Goal: Task Accomplishment & Management: Manage account settings

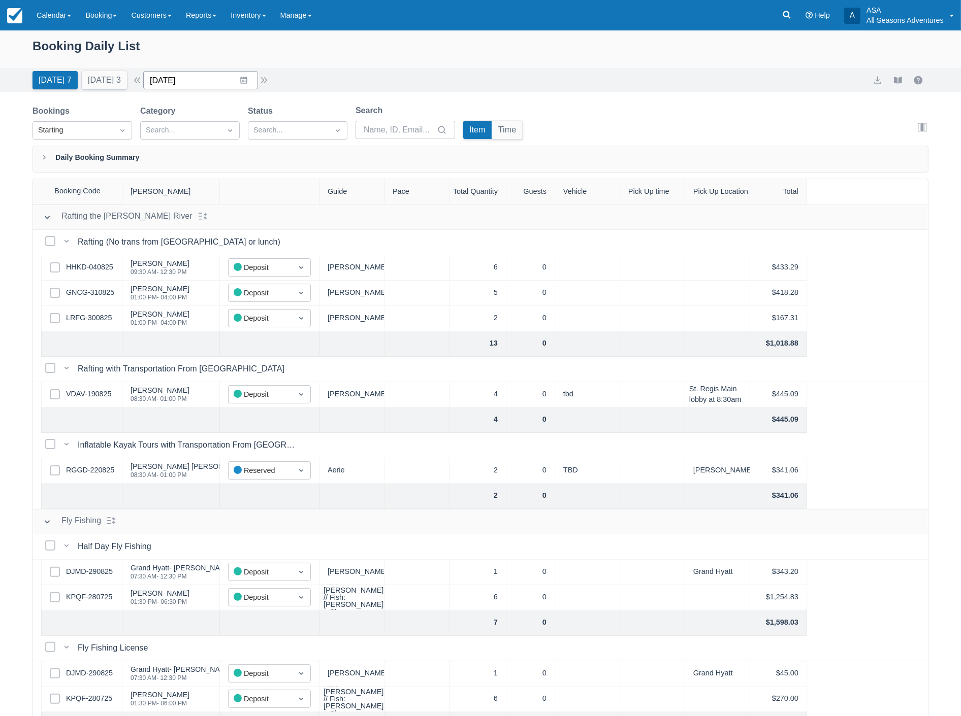
click at [208, 80] on input "09/01/25" at bounding box center [200, 80] width 115 height 18
click at [169, 120] on icon "Move backward to switch to the previous month." at bounding box center [164, 122] width 10 height 10
click at [260, 158] on td "1" at bounding box center [264, 158] width 20 height 19
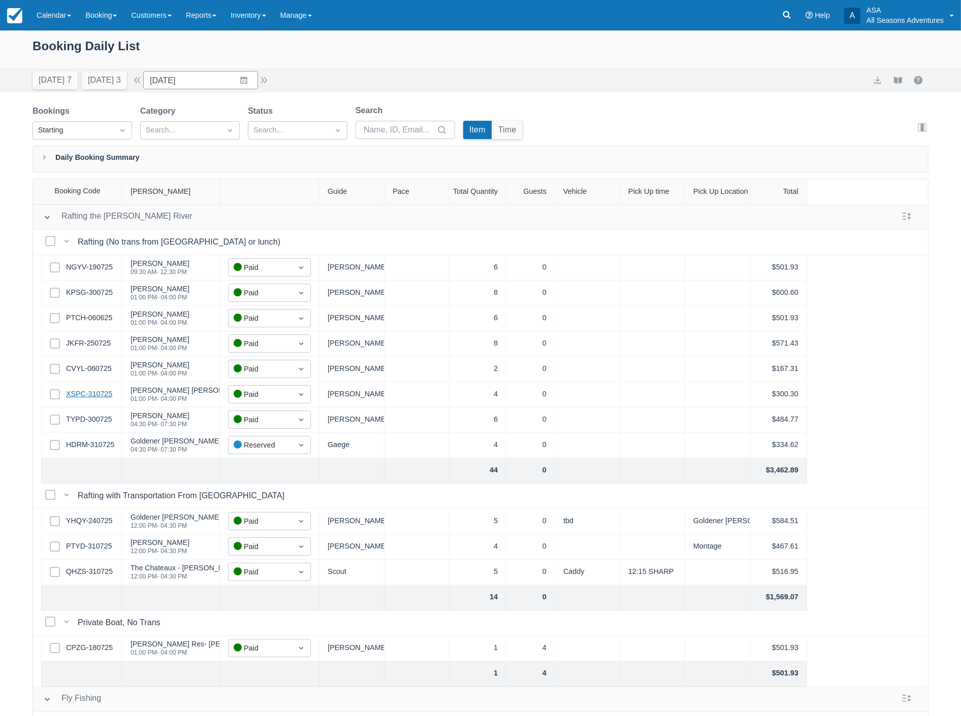
click at [95, 398] on link "XSPC-310725" at bounding box center [89, 394] width 46 height 11
click at [268, 80] on button "button" at bounding box center [264, 80] width 12 height 12
type input "08/02/25"
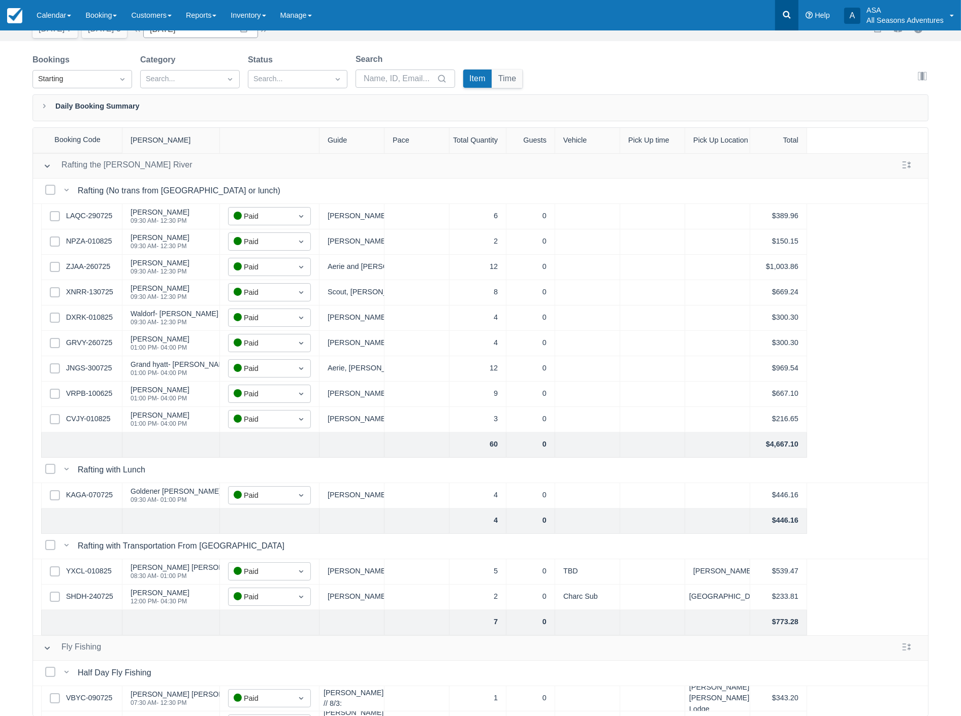
click at [788, 17] on icon at bounding box center [786, 15] width 10 height 10
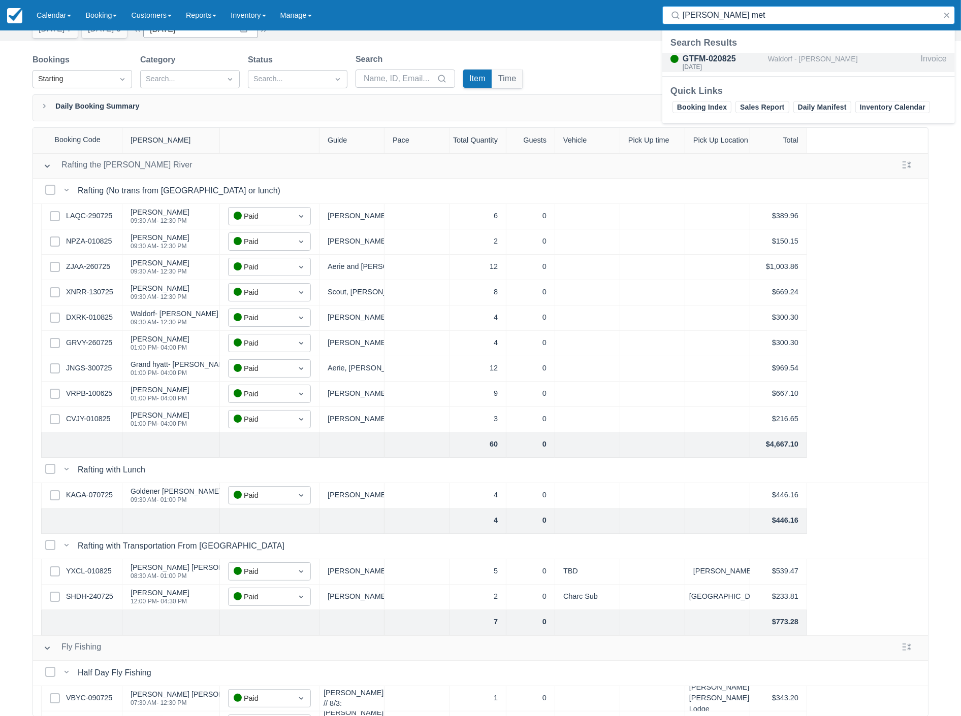
type input "john met"
click at [751, 64] on div "Mon Aug 4, 2025" at bounding box center [722, 67] width 81 height 6
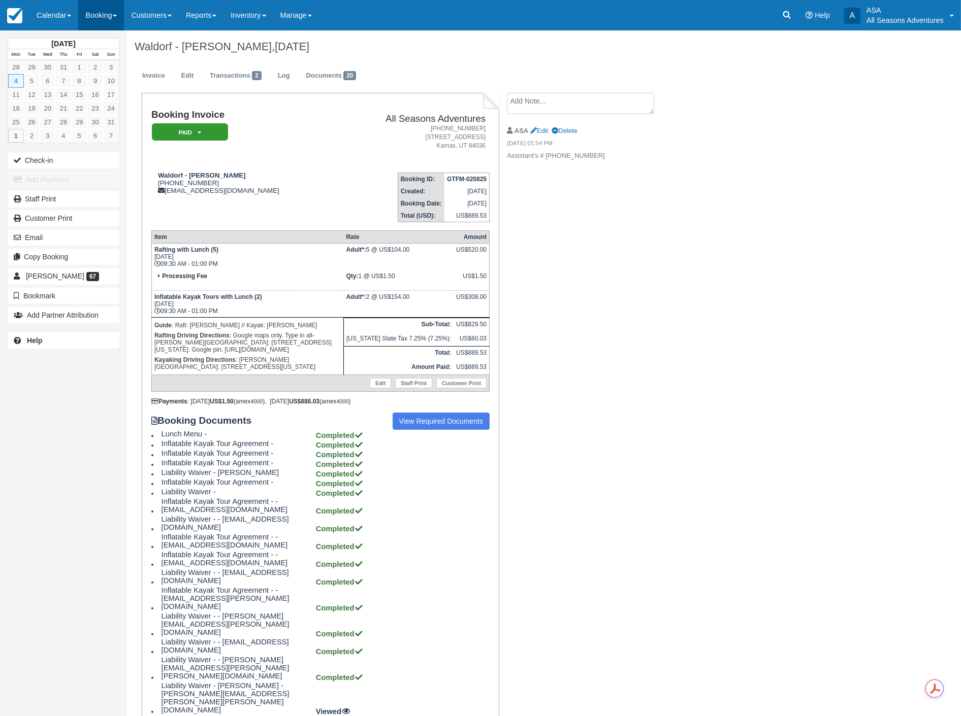
click at [99, 10] on link "Booking" at bounding box center [101, 15] width 46 height 30
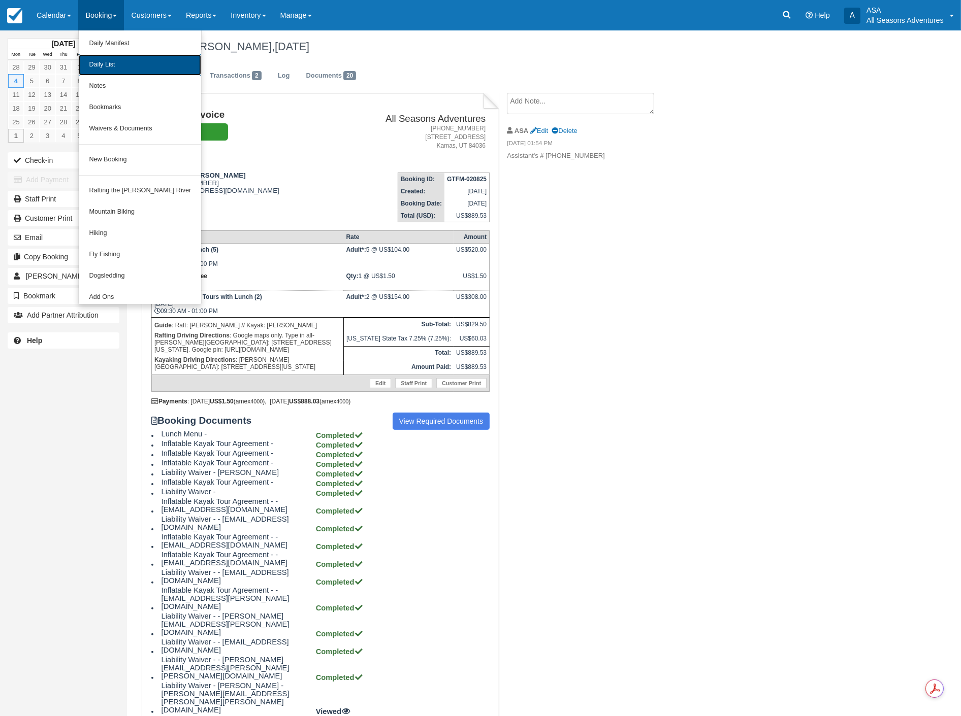
click at [88, 58] on link "Daily List" at bounding box center [140, 64] width 122 height 21
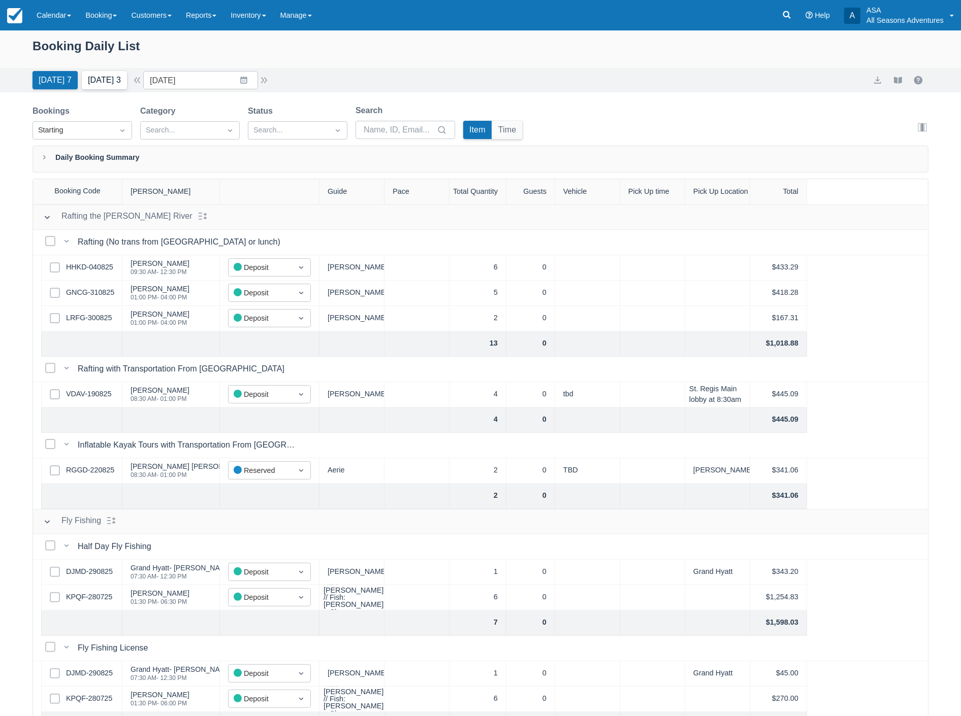
click at [82, 76] on button "Tomorrow 3" at bounding box center [104, 80] width 45 height 18
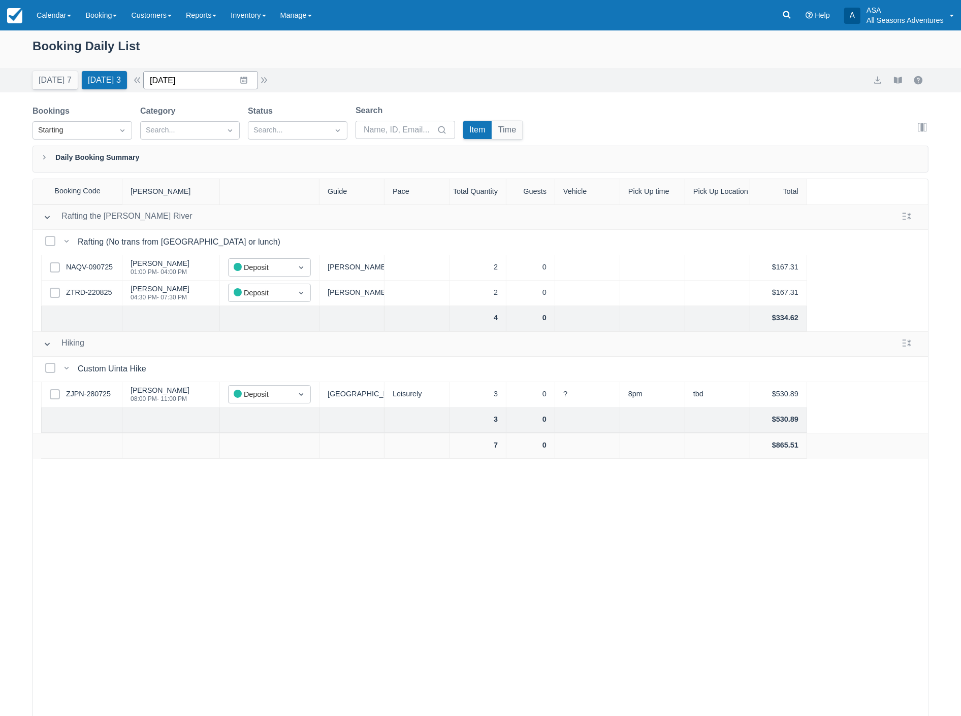
click at [205, 84] on input "09/02/25" at bounding box center [200, 80] width 115 height 18
click at [169, 119] on icon "Move backward to switch to the previous month." at bounding box center [164, 122] width 10 height 10
click at [250, 181] on td "7" at bounding box center [244, 177] width 20 height 19
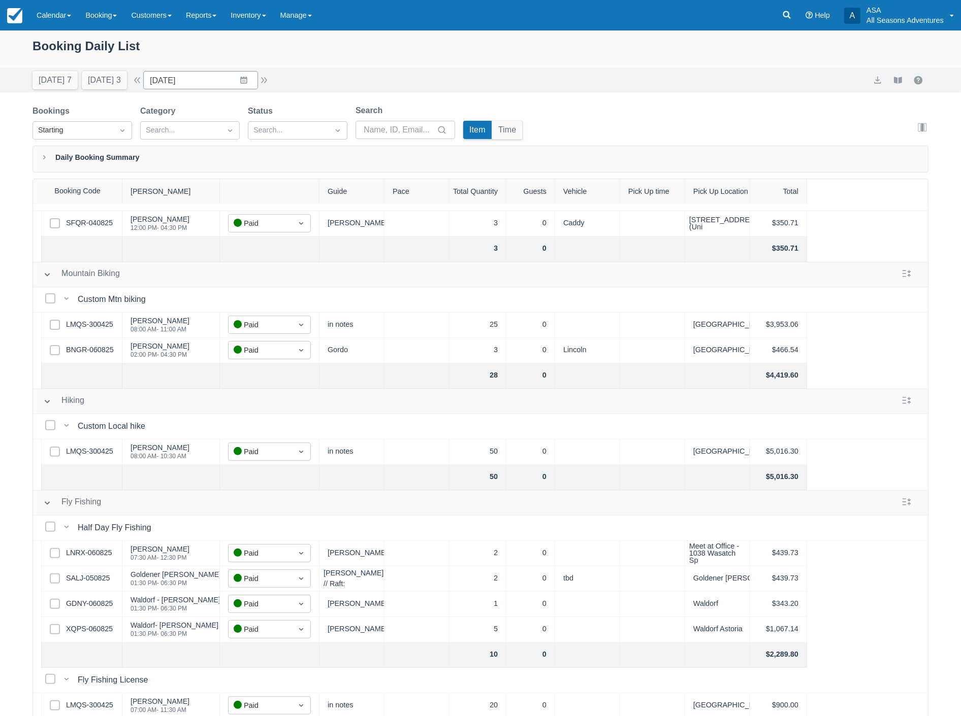
scroll to position [395, 0]
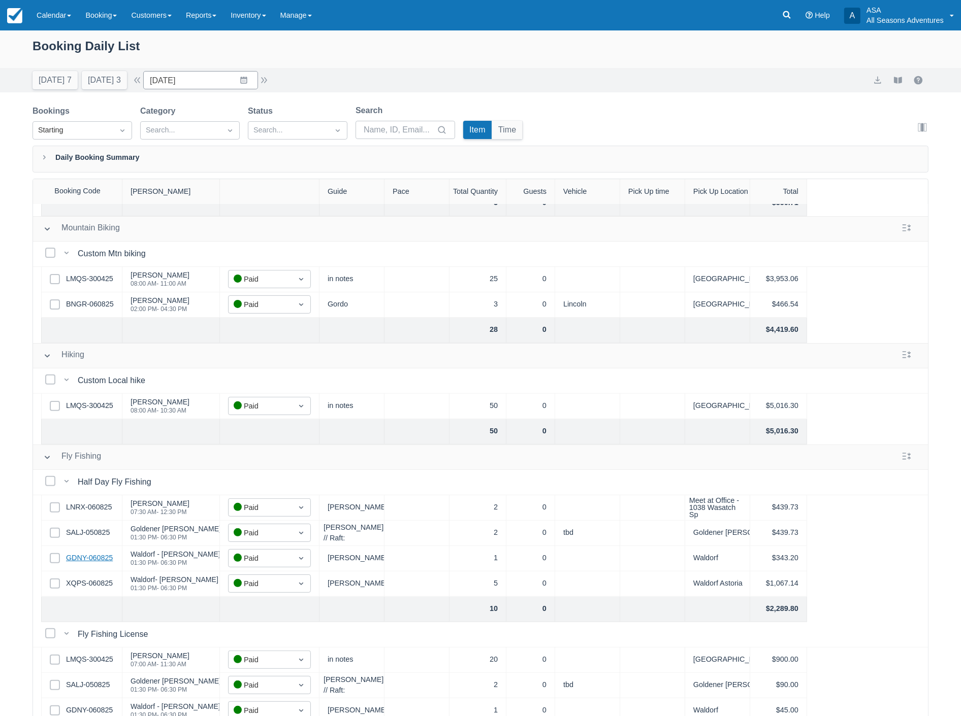
click at [83, 554] on link "GDNY-060825" at bounding box center [89, 558] width 47 height 11
click at [66, 585] on link "XQPS-060825" at bounding box center [89, 583] width 47 height 11
click at [266, 80] on button "button" at bounding box center [264, 80] width 12 height 12
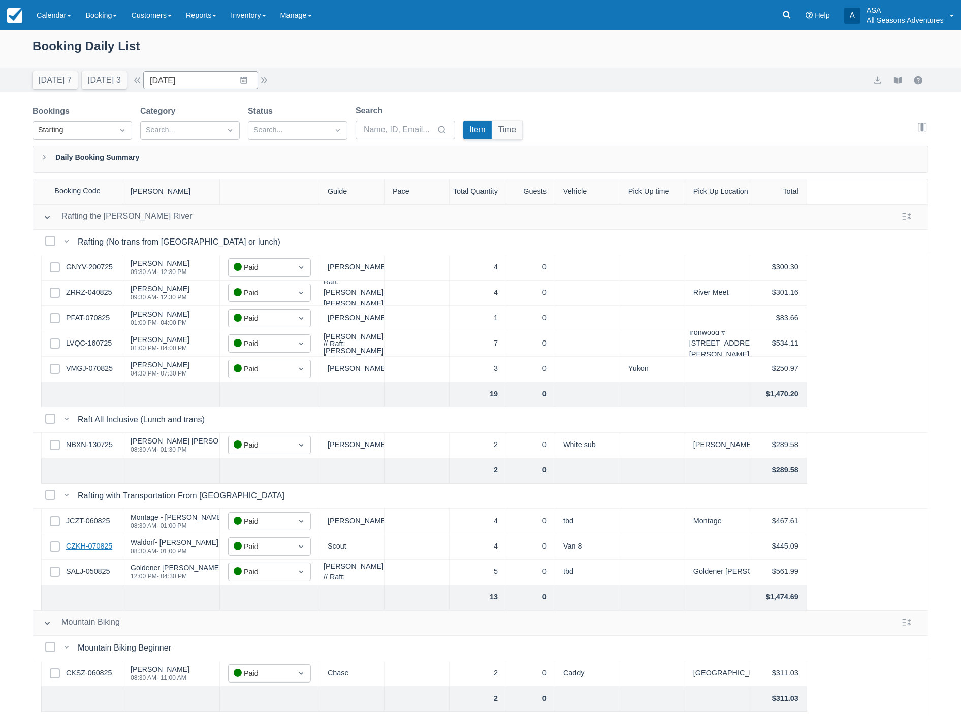
click at [95, 544] on link "CZKH-070825" at bounding box center [89, 546] width 46 height 11
drag, startPoint x: 202, startPoint y: 80, endPoint x: 198, endPoint y: 89, distance: 9.8
click at [202, 80] on input "08/08/25" at bounding box center [200, 80] width 115 height 18
click at [286, 234] on td "30" at bounding box center [284, 235] width 20 height 19
type input "08/30/25"
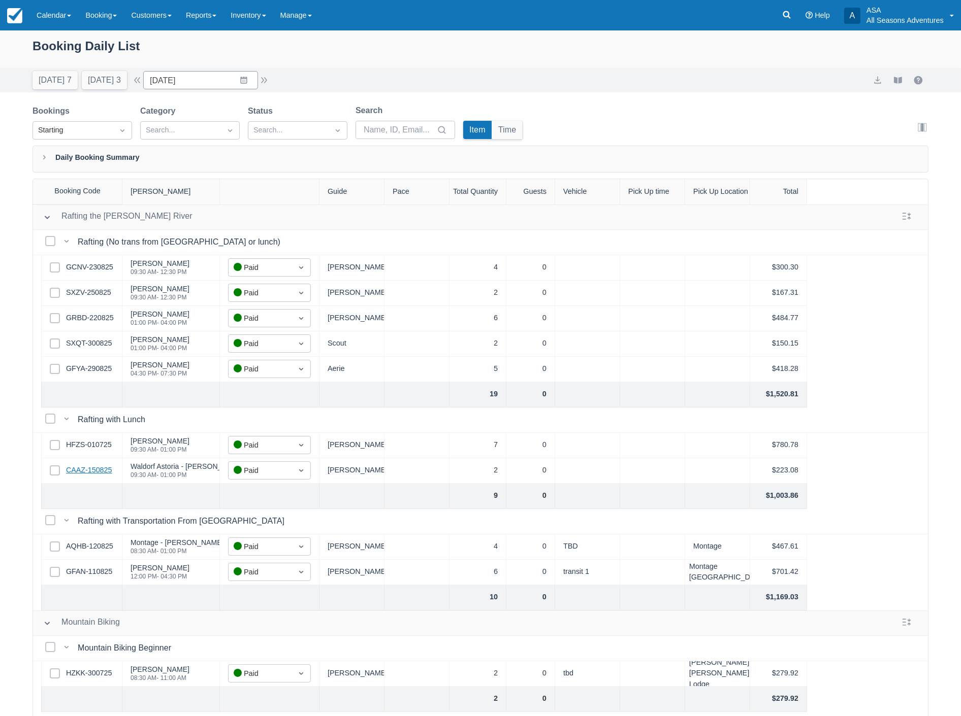
click at [88, 472] on link "CAAZ-150825" at bounding box center [89, 470] width 46 height 11
click at [192, 73] on input "08/30/25" at bounding box center [200, 80] width 115 height 18
click at [281, 120] on div "Move forward to switch to the next month." at bounding box center [284, 122] width 20 height 17
click at [184, 196] on td "15" at bounding box center [185, 196] width 20 height 19
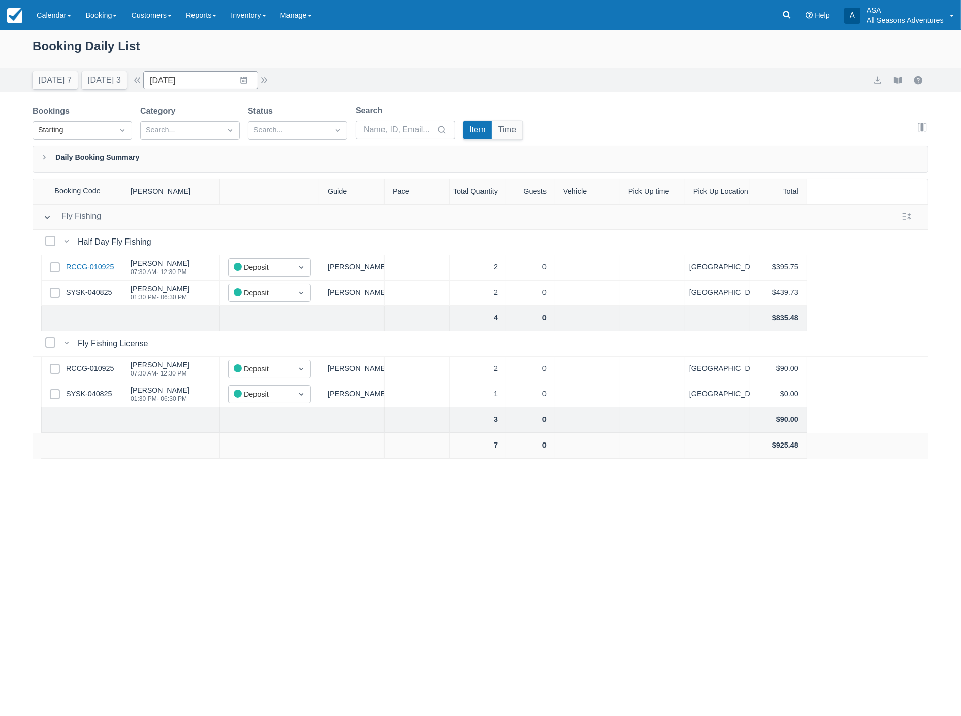
click at [108, 265] on link "RCCG-010925" at bounding box center [90, 267] width 48 height 11
click at [52, 84] on button "Today 7" at bounding box center [54, 80] width 45 height 18
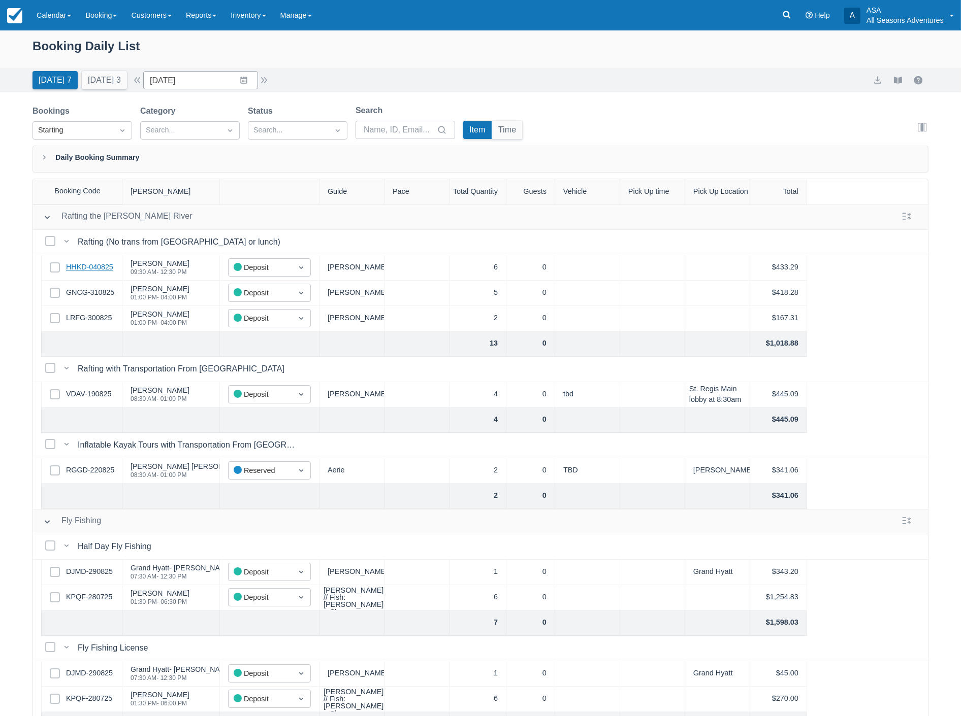
click at [97, 270] on link "HHKD-040825" at bounding box center [89, 267] width 47 height 11
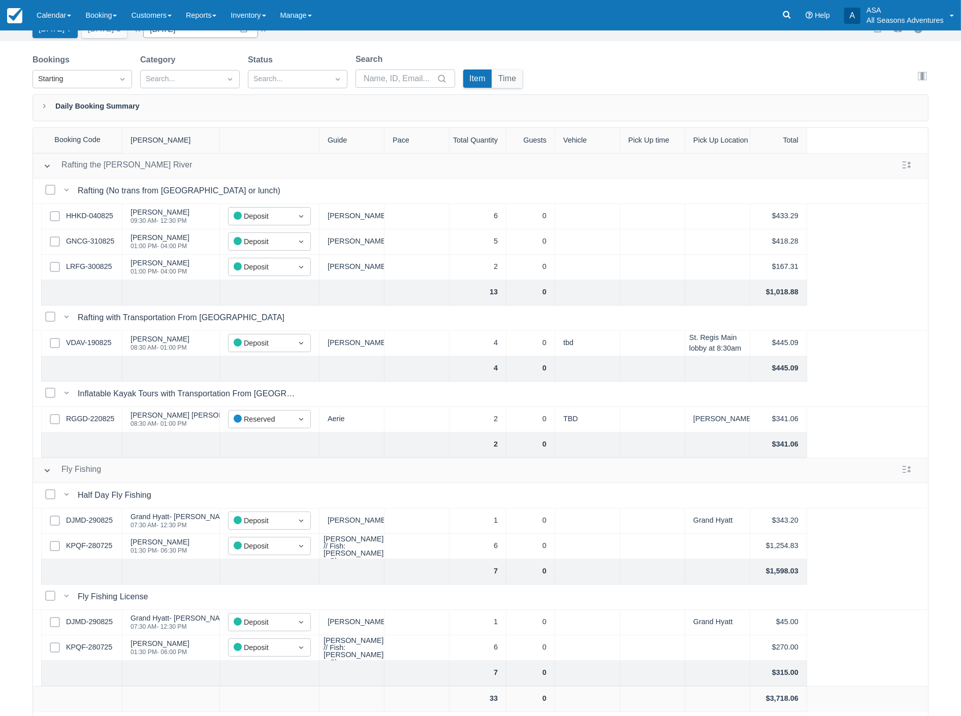
scroll to position [4, 0]
click at [86, 541] on link "KPQF-280725" at bounding box center [89, 546] width 46 height 11
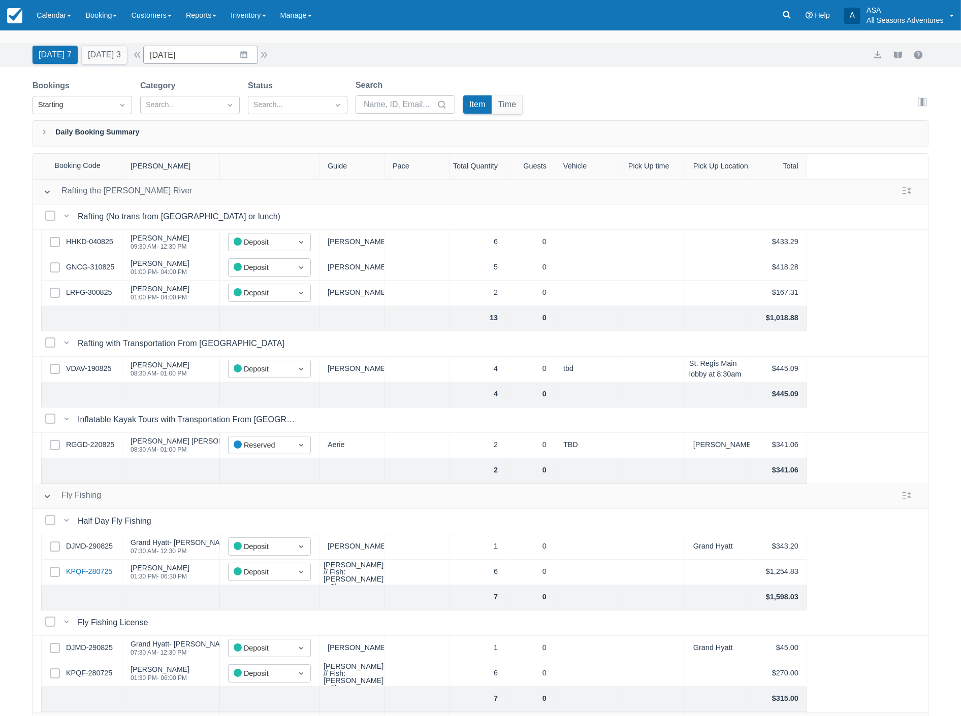
scroll to position [0, 0]
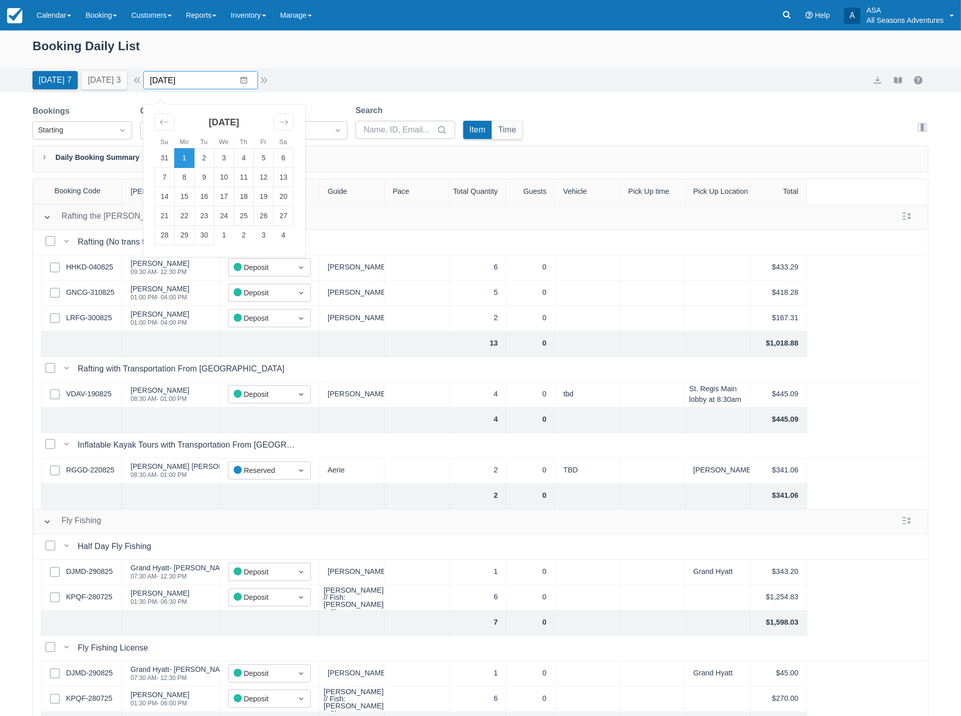
click at [204, 79] on input "09/01/25" at bounding box center [200, 80] width 115 height 18
click at [211, 171] on td "9" at bounding box center [204, 177] width 20 height 19
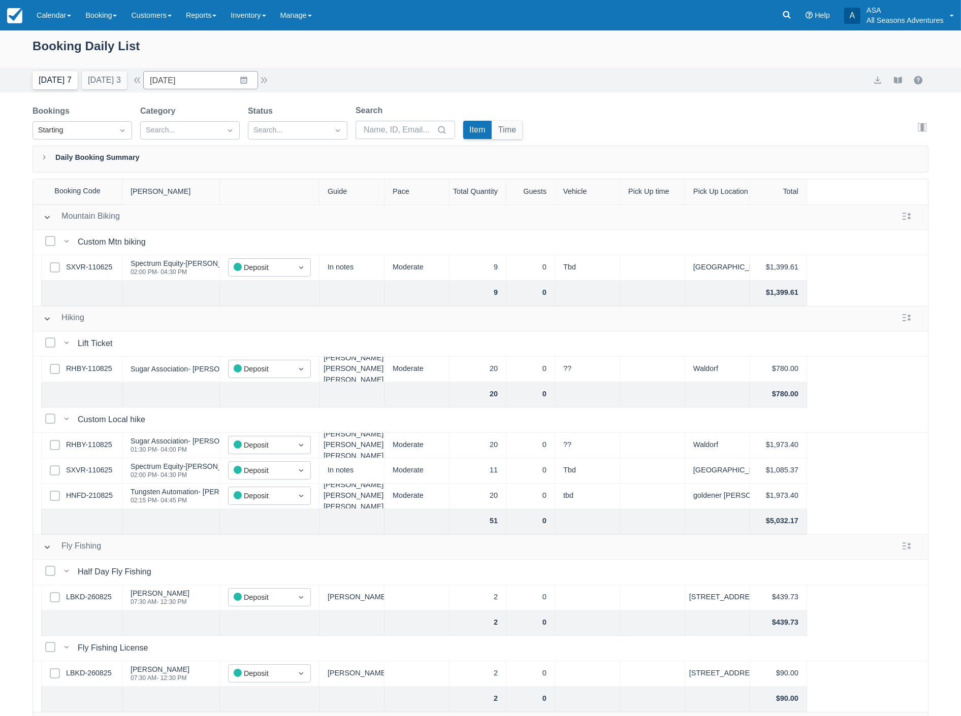
click at [57, 85] on button "[DATE] 7" at bounding box center [54, 80] width 45 height 18
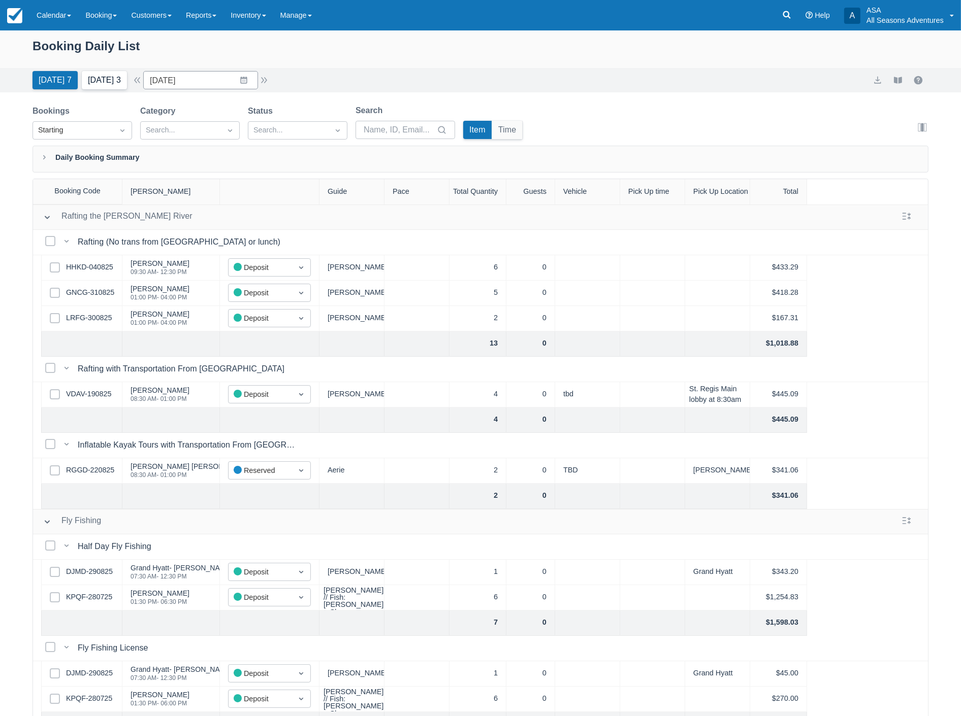
click at [107, 82] on button "Tomorrow 3" at bounding box center [104, 80] width 45 height 18
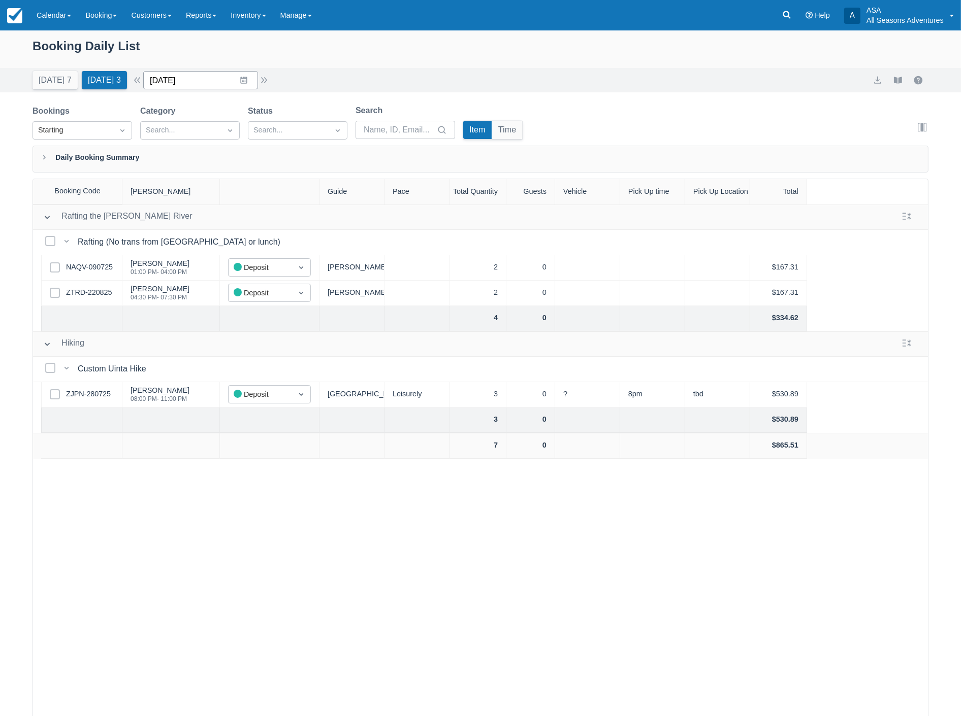
click at [231, 80] on input "09/02/25" at bounding box center [200, 80] width 115 height 18
click at [262, 155] on td "5" at bounding box center [264, 158] width 20 height 19
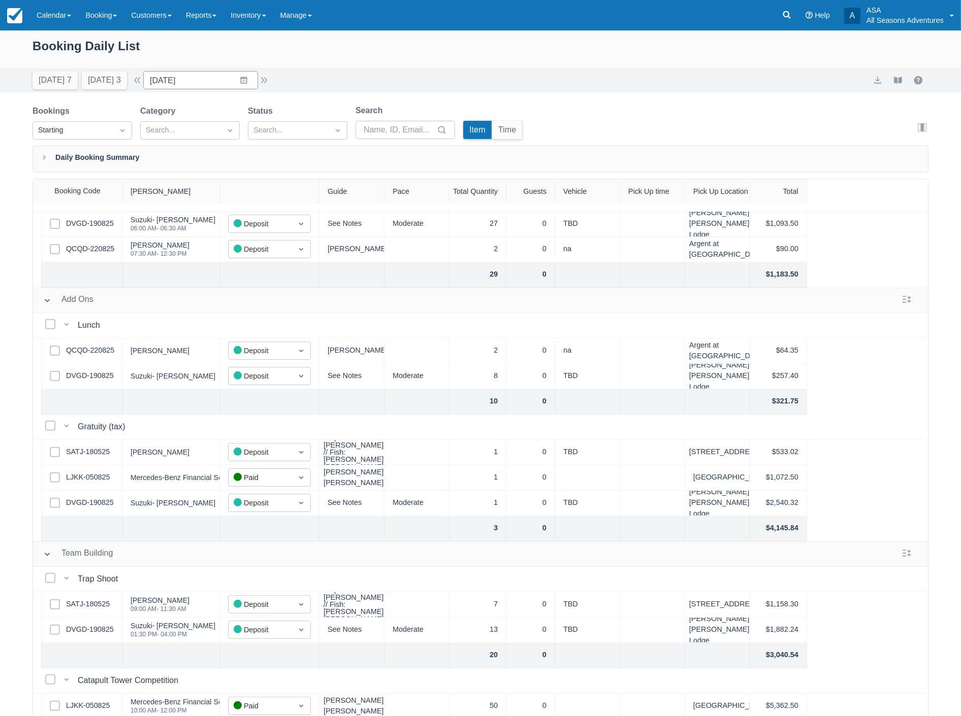
scroll to position [461, 0]
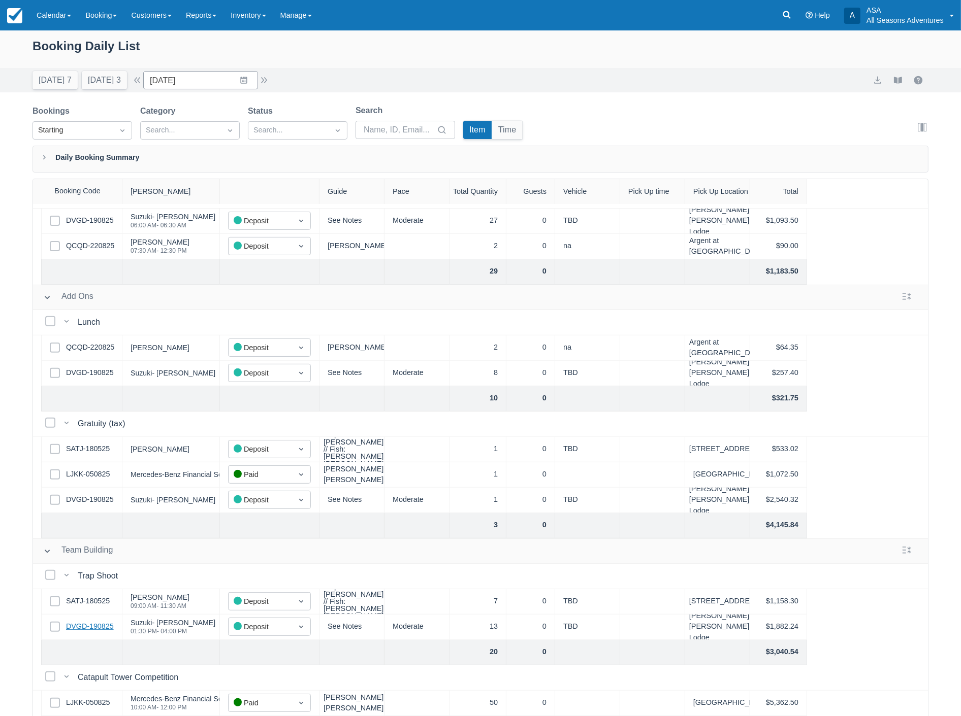
click at [102, 622] on link "DVGD-190825" at bounding box center [90, 627] width 48 height 11
click at [204, 83] on input "09/05/25" at bounding box center [200, 80] width 115 height 18
click at [171, 176] on td "7" at bounding box center [165, 177] width 20 height 19
type input "09/07/25"
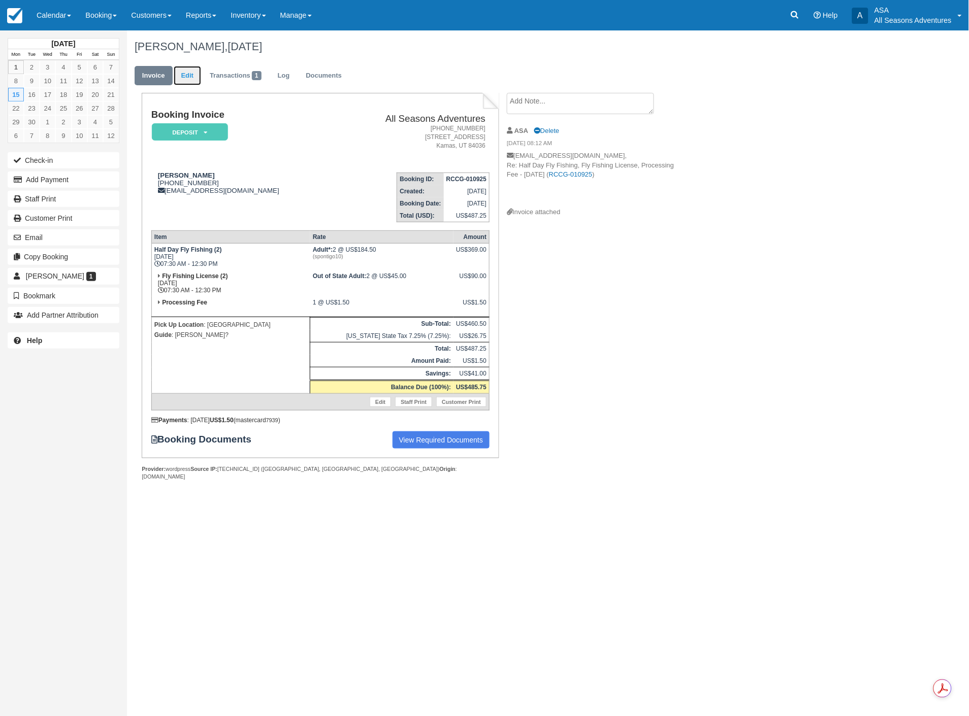
drag, startPoint x: 166, startPoint y: 129, endPoint x: 183, endPoint y: 75, distance: 57.2
click at [183, 75] on link "Edit" at bounding box center [187, 76] width 27 height 20
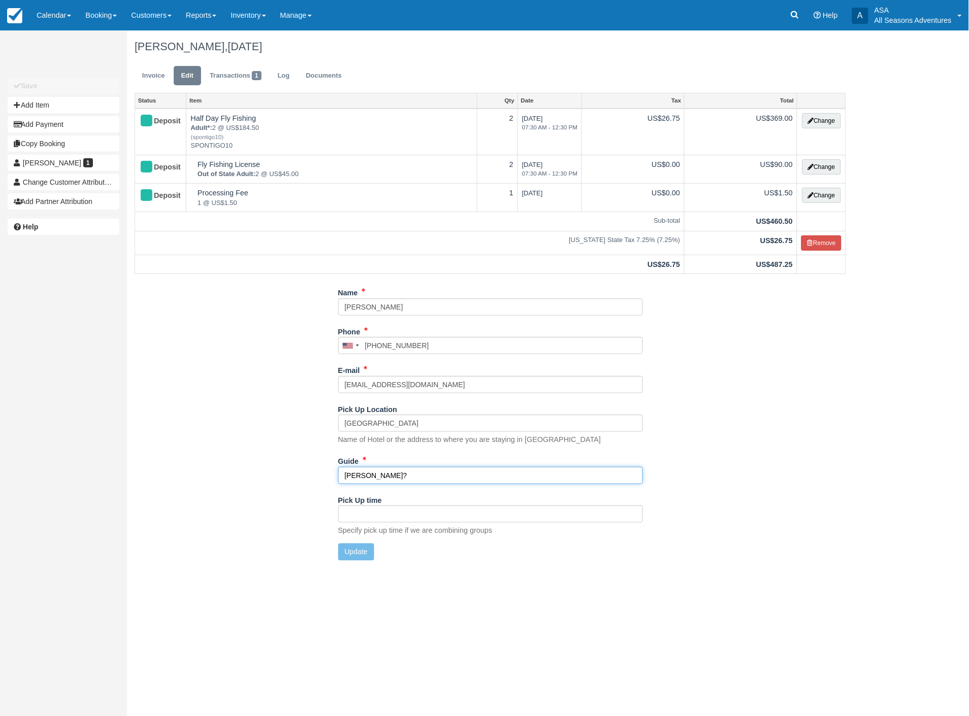
click at [412, 474] on input "[PERSON_NAME]?" at bounding box center [490, 475] width 305 height 17
type input "[PERSON_NAME]"
click at [362, 556] on button "Update" at bounding box center [356, 552] width 36 height 17
type input "[PHONE_NUMBER]"
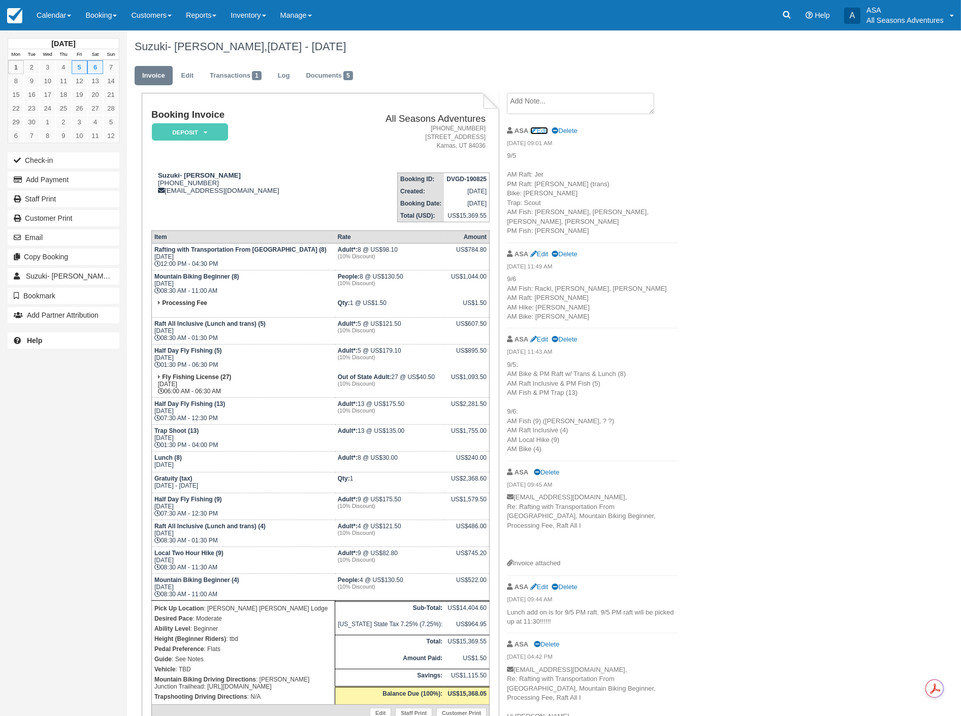
click at [541, 129] on link "Edit" at bounding box center [539, 131] width 18 height 8
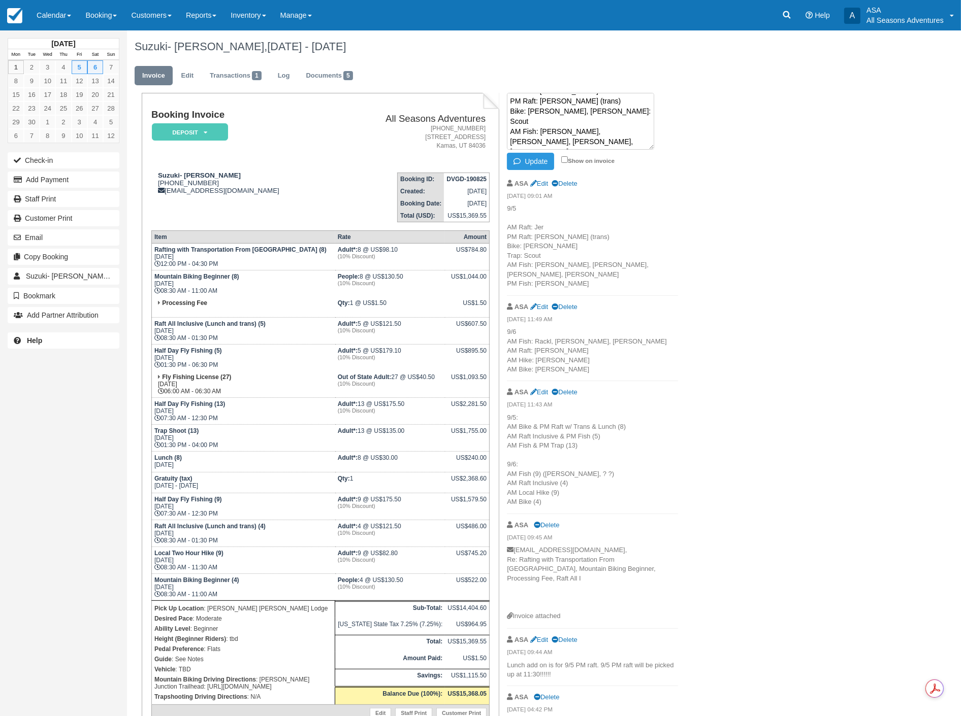
click at [554, 120] on textarea "9/5 AM Raft: [PERSON_NAME] PM Raft: [PERSON_NAME] (trans) Bike: [PERSON_NAME], …" at bounding box center [580, 121] width 147 height 57
type textarea "9/5 AM Raft: Jer PM Raft: [PERSON_NAME] (trans) Bike: [PERSON_NAME], [PERSON_NA…"
click at [535, 157] on button "Update" at bounding box center [530, 161] width 47 height 17
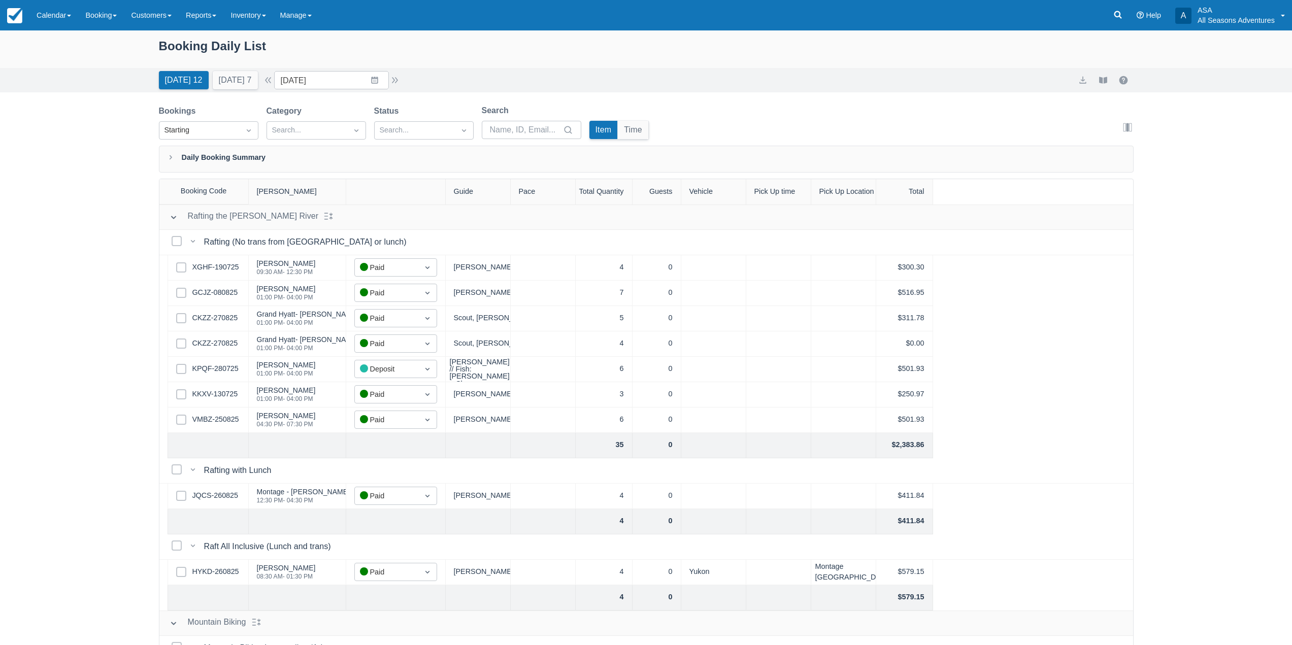
scroll to position [52, 0]
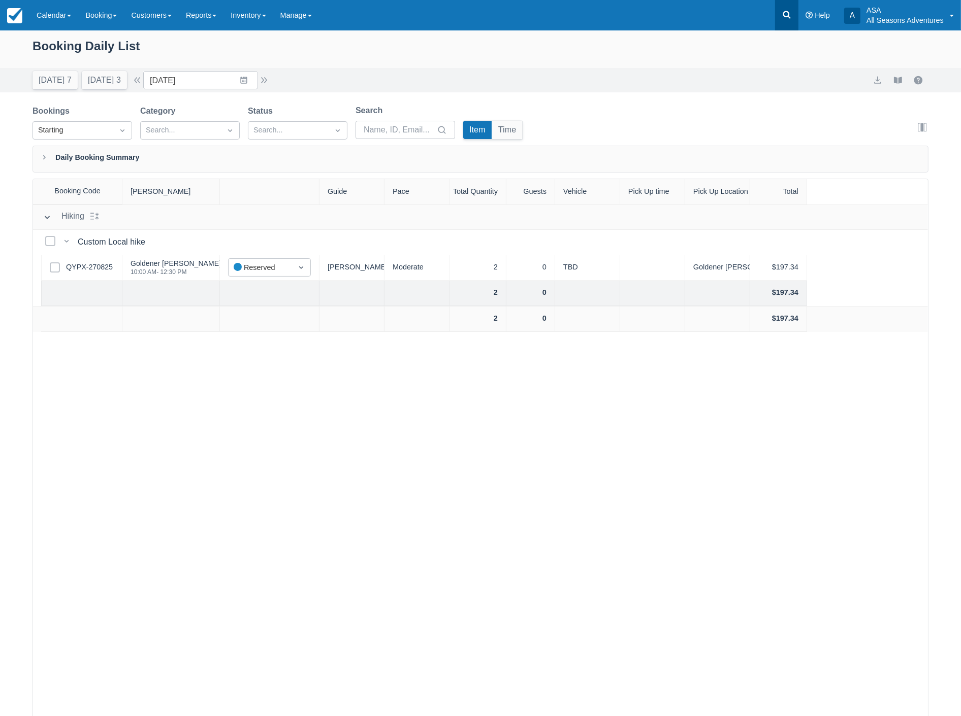
click at [785, 13] on icon at bounding box center [787, 15] width 8 height 8
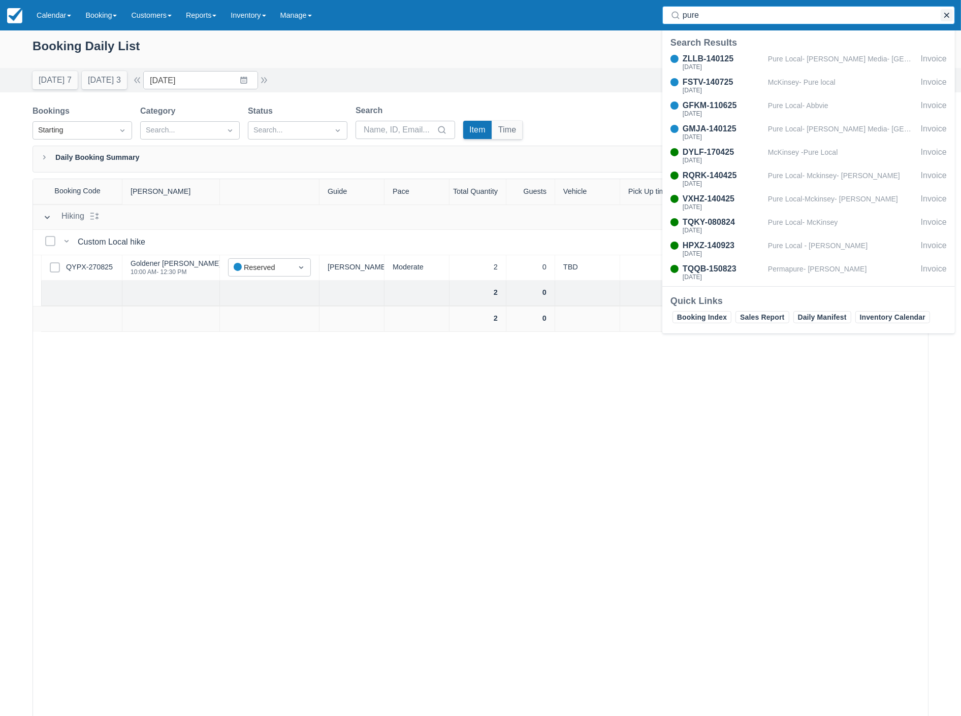
type input "pure"
click at [942, 15] on button "button" at bounding box center [946, 15] width 12 height 12
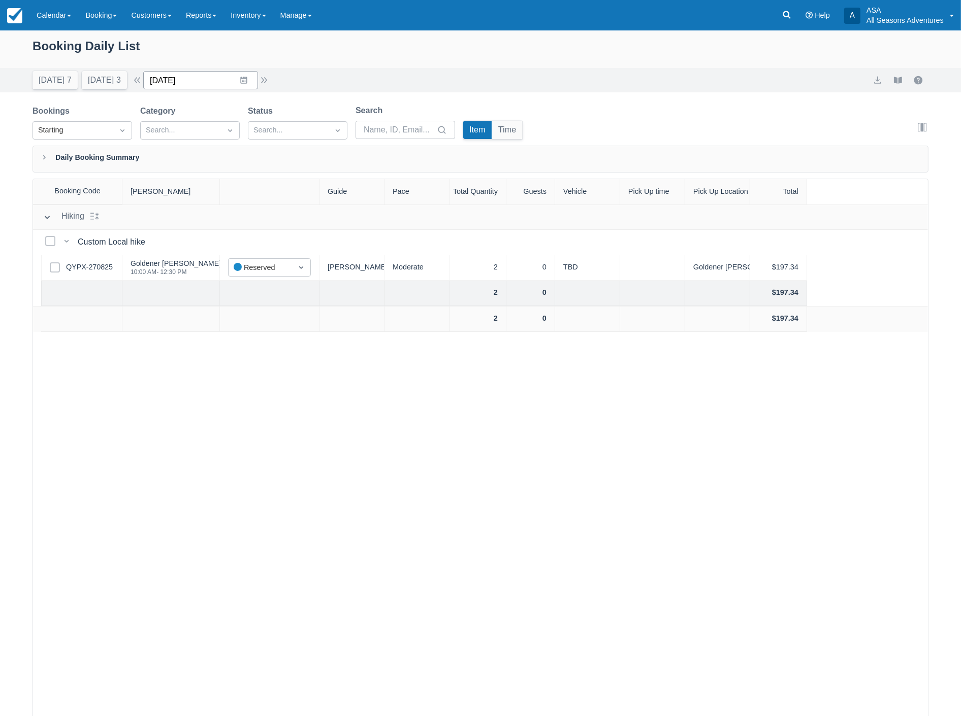
click at [201, 75] on input "[DATE]" at bounding box center [200, 80] width 115 height 18
click at [214, 182] on td "9" at bounding box center [204, 177] width 20 height 19
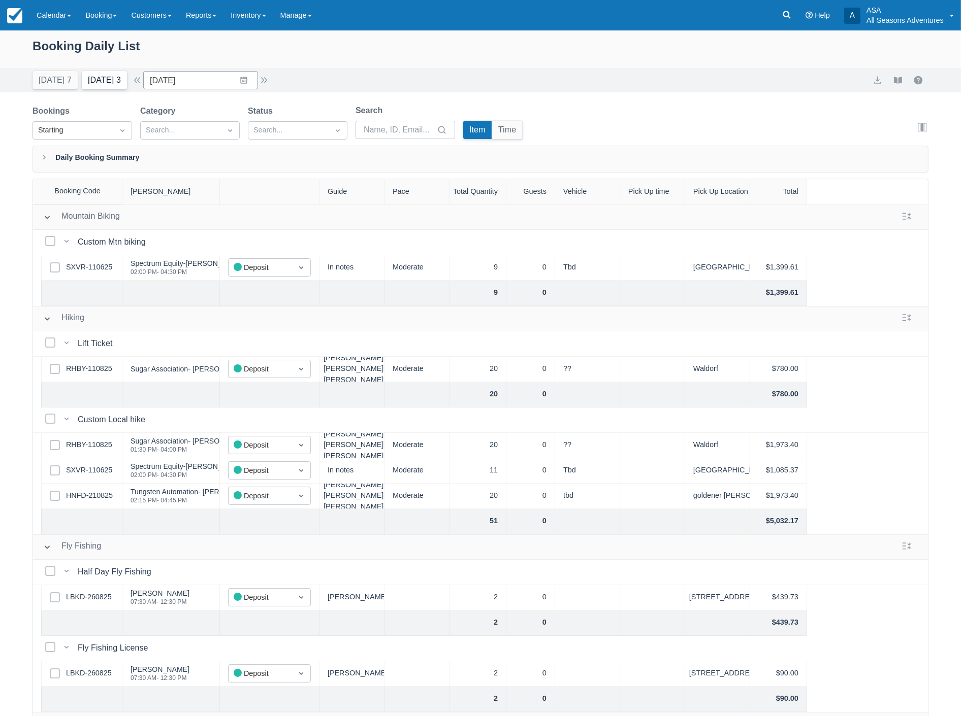
click at [105, 83] on button "Tomorrow 3" at bounding box center [104, 80] width 45 height 18
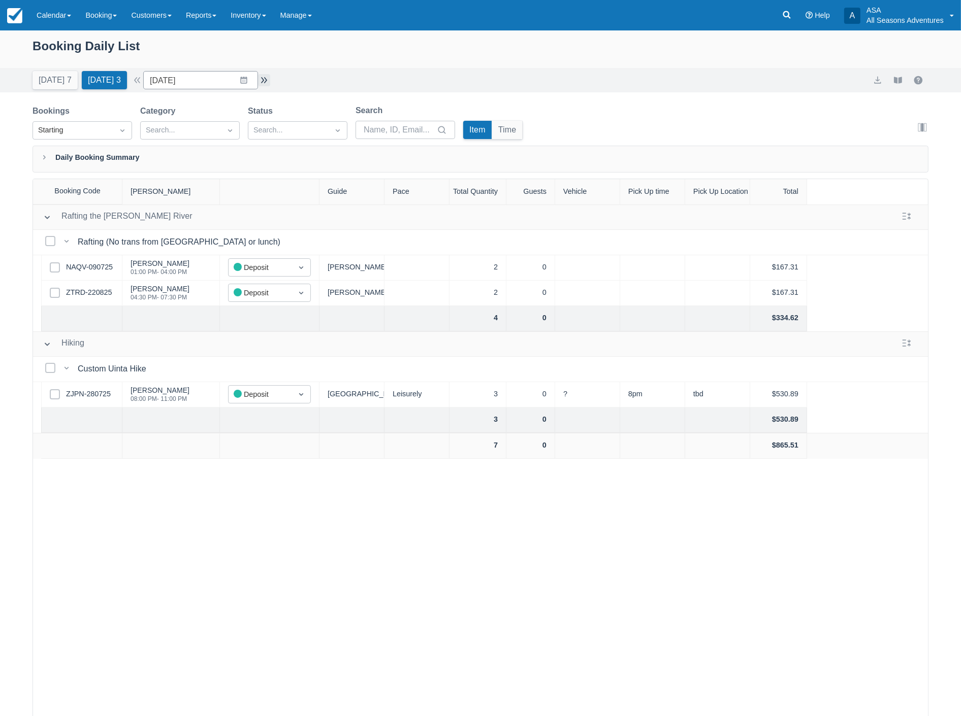
click at [266, 79] on button "button" at bounding box center [264, 80] width 12 height 12
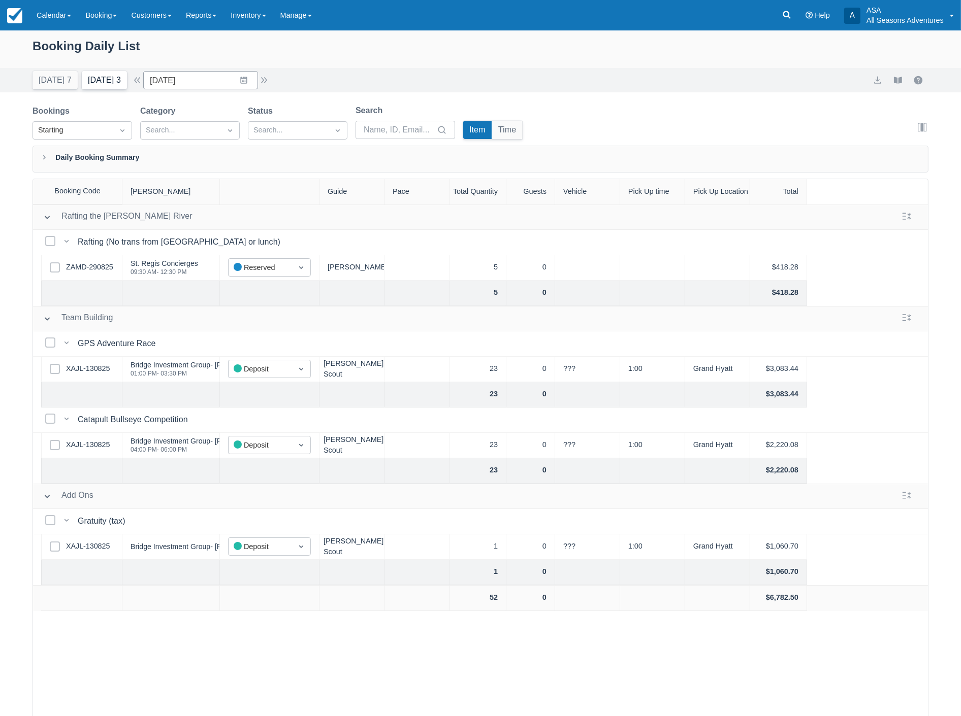
click at [103, 82] on button "Tomorrow 3" at bounding box center [104, 80] width 45 height 18
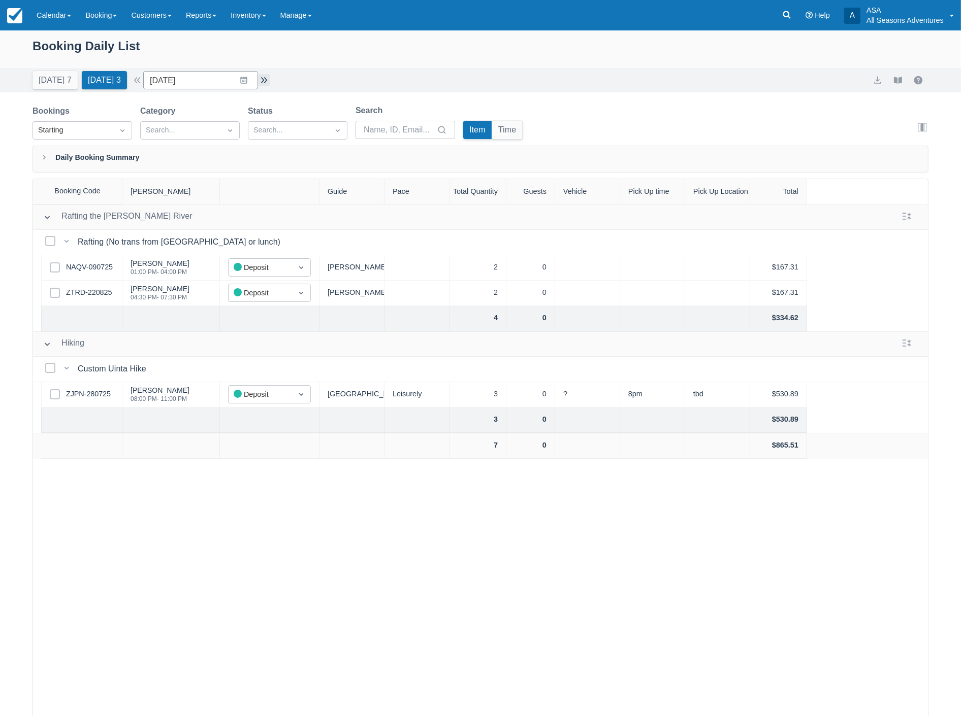
click at [267, 80] on button "button" at bounding box center [264, 80] width 12 height 12
type input "09/03/25"
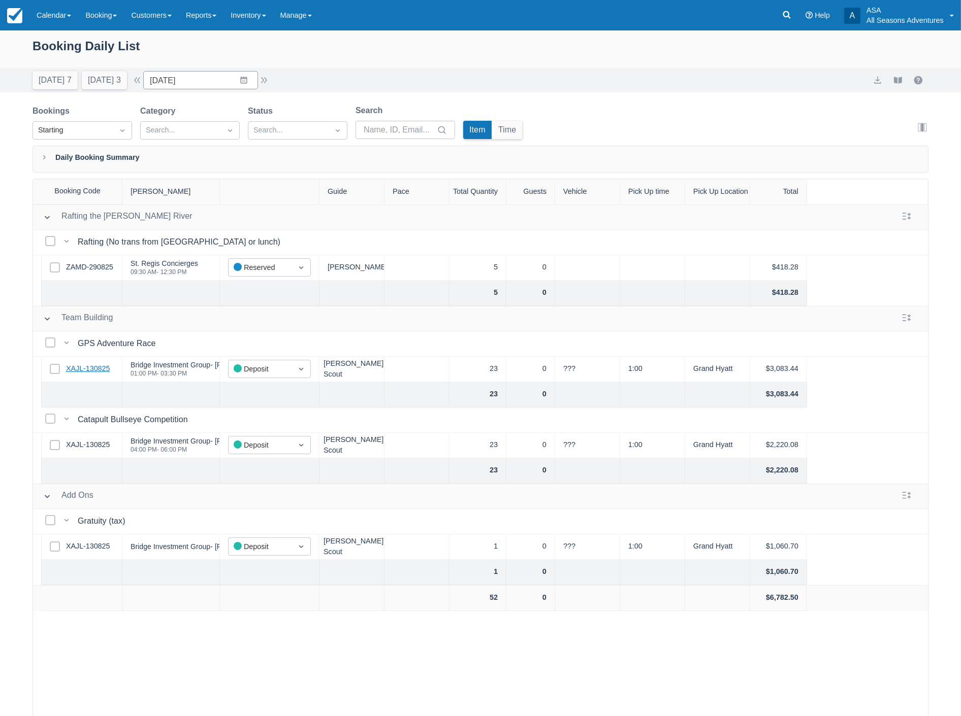
click at [106, 366] on link "XAJL-130825" at bounding box center [88, 369] width 44 height 11
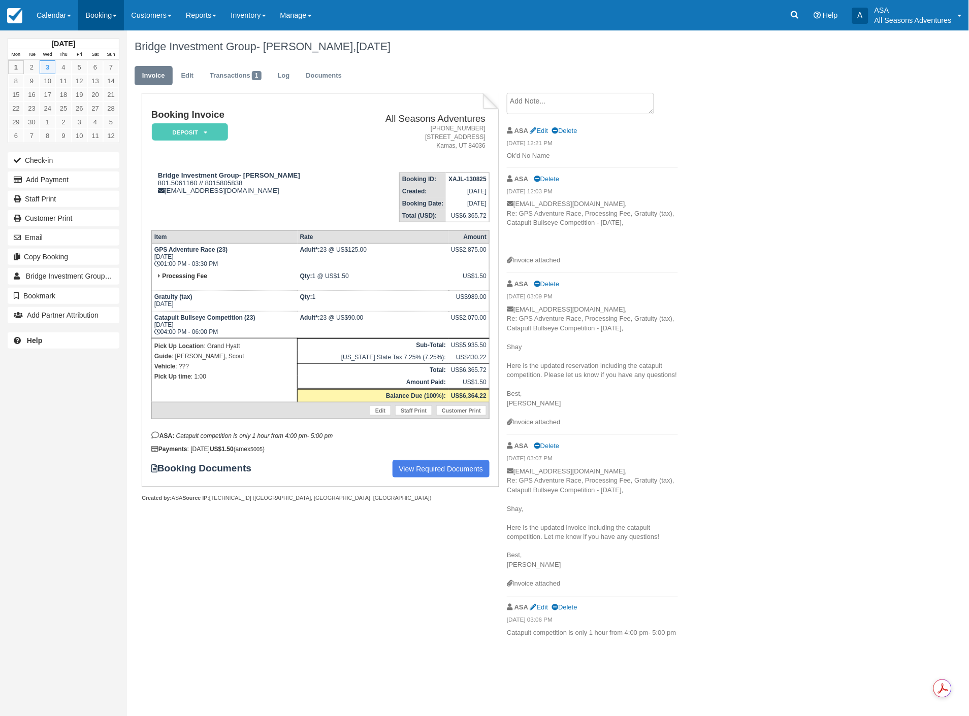
click at [90, 12] on link "Booking" at bounding box center [101, 15] width 46 height 30
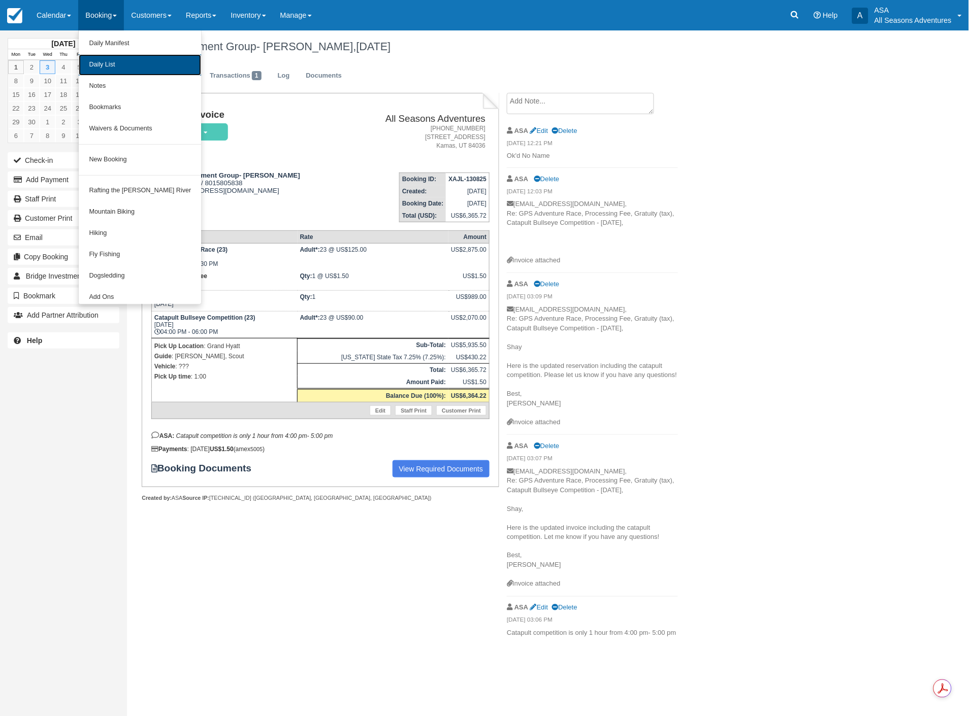
click at [106, 65] on link "Daily List" at bounding box center [140, 64] width 122 height 21
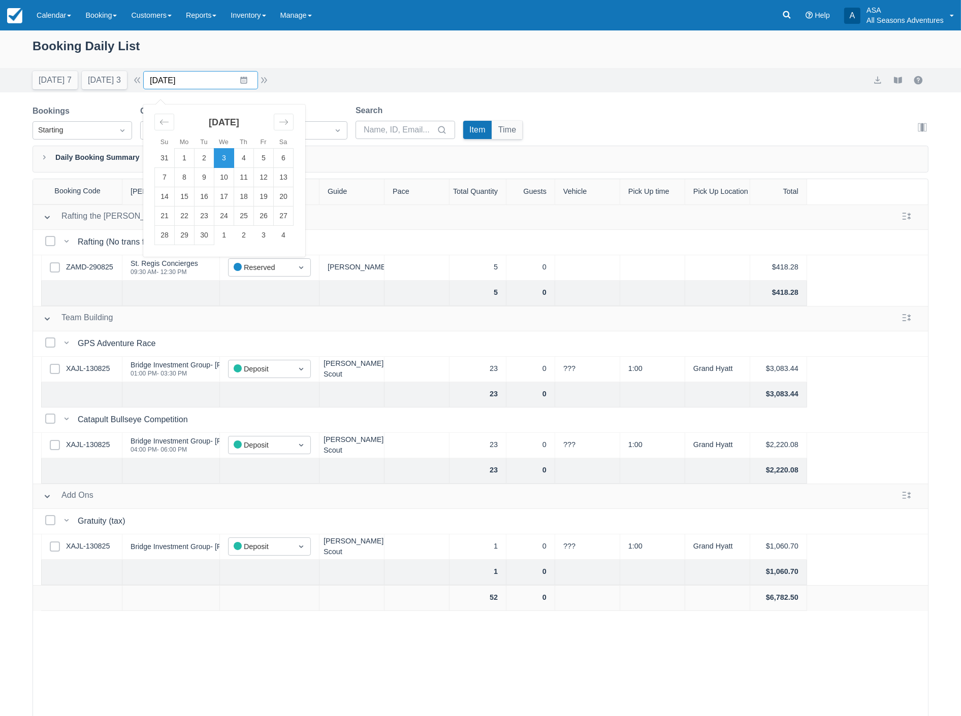
click at [214, 79] on input "09/03/25" at bounding box center [200, 80] width 115 height 18
click at [169, 179] on td "7" at bounding box center [165, 177] width 20 height 19
type input "09/07/25"
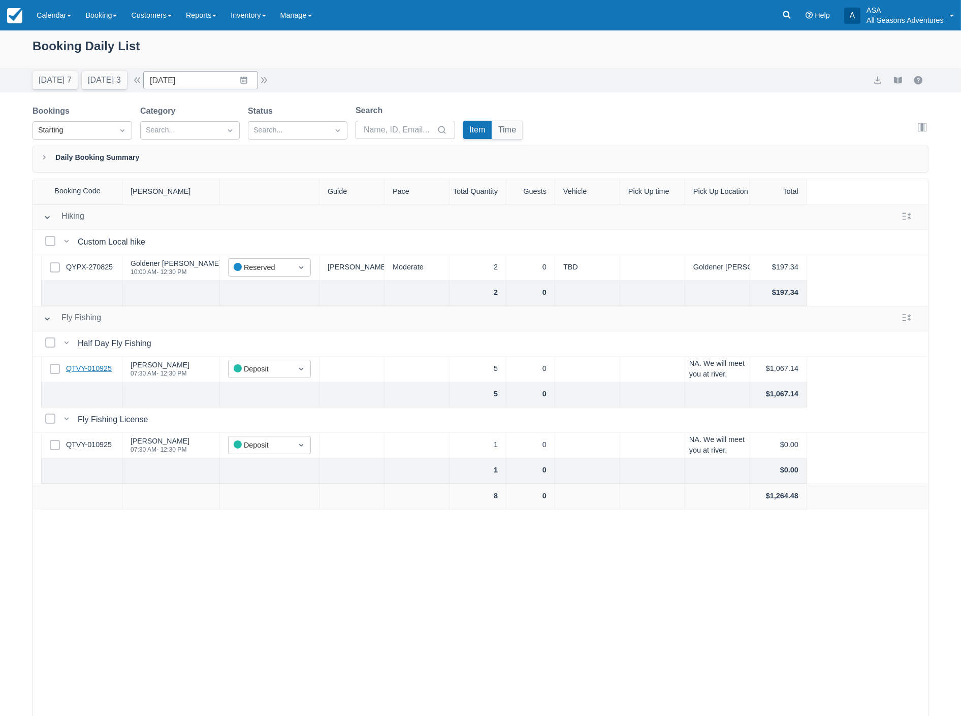
click at [68, 374] on link "QTVY-010925" at bounding box center [89, 369] width 46 height 11
click at [784, 24] on link at bounding box center [786, 15] width 23 height 30
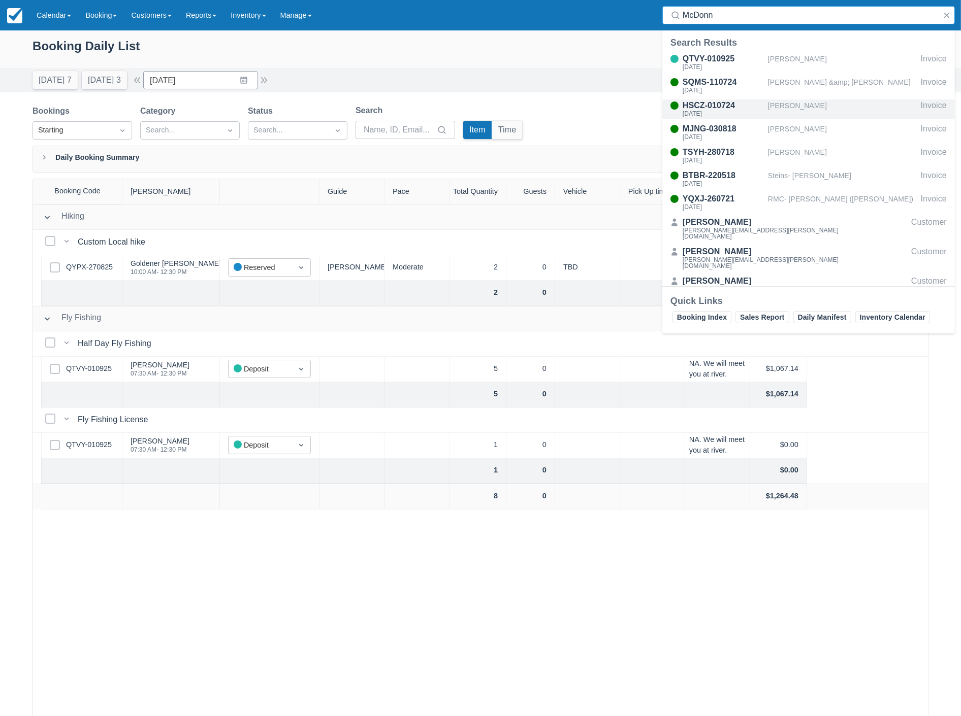
type input "McDonn"
click at [782, 108] on div "[PERSON_NAME]" at bounding box center [842, 109] width 149 height 19
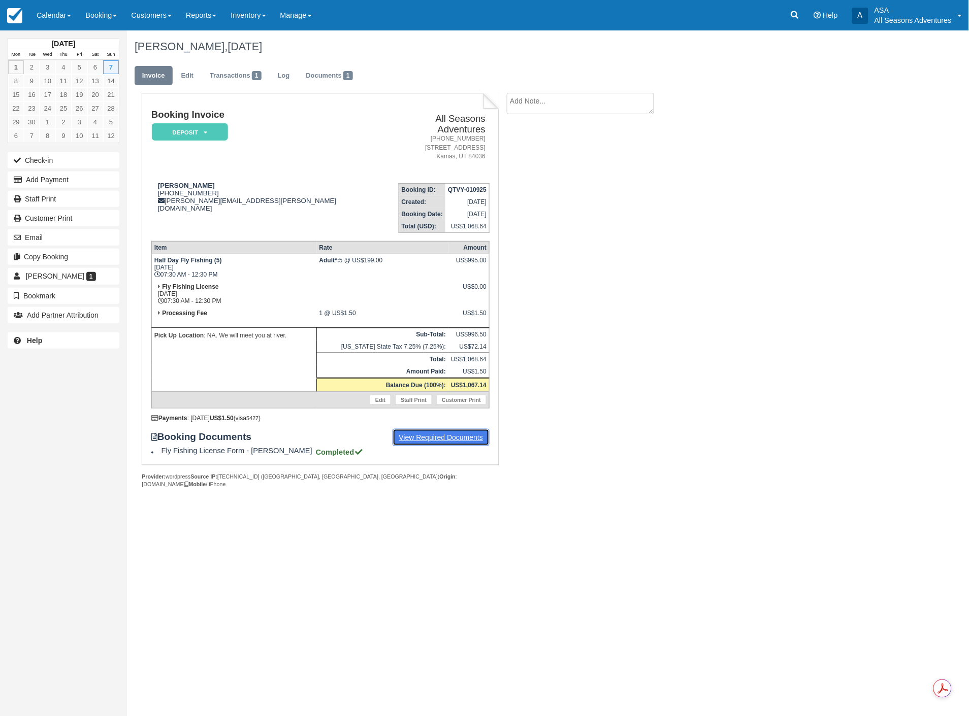
click at [415, 429] on link "View Required Documents" at bounding box center [441, 437] width 97 height 17
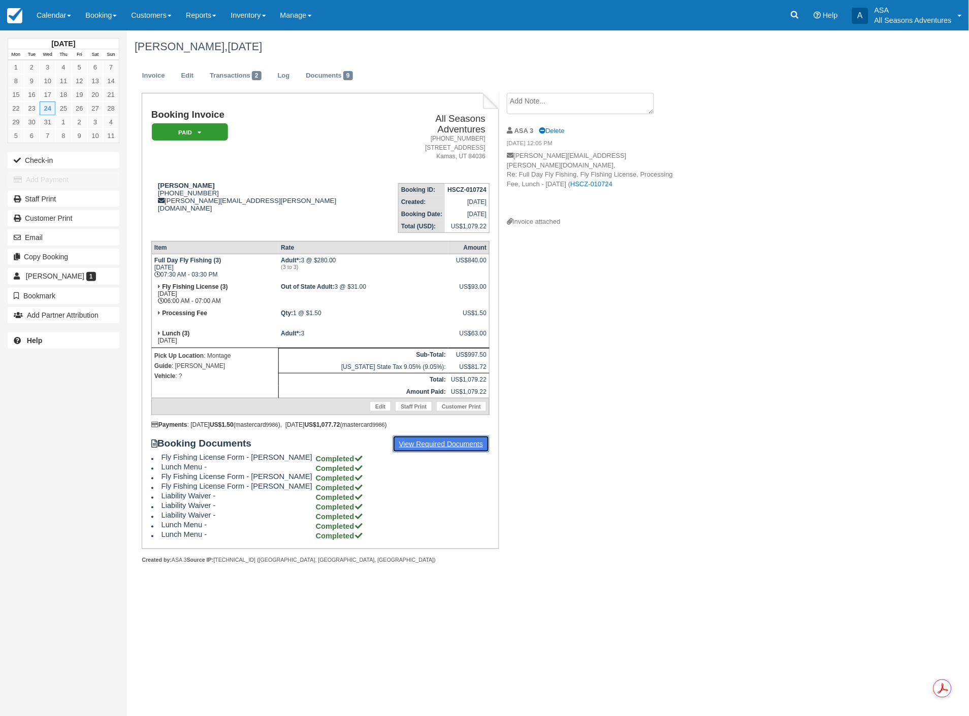
click at [437, 437] on link "View Required Documents" at bounding box center [441, 444] width 97 height 17
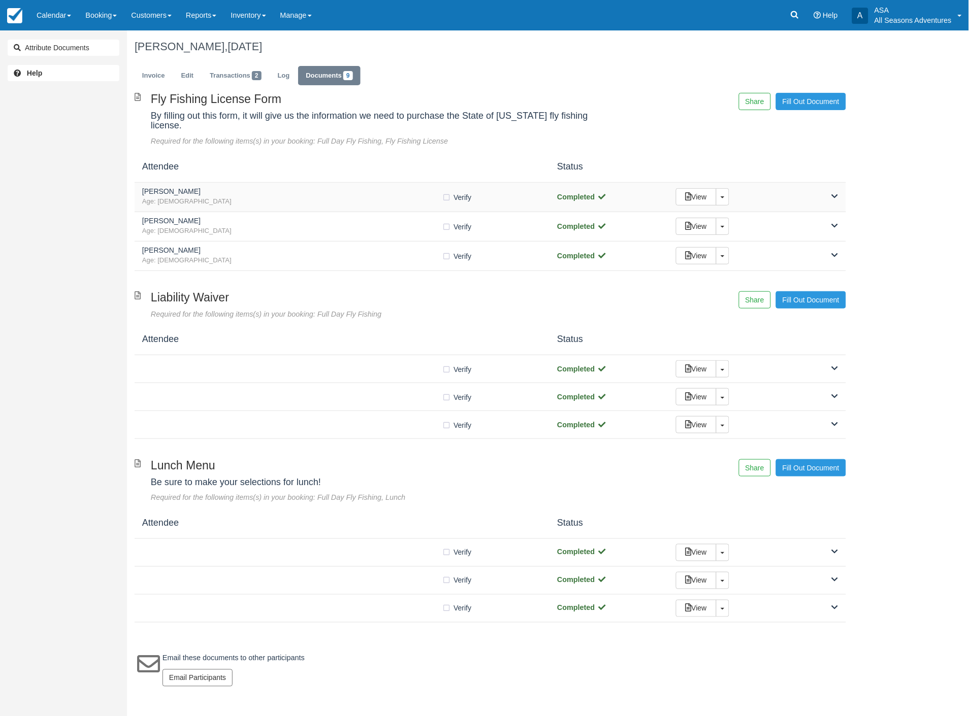
click at [831, 188] on div "View Toggle Dropdown Detach" at bounding box center [757, 196] width 178 height 17
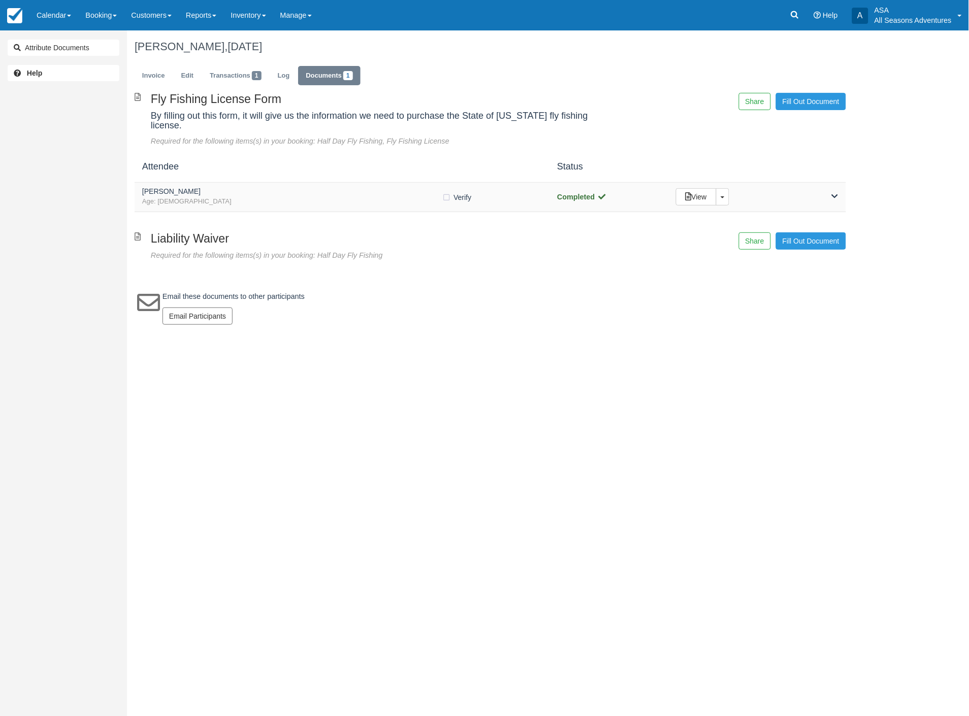
click at [830, 188] on div "View Toggle Dropdown Detach" at bounding box center [757, 196] width 178 height 17
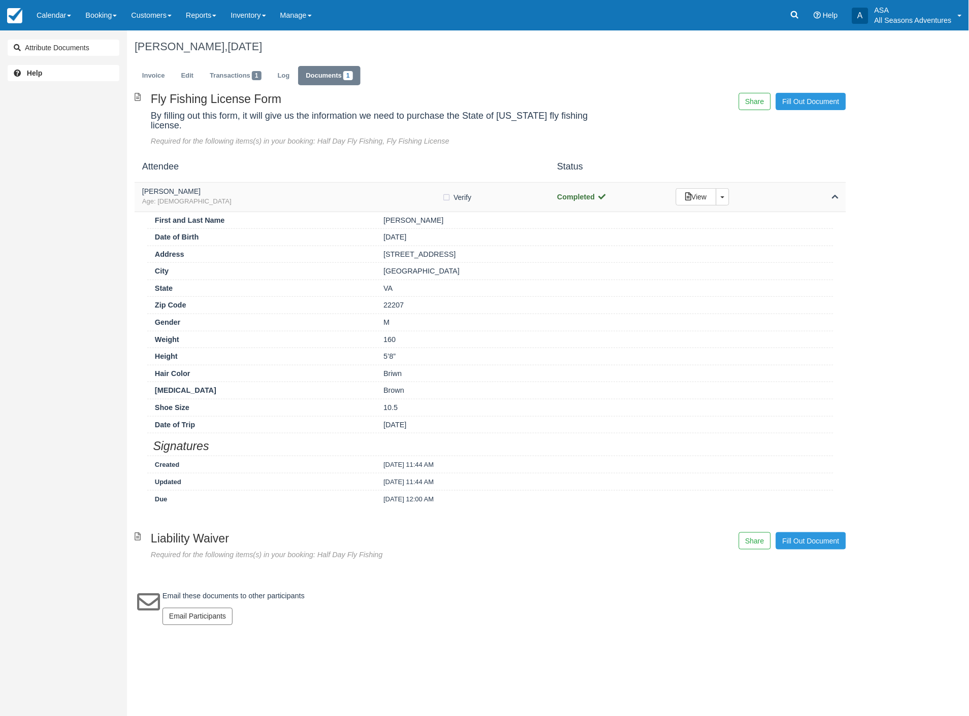
click at [830, 189] on div "View Toggle Dropdown Detach" at bounding box center [757, 196] width 178 height 17
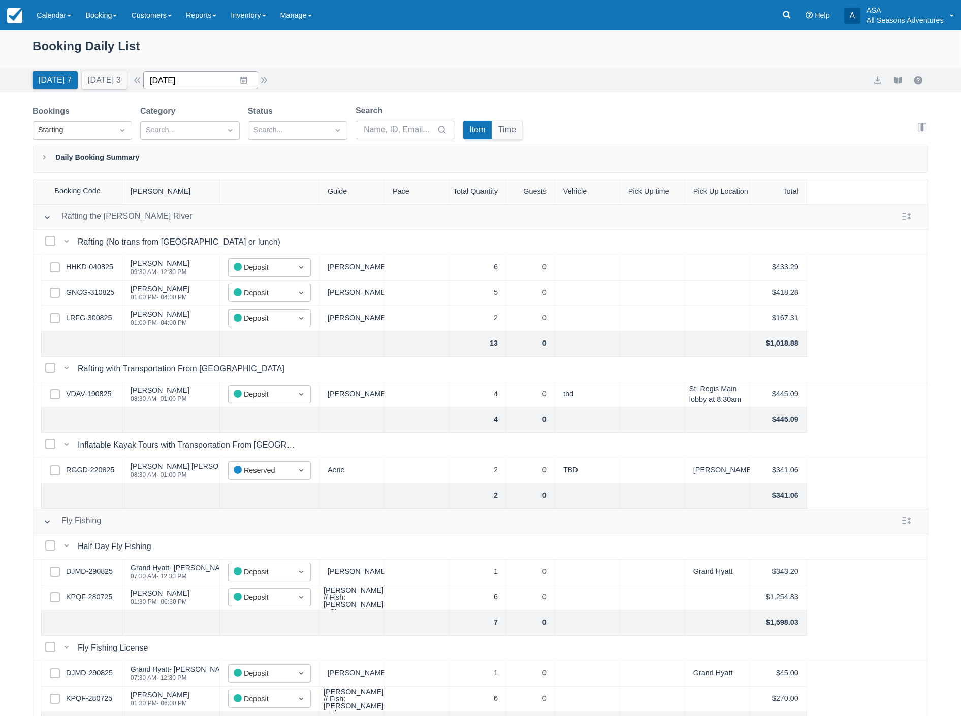
click at [211, 88] on input "[DATE]" at bounding box center [200, 80] width 115 height 18
click at [167, 171] on td "7" at bounding box center [165, 177] width 20 height 19
type input "09/07/25"
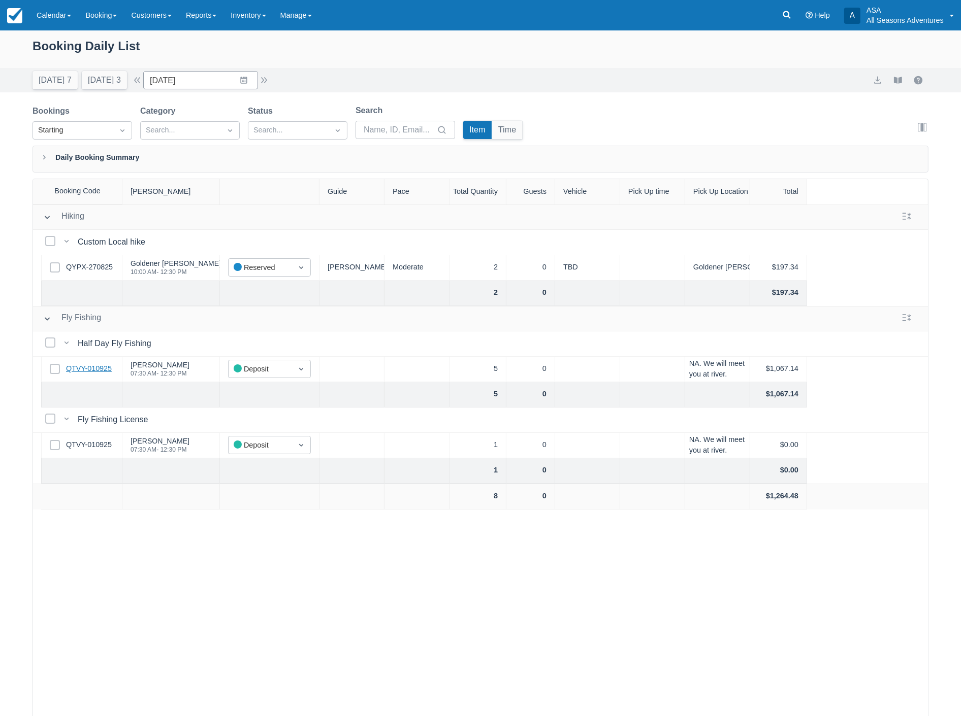
click at [103, 366] on link "QTVY-010925" at bounding box center [89, 369] width 46 height 11
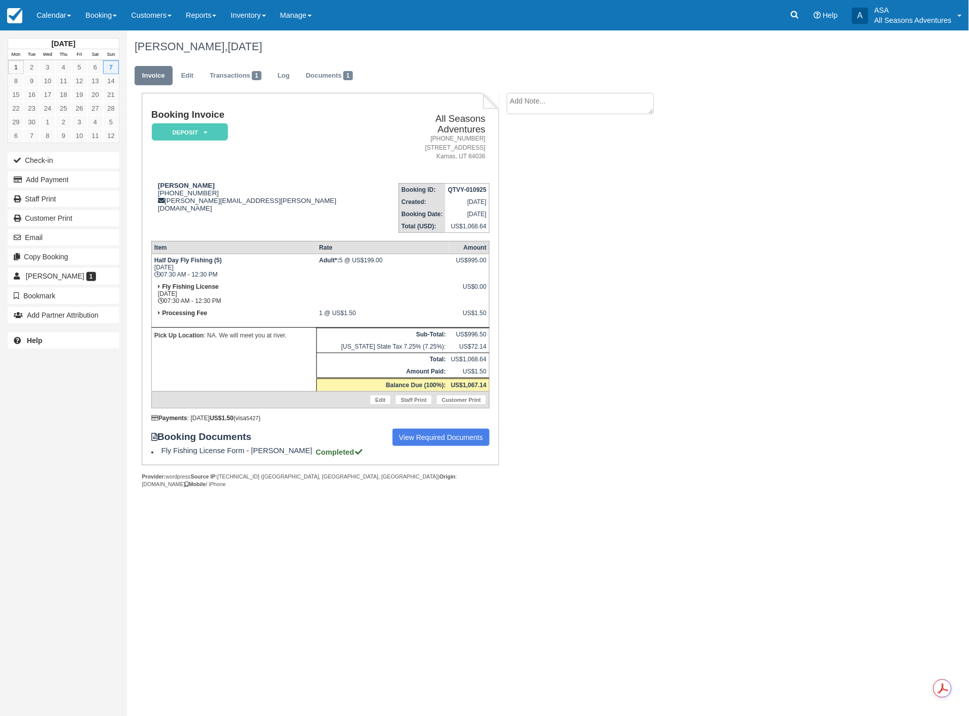
click at [568, 103] on textarea at bounding box center [580, 103] width 147 height 21
type textarea "Hi Bryan"
click at [77, 243] on button "Email" at bounding box center [64, 238] width 112 height 16
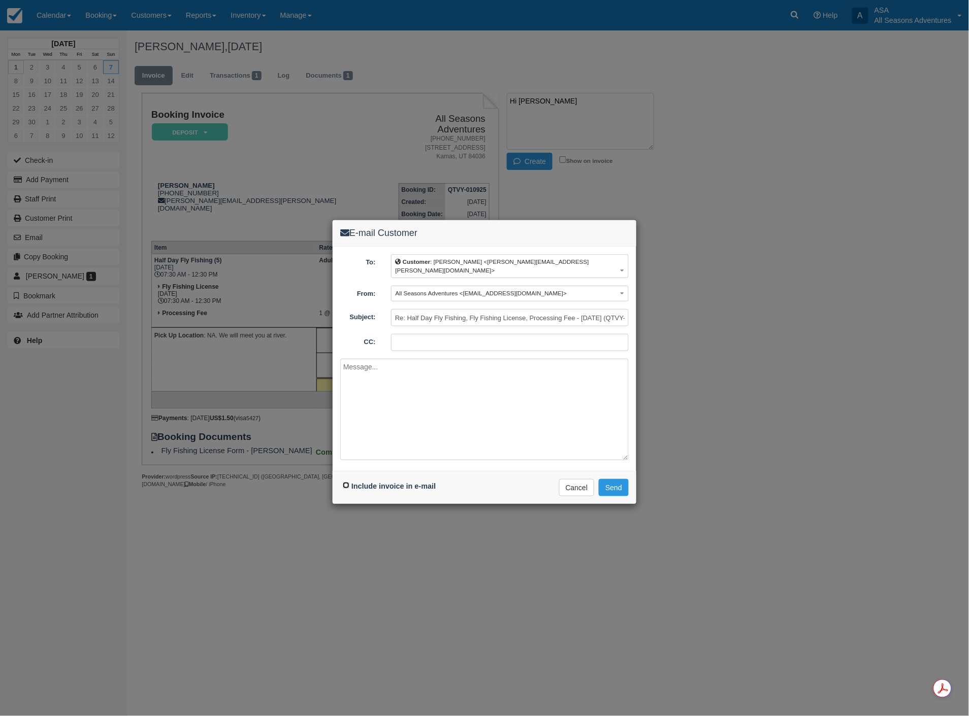
click at [343, 482] on input "Include invoice in e-mail" at bounding box center [346, 485] width 7 height 7
checkbox input "true"
click at [434, 395] on textarea at bounding box center [484, 410] width 288 height 102
type textarea "h"
type textarea "hi Bryan, Thanks for booking with us. We will get you a google pin closer to th…"
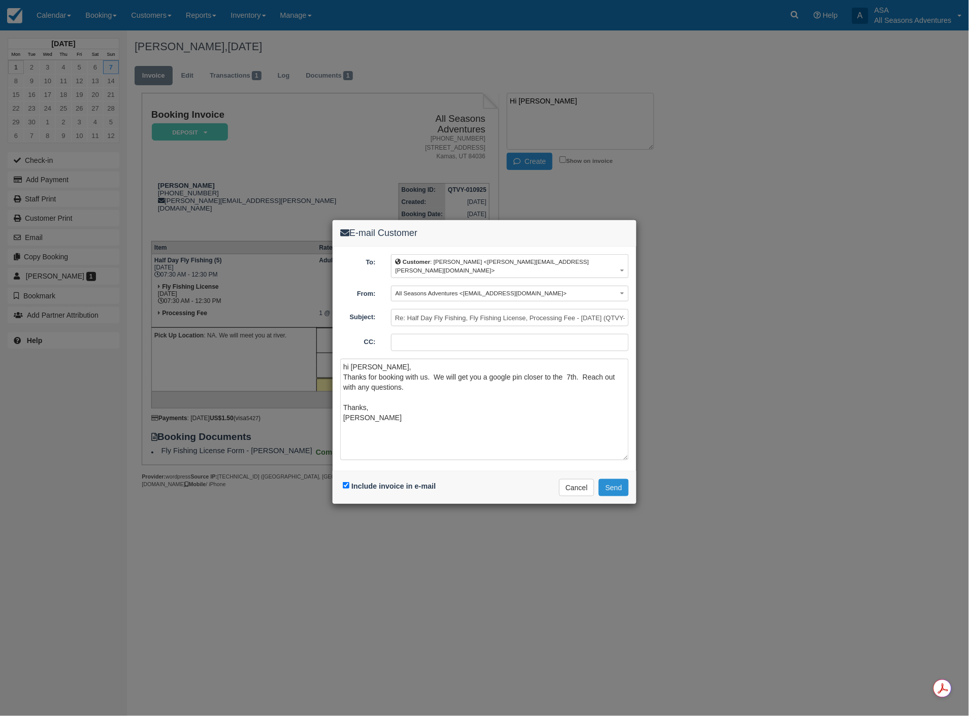
click at [618, 479] on button "Send" at bounding box center [614, 487] width 30 height 17
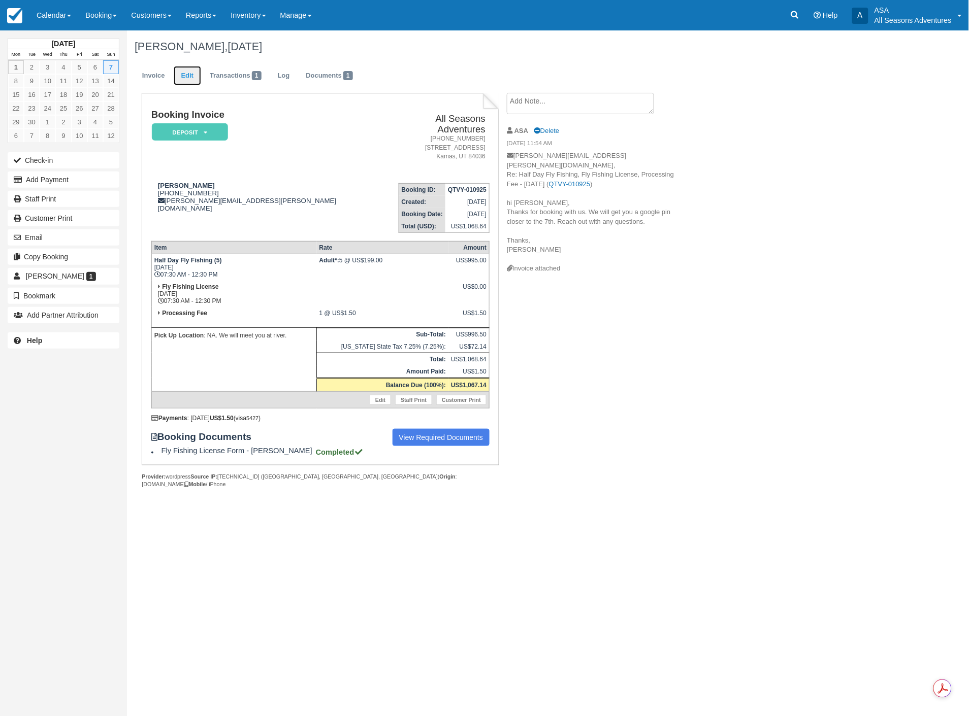
click at [184, 77] on link "Edit" at bounding box center [187, 76] width 27 height 20
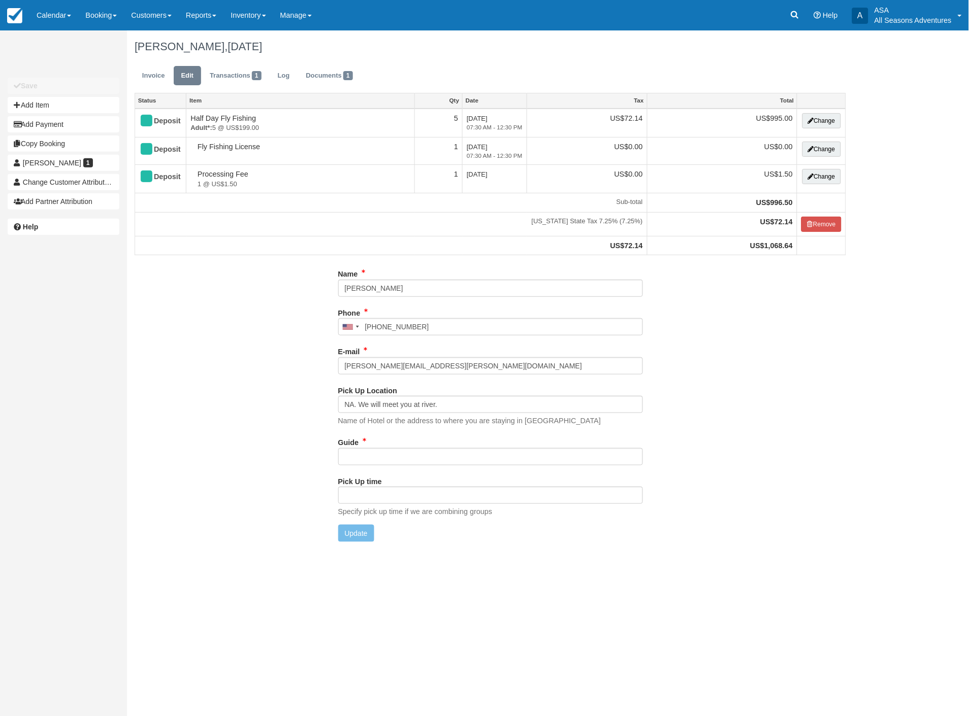
type input "[PHONE_NUMBER]"
click at [415, 465] on input "Guide" at bounding box center [490, 456] width 305 height 17
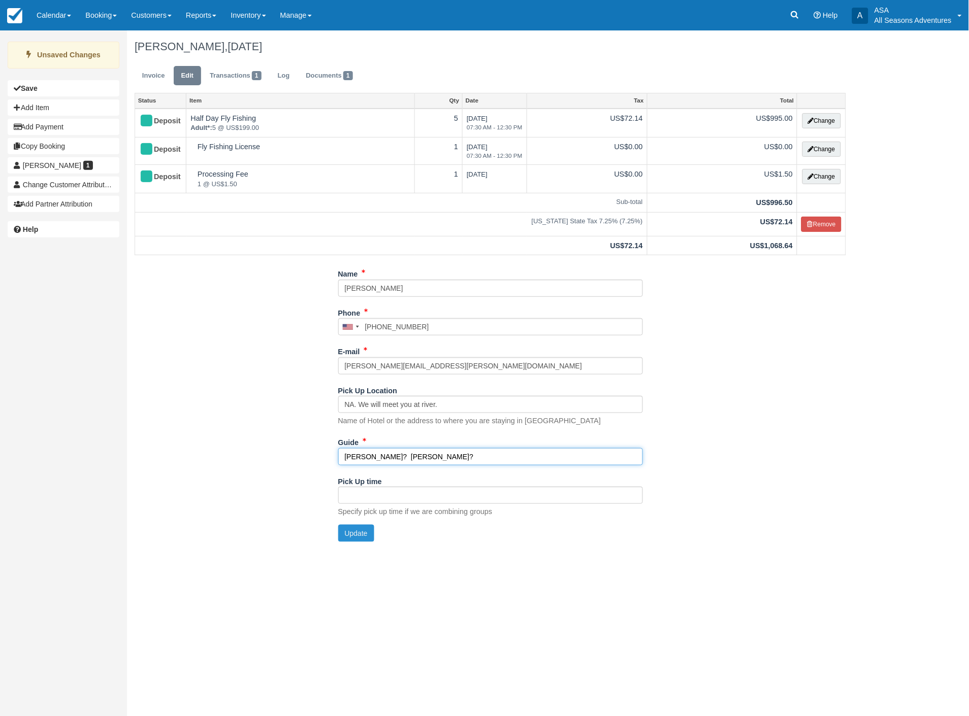
type input "Scott? Clark?"
click at [348, 534] on button "Update" at bounding box center [356, 533] width 36 height 17
type input "+13125505888"
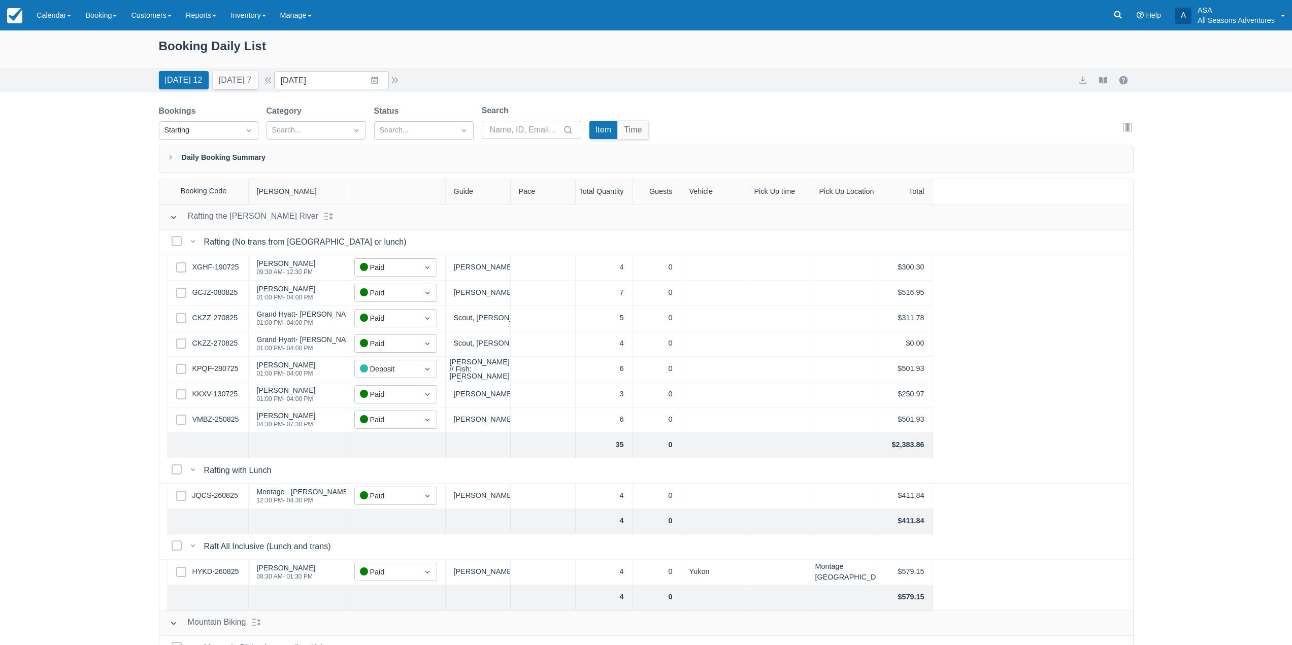
scroll to position [52, 0]
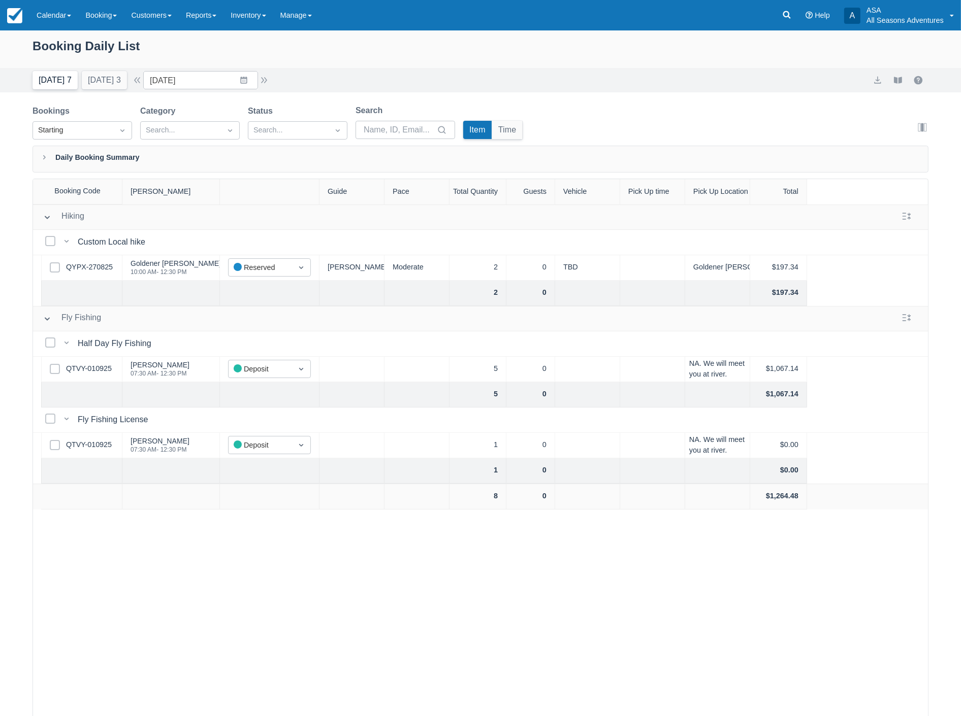
click at [34, 83] on button "Today 7" at bounding box center [54, 80] width 45 height 18
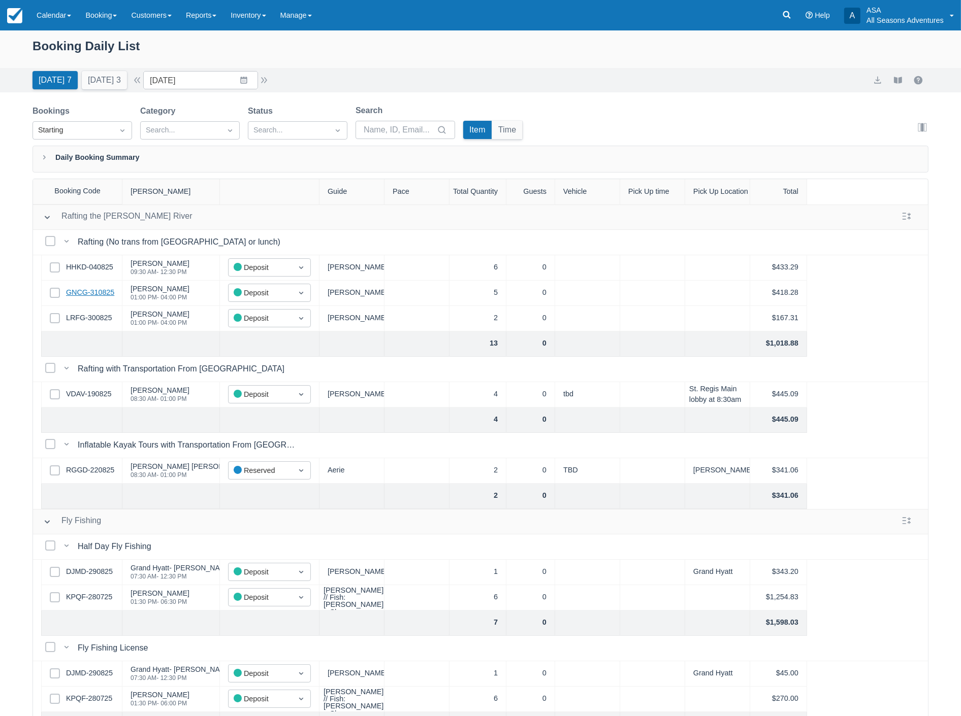
click at [93, 290] on link "GNCG-310825" at bounding box center [90, 292] width 48 height 11
click at [90, 694] on link "KPQF-280725" at bounding box center [89, 699] width 46 height 11
click at [194, 82] on input "09/01/25" at bounding box center [200, 80] width 115 height 18
click at [164, 127] on div "Move backward to switch to the previous month." at bounding box center [164, 122] width 20 height 17
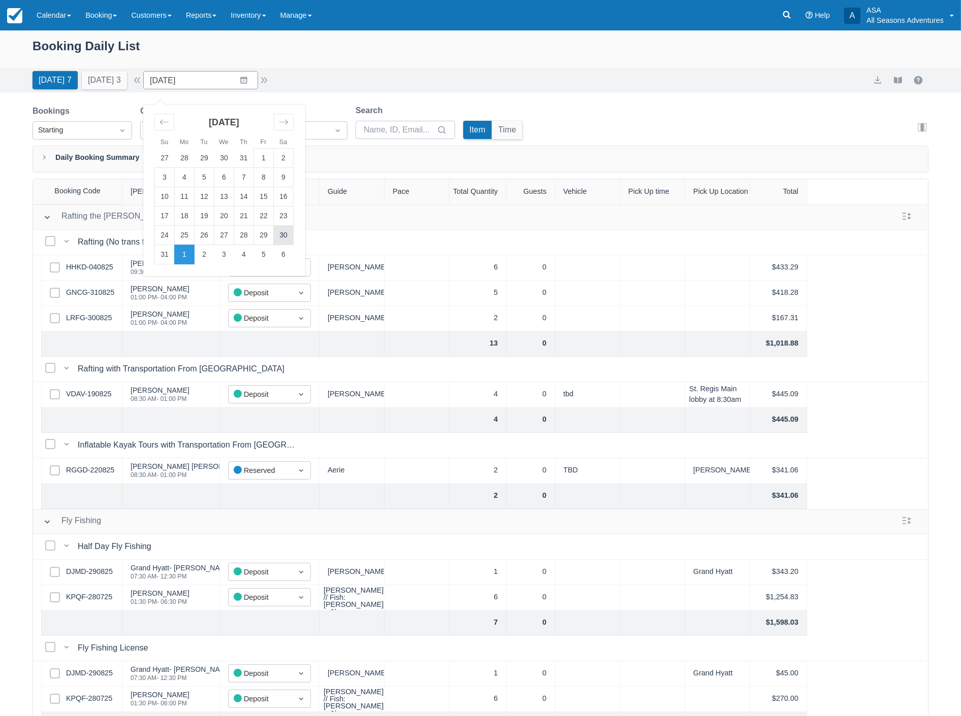
click at [291, 237] on td "30" at bounding box center [284, 235] width 20 height 19
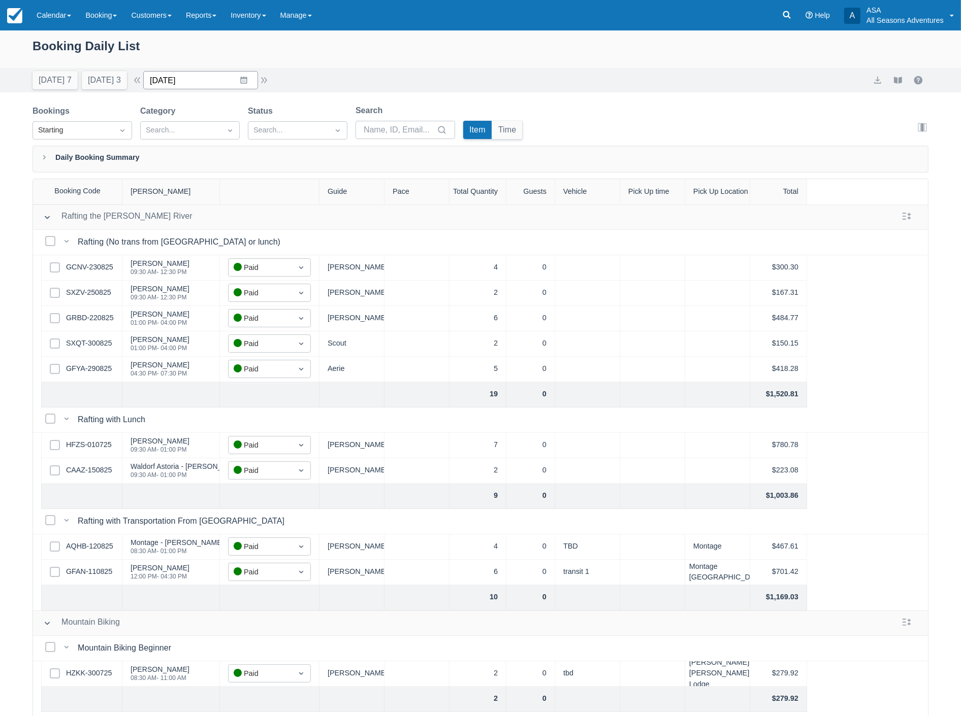
click at [149, 81] on input "08/30/25" at bounding box center [200, 80] width 115 height 18
click at [141, 80] on button "button" at bounding box center [137, 80] width 12 height 12
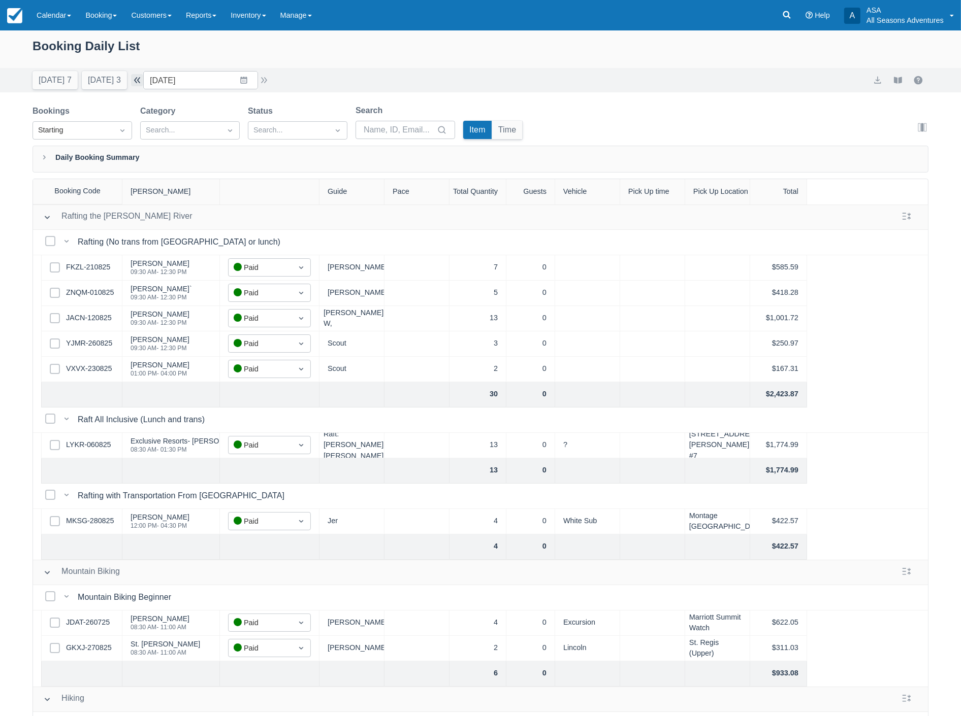
click at [138, 83] on button "button" at bounding box center [137, 80] width 12 height 12
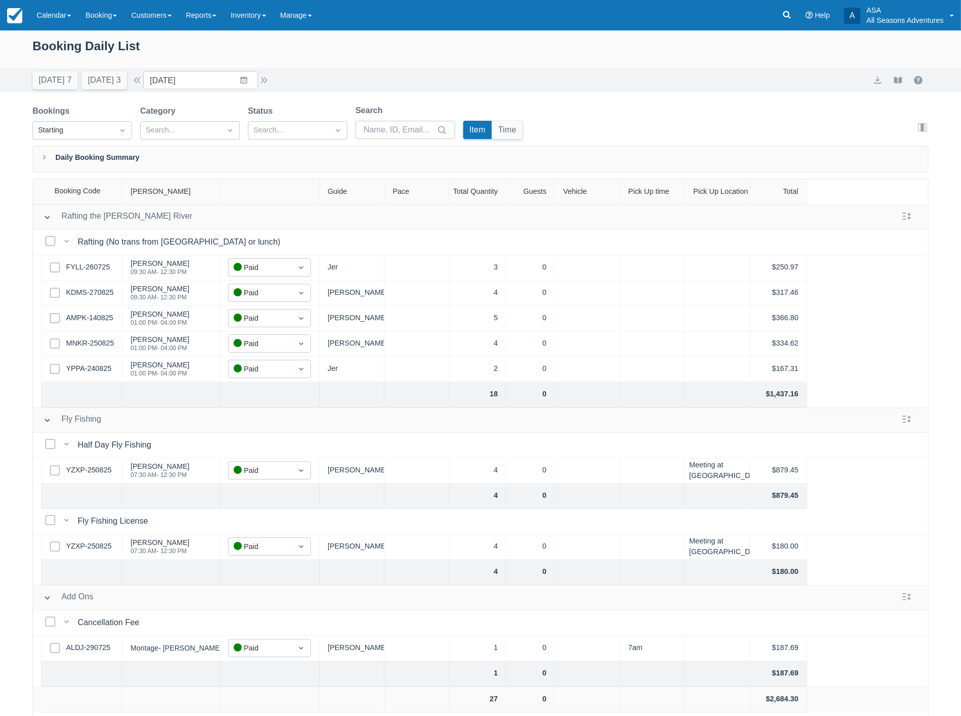
scroll to position [51, 0]
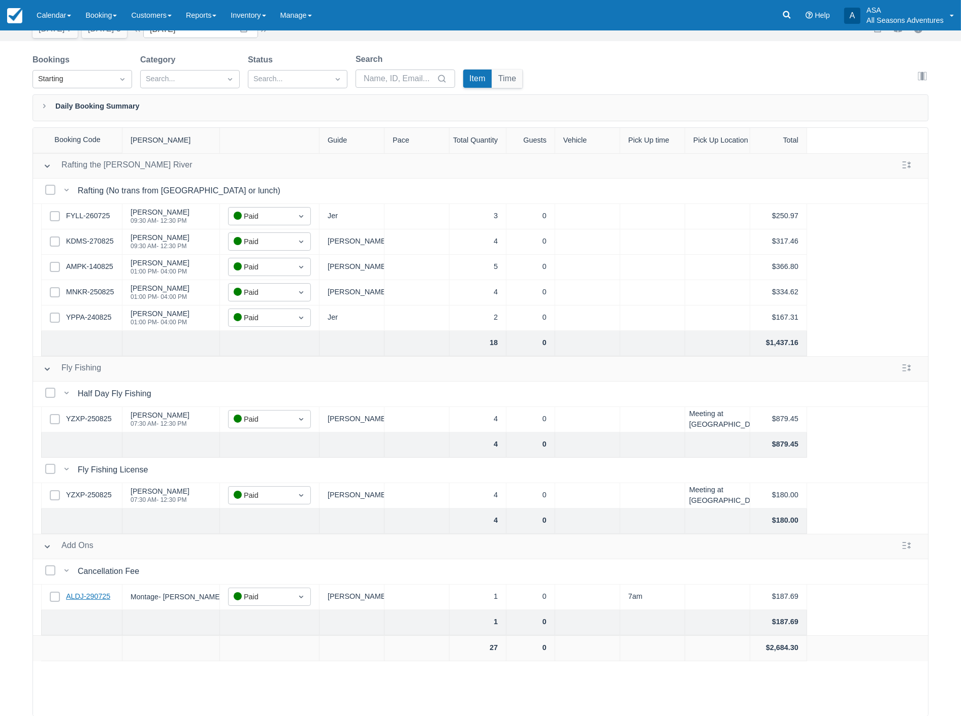
click at [97, 602] on link "ALDJ-290725" at bounding box center [88, 597] width 44 height 11
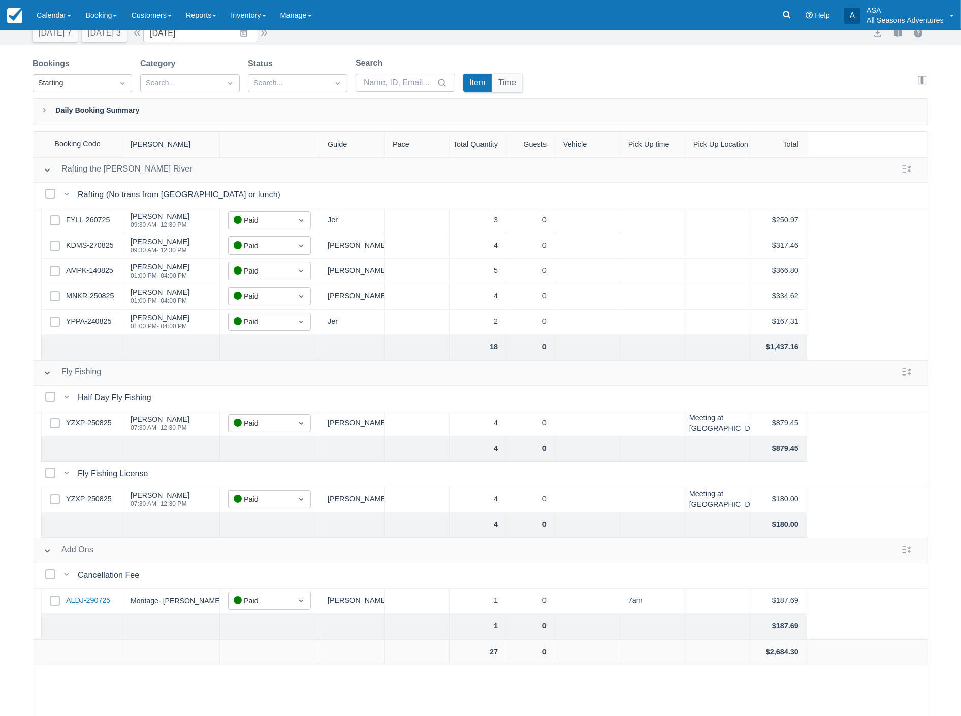
scroll to position [0, 0]
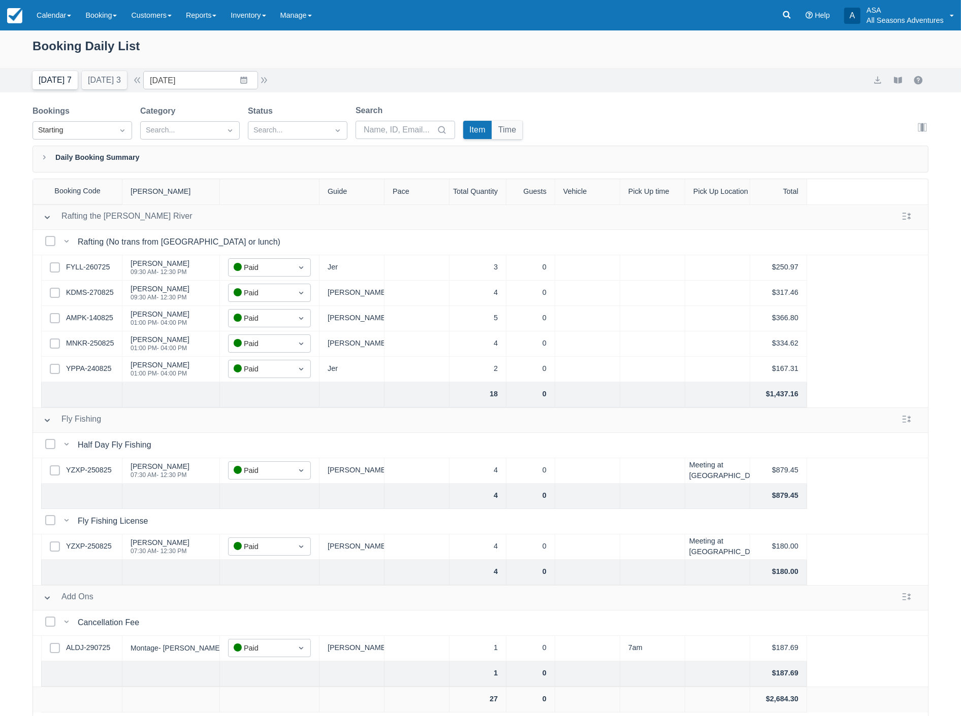
click at [56, 83] on button "Today 7" at bounding box center [54, 80] width 45 height 18
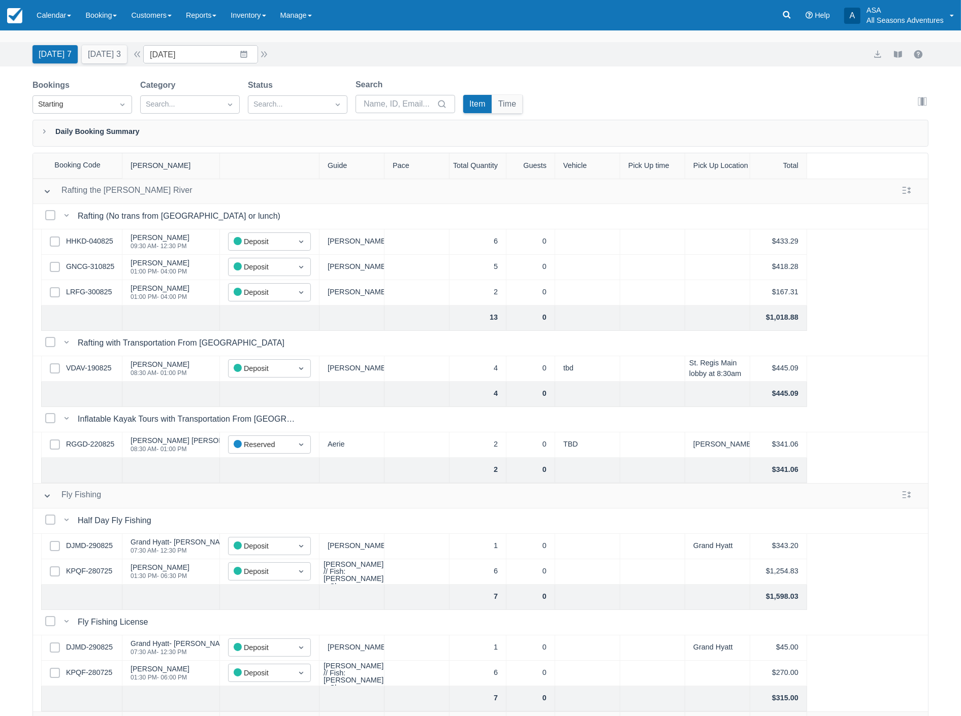
scroll to position [51, 0]
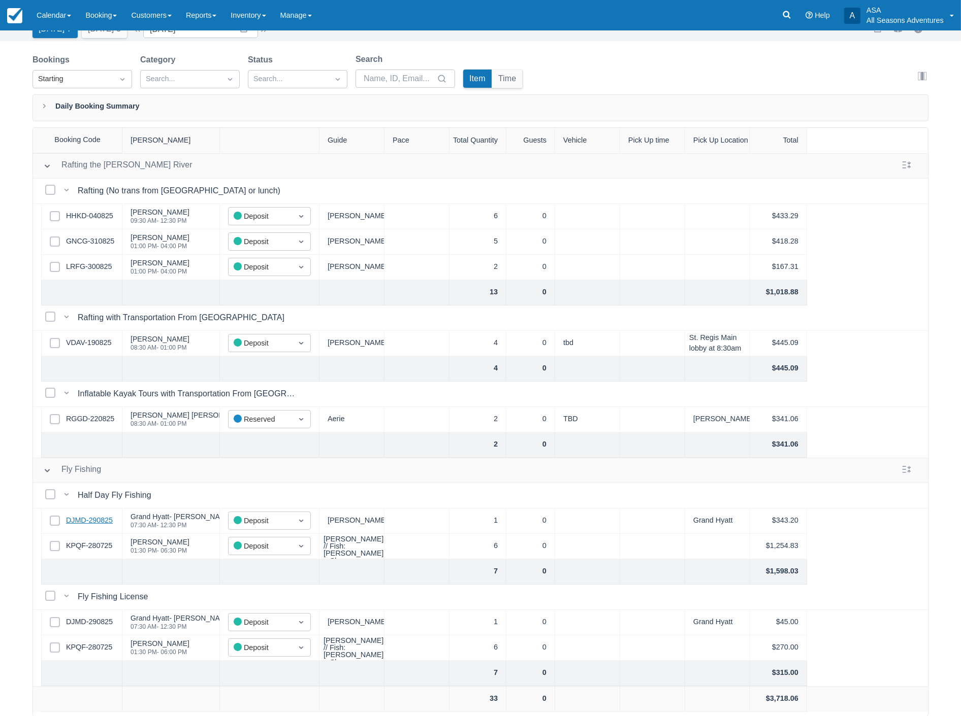
click at [97, 525] on link "DJMD-290825" at bounding box center [89, 520] width 47 height 11
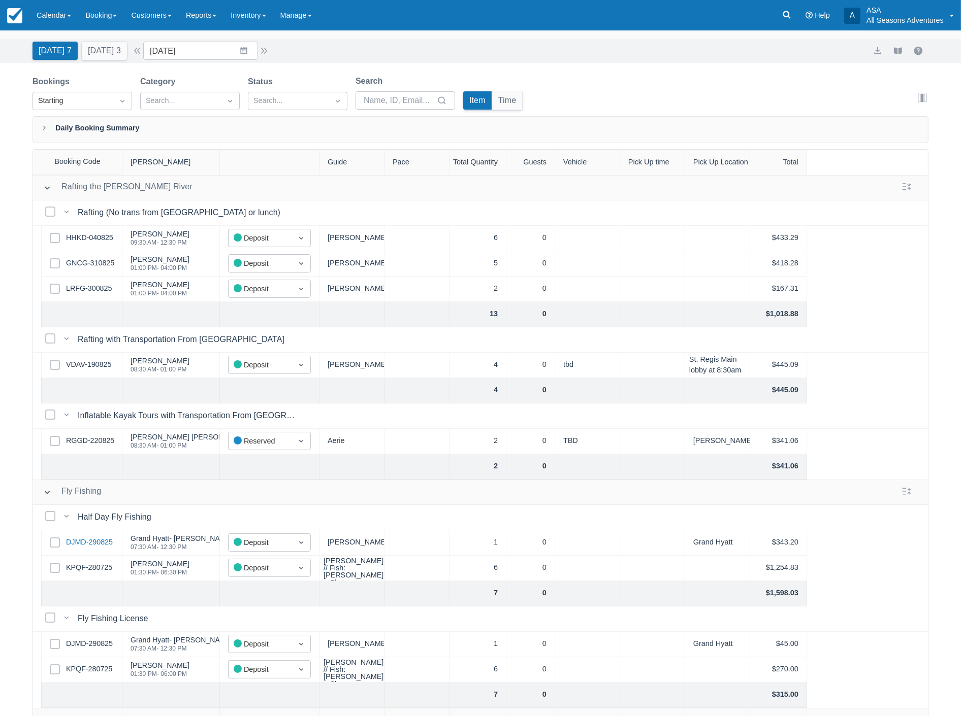
scroll to position [0, 0]
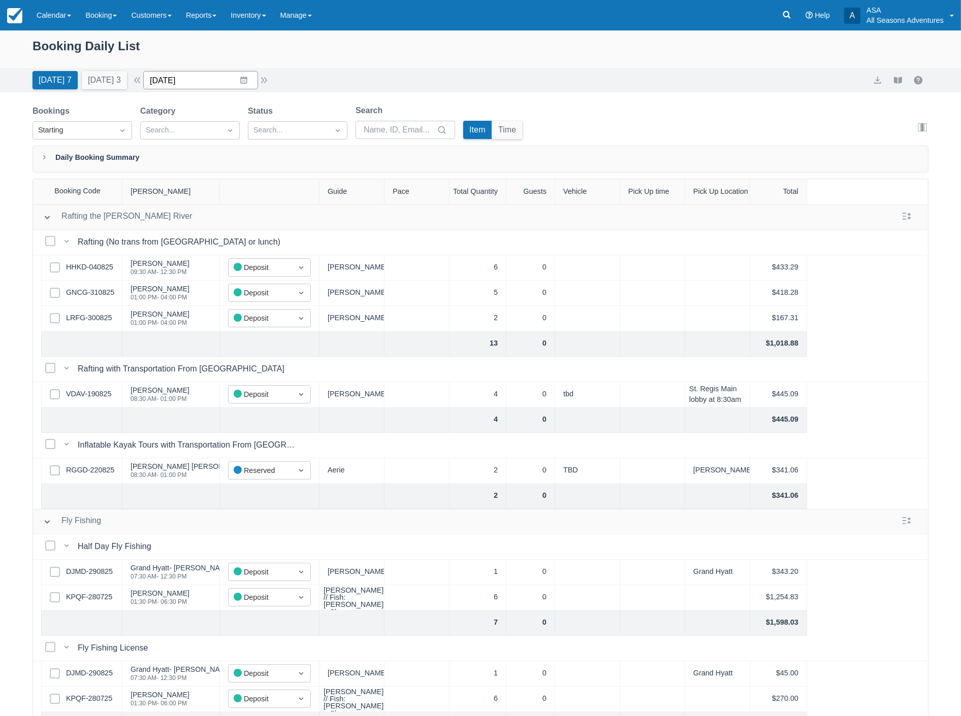
click at [204, 84] on input "09/01/25" at bounding box center [200, 80] width 115 height 18
click at [166, 175] on td "7" at bounding box center [165, 177] width 20 height 19
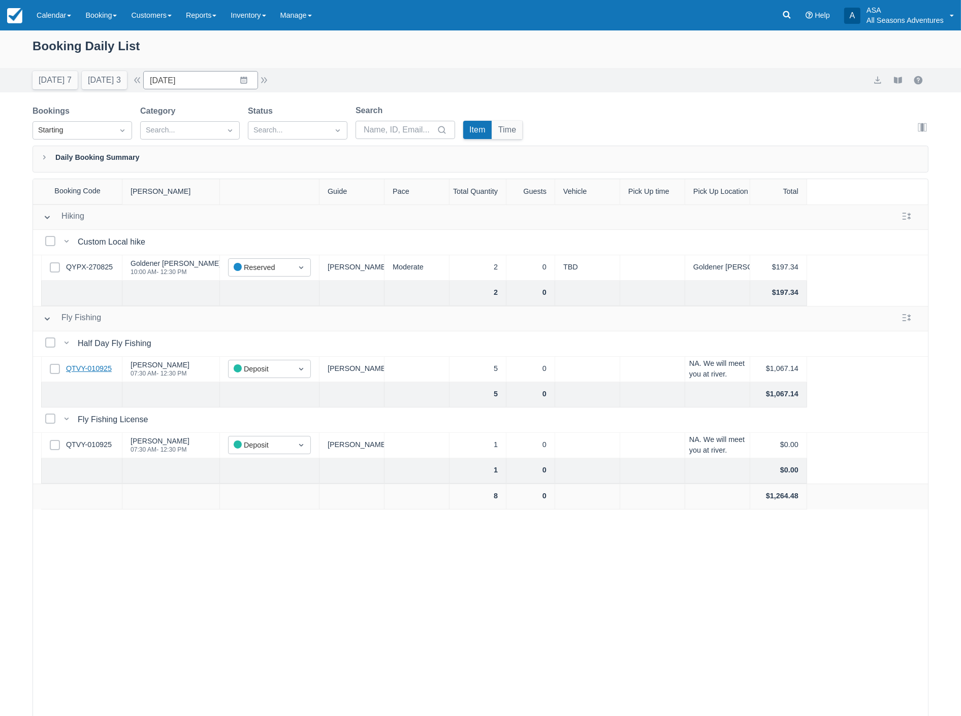
click at [94, 367] on link "QTVY-010925" at bounding box center [89, 369] width 46 height 11
click at [102, 85] on button "Tomorrow 3" at bounding box center [104, 80] width 45 height 18
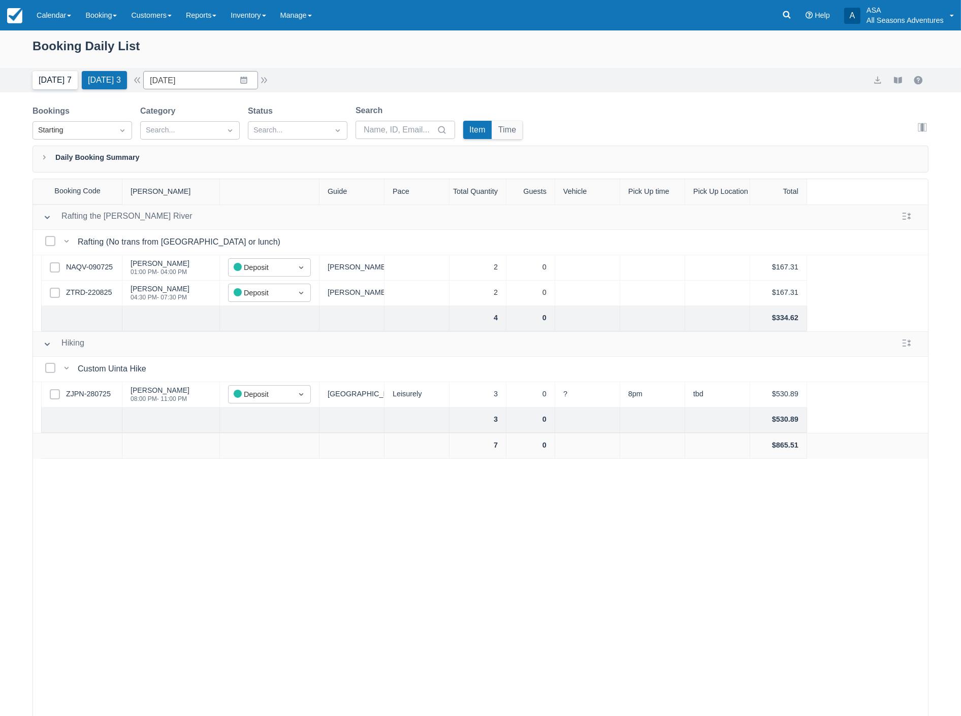
click at [58, 80] on button "Today 7" at bounding box center [54, 80] width 45 height 18
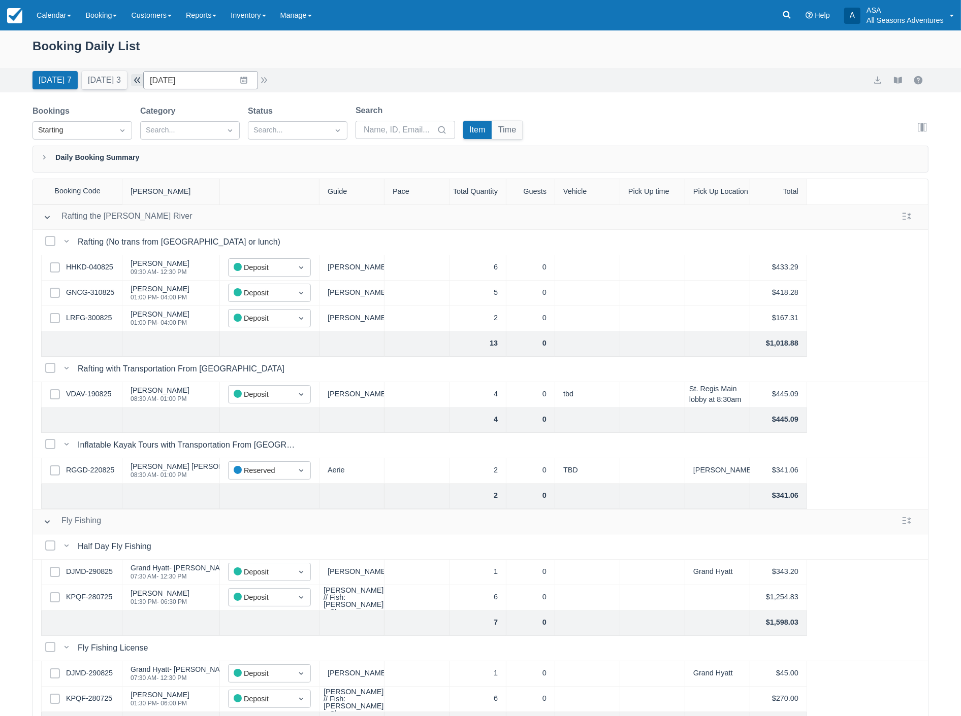
click at [143, 77] on button "button" at bounding box center [137, 80] width 12 height 12
type input "08/31/25"
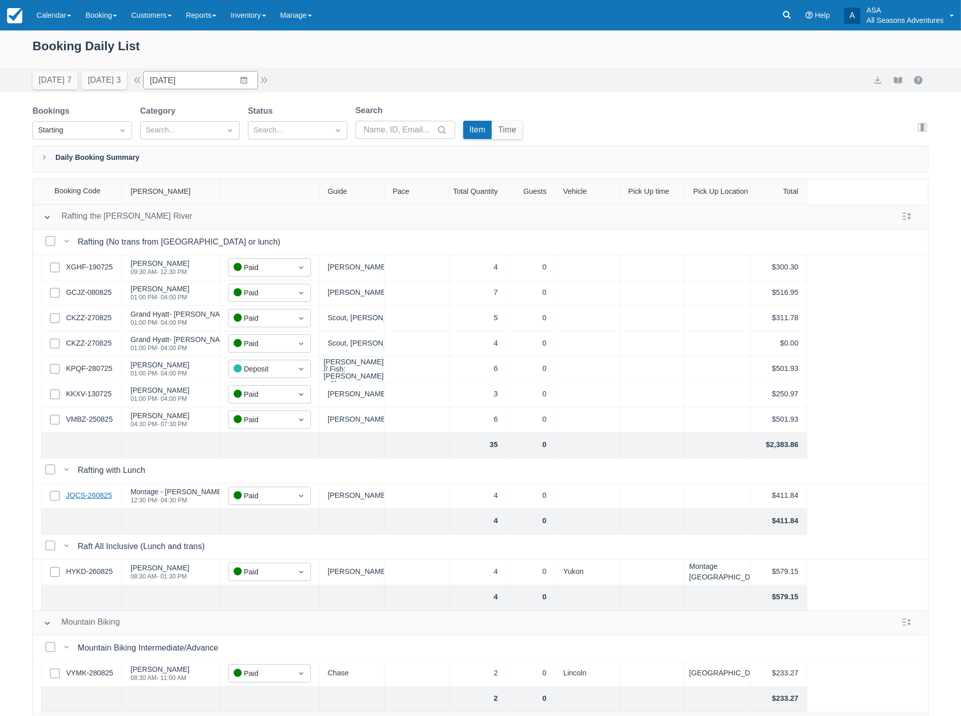
click at [109, 501] on link "JQCS-260825" at bounding box center [89, 496] width 46 height 11
click at [782, 11] on icon at bounding box center [786, 15] width 10 height 10
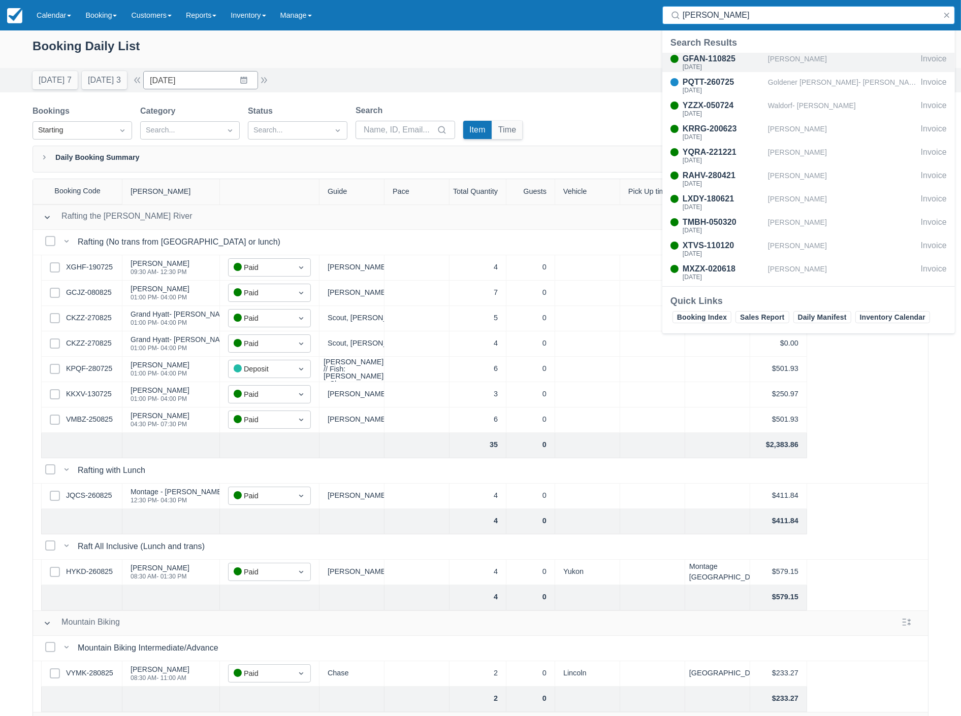
type input "walton"
click at [738, 66] on div "Sat Aug 30, 2025" at bounding box center [722, 67] width 81 height 6
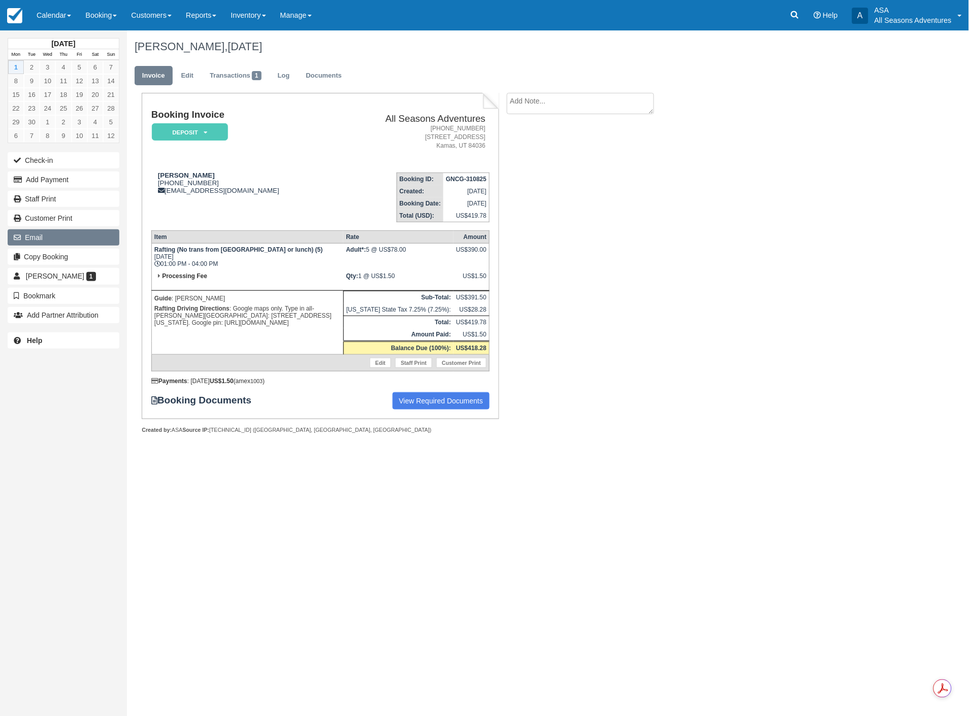
click at [57, 235] on button "Email" at bounding box center [64, 238] width 112 height 16
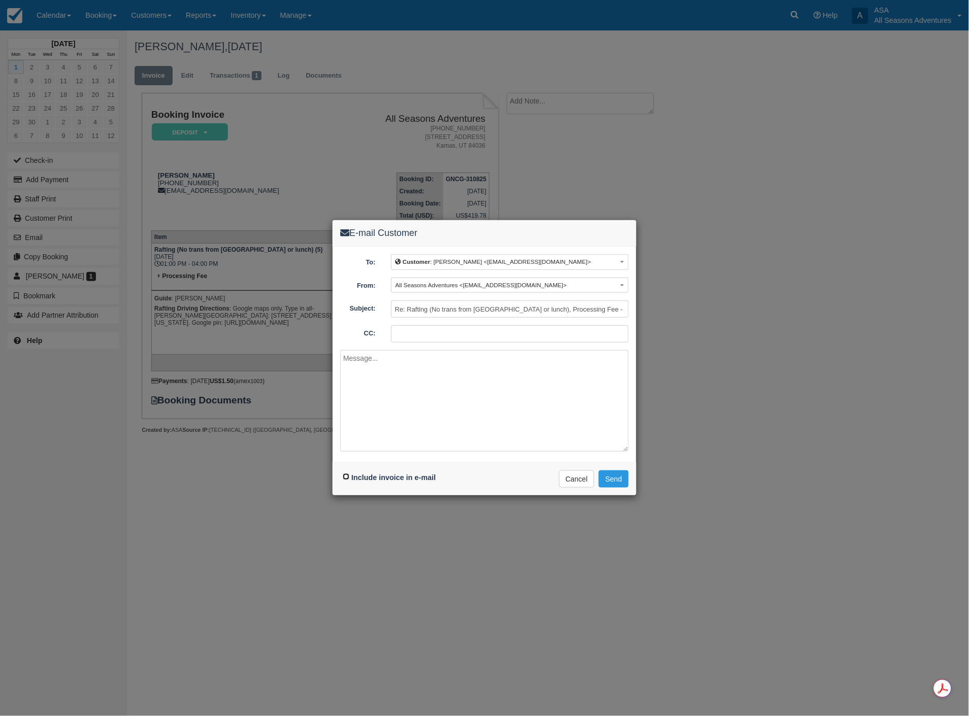
click at [343, 474] on input "Include invoice in e-mail" at bounding box center [346, 477] width 7 height 7
checkbox input "true"
click at [616, 478] on button "Send" at bounding box center [614, 479] width 30 height 17
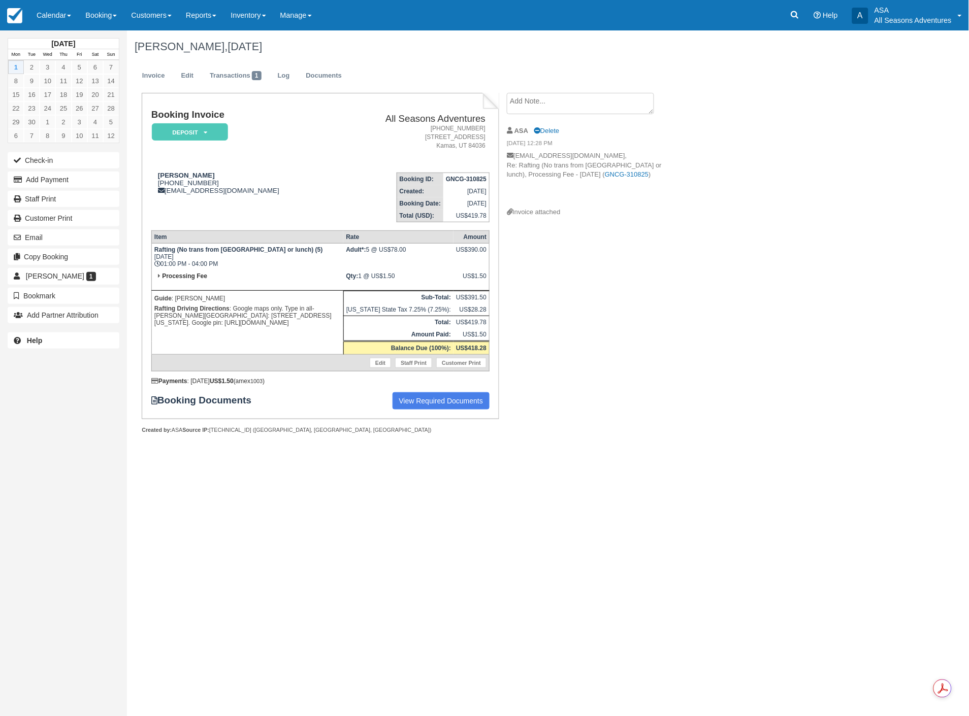
drag, startPoint x: 232, startPoint y: 305, endPoint x: 284, endPoint y: 332, distance: 59.1
click at [284, 332] on td "Guide : [PERSON_NAME] Driving Directions : Google maps only. Type in all-[PERSO…" at bounding box center [247, 323] width 192 height 64
copy p "Google maps only. Type in all-Weber Crossing Campground: 726 South Frontage Rd,…"
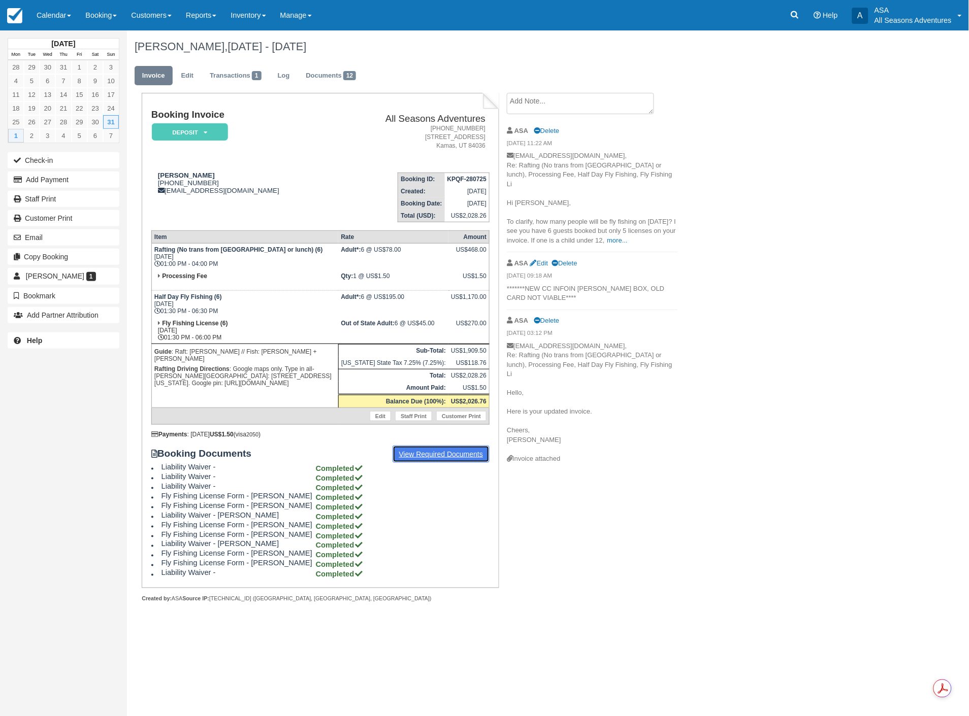
click at [444, 448] on link "View Required Documents" at bounding box center [441, 454] width 97 height 17
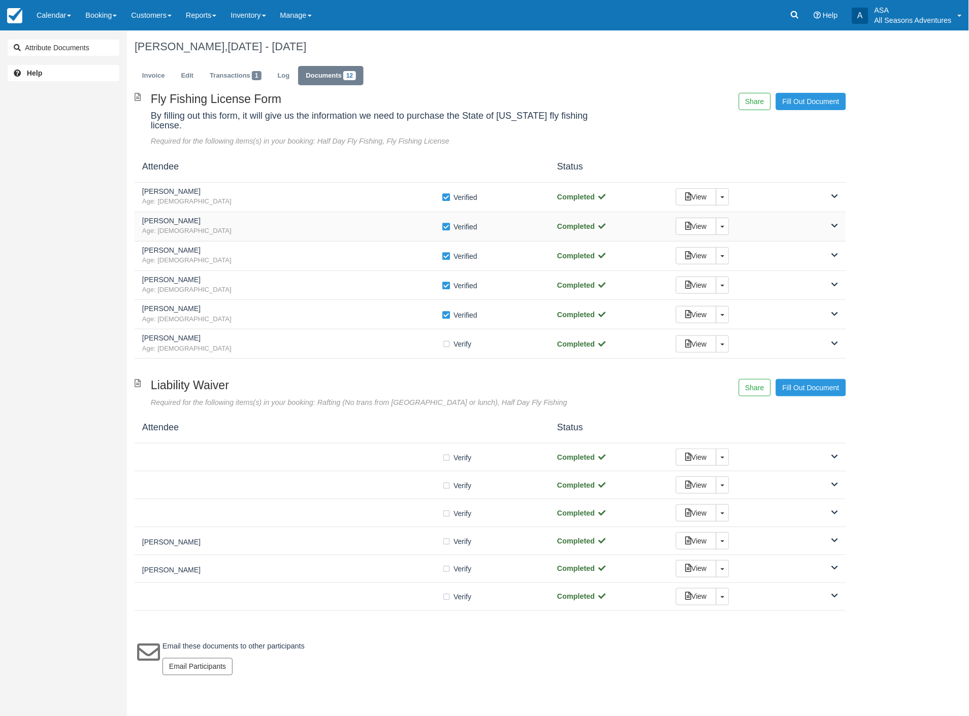
click at [831, 218] on div "View Toggle Dropdown Detach" at bounding box center [757, 226] width 178 height 17
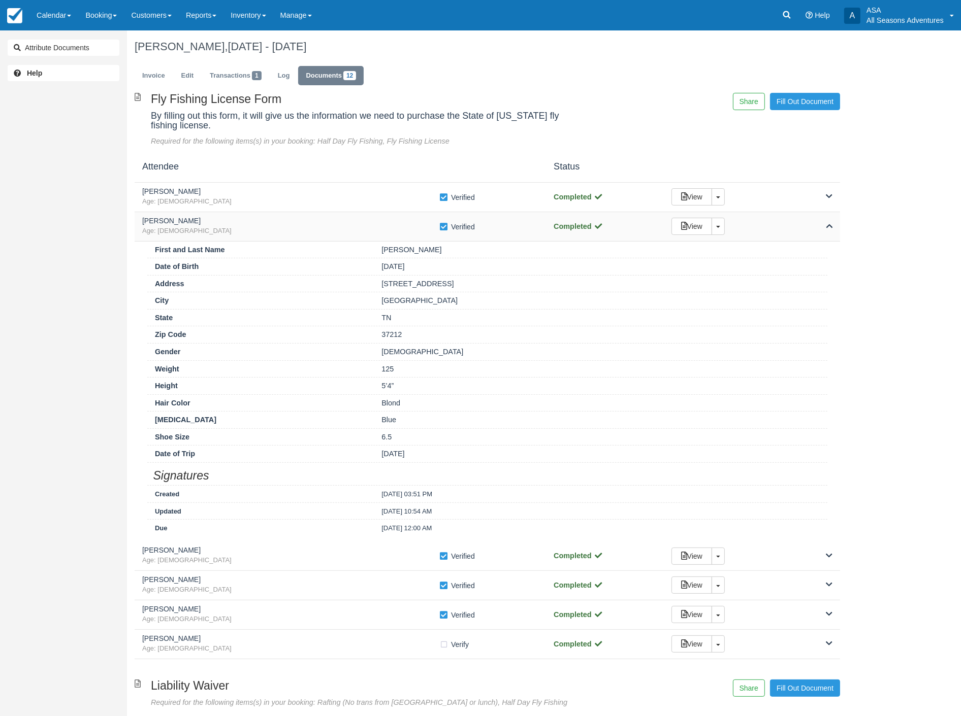
click at [831, 222] on icon at bounding box center [829, 225] width 7 height 7
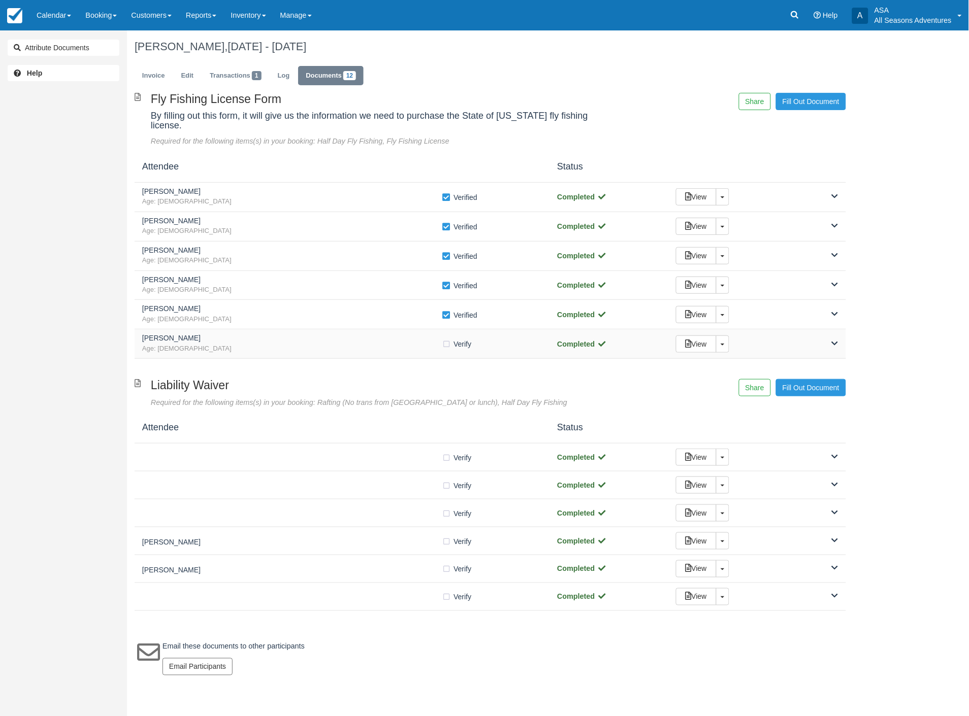
click at [824, 338] on div "View Toggle Dropdown Detach" at bounding box center [757, 344] width 178 height 17
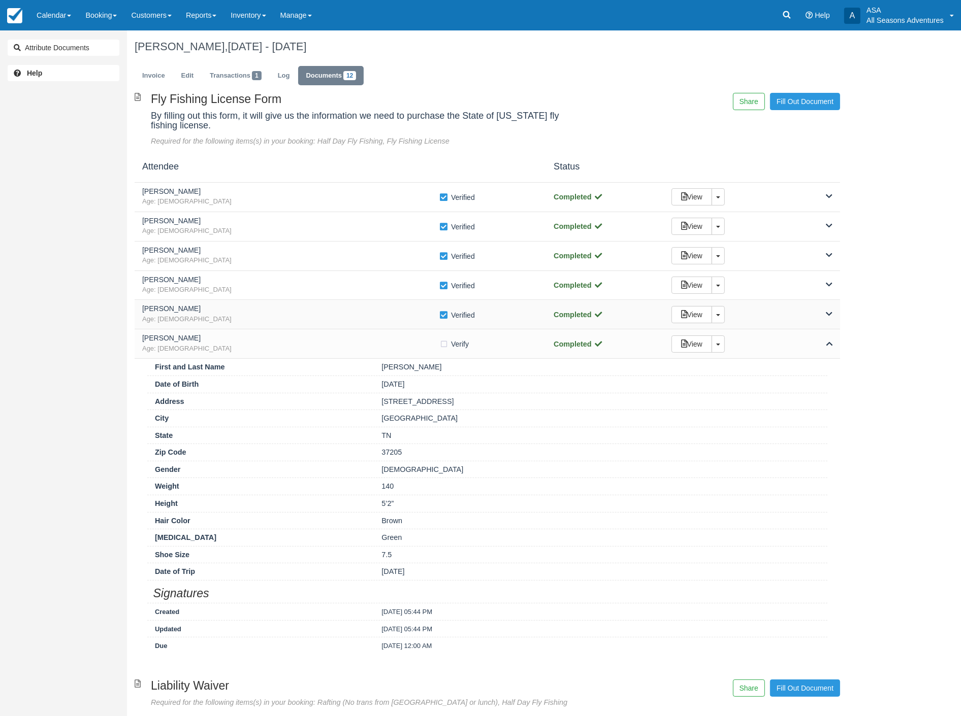
click at [833, 315] on div "View Toggle Dropdown Detach" at bounding box center [752, 314] width 176 height 17
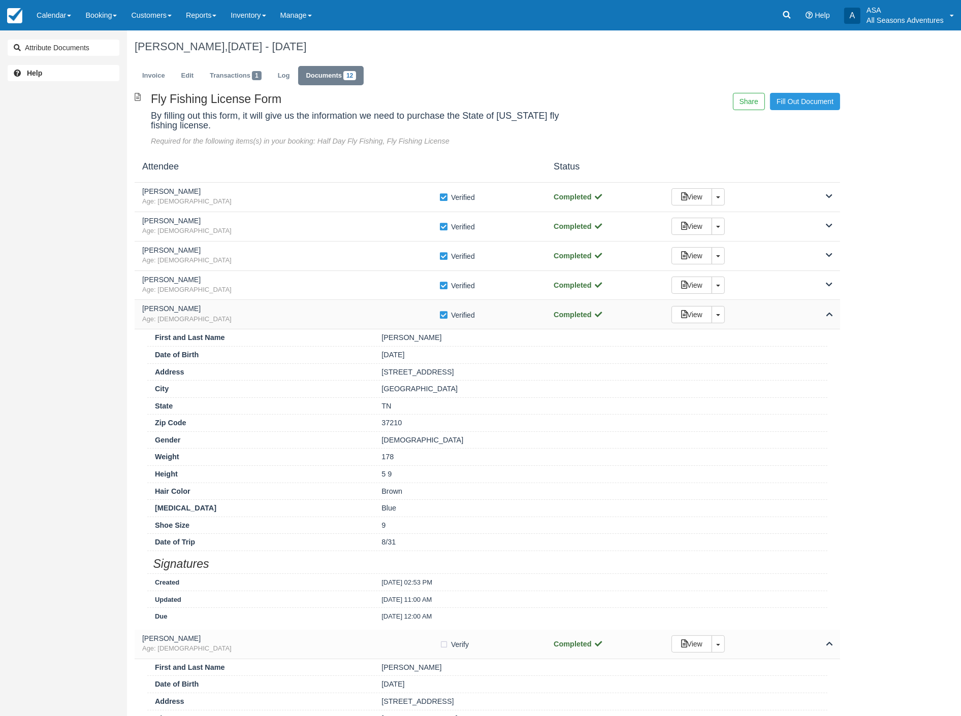
click at [835, 318] on div "View Toggle Dropdown Detach" at bounding box center [752, 314] width 176 height 17
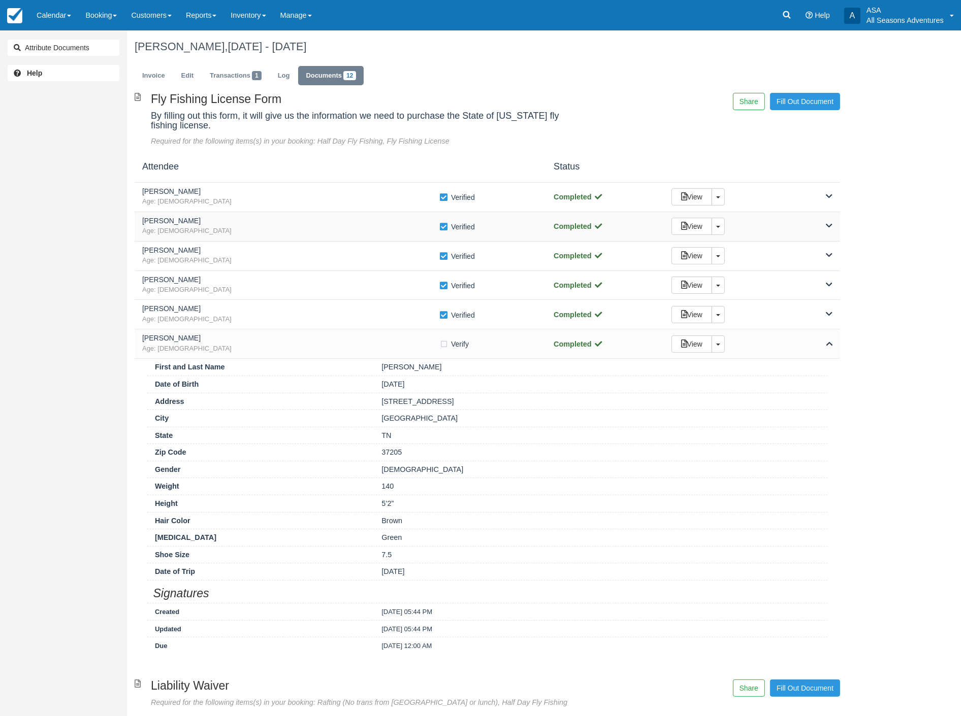
click at [827, 225] on icon at bounding box center [829, 225] width 7 height 7
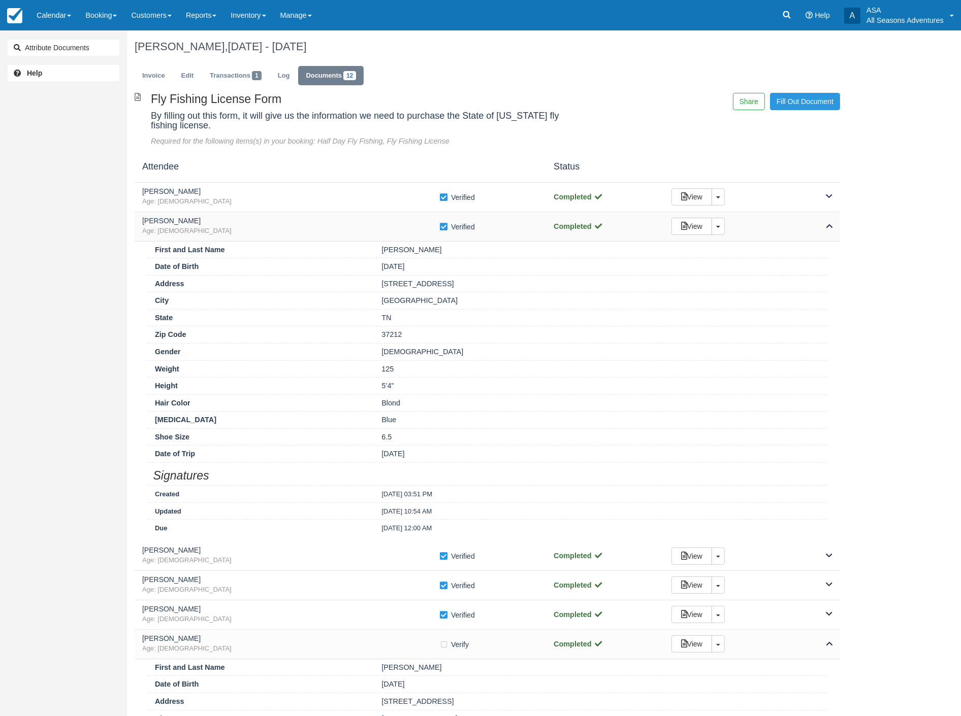
click at [827, 225] on icon at bounding box center [829, 225] width 7 height 7
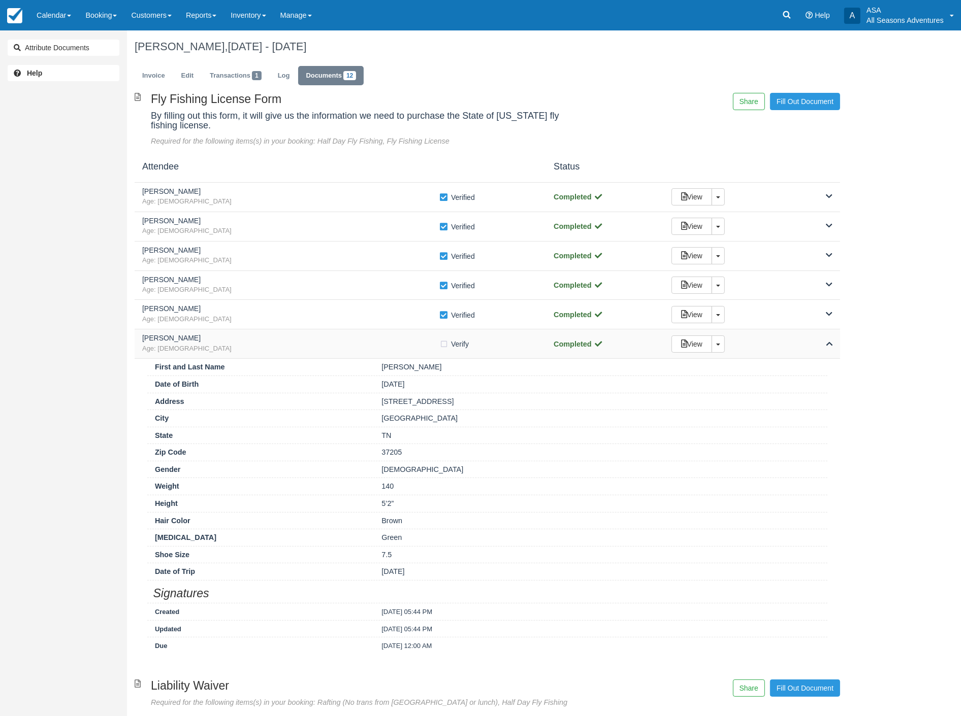
click at [826, 355] on div "Taylor McSpadden Age: 26 Verify Verified Completed View Toggle Dropdown Detach" at bounding box center [487, 344] width 705 height 29
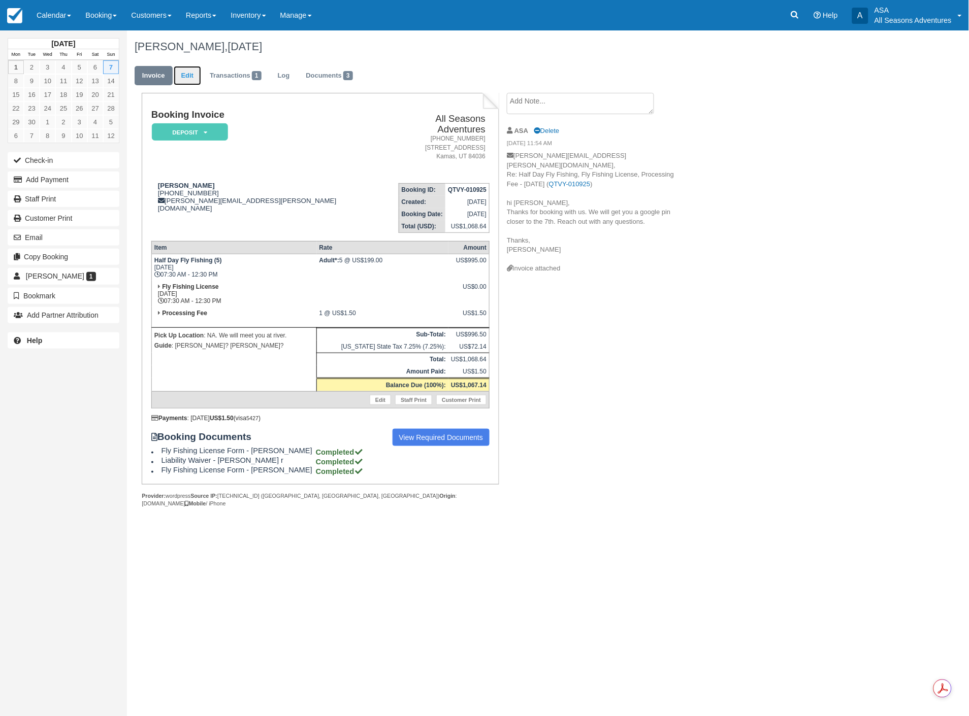
click at [184, 74] on link "Edit" at bounding box center [187, 76] width 27 height 20
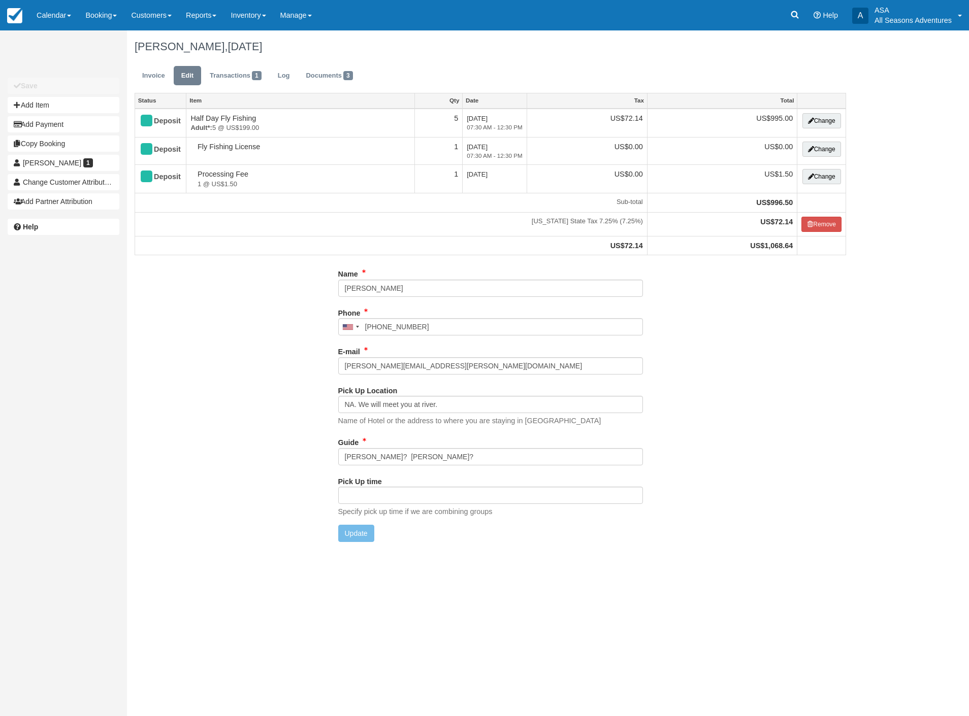
type input "(312) 550-5888"
click at [399, 452] on input "Scott? Clark?" at bounding box center [490, 456] width 305 height 17
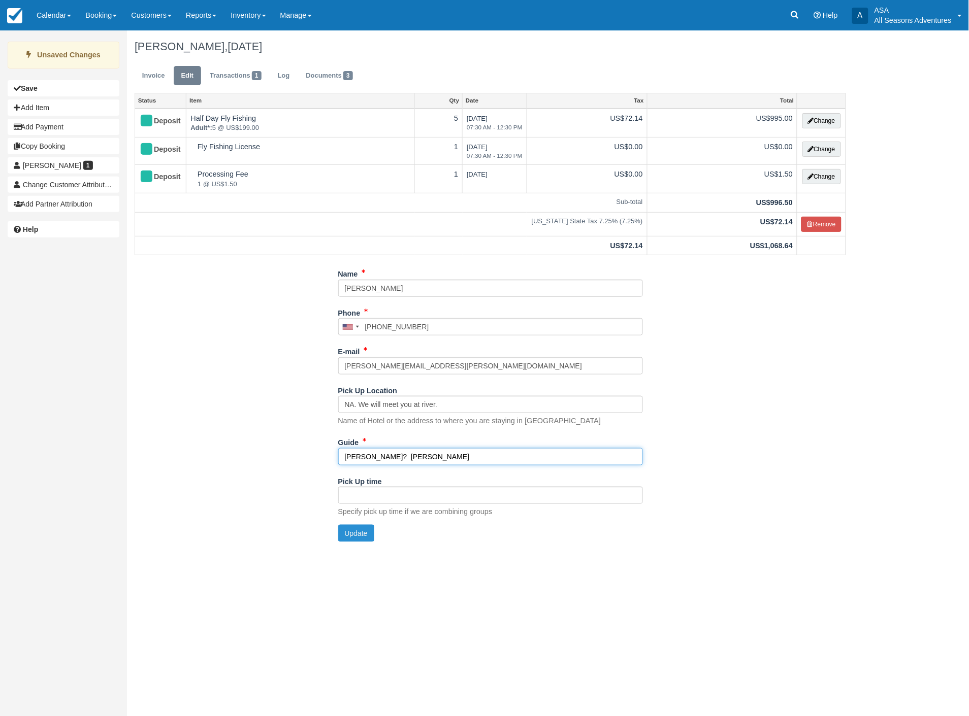
type input "Scott? Clark"
click at [347, 533] on button "Update" at bounding box center [356, 533] width 36 height 17
type input "[PHONE_NUMBER]"
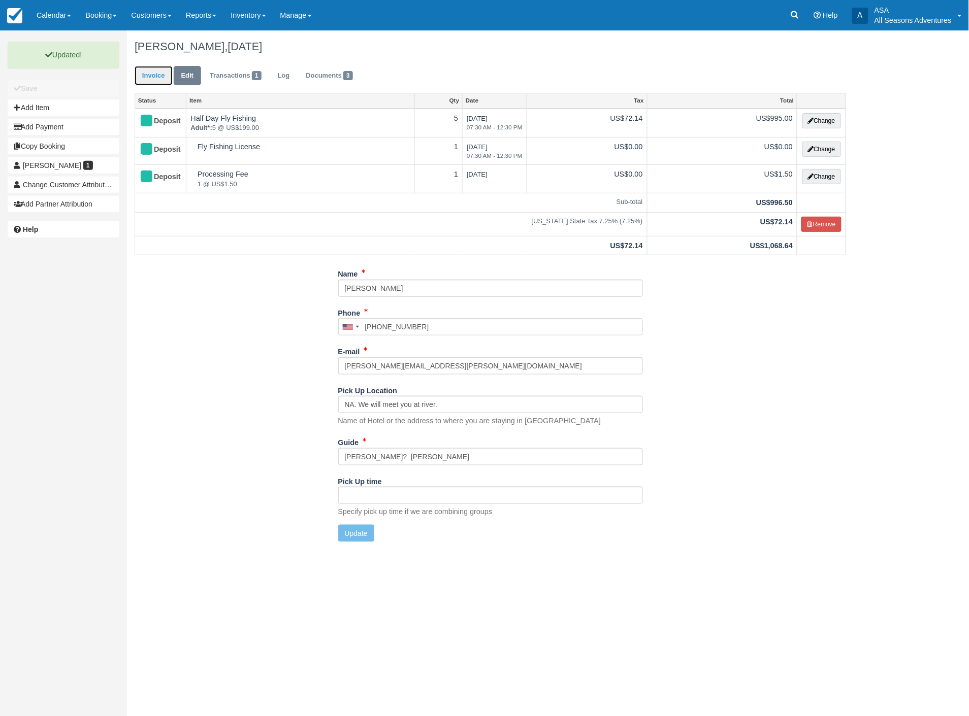
click at [150, 79] on link "Invoice" at bounding box center [154, 76] width 38 height 20
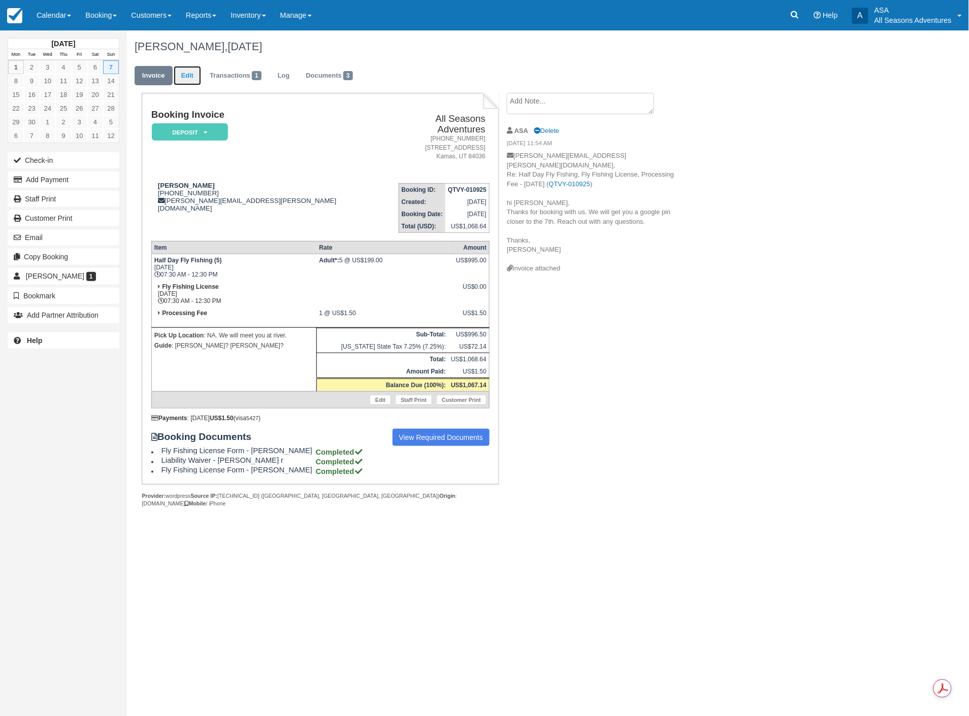
click at [185, 66] on link "Edit" at bounding box center [187, 76] width 27 height 20
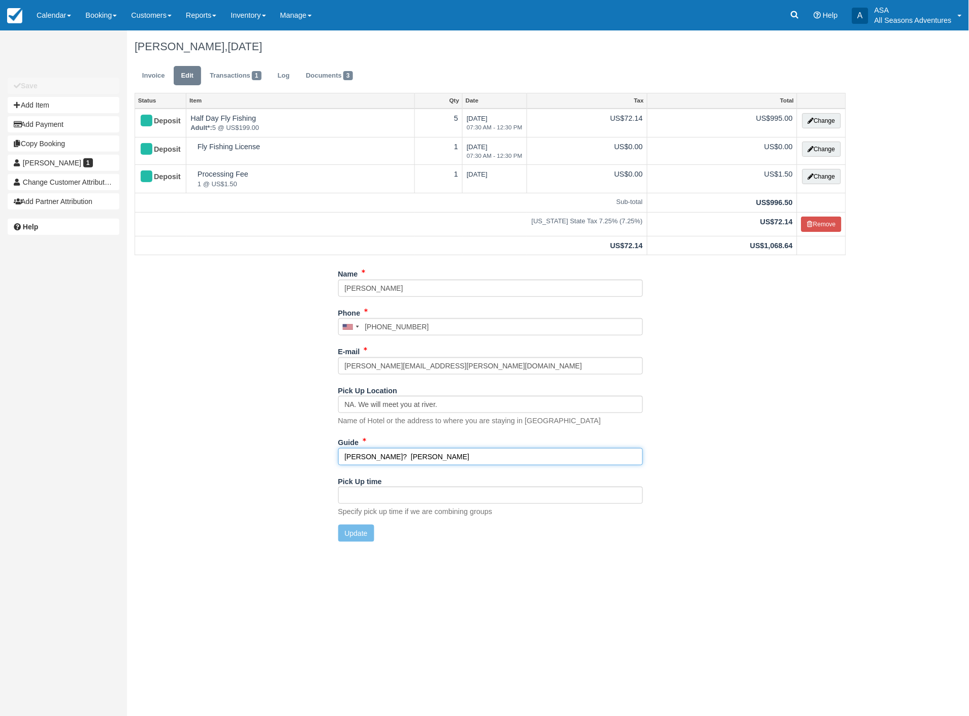
drag, startPoint x: 363, startPoint y: 459, endPoint x: 372, endPoint y: 459, distance: 9.6
click at [363, 459] on input "[PERSON_NAME]? [PERSON_NAME]" at bounding box center [490, 456] width 305 height 17
type input "[PERSON_NAME]"
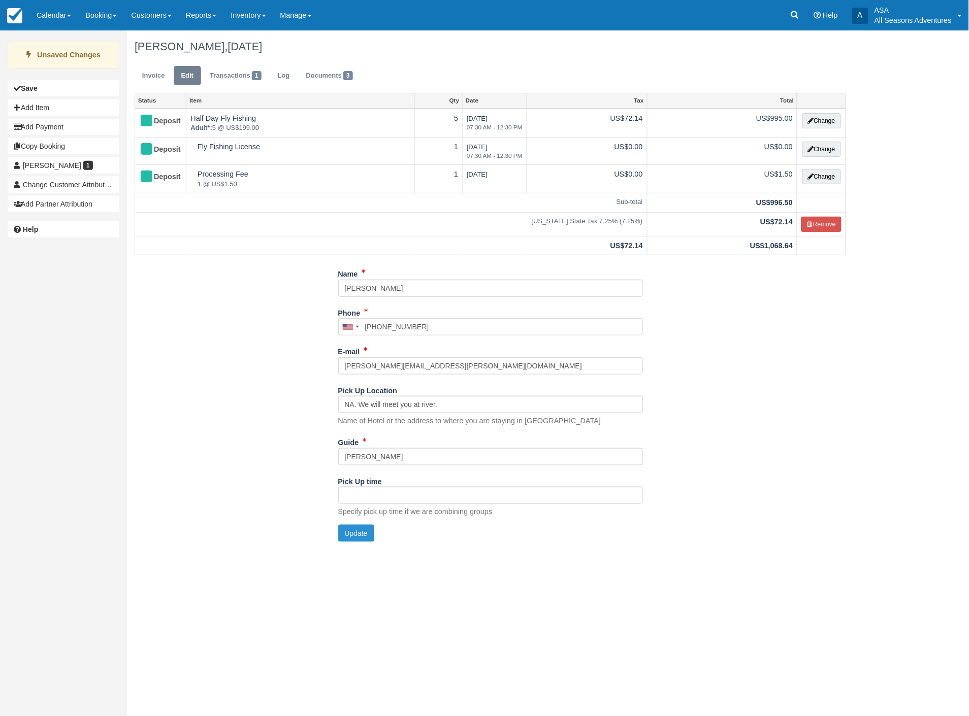
click at [345, 539] on button "Update" at bounding box center [356, 533] width 36 height 17
type input "+13125505888"
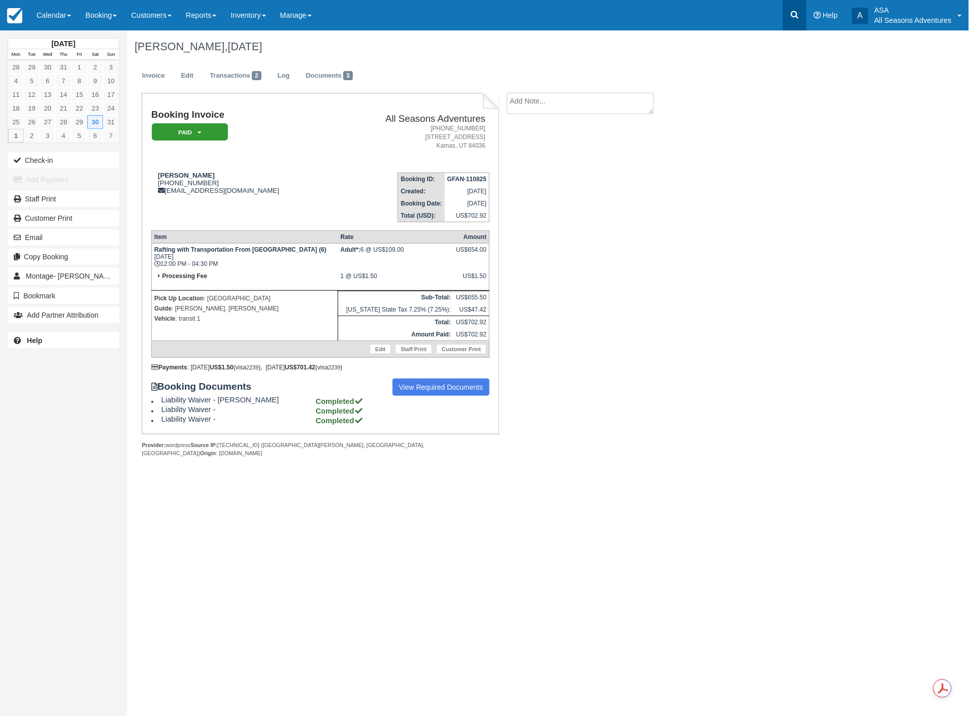
click at [786, 18] on link at bounding box center [794, 15] width 23 height 30
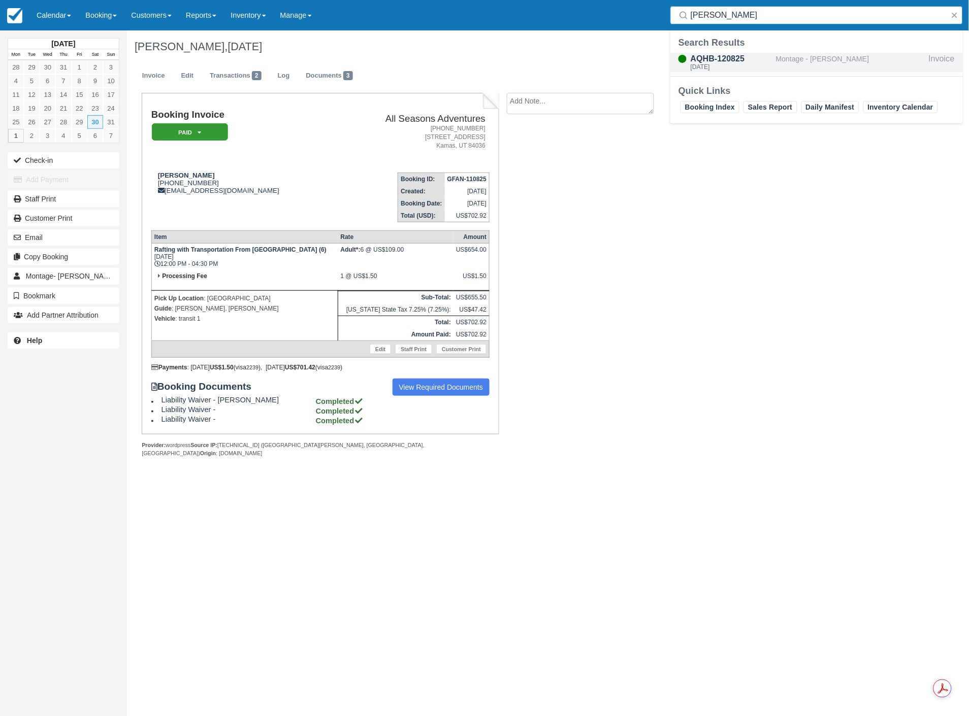
type input "lindemann"
click at [796, 63] on div "Montage - [PERSON_NAME]" at bounding box center [850, 62] width 149 height 19
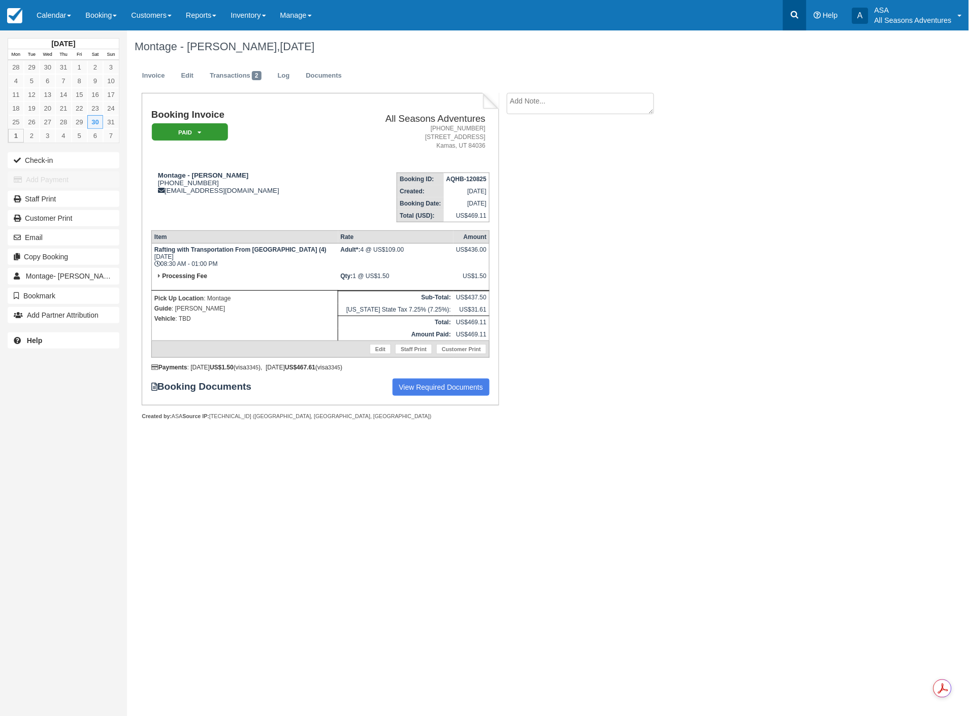
click at [786, 13] on link at bounding box center [794, 15] width 23 height 30
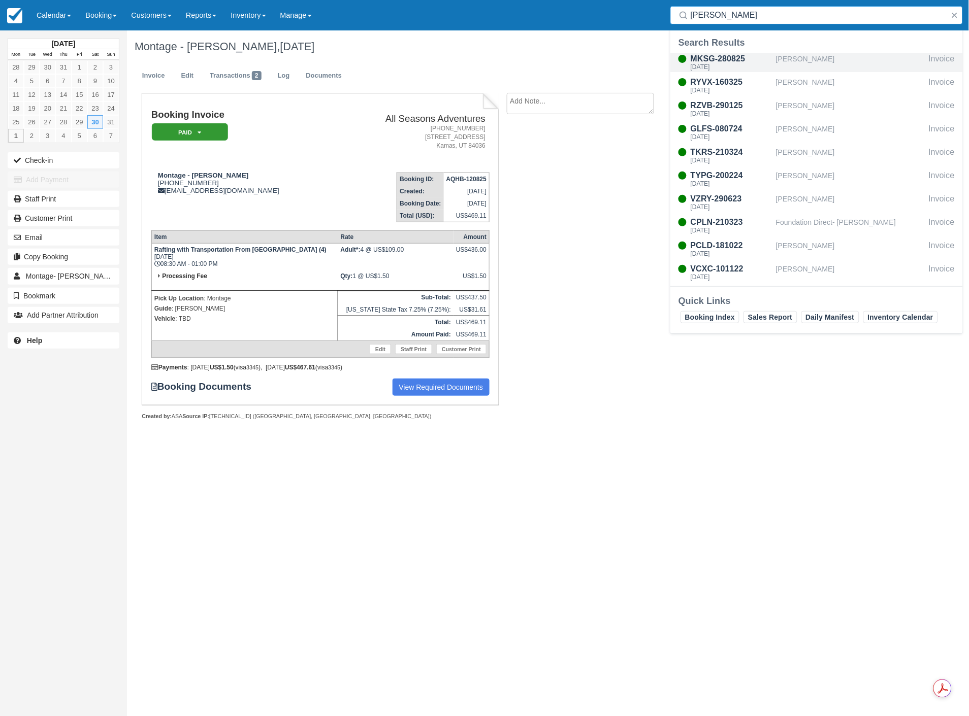
type input "morris"
click at [736, 68] on div "[DATE]" at bounding box center [731, 67] width 81 height 6
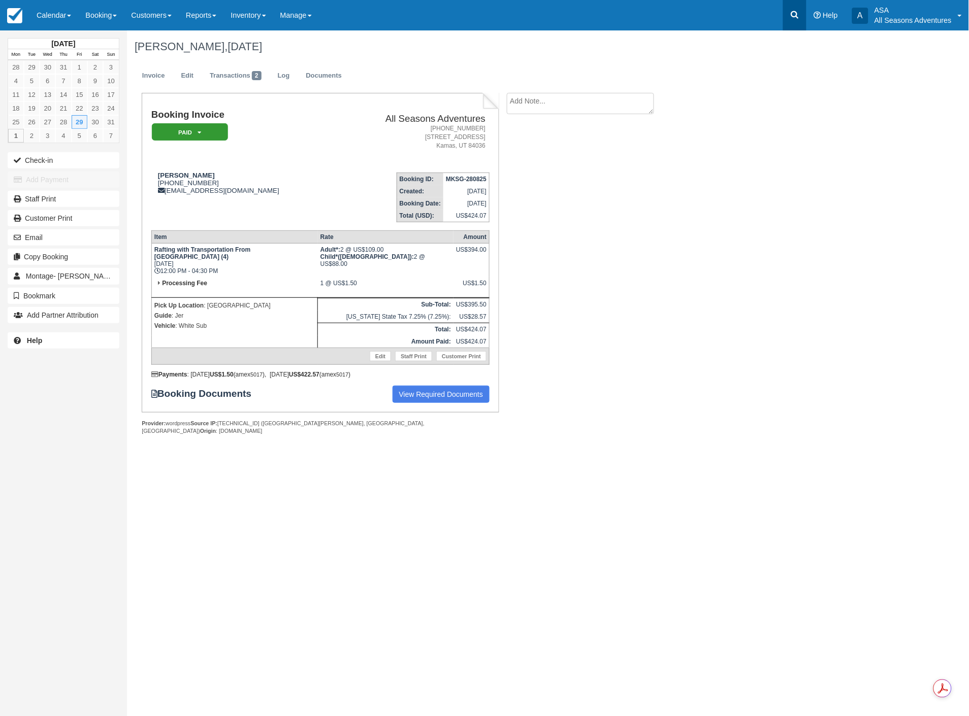
click at [786, 14] on link at bounding box center [794, 15] width 23 height 30
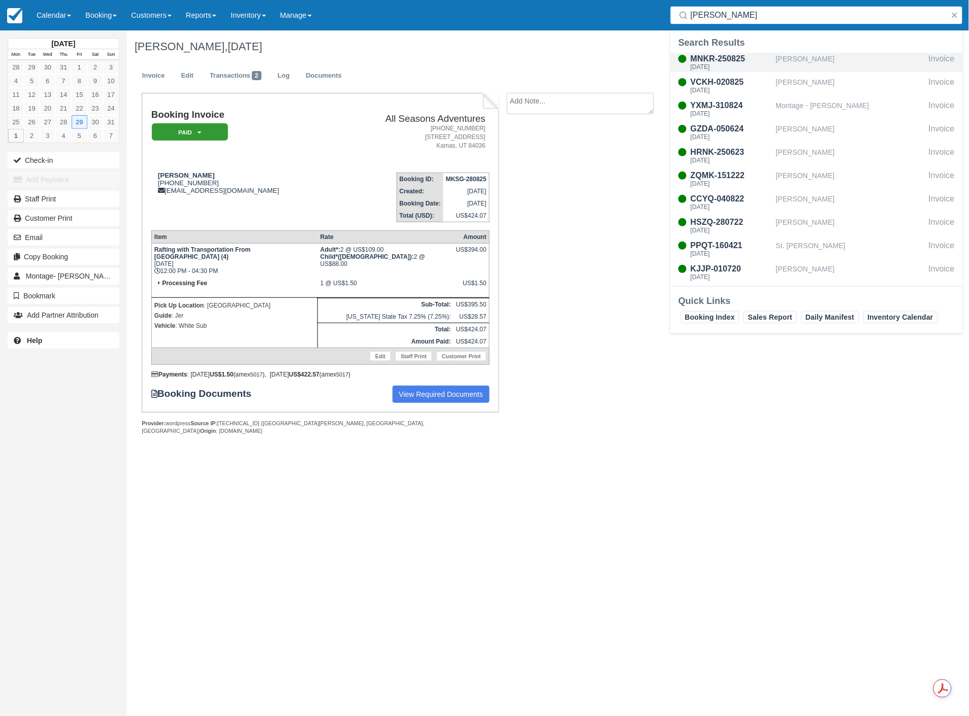
type input "[PERSON_NAME]"
click at [733, 64] on div "[DATE]" at bounding box center [731, 67] width 81 height 6
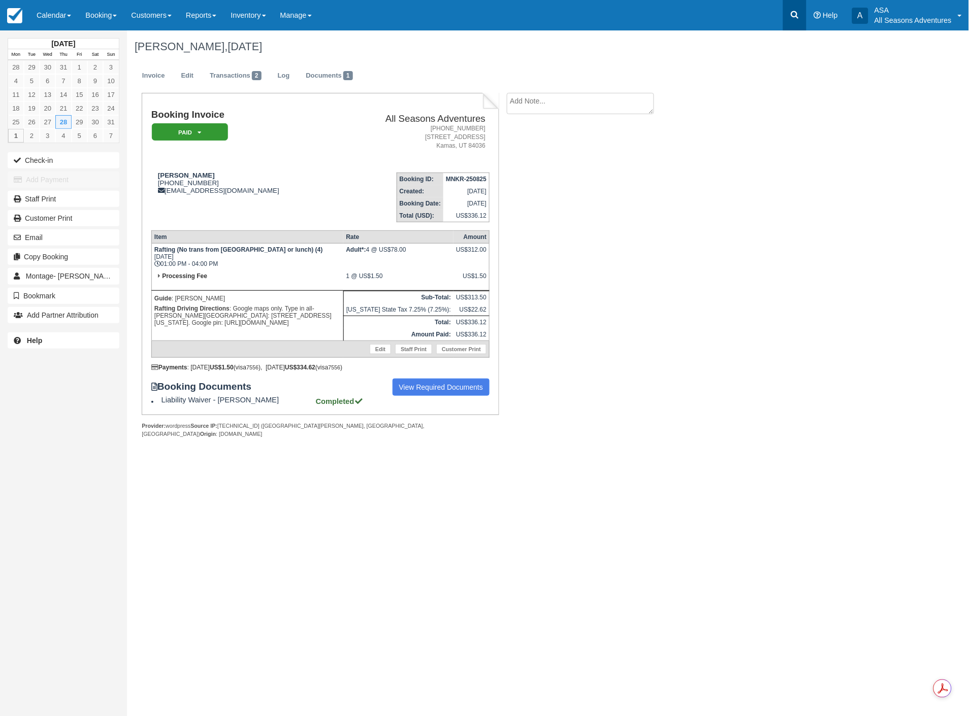
click at [790, 23] on link at bounding box center [794, 15] width 23 height 30
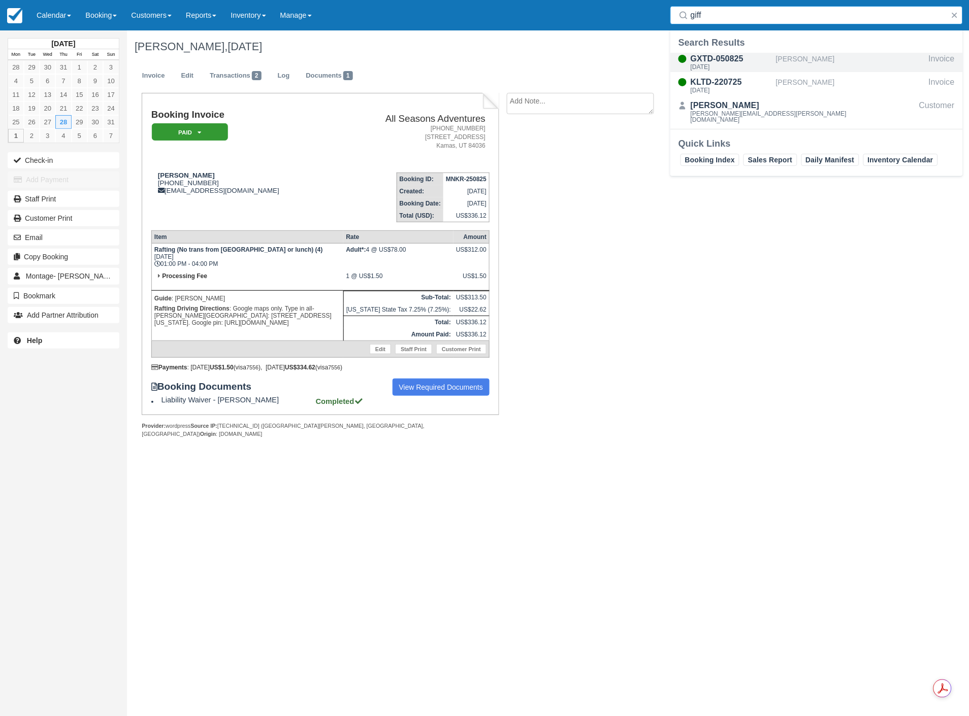
type input "giff"
click at [731, 59] on div "GXTD-050825" at bounding box center [731, 59] width 81 height 12
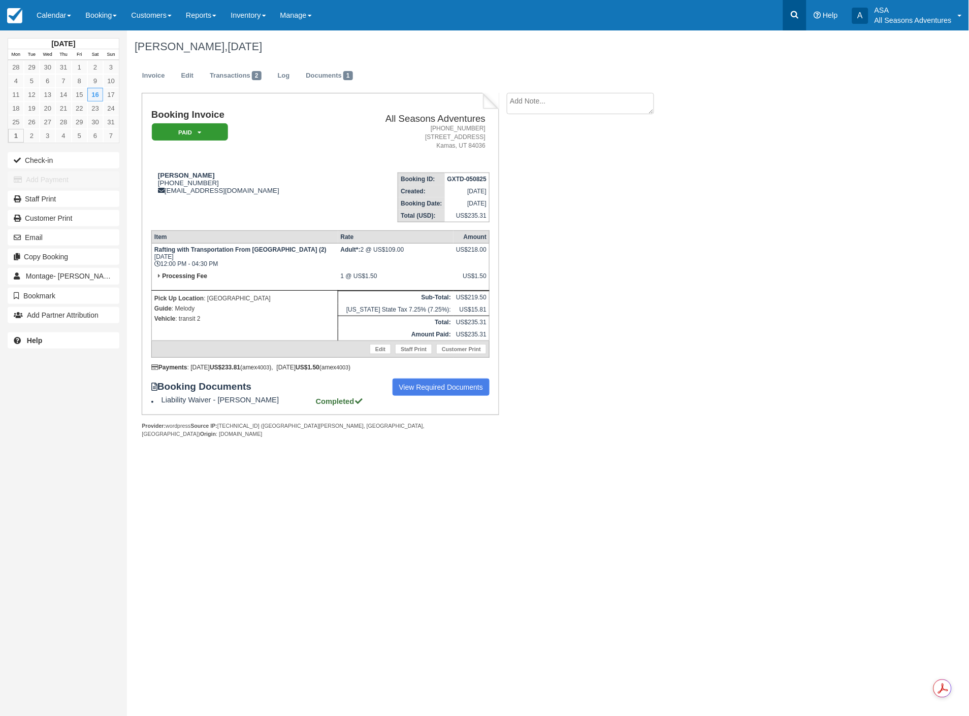
click at [795, 13] on icon at bounding box center [795, 15] width 10 height 10
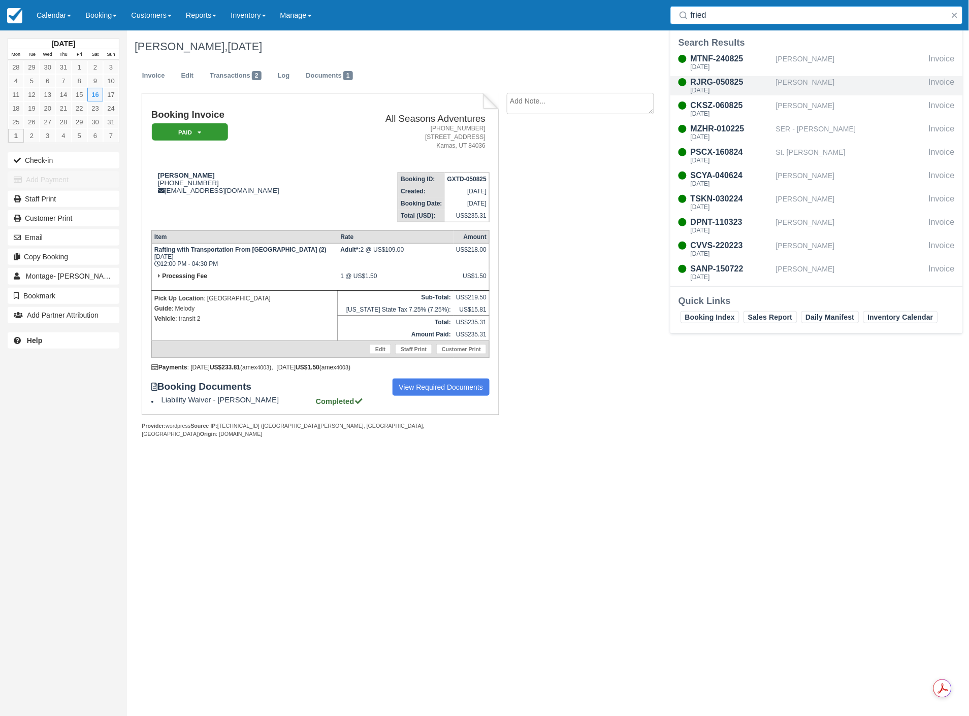
type input "fried"
click at [728, 90] on div "[DATE]" at bounding box center [731, 90] width 81 height 6
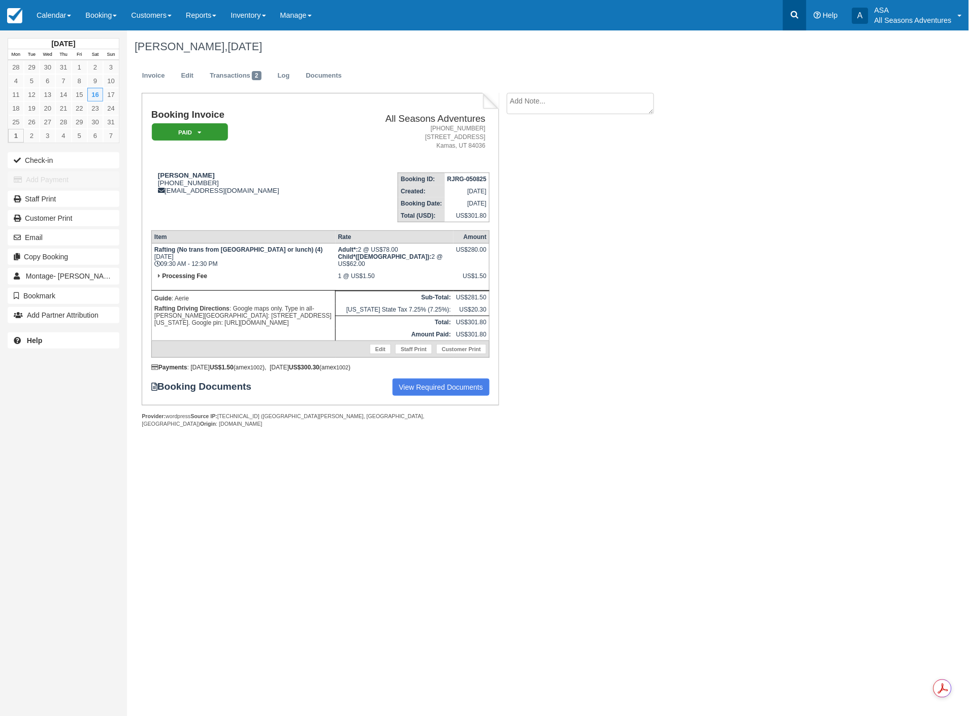
click at [791, 16] on icon at bounding box center [795, 15] width 10 height 10
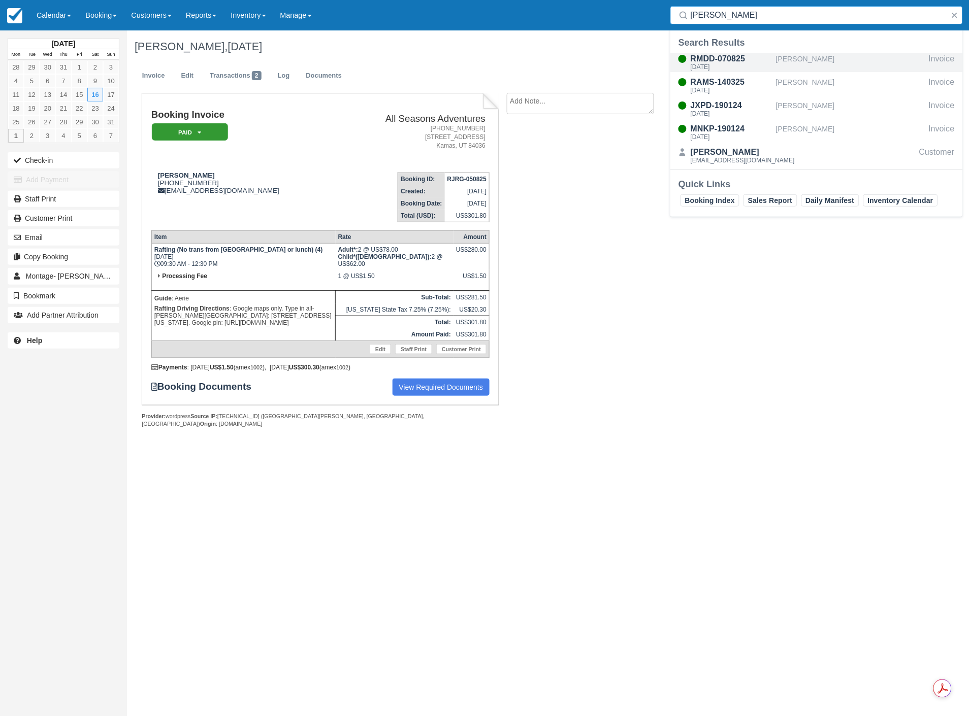
type input "altschuler"
click at [744, 56] on div "RMDD-070825" at bounding box center [731, 59] width 81 height 12
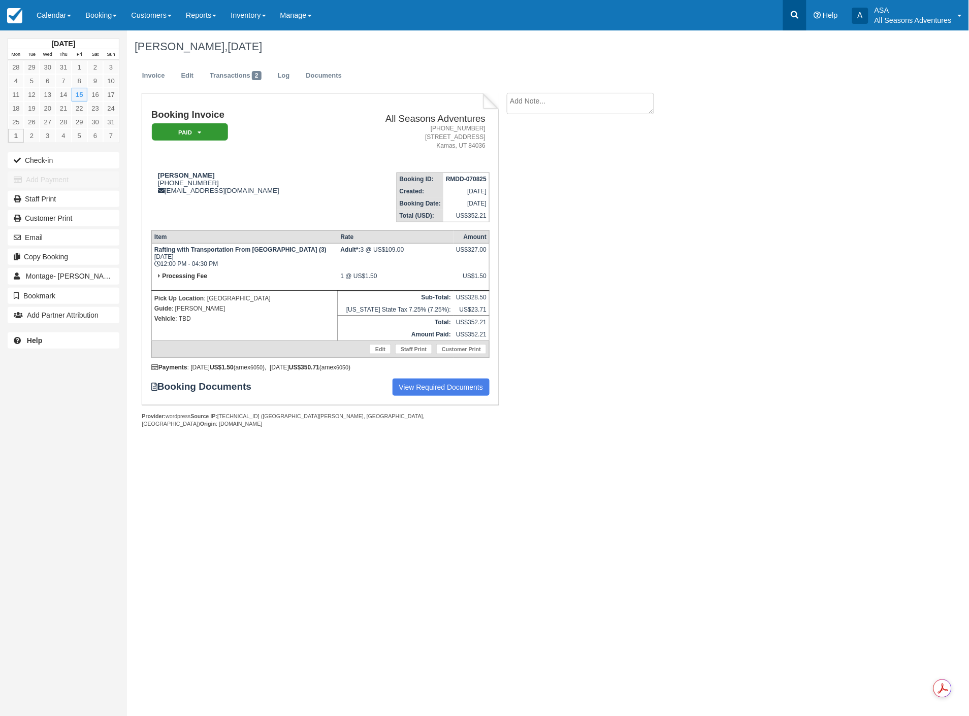
click at [798, 19] on icon at bounding box center [795, 15] width 10 height 10
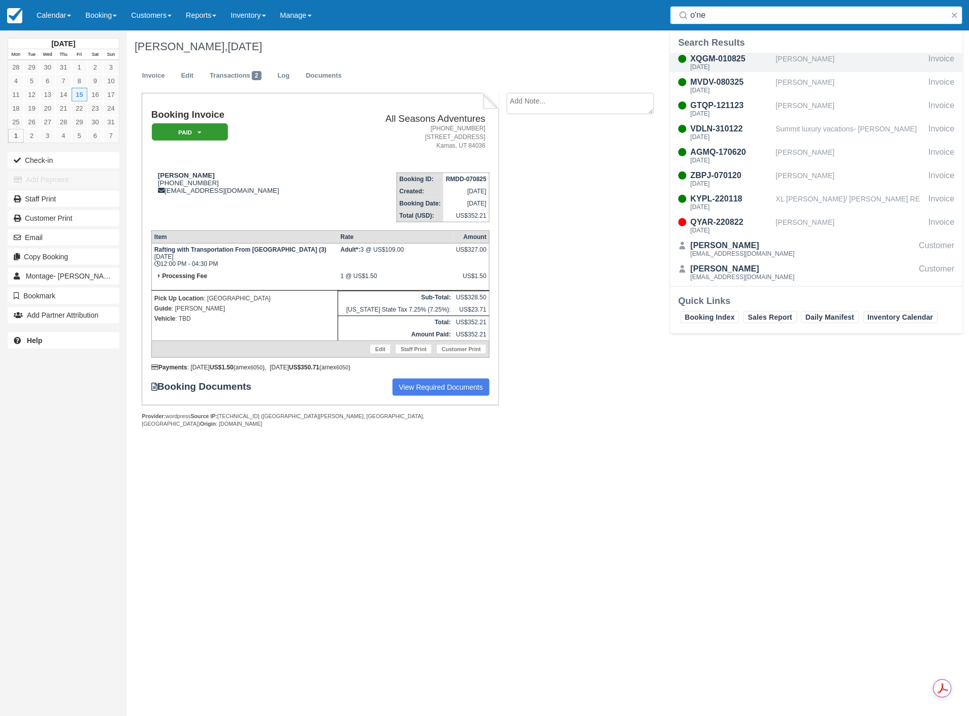
type input "o'ne"
click at [728, 55] on div "XQGM-010825" at bounding box center [731, 59] width 81 height 12
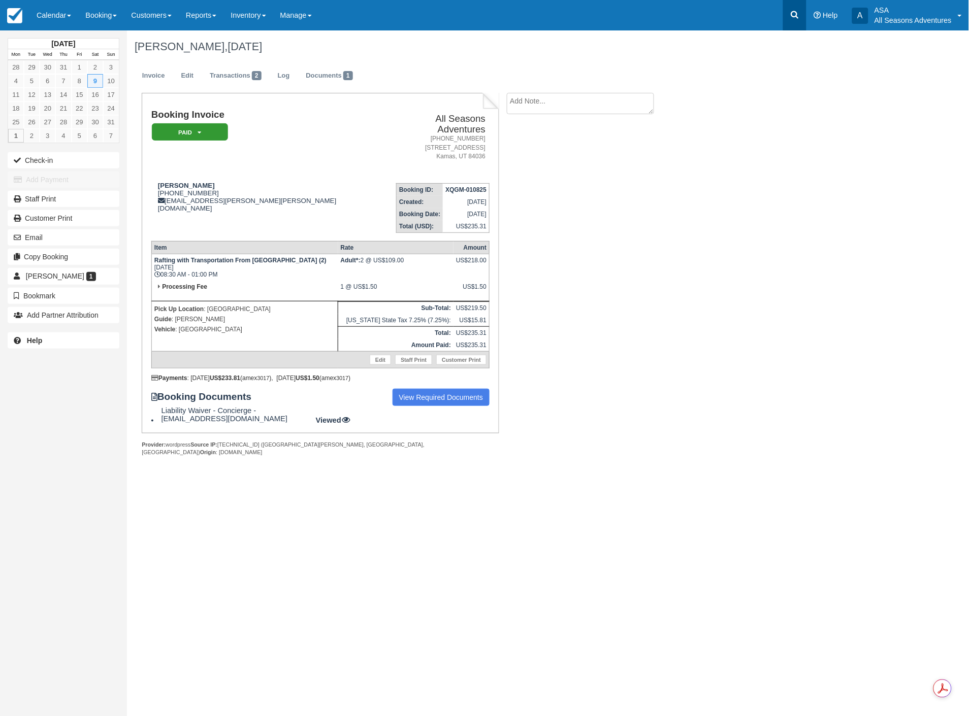
click at [791, 14] on icon at bounding box center [795, 15] width 10 height 10
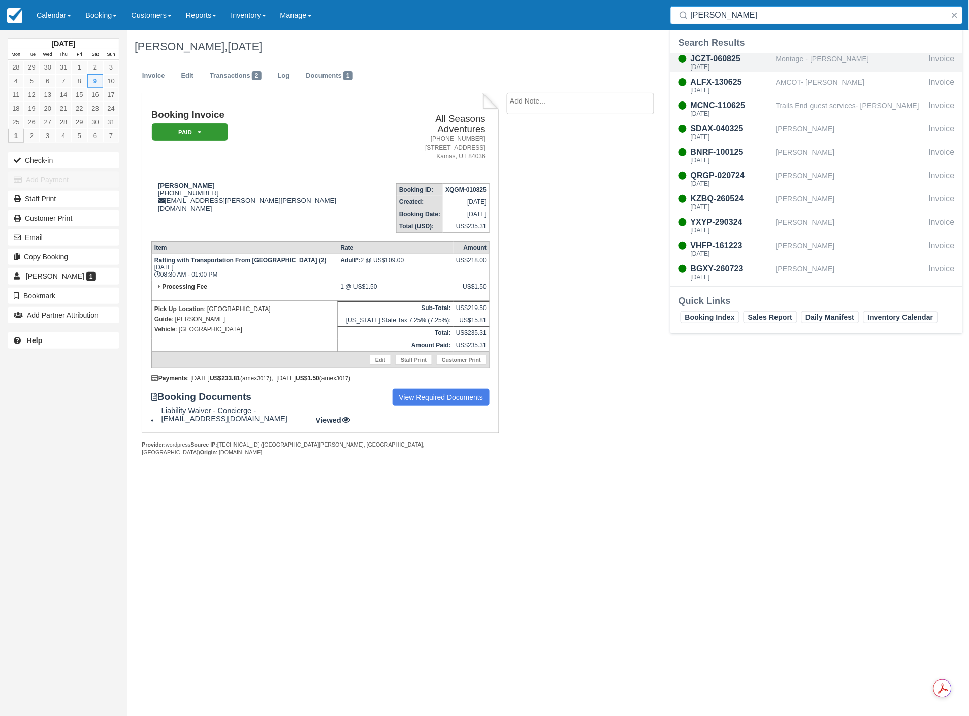
type input "[PERSON_NAME]"
click at [745, 59] on div "JCZT-060825" at bounding box center [731, 59] width 81 height 12
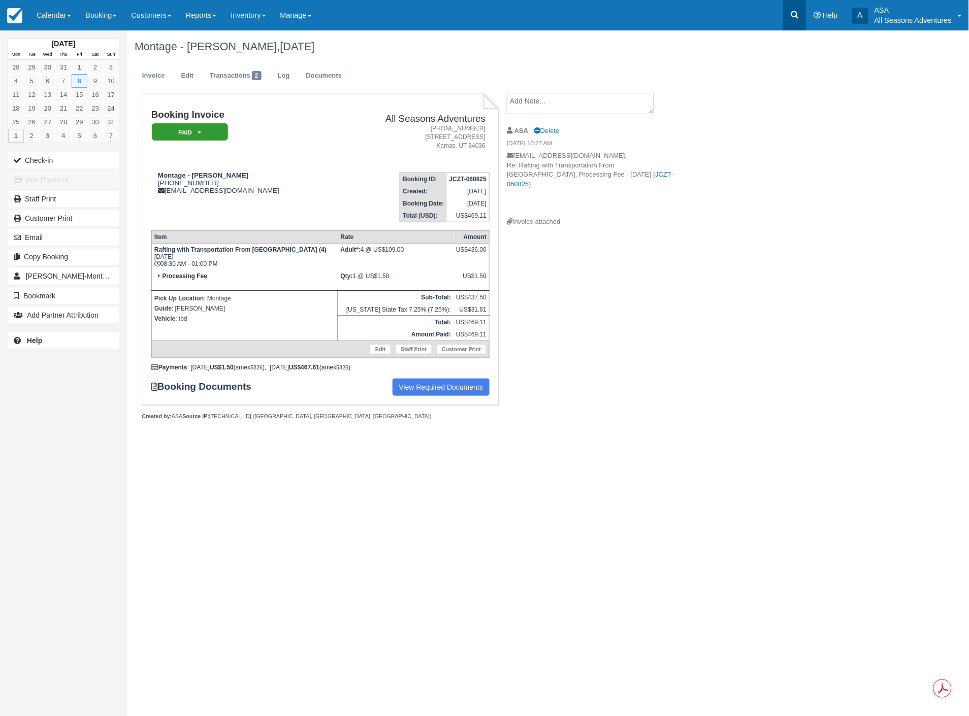
click at [799, 17] on icon at bounding box center [795, 15] width 8 height 8
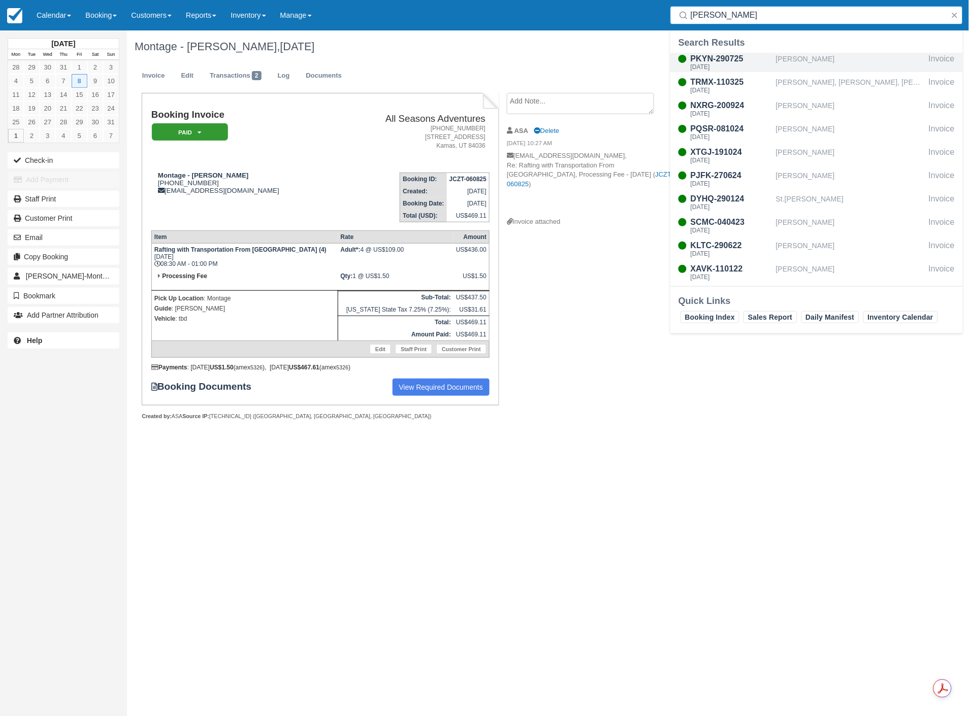
type input "murphy"
click at [738, 54] on div "PKYN-290725" at bounding box center [731, 59] width 81 height 12
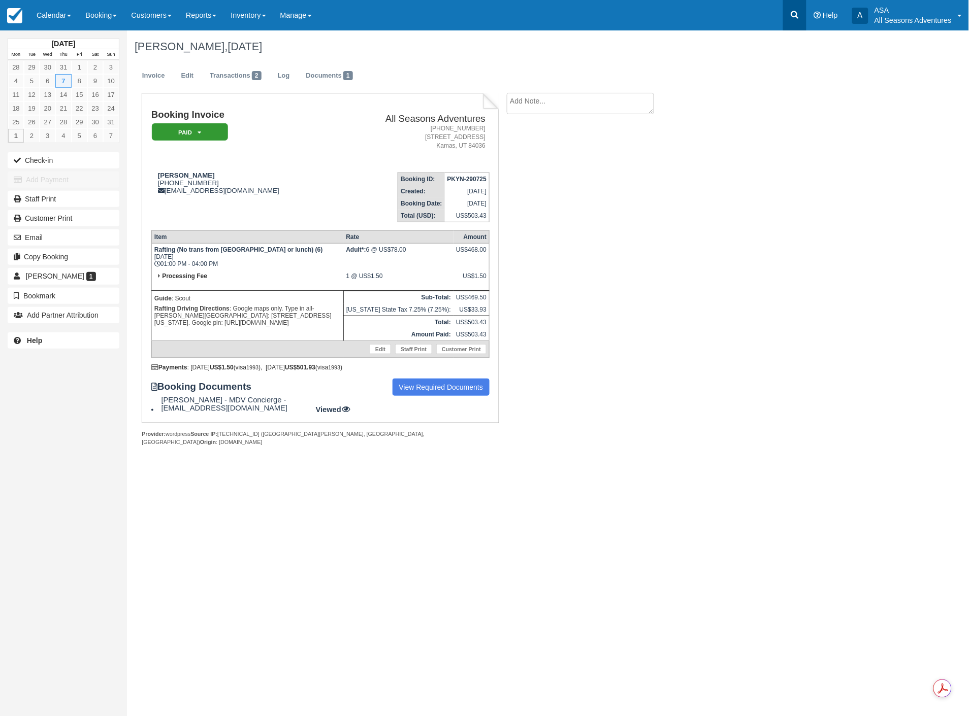
click at [794, 11] on icon at bounding box center [795, 15] width 8 height 8
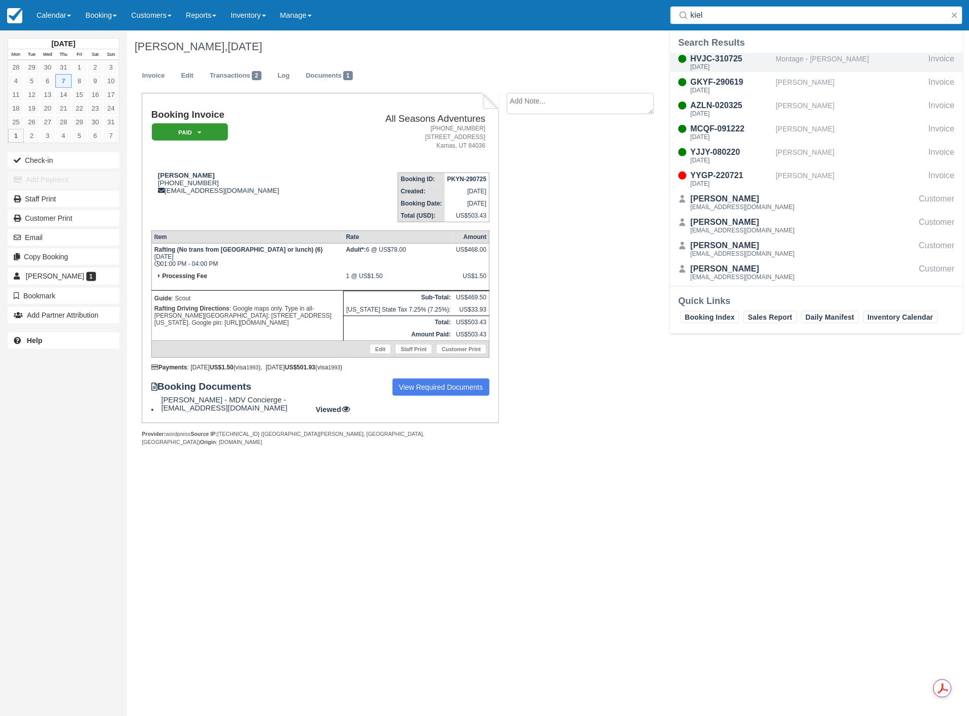
type input "kiel"
click at [808, 62] on div "Montage - [PERSON_NAME]" at bounding box center [850, 62] width 149 height 19
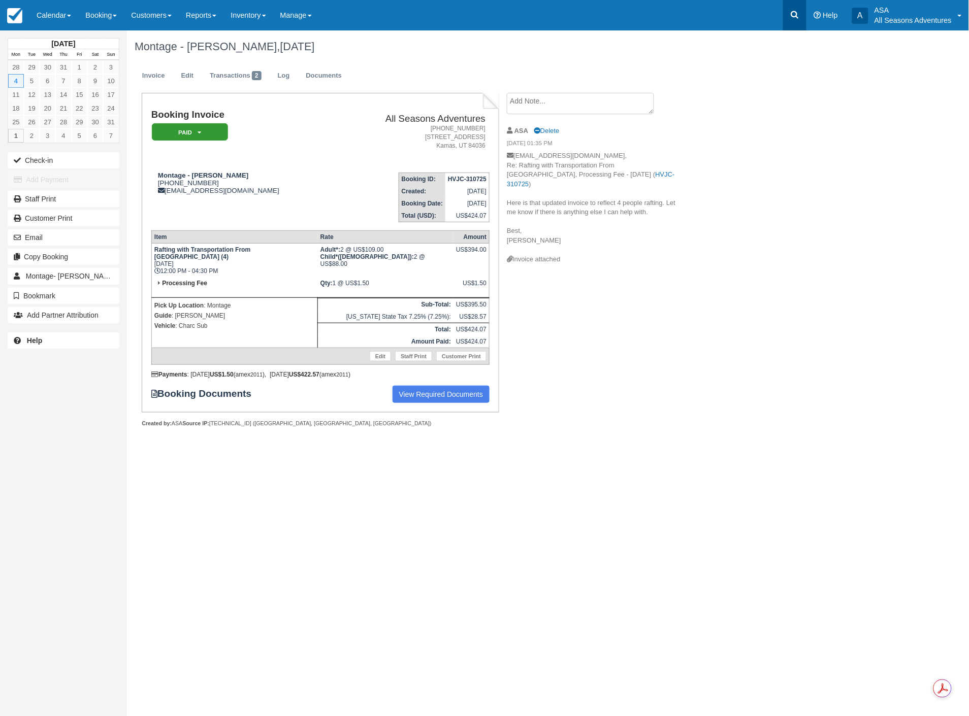
click at [793, 13] on icon at bounding box center [795, 15] width 8 height 8
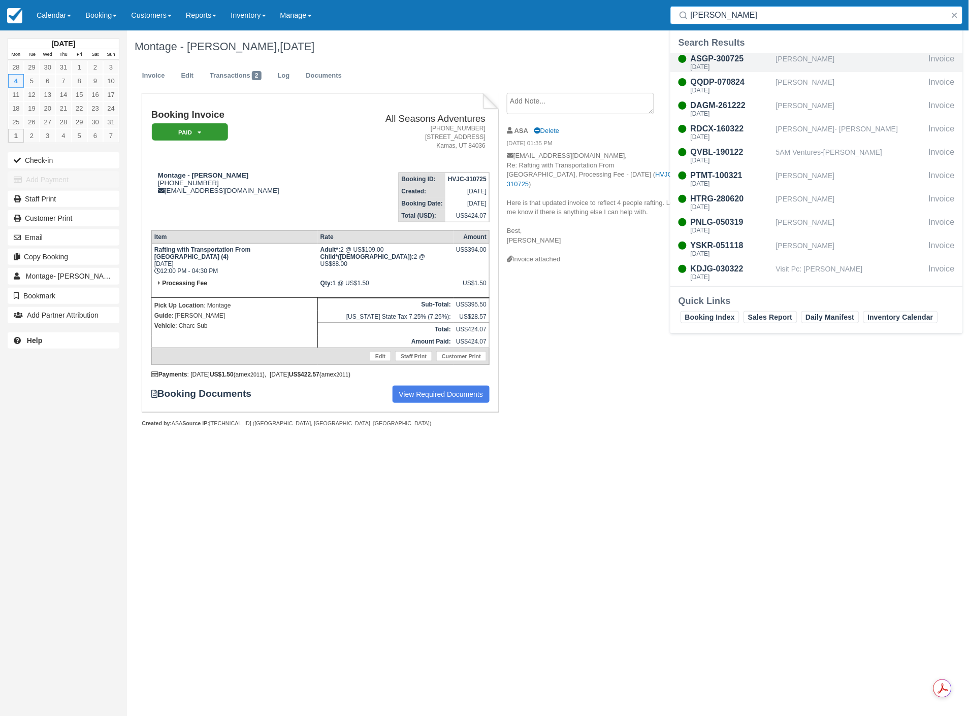
type input "[PERSON_NAME]"
click at [782, 59] on div "[PERSON_NAME]" at bounding box center [850, 62] width 149 height 19
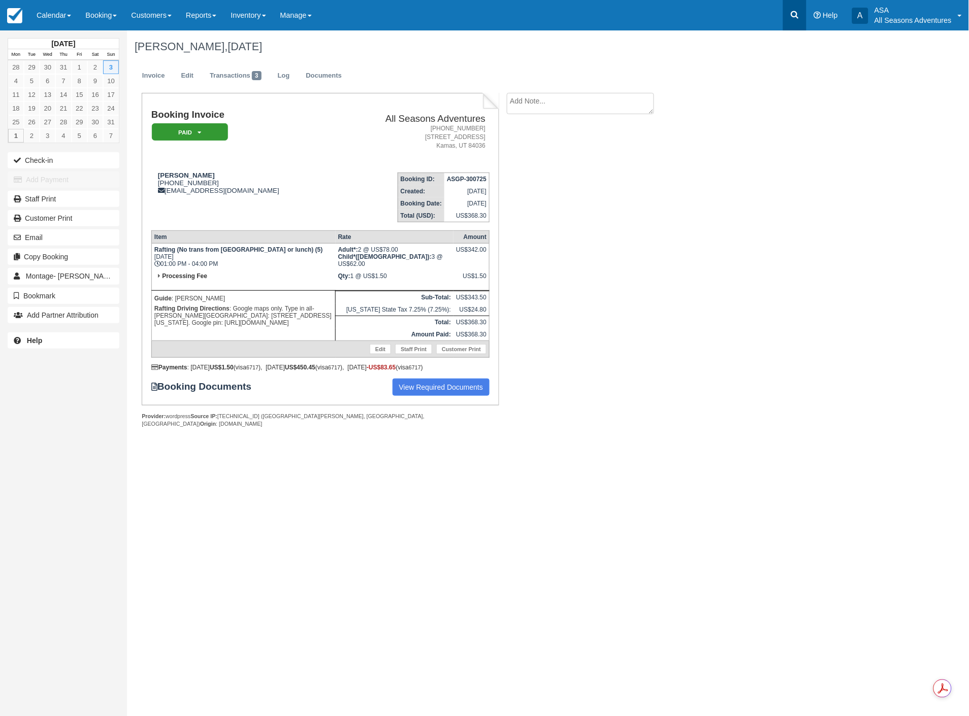
click at [785, 14] on link at bounding box center [794, 15] width 23 height 30
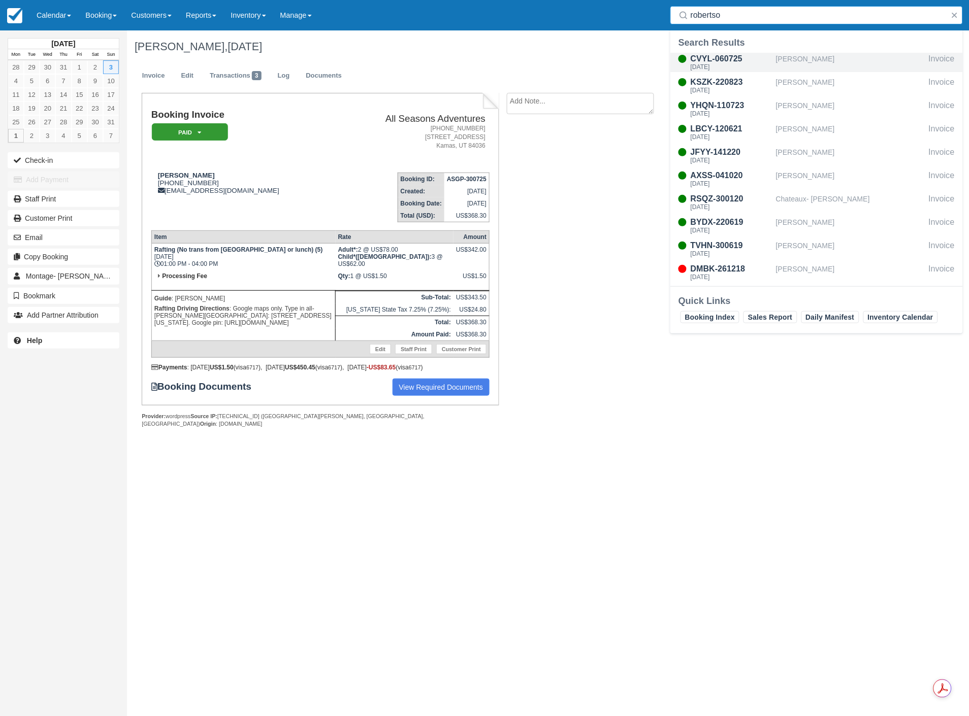
type input "robertso"
click at [772, 58] on div "CVYL-060725" at bounding box center [731, 59] width 81 height 12
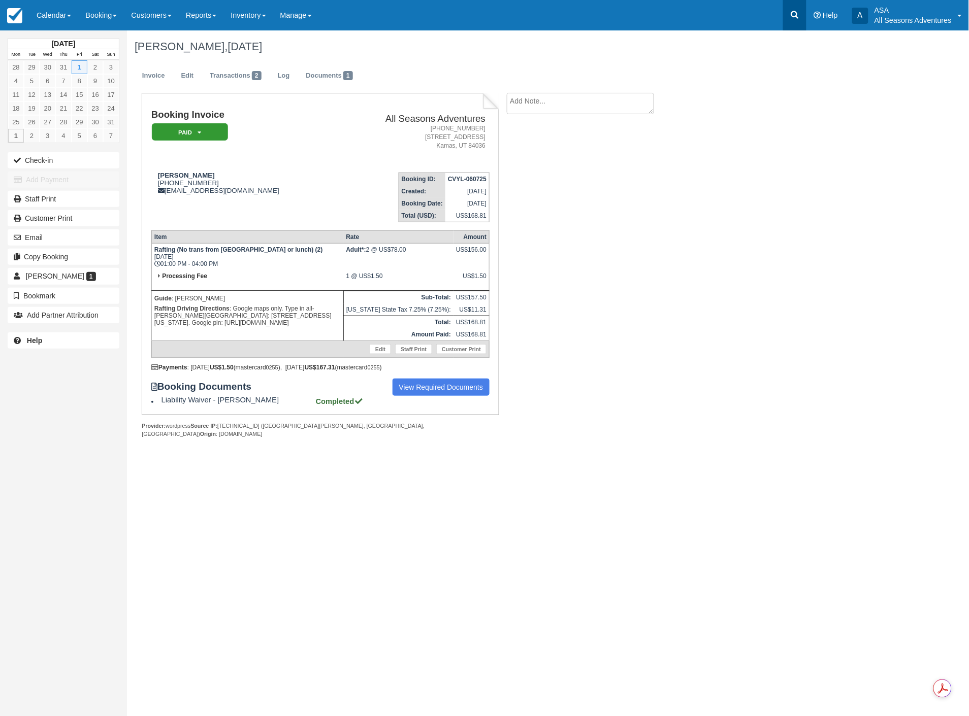
click at [791, 10] on icon at bounding box center [795, 15] width 10 height 10
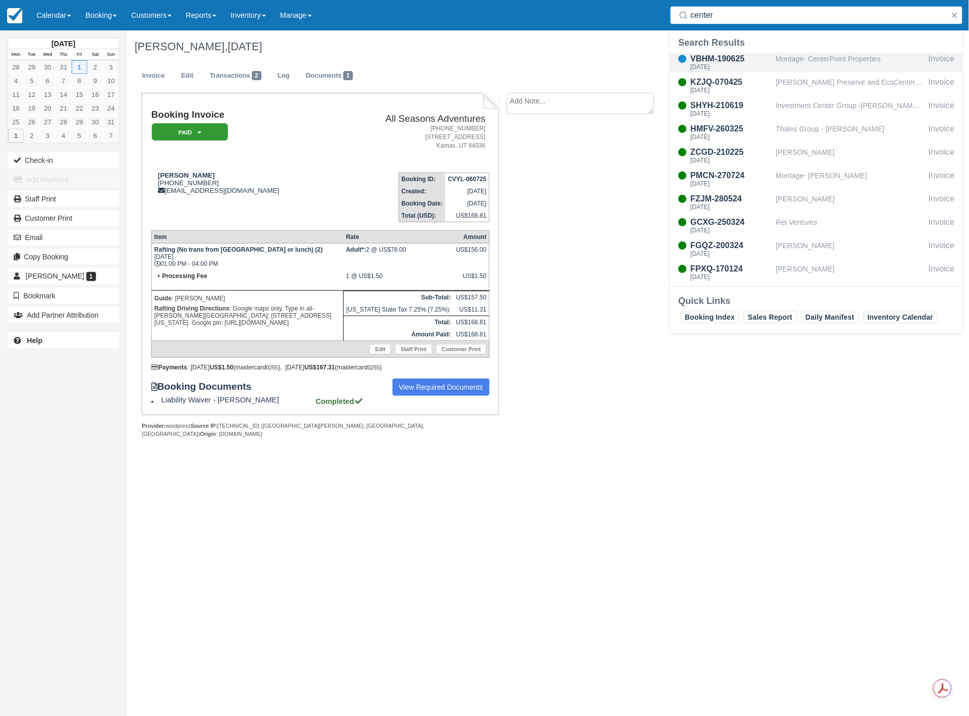
type input "center"
click at [782, 62] on div "Montage- CenterPoint Properties" at bounding box center [850, 62] width 149 height 19
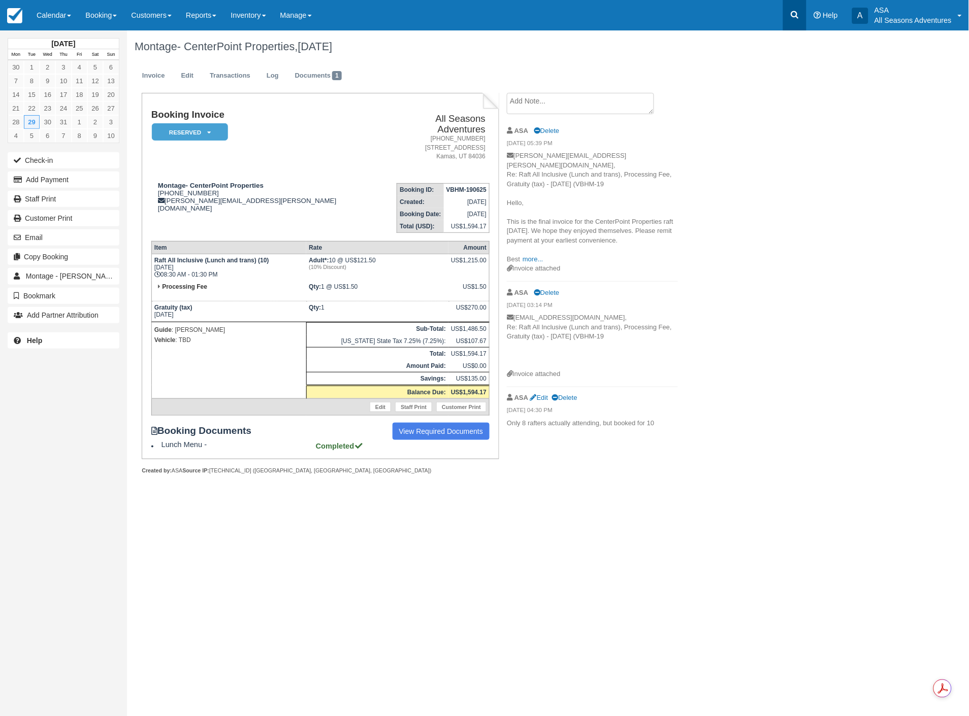
click at [789, 5] on link at bounding box center [794, 15] width 23 height 30
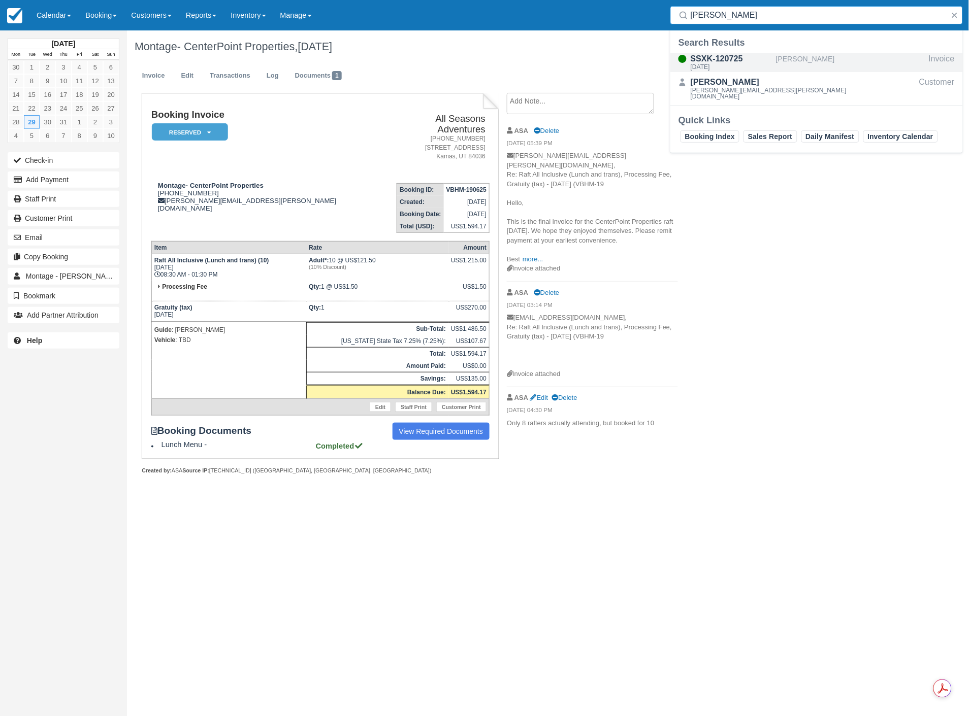
type input "[PERSON_NAME]"
click at [754, 71] on div "SSXK-120725 Fri Jul 25, 2025" at bounding box center [731, 62] width 81 height 19
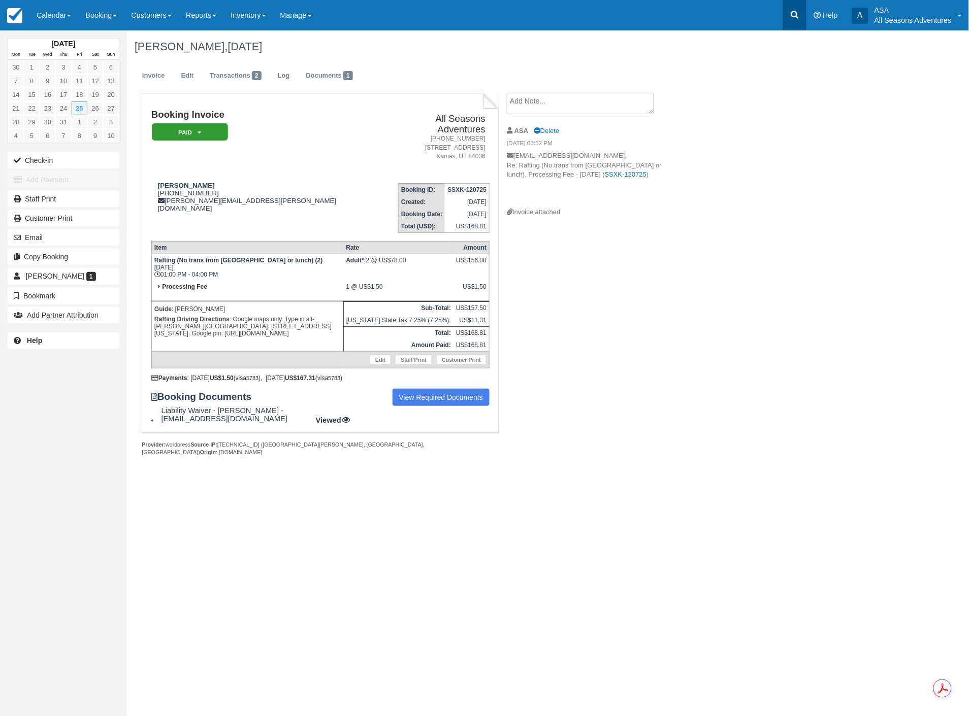
click at [790, 12] on link at bounding box center [794, 15] width 23 height 30
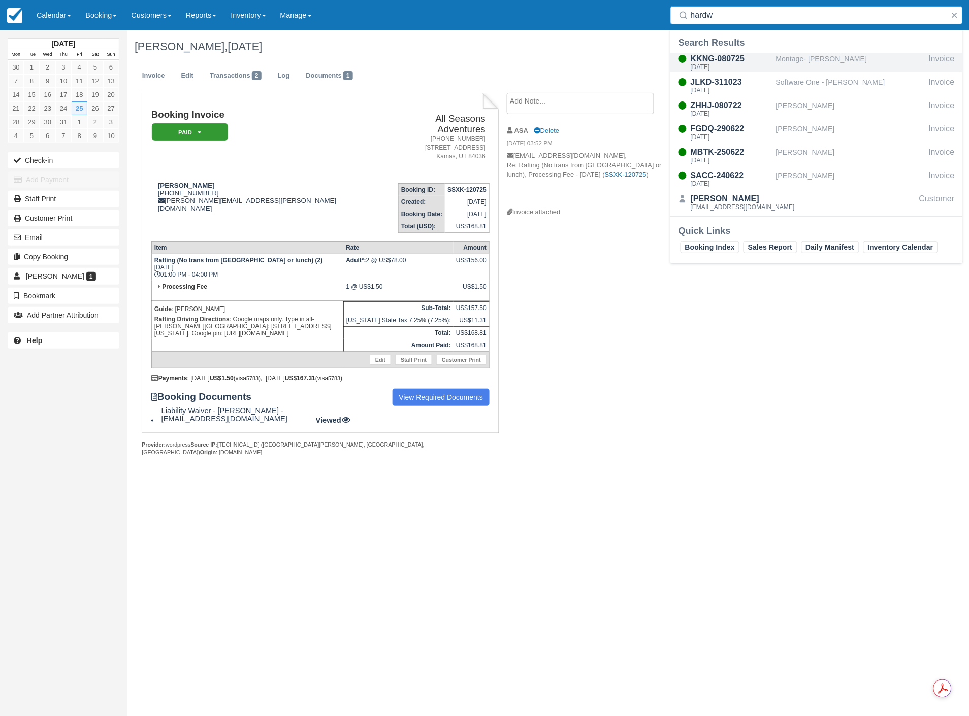
type input "hardw"
click at [774, 64] on div "KKNG-080725 Sun Jul 20, 2025" at bounding box center [723, 62] width 106 height 19
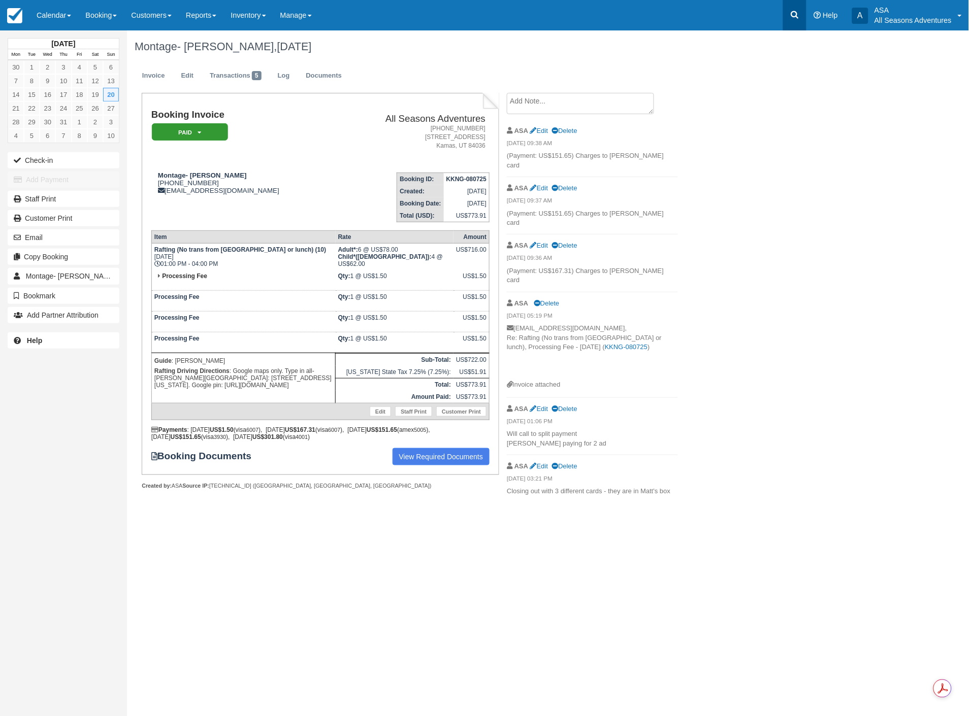
click at [803, 18] on link at bounding box center [794, 15] width 23 height 30
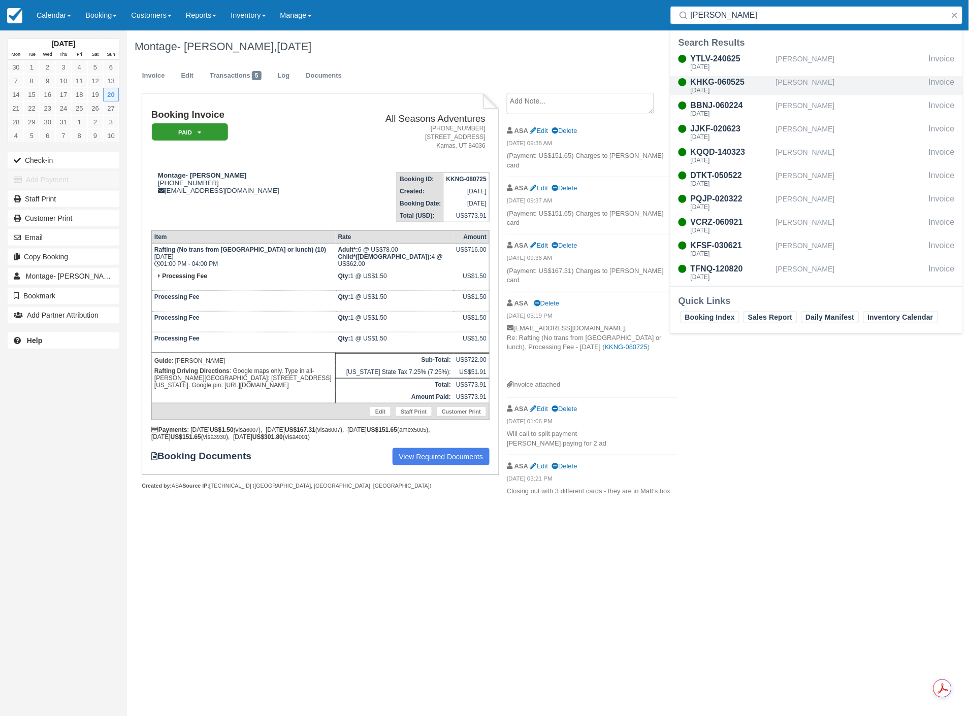
type input "Farr"
click at [754, 84] on div "KHKG-060525" at bounding box center [731, 82] width 81 height 12
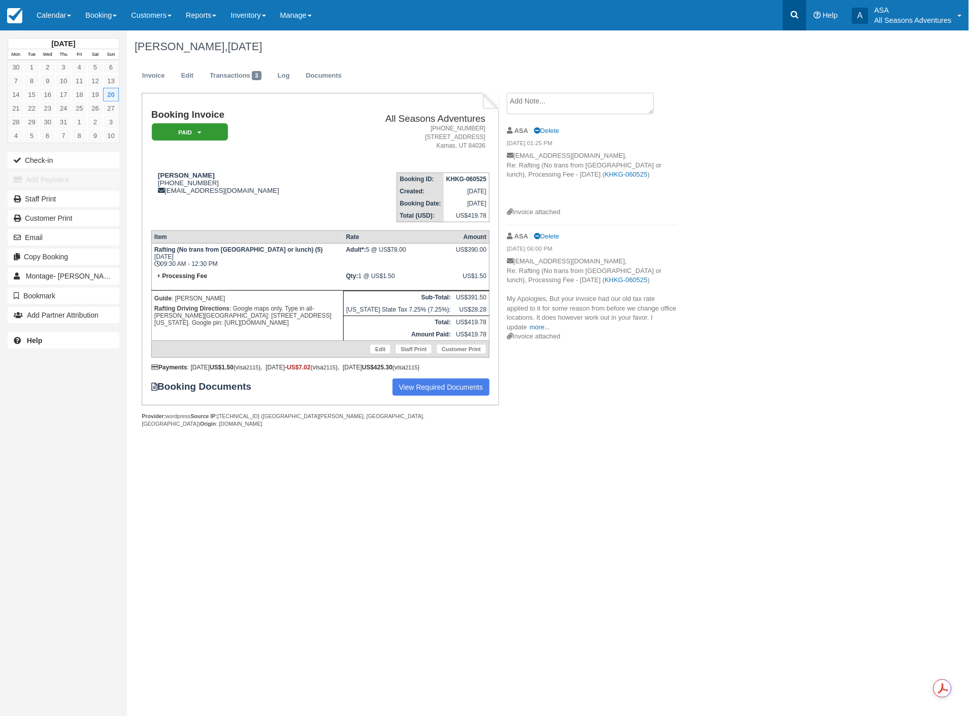
click at [798, 18] on icon at bounding box center [795, 15] width 8 height 8
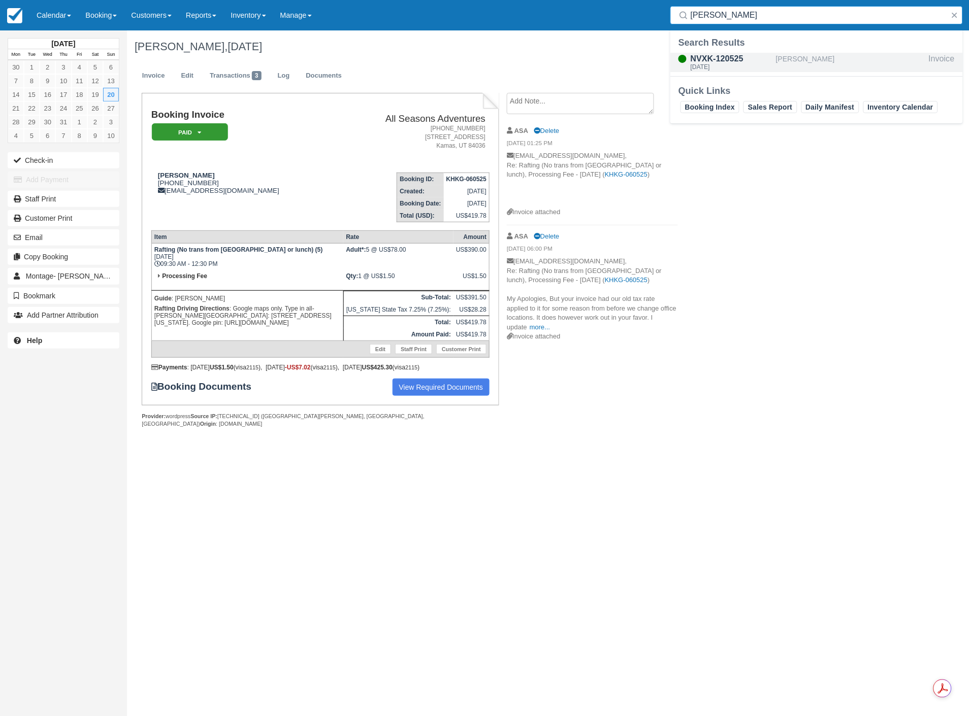
type input "foltz"
click at [810, 57] on div "[PERSON_NAME]" at bounding box center [850, 62] width 149 height 19
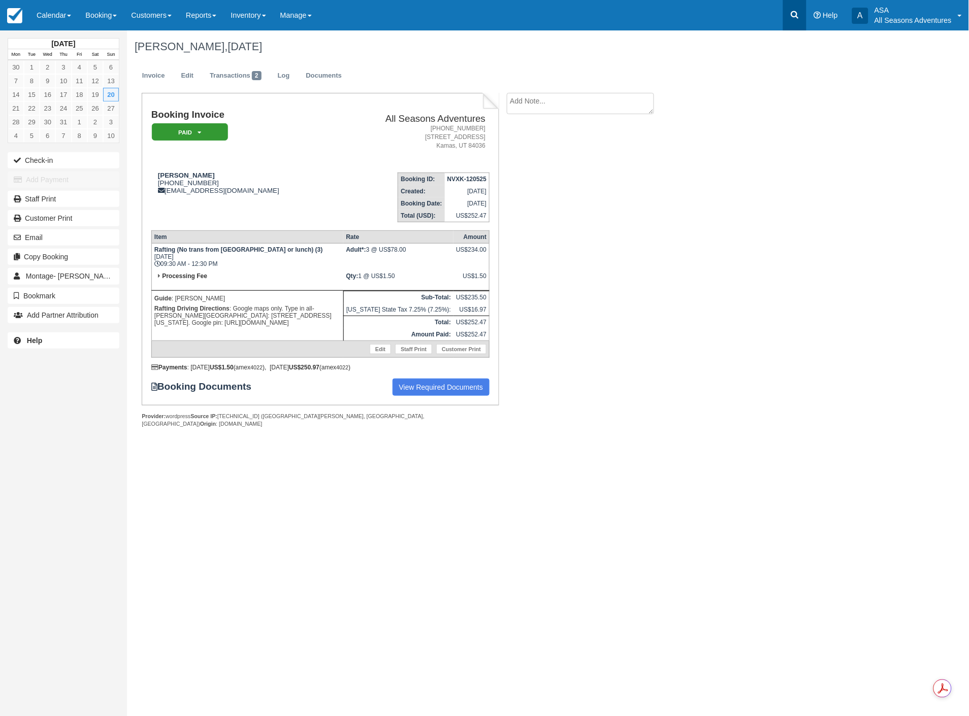
click at [793, 15] on icon at bounding box center [795, 15] width 8 height 8
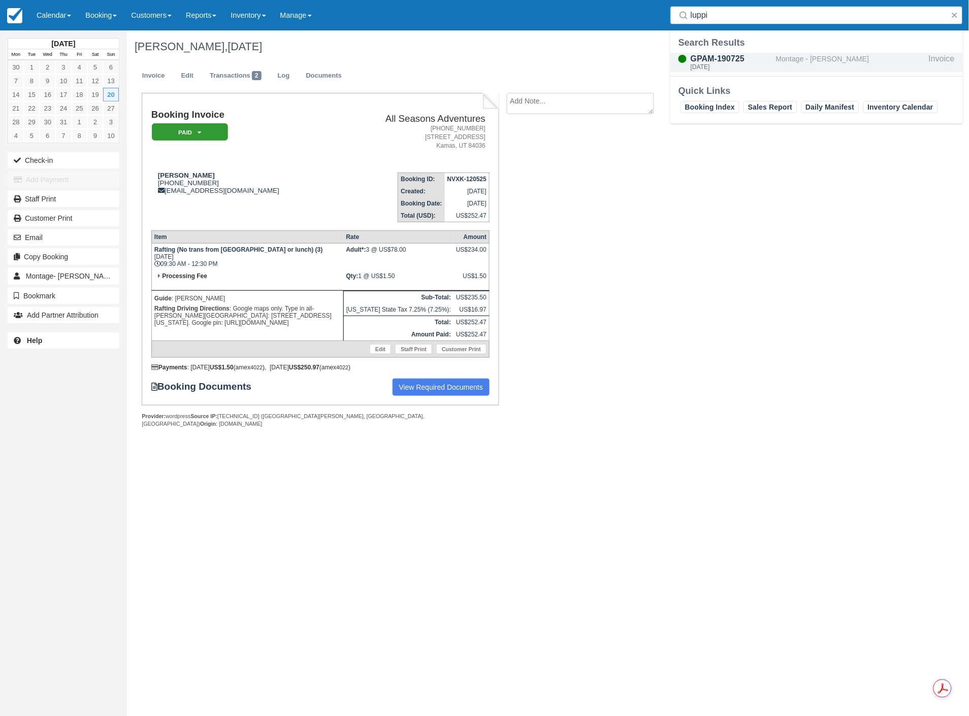
type input "luppi"
click at [776, 63] on div "Montage - [PERSON_NAME]" at bounding box center [850, 62] width 149 height 19
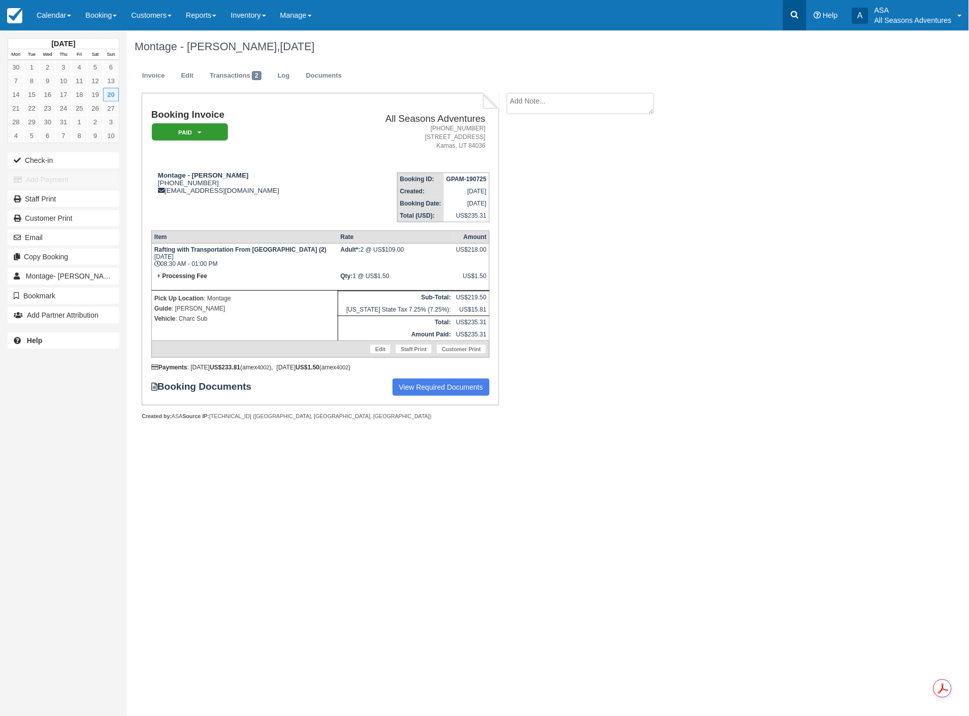
click at [793, 15] on icon at bounding box center [795, 15] width 8 height 8
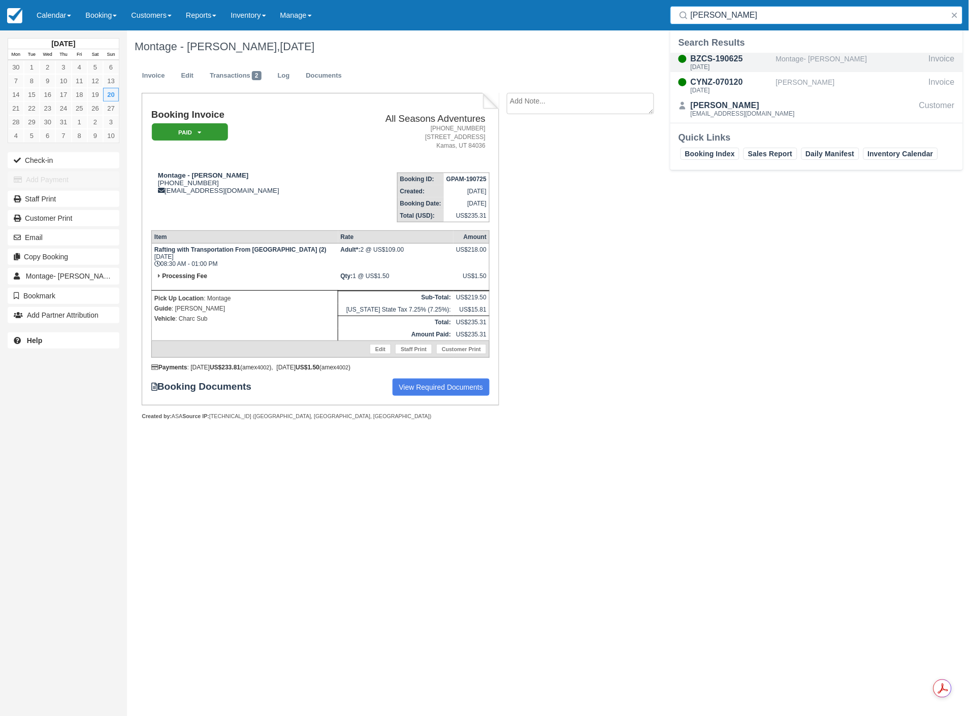
type input "elmore"
click at [752, 67] on div "[DATE]" at bounding box center [731, 67] width 81 height 6
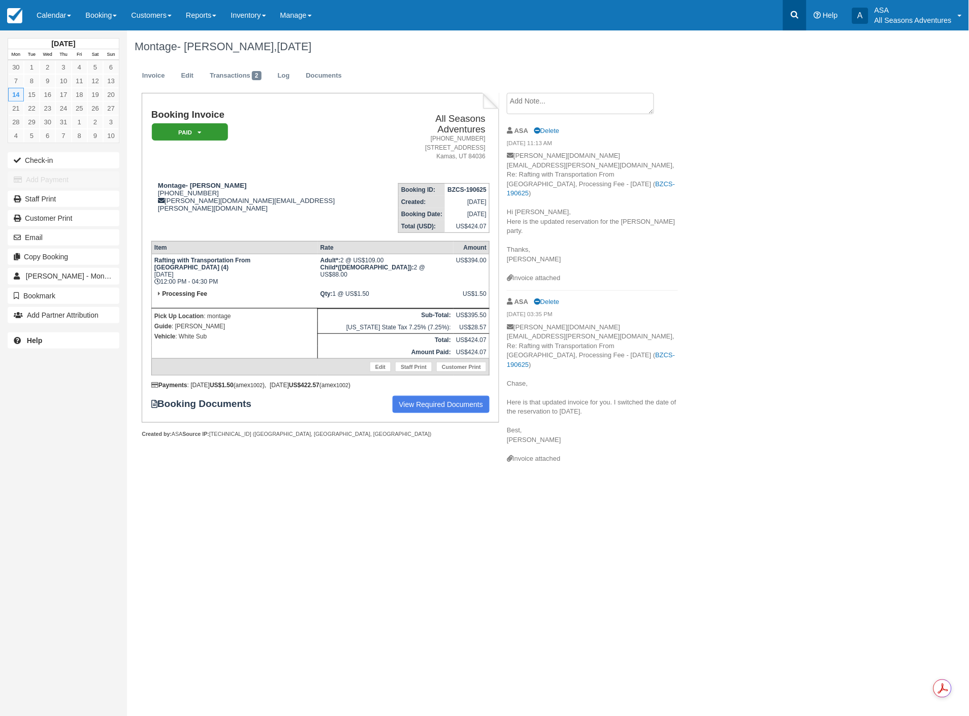
click at [800, 13] on icon at bounding box center [795, 15] width 10 height 10
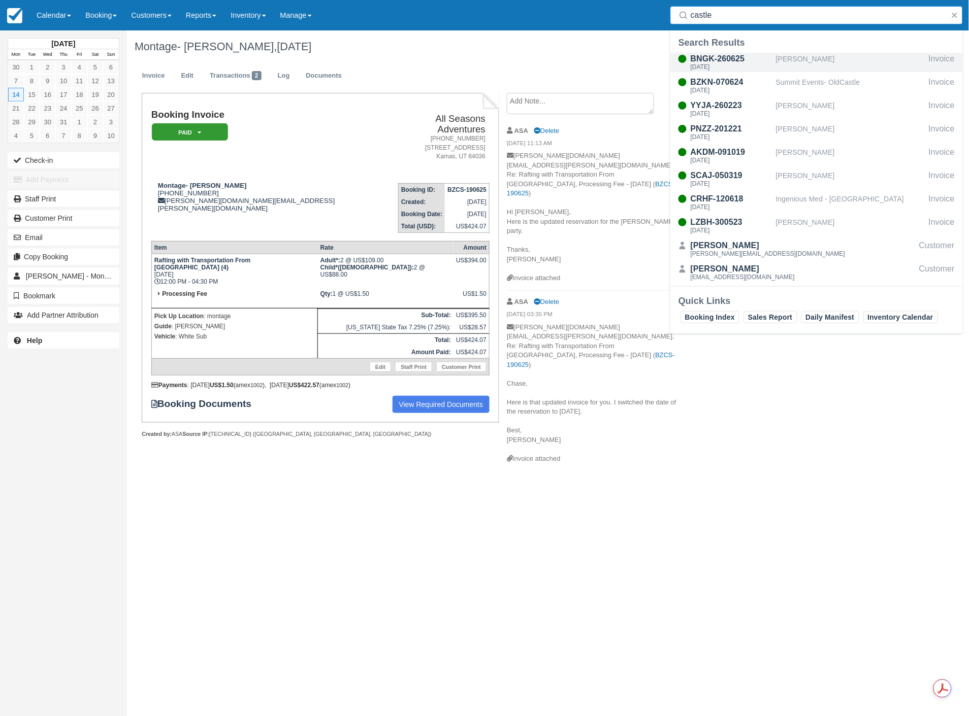
type input "castle"
click at [757, 61] on div "BNGK-260625" at bounding box center [731, 59] width 81 height 12
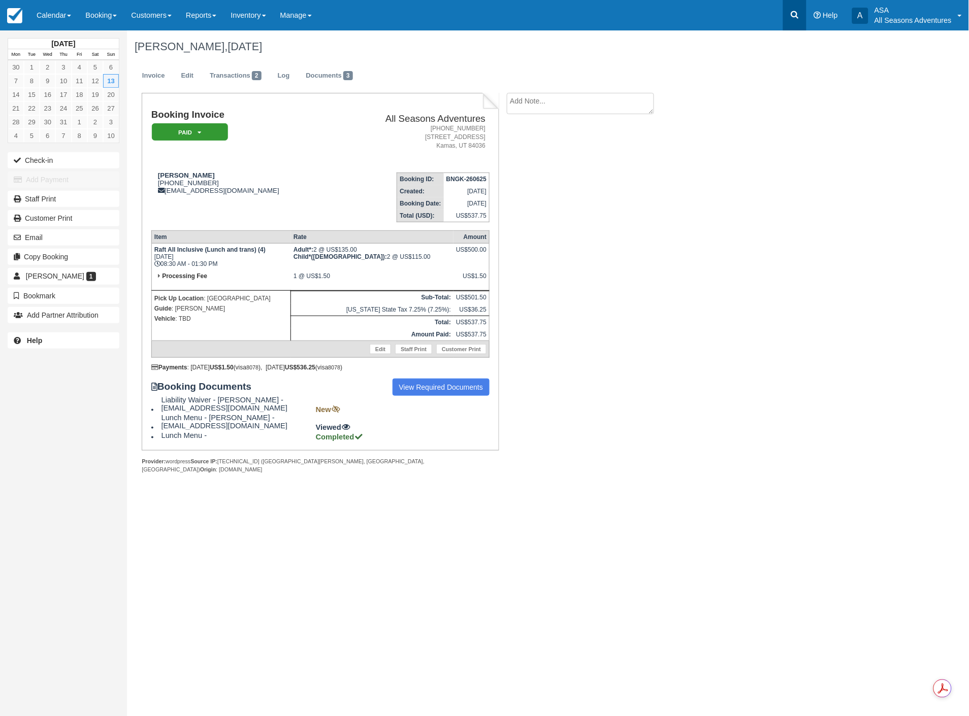
click at [787, 20] on link at bounding box center [794, 15] width 23 height 30
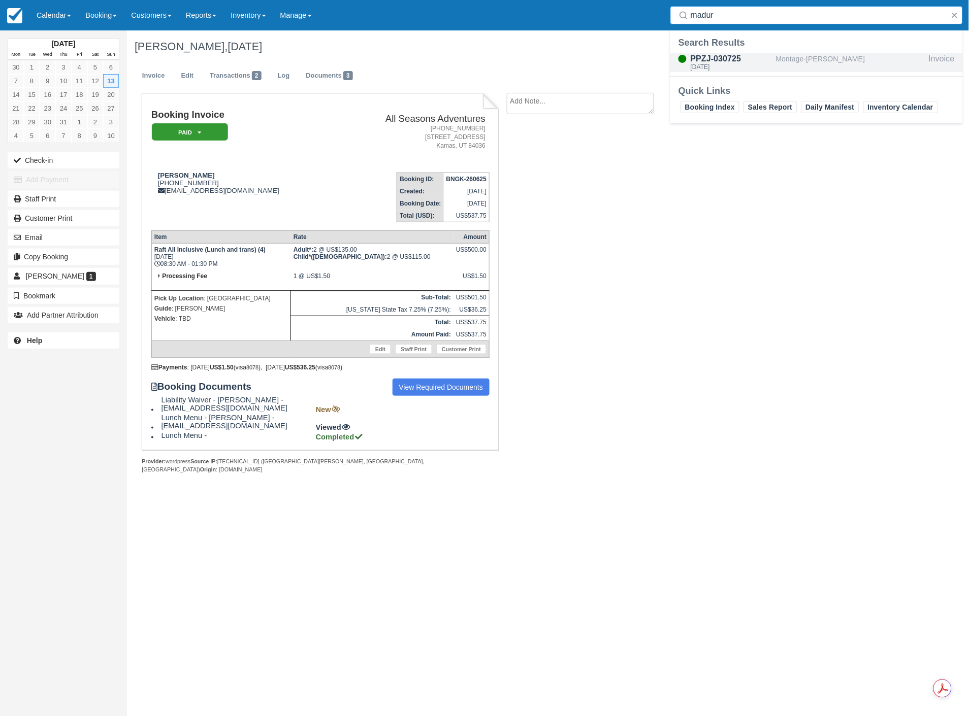
type input "madur"
click at [782, 63] on div "Montage-[PERSON_NAME]" at bounding box center [850, 62] width 149 height 19
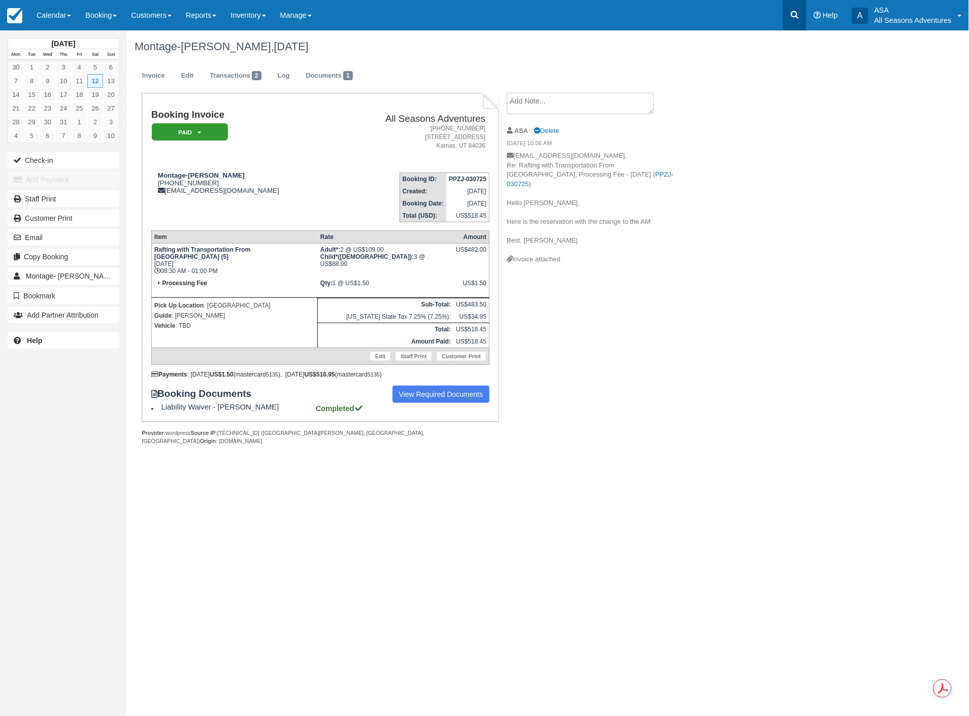
click at [793, 21] on link at bounding box center [794, 15] width 23 height 30
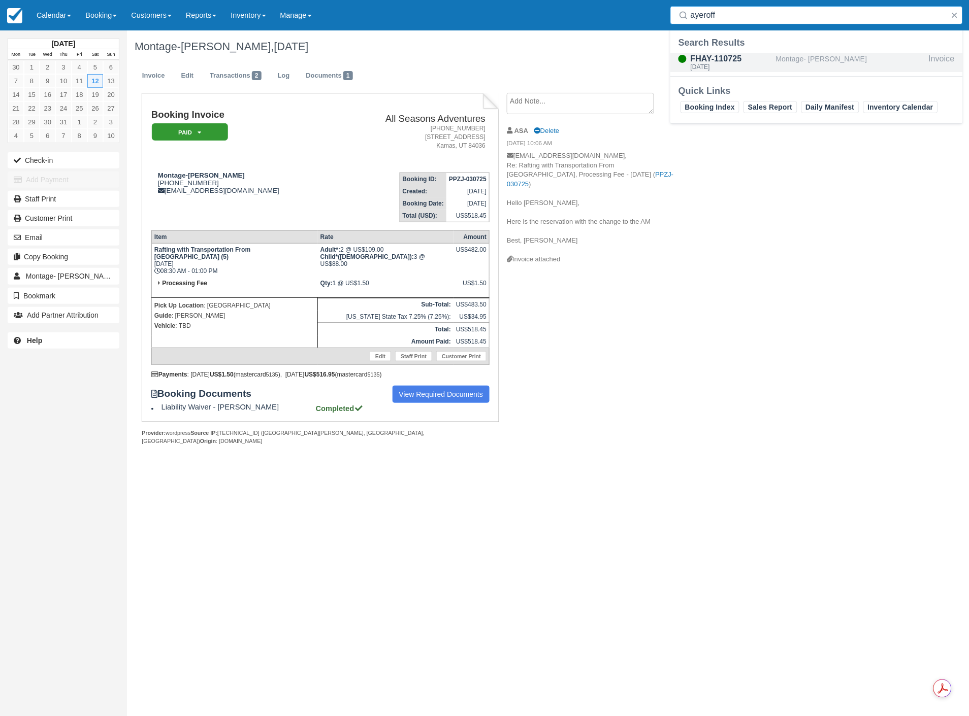
type input "ayeroff"
click at [769, 64] on div "[DATE]" at bounding box center [731, 67] width 81 height 6
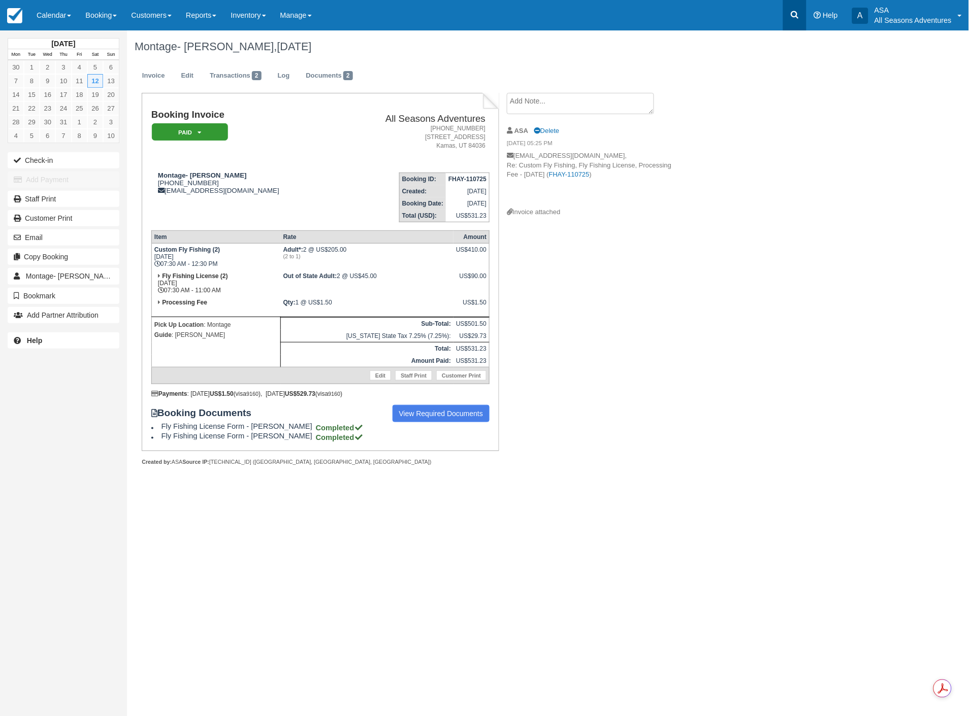
click at [793, 12] on icon at bounding box center [795, 15] width 10 height 10
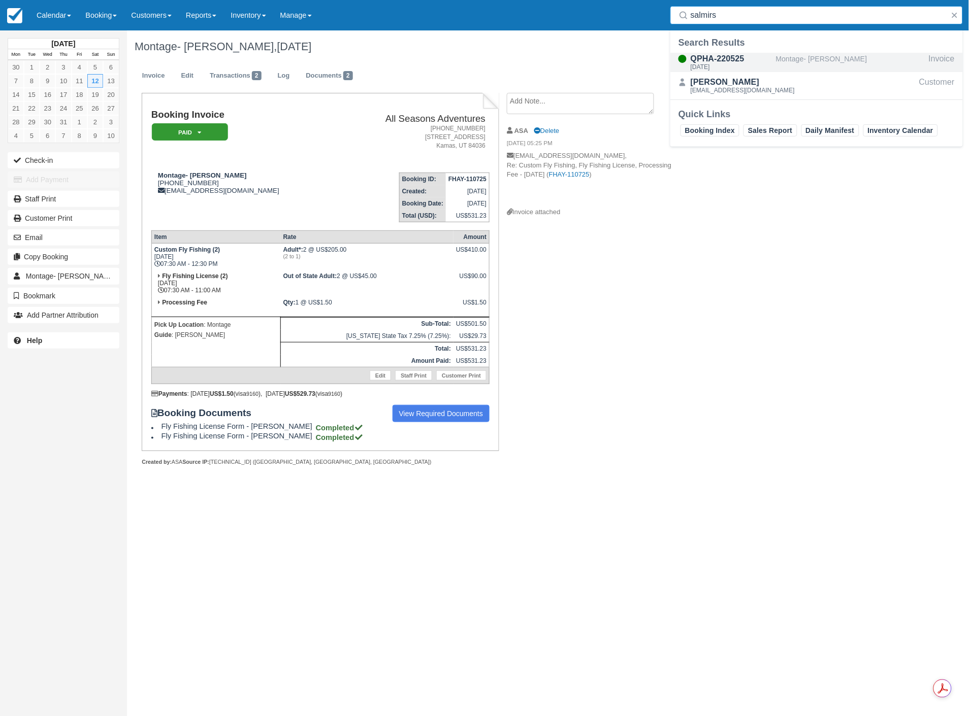
type input "salmirs"
click at [787, 68] on div "Montage- [PERSON_NAME]" at bounding box center [850, 62] width 149 height 19
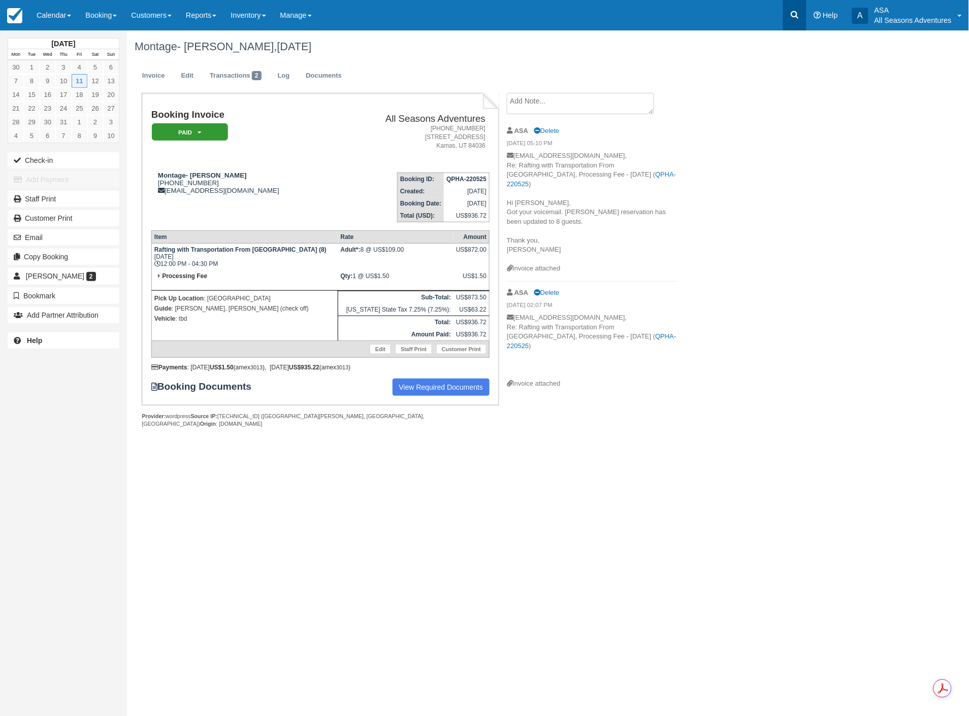
click at [788, 18] on link at bounding box center [794, 15] width 23 height 30
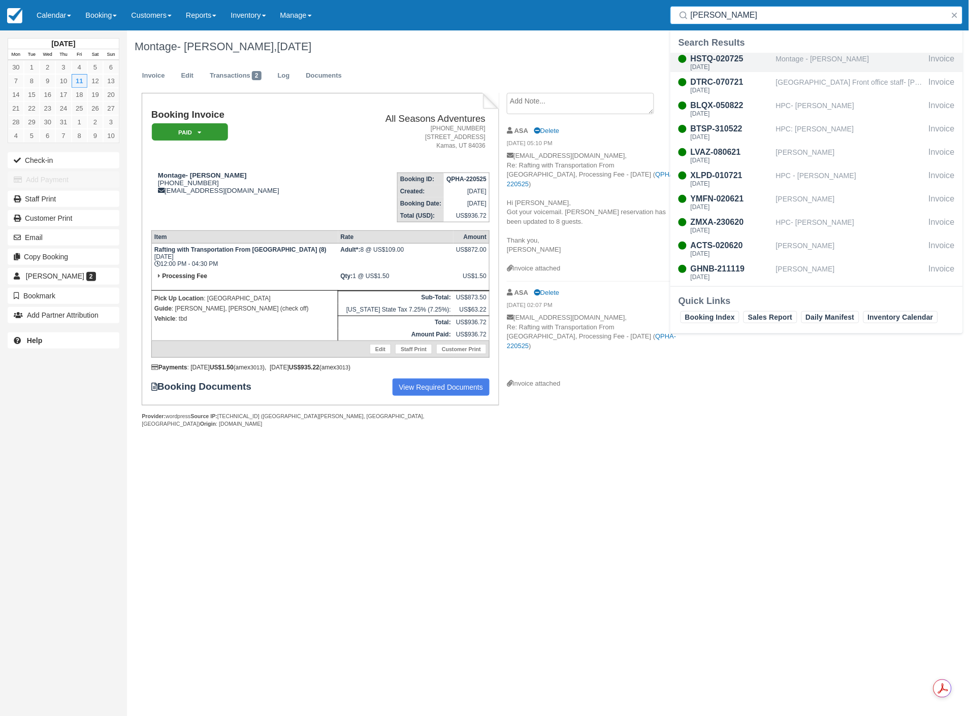
type input "blakeman"
click at [758, 64] on div "[DATE]" at bounding box center [731, 67] width 81 height 6
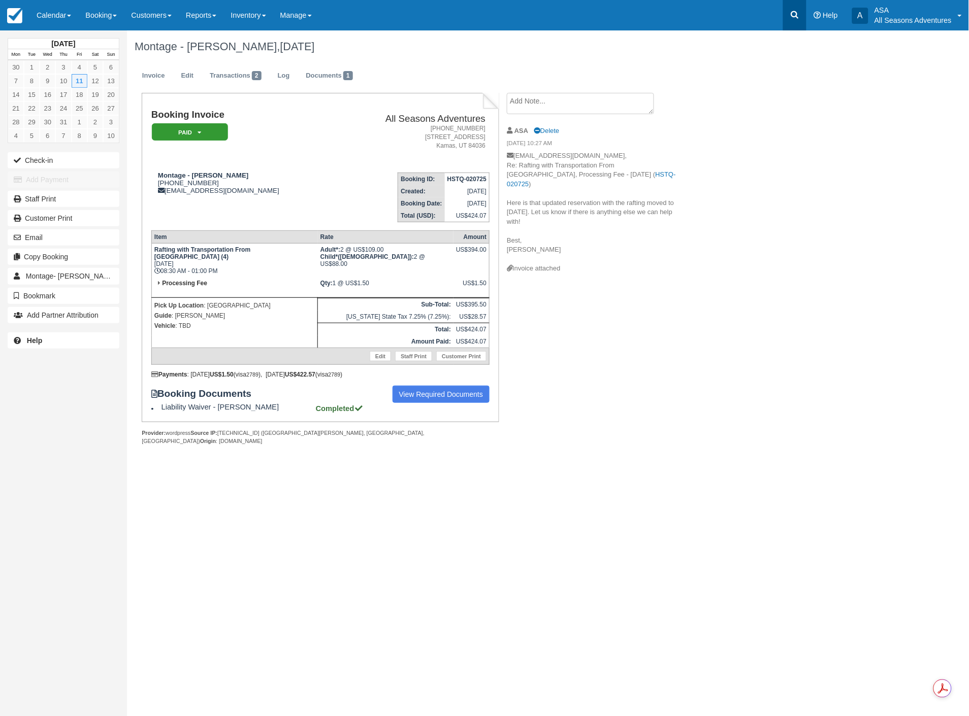
click at [800, 14] on icon at bounding box center [795, 15] width 10 height 10
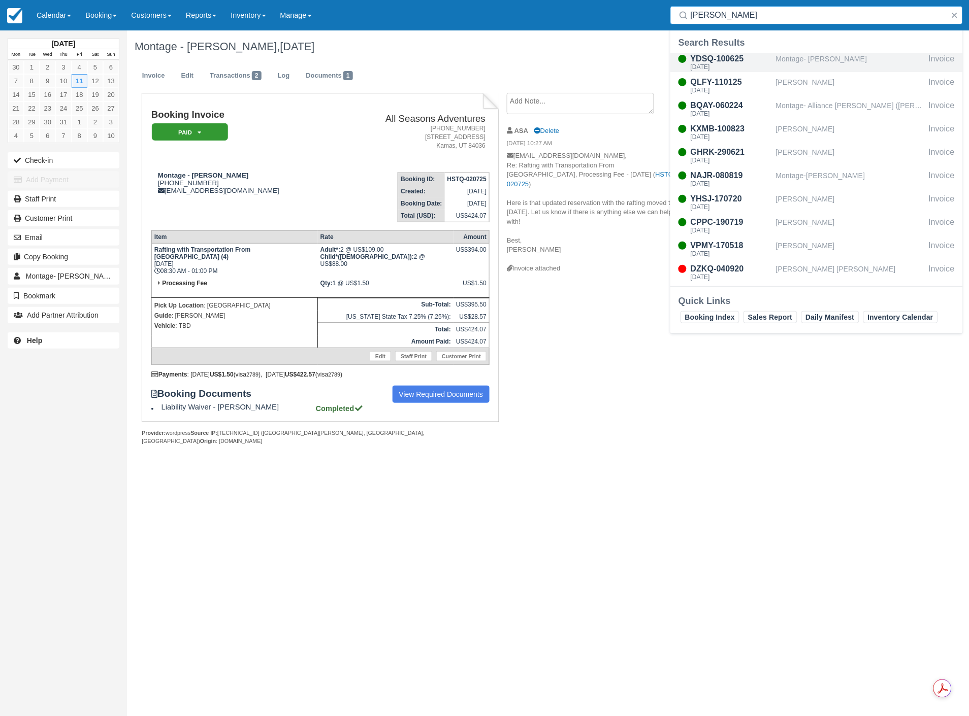
type input "[PERSON_NAME]"
click at [773, 69] on div "YDSQ-100625 [DATE]" at bounding box center [723, 62] width 106 height 19
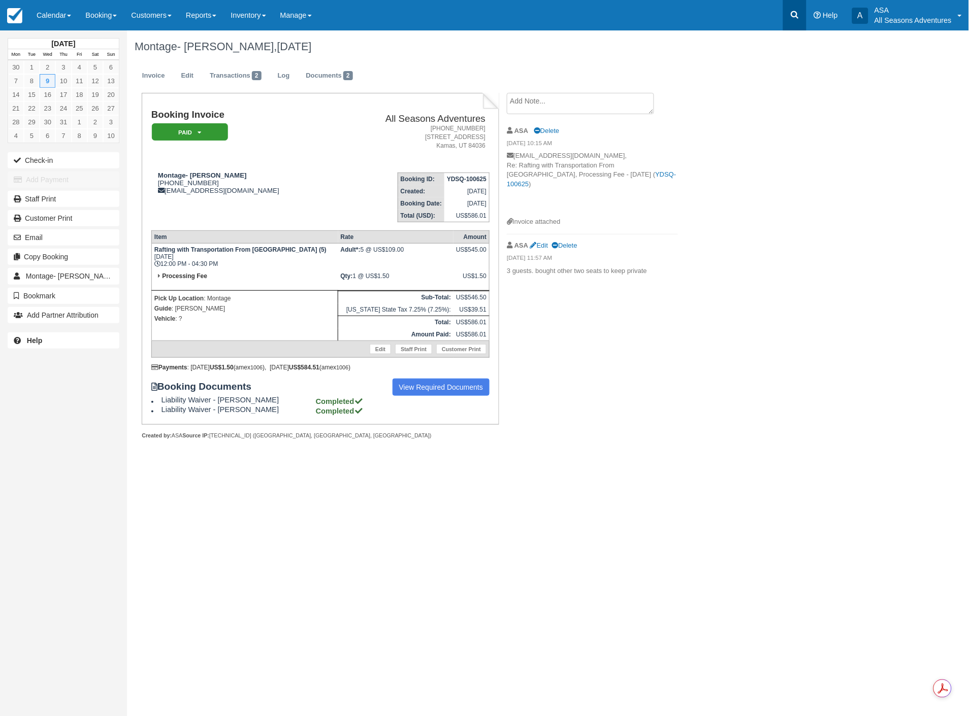
click at [796, 18] on icon at bounding box center [795, 15] width 10 height 10
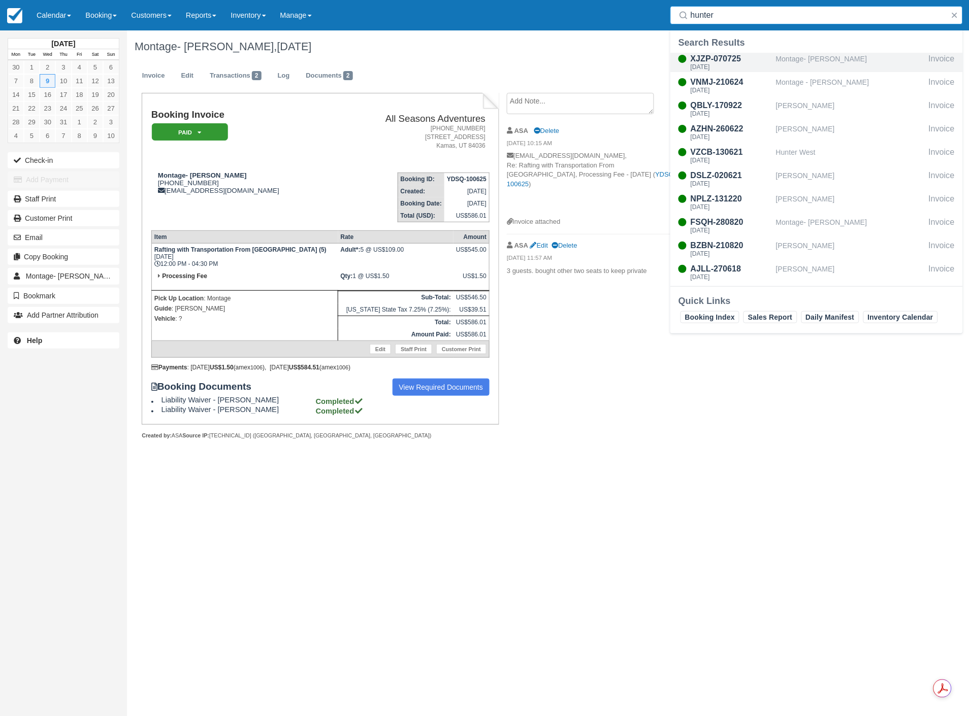
type input "hunter"
click at [710, 59] on div "XJZP-070725" at bounding box center [731, 59] width 81 height 12
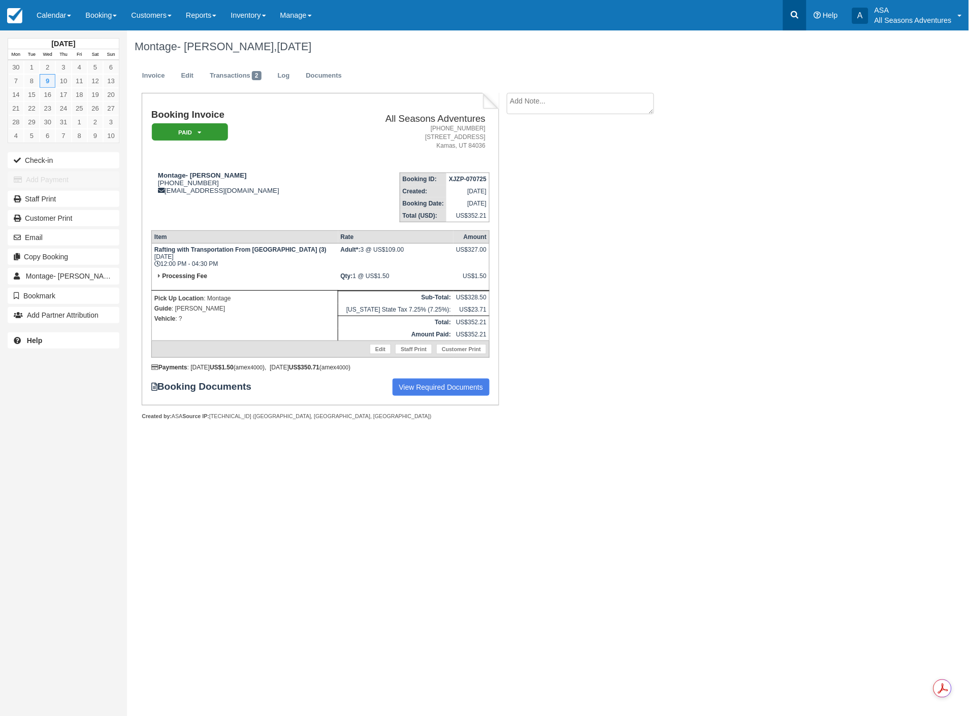
click at [799, 16] on icon at bounding box center [795, 15] width 10 height 10
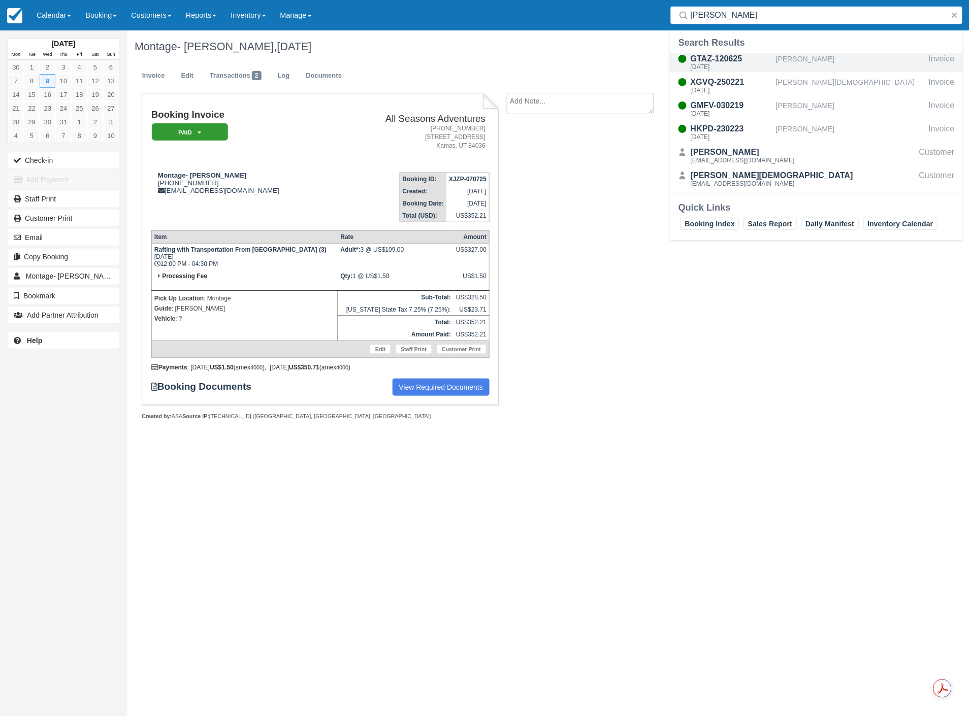
type input "battis"
click at [761, 58] on div "GTAZ-120625" at bounding box center [731, 59] width 81 height 12
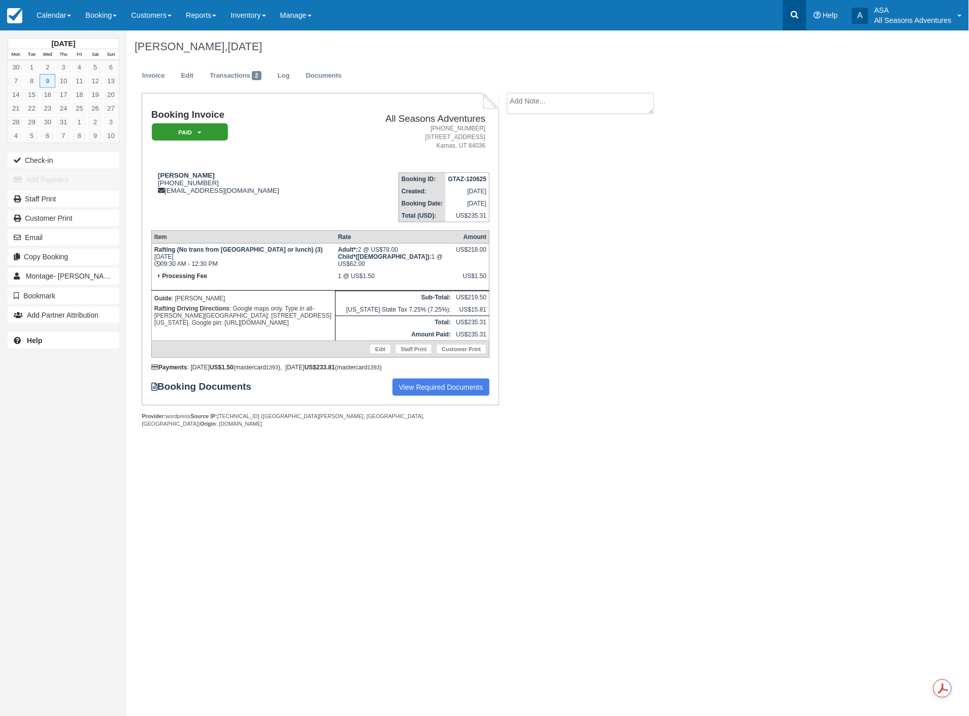
click at [793, 17] on icon at bounding box center [795, 15] width 10 height 10
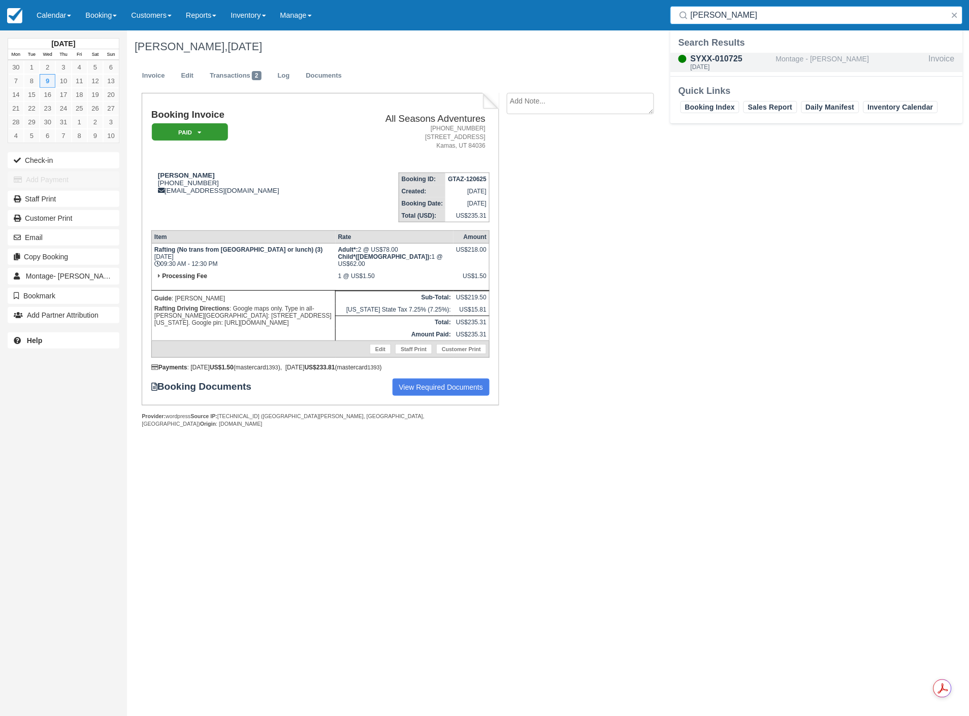
type input "[PERSON_NAME]"
click at [769, 59] on div "SYXX-010725" at bounding box center [731, 59] width 81 height 12
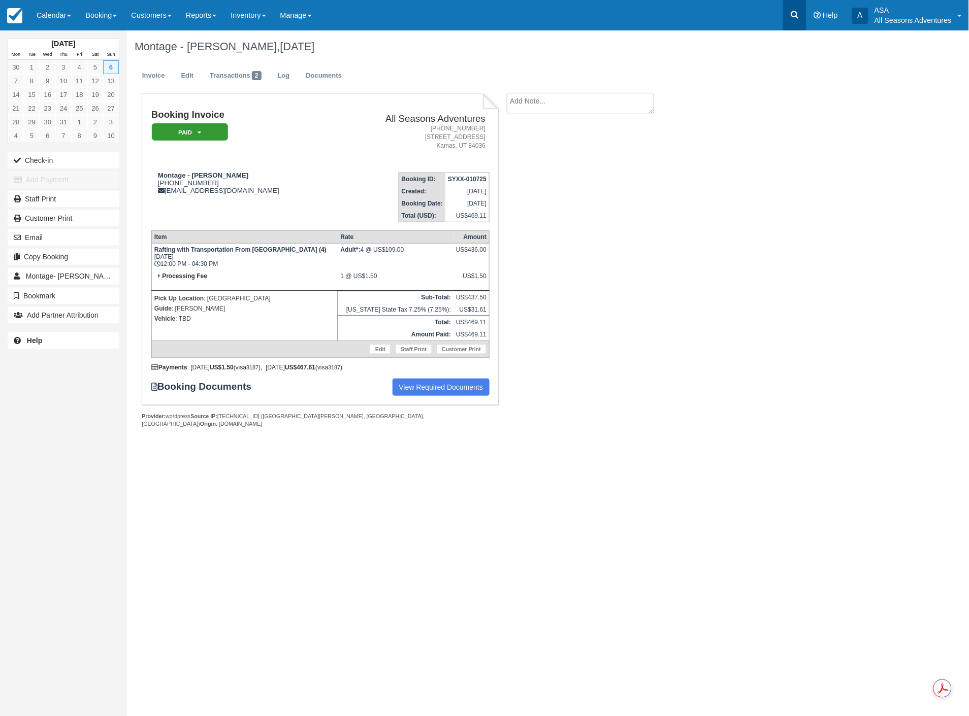
click at [799, 19] on icon at bounding box center [795, 15] width 10 height 10
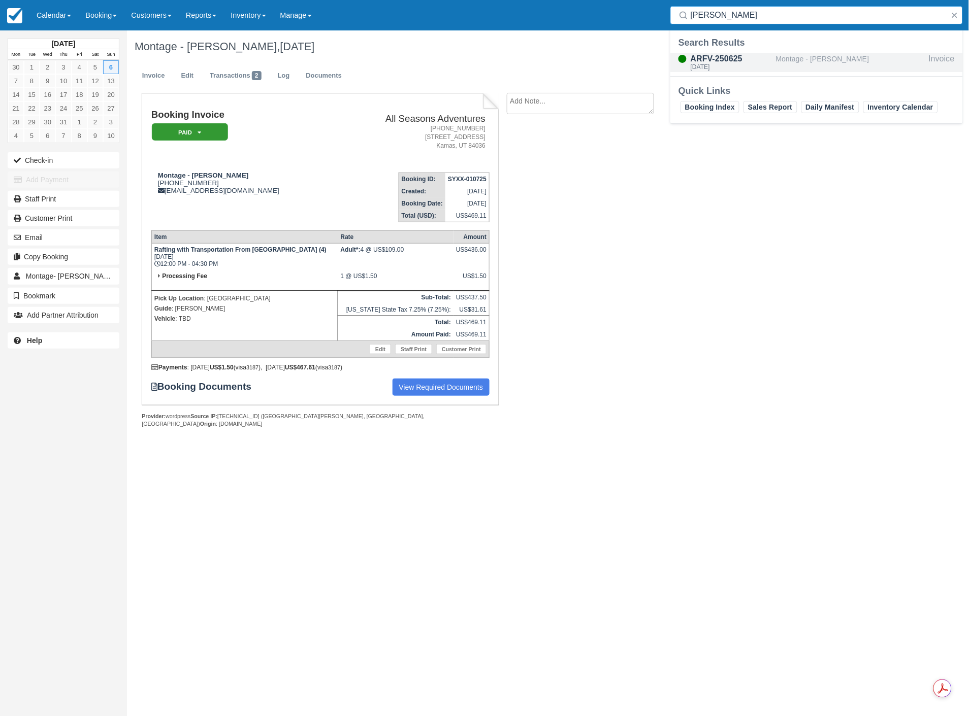
type input "koluch"
click at [771, 63] on div "ARFV-250625" at bounding box center [731, 59] width 81 height 12
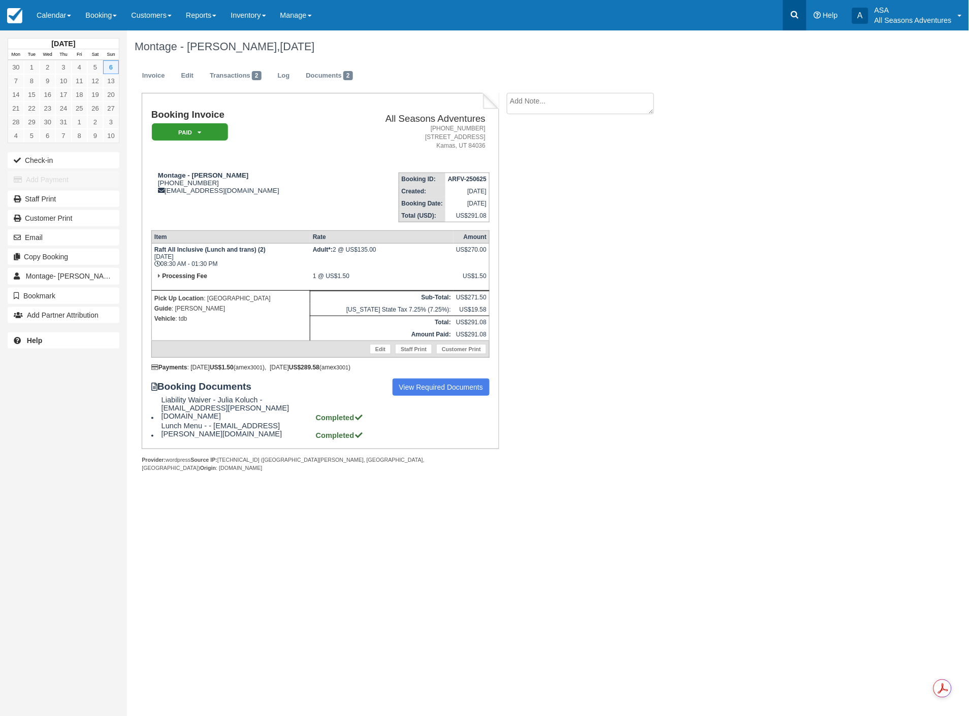
click at [795, 20] on link at bounding box center [794, 15] width 23 height 30
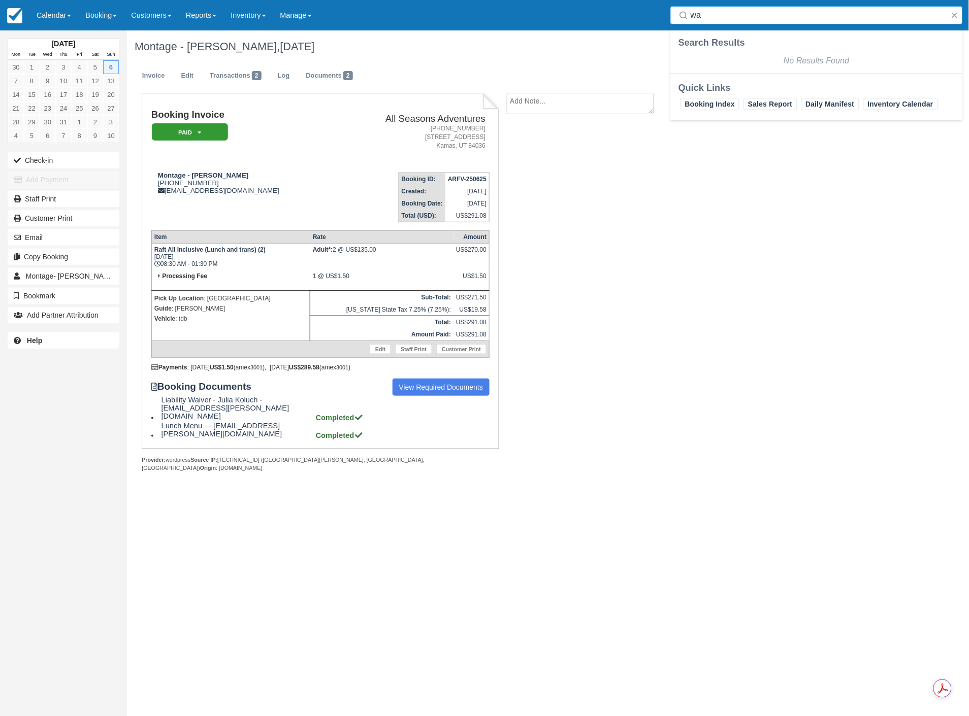
type input "w"
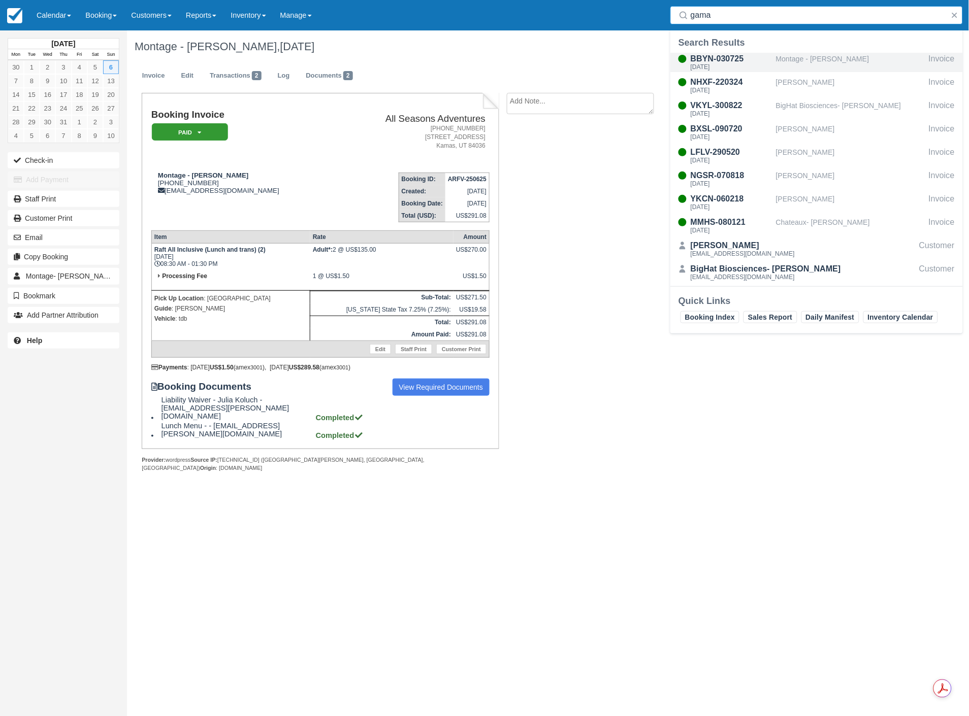
type input "gama"
click at [739, 61] on div "BBYN-030725" at bounding box center [731, 59] width 81 height 12
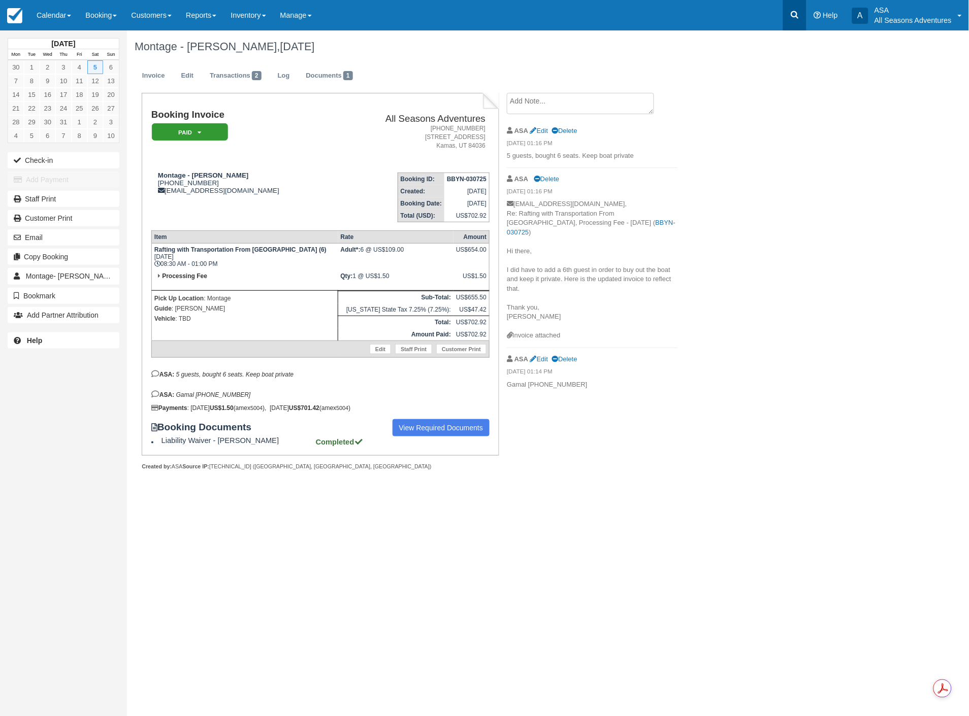
click at [798, 14] on icon at bounding box center [795, 15] width 8 height 8
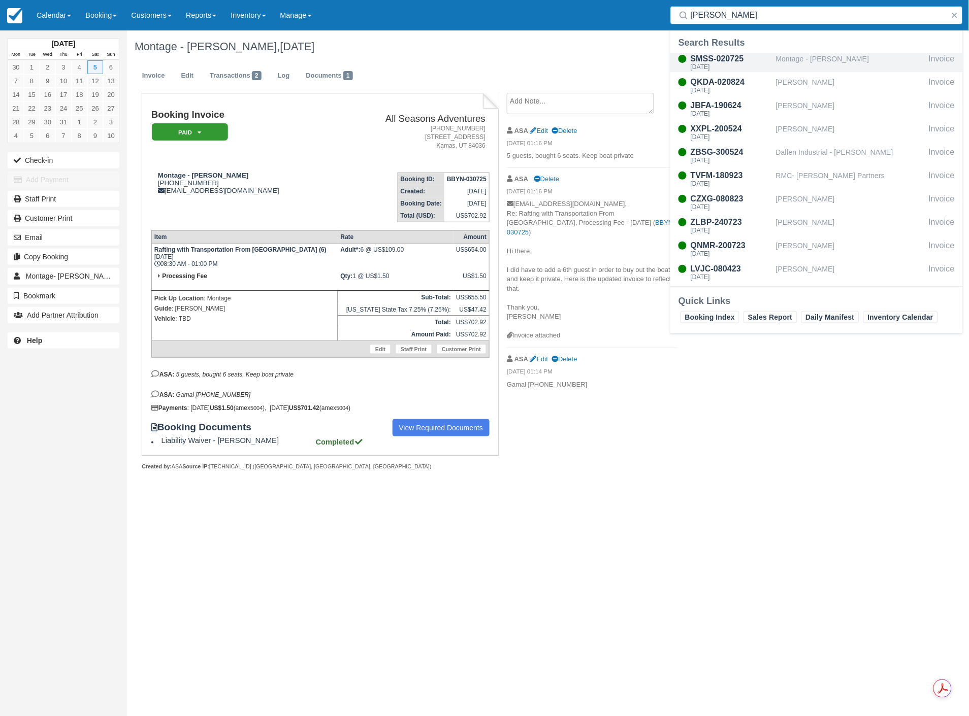
type input "cohen"
click at [742, 64] on div "[DATE]" at bounding box center [731, 67] width 81 height 6
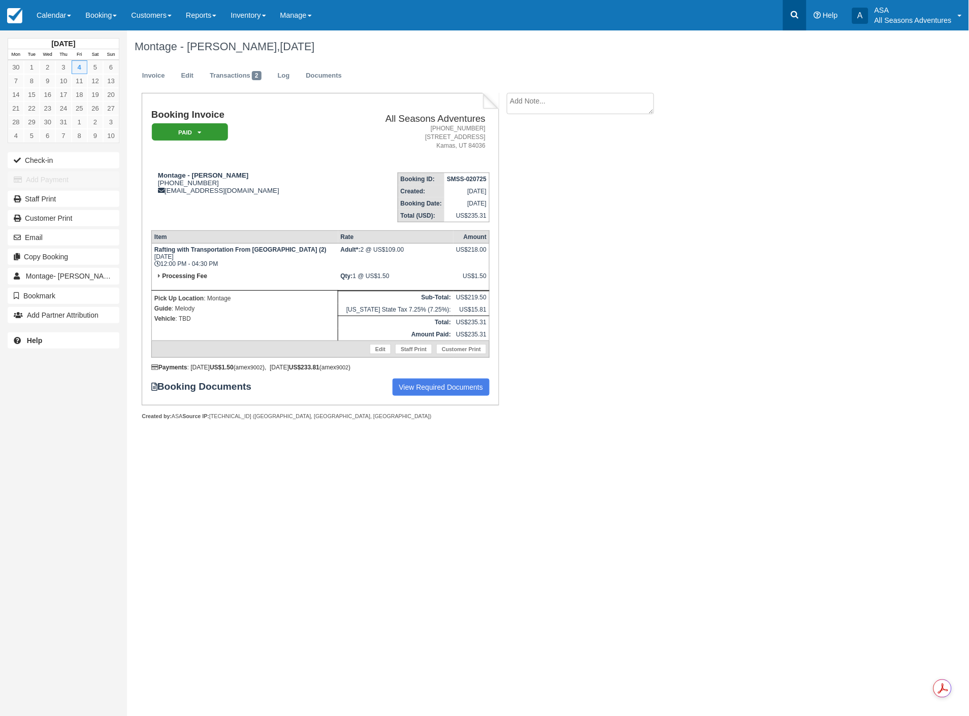
click at [795, 13] on icon at bounding box center [795, 15] width 10 height 10
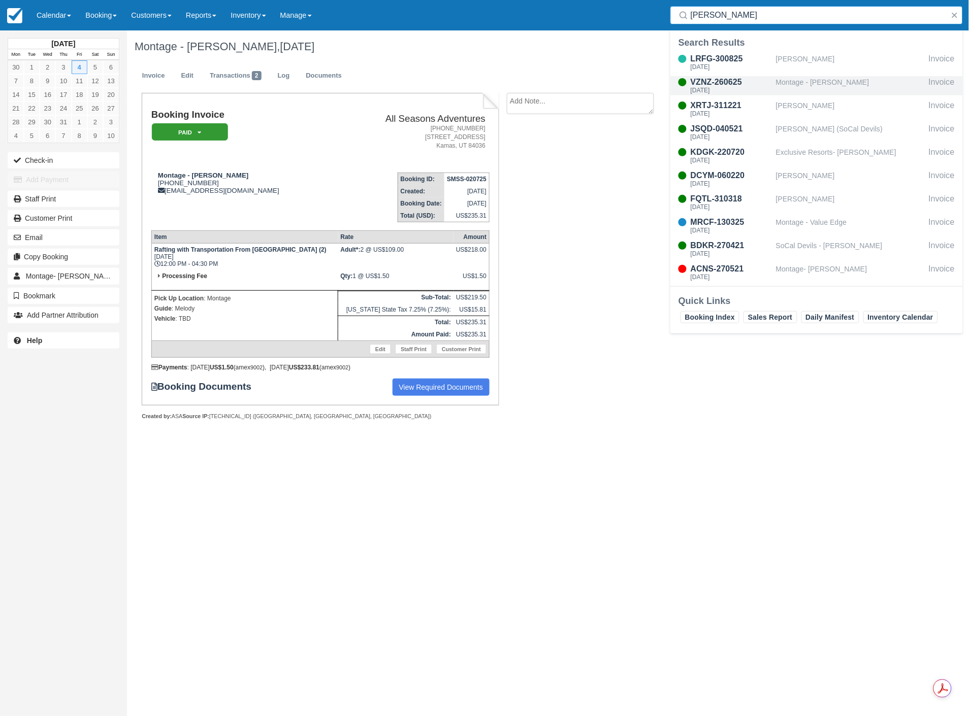
type input "foley"
click at [764, 81] on div "VZNZ-260625" at bounding box center [731, 82] width 81 height 12
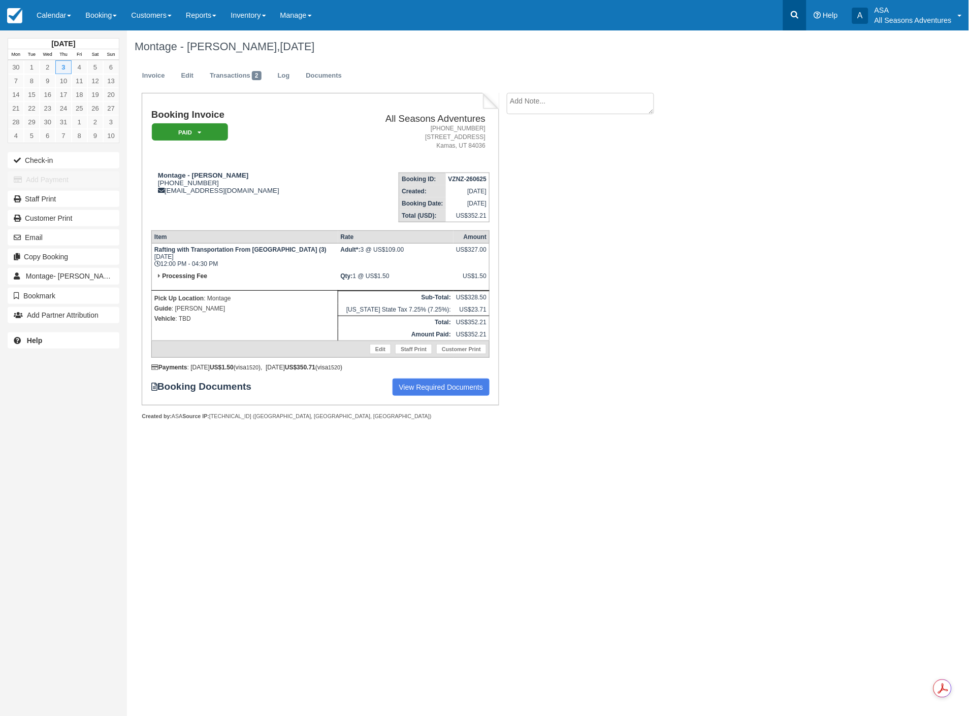
click at [797, 18] on icon at bounding box center [795, 15] width 10 height 10
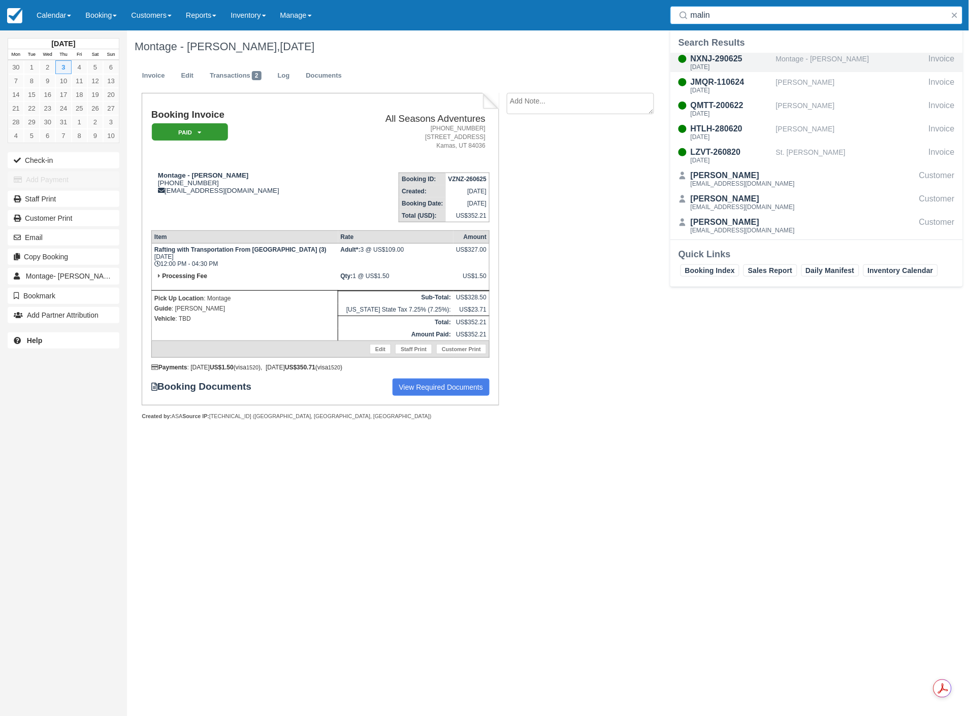
type input "malin"
click at [753, 59] on div "NXNJ-290625" at bounding box center [731, 59] width 81 height 12
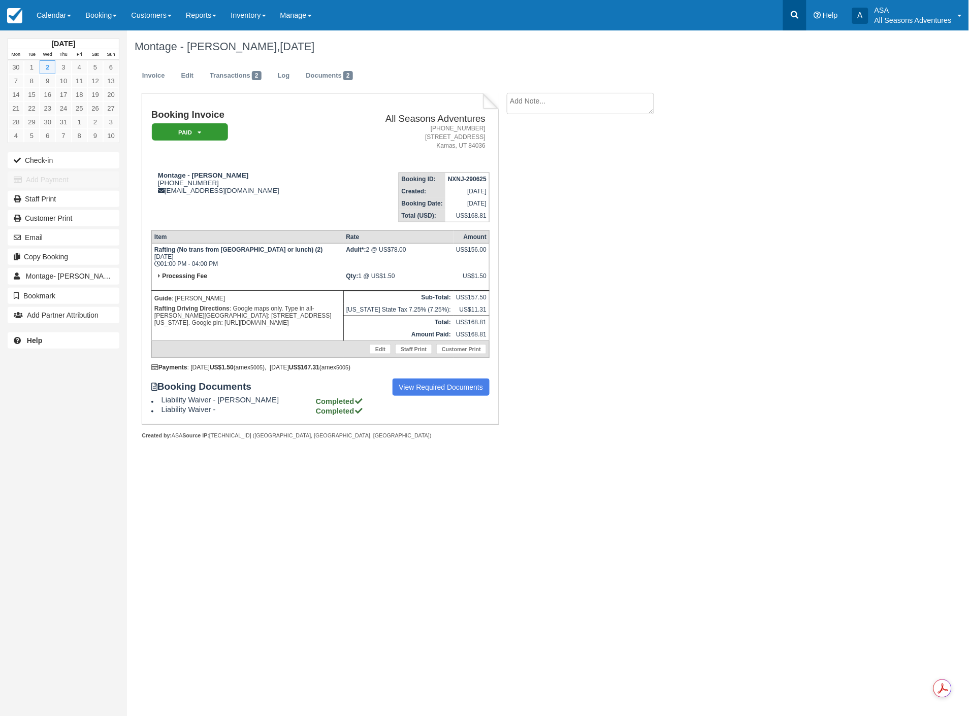
click at [803, 23] on link at bounding box center [794, 15] width 23 height 30
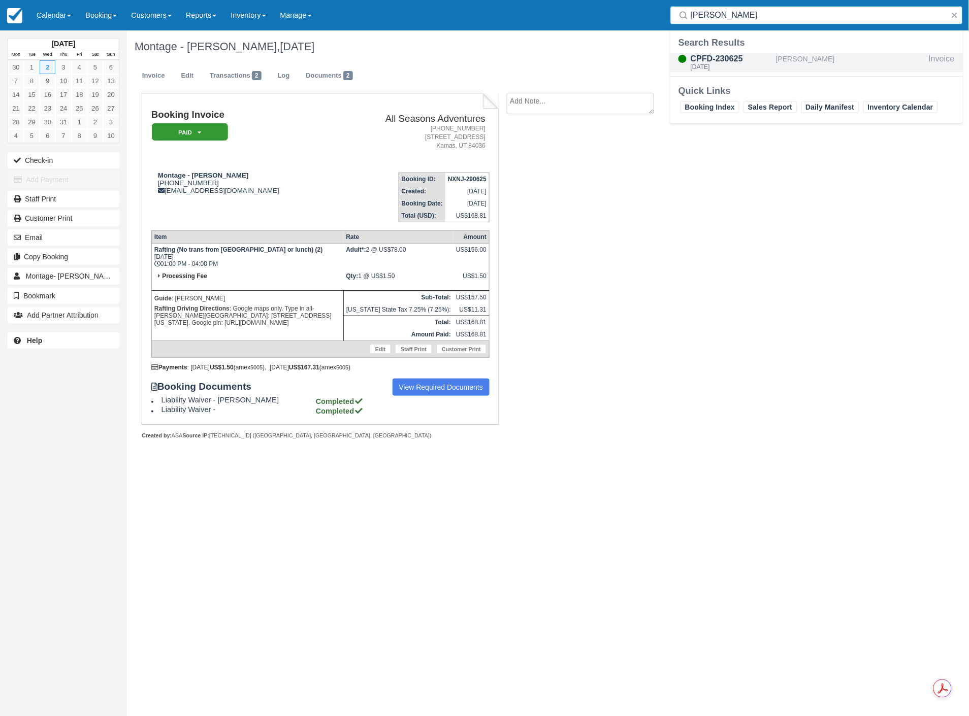
type input "kerstein"
click at [745, 66] on div "[DATE]" at bounding box center [731, 67] width 81 height 6
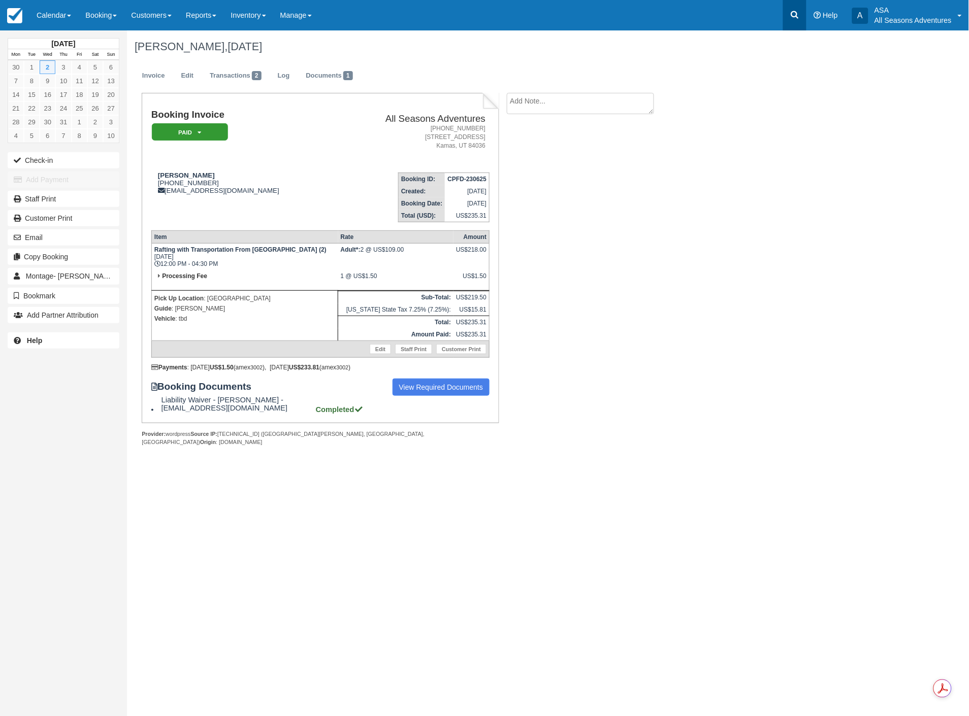
drag, startPoint x: 783, startPoint y: 11, endPoint x: 787, endPoint y: 15, distance: 6.1
click at [783, 11] on div "Menu Calendar Customer Inventory Month Week Day Booking Daily Manifest Daily Li…" at bounding box center [484, 15] width 969 height 30
click at [791, 17] on icon at bounding box center [795, 15] width 10 height 10
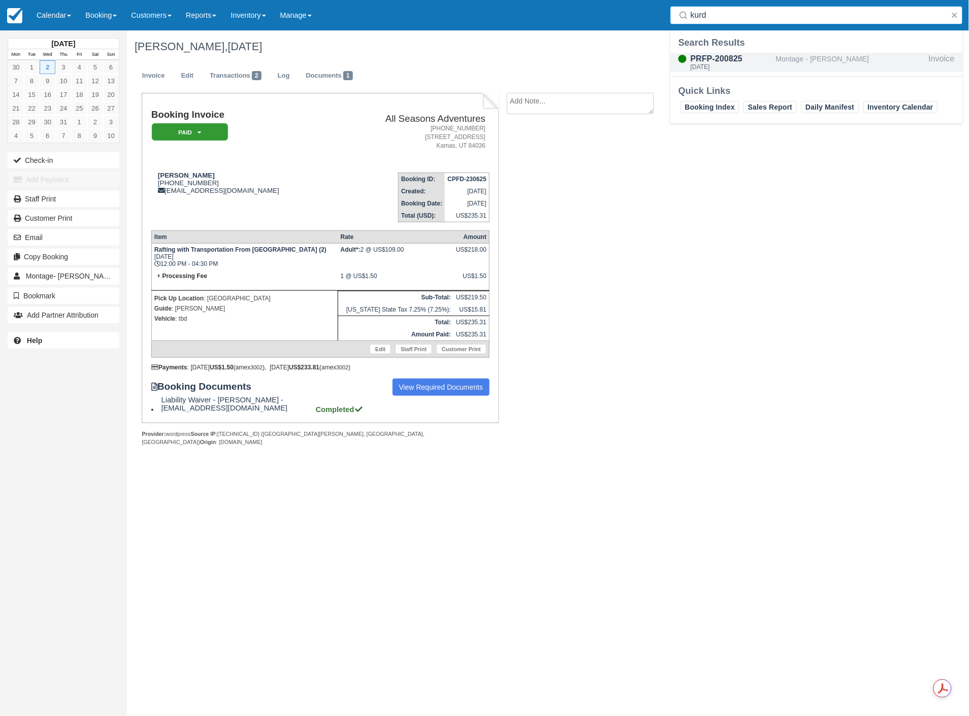
type input "kurd"
click at [782, 64] on div "Montage - [PERSON_NAME]" at bounding box center [850, 62] width 149 height 19
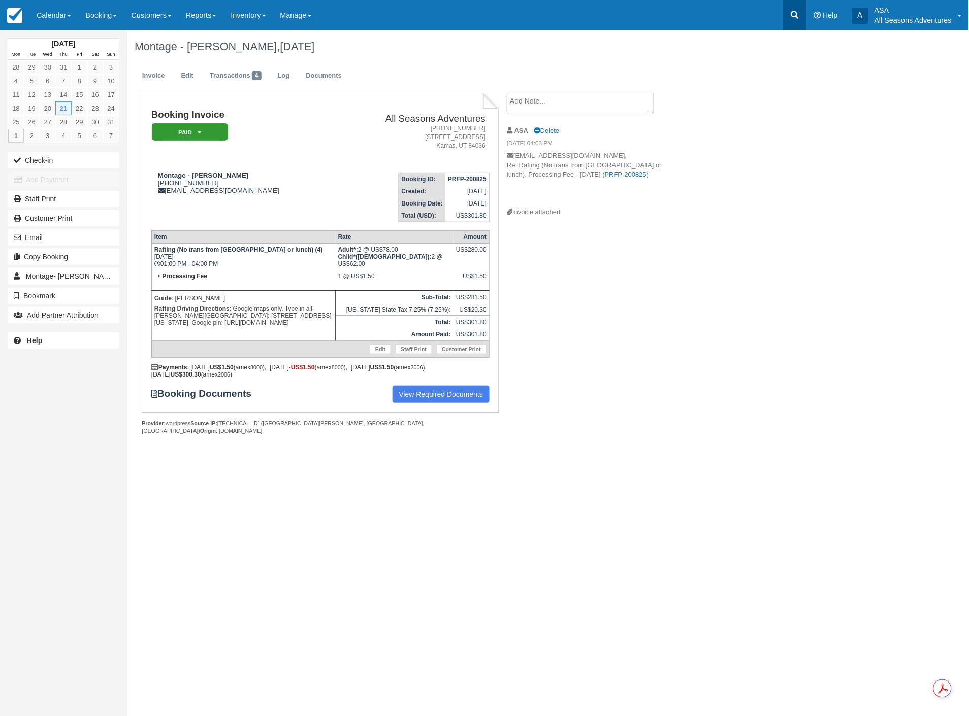
click at [794, 17] on icon at bounding box center [795, 15] width 10 height 10
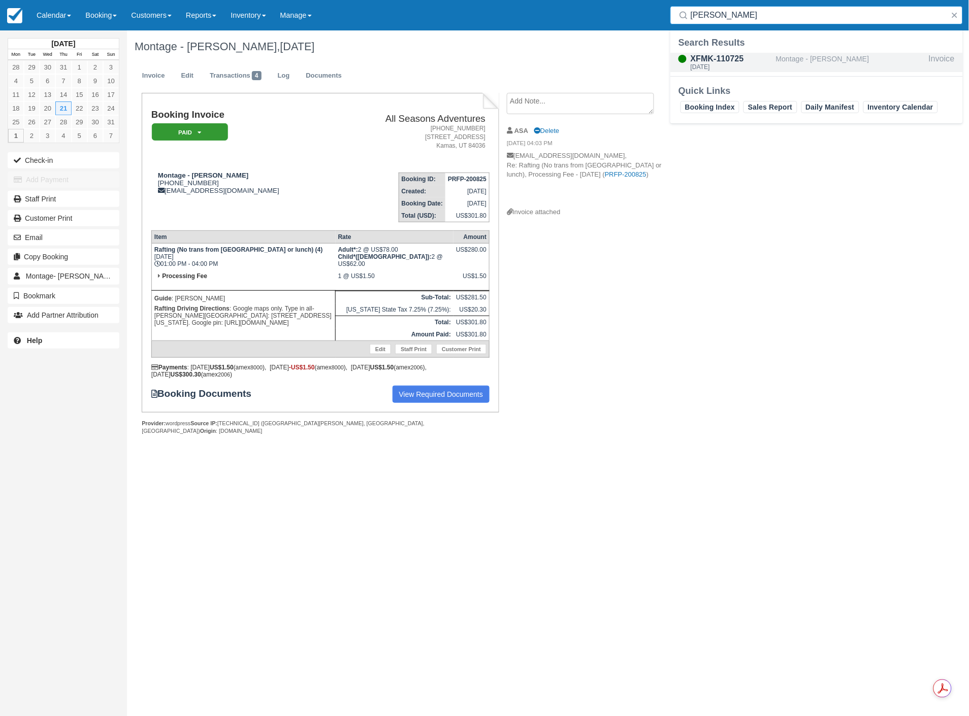
type input "holligan"
click at [786, 60] on div "Montage - [PERSON_NAME]" at bounding box center [850, 62] width 149 height 19
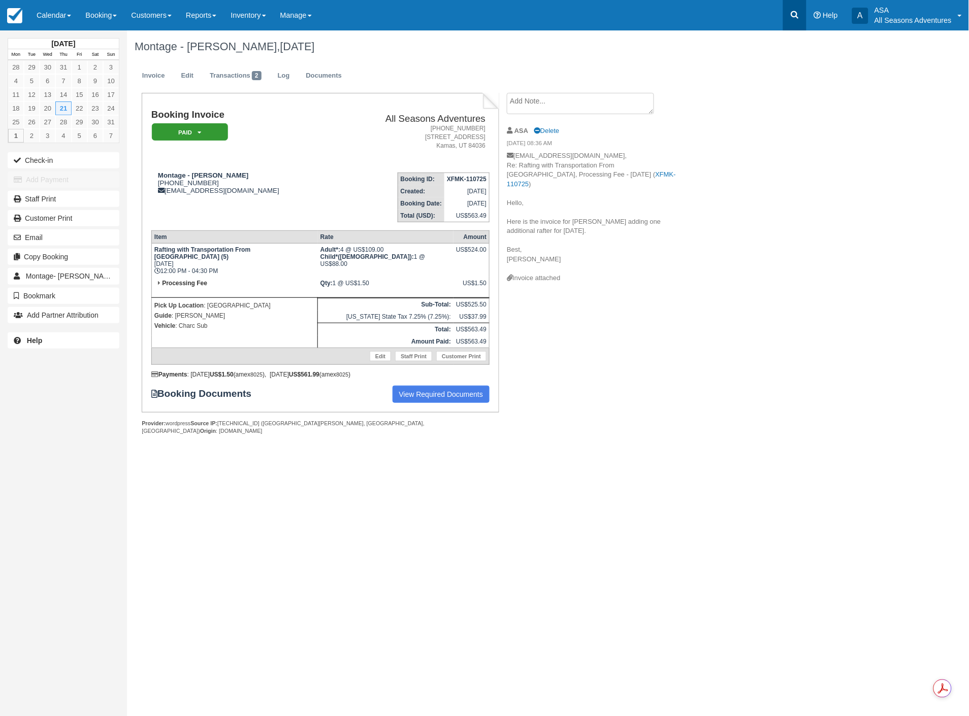
click at [789, 12] on link at bounding box center [794, 15] width 23 height 30
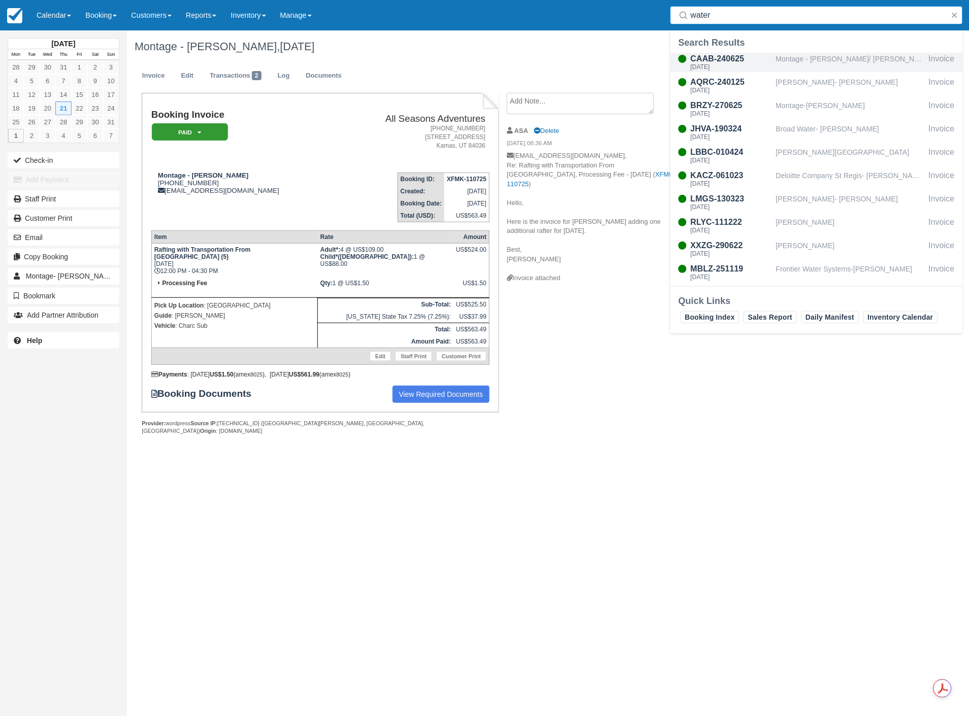
type input "water"
click at [800, 62] on div "Montage - [PERSON_NAME]/ [PERSON_NAME]" at bounding box center [850, 62] width 149 height 19
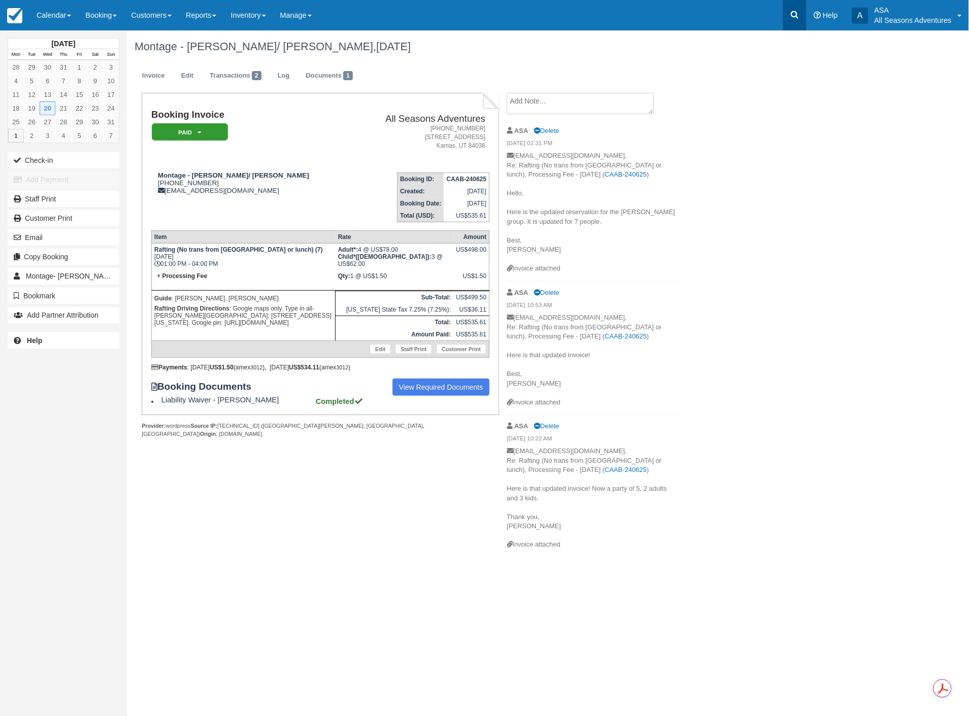
click at [794, 15] on icon at bounding box center [795, 15] width 10 height 10
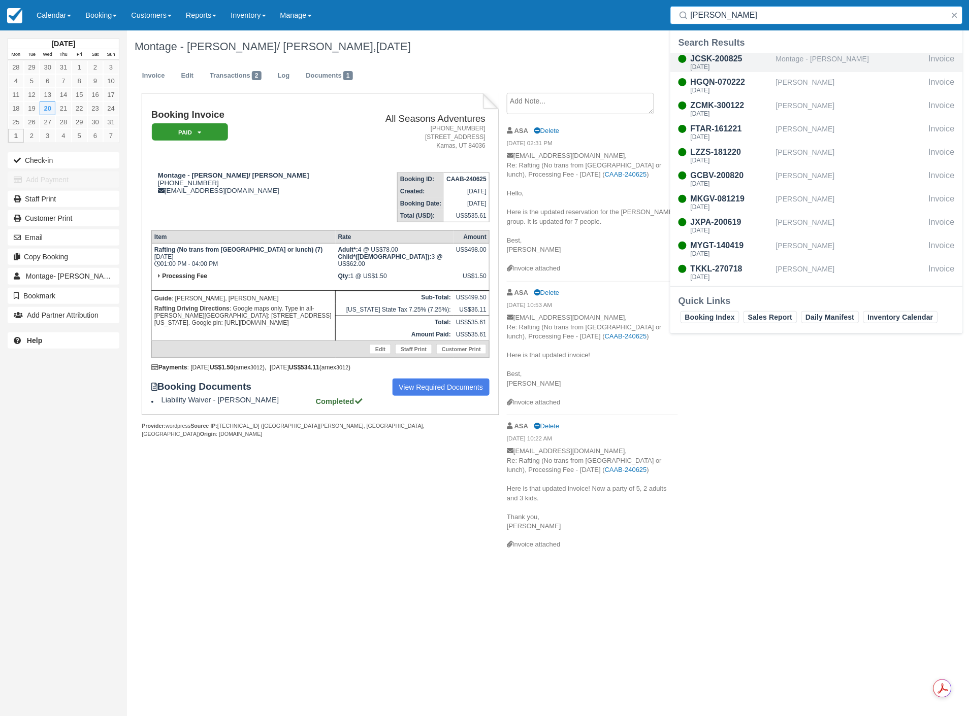
type input "norman"
click at [767, 58] on div "JCSK-200825" at bounding box center [731, 59] width 81 height 12
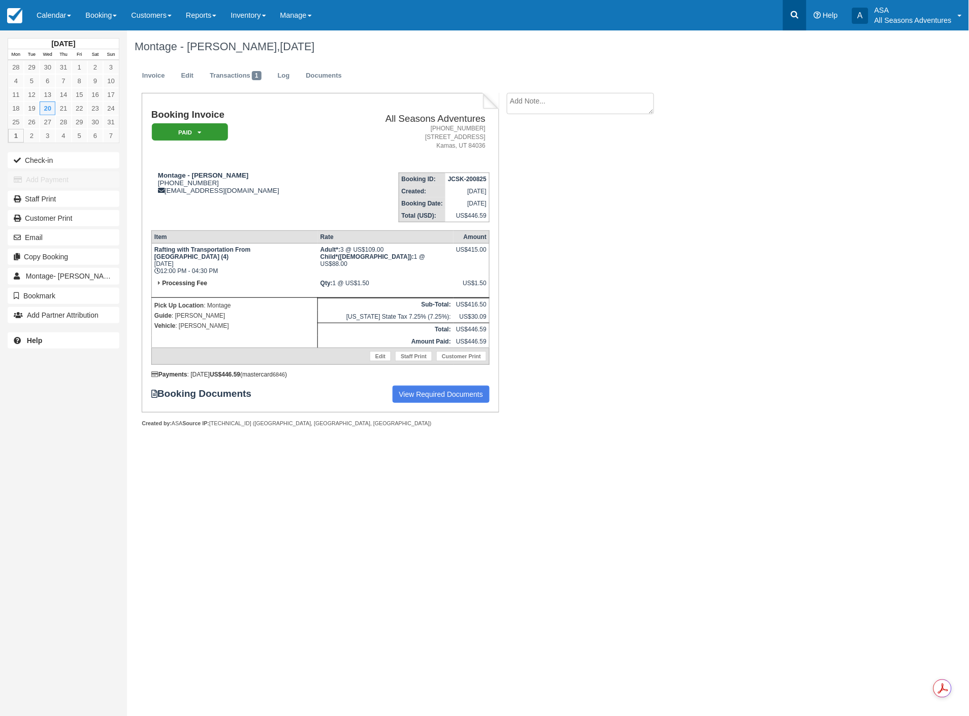
click at [794, 16] on icon at bounding box center [795, 15] width 8 height 8
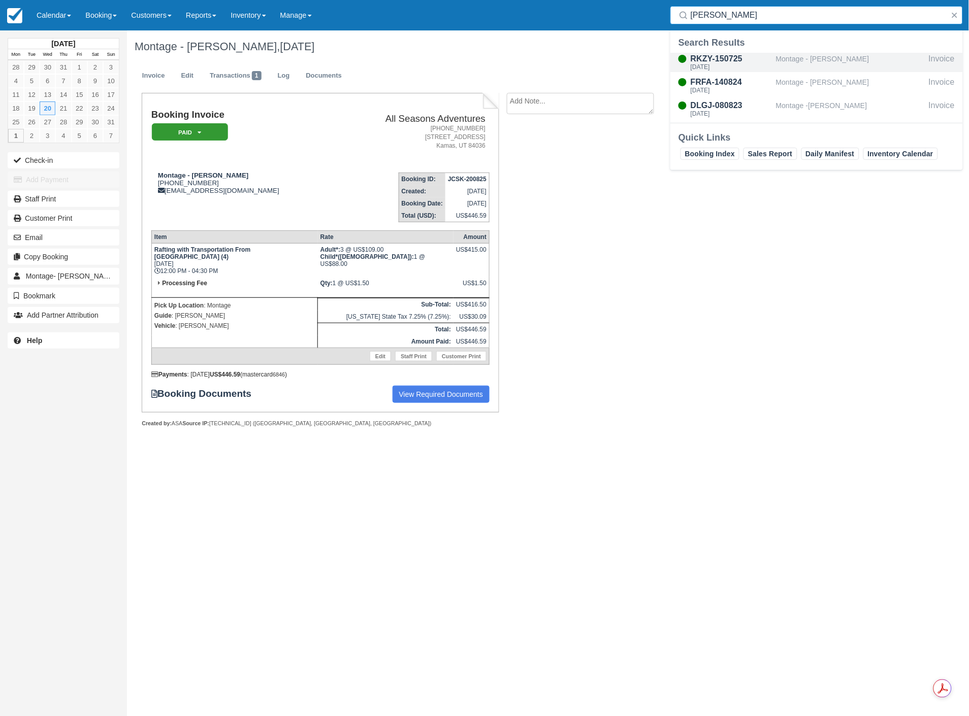
type input "Tisinger"
click at [767, 59] on div "RKZY-150725" at bounding box center [731, 59] width 81 height 12
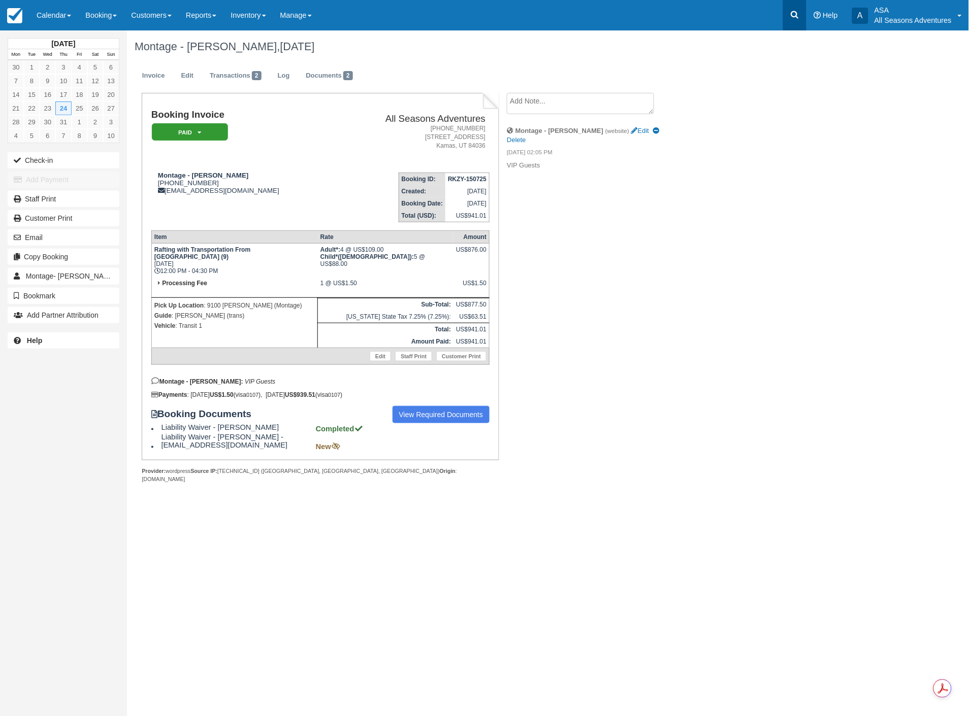
click at [785, 8] on link at bounding box center [794, 15] width 23 height 30
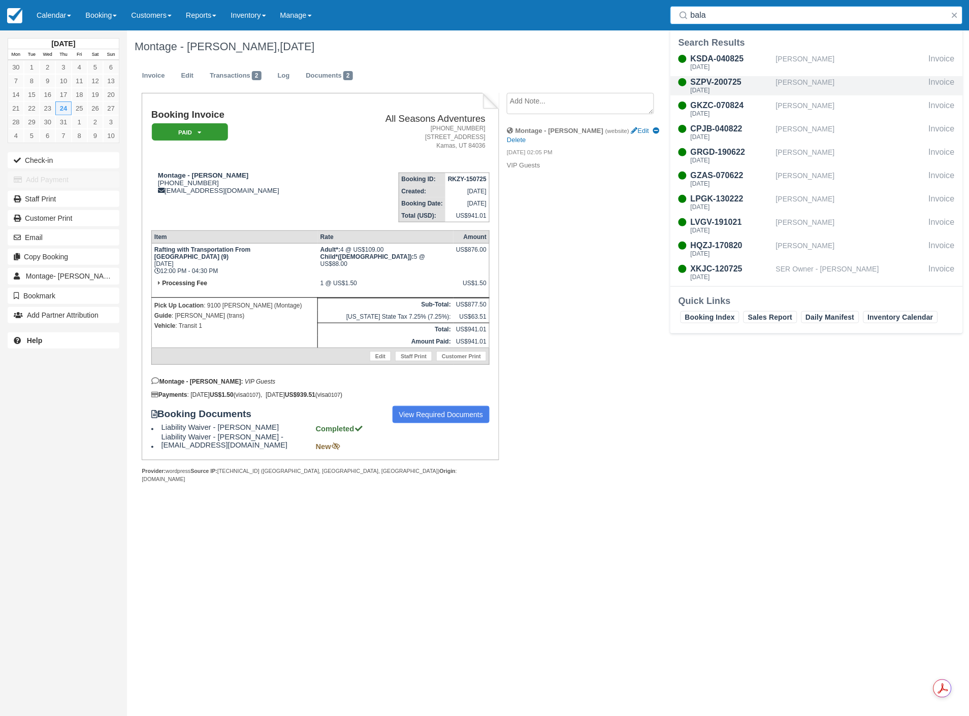
type input "bala"
click at [733, 88] on div "Mon Jul 21, 2025" at bounding box center [731, 90] width 81 height 6
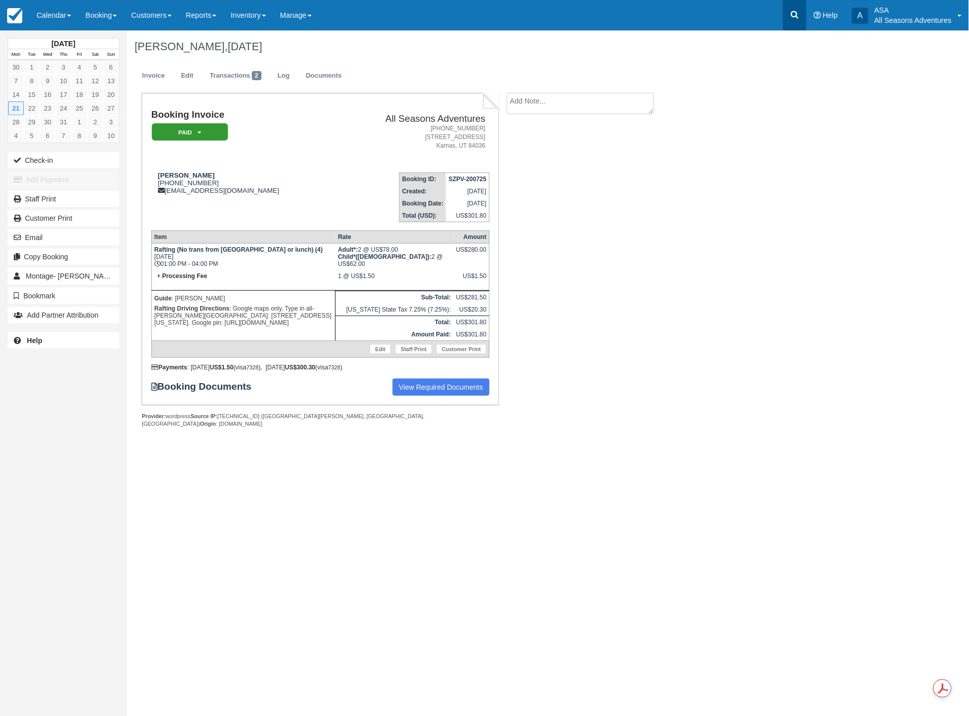
click at [801, 18] on link at bounding box center [794, 15] width 23 height 30
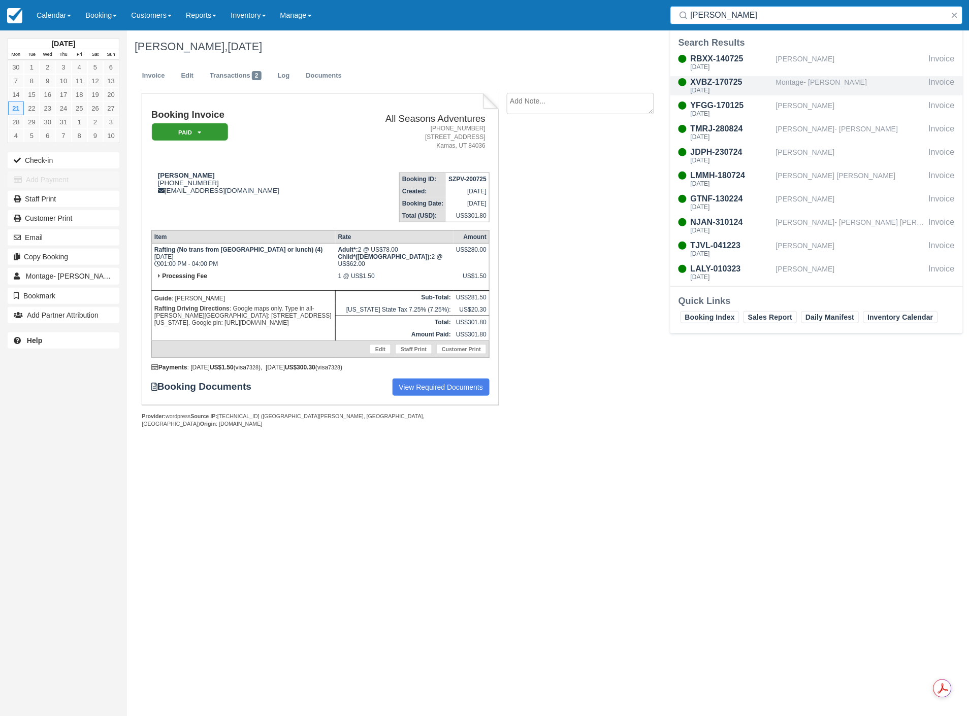
type input "moore"
click at [786, 87] on div "Montage- [PERSON_NAME]" at bounding box center [850, 85] width 149 height 19
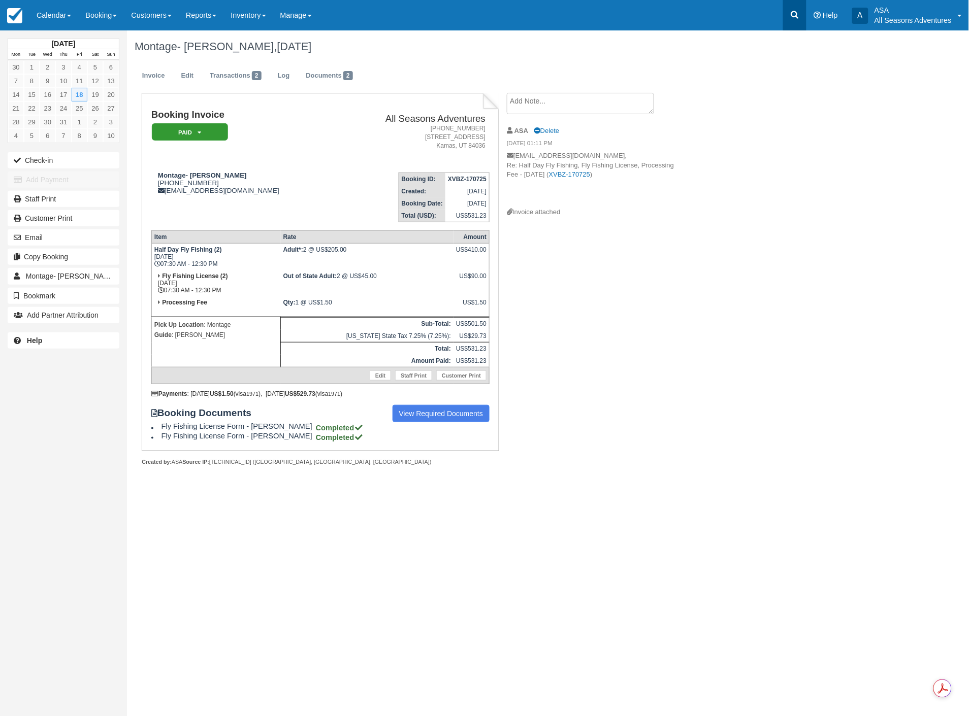
click at [791, 16] on icon at bounding box center [795, 15] width 10 height 10
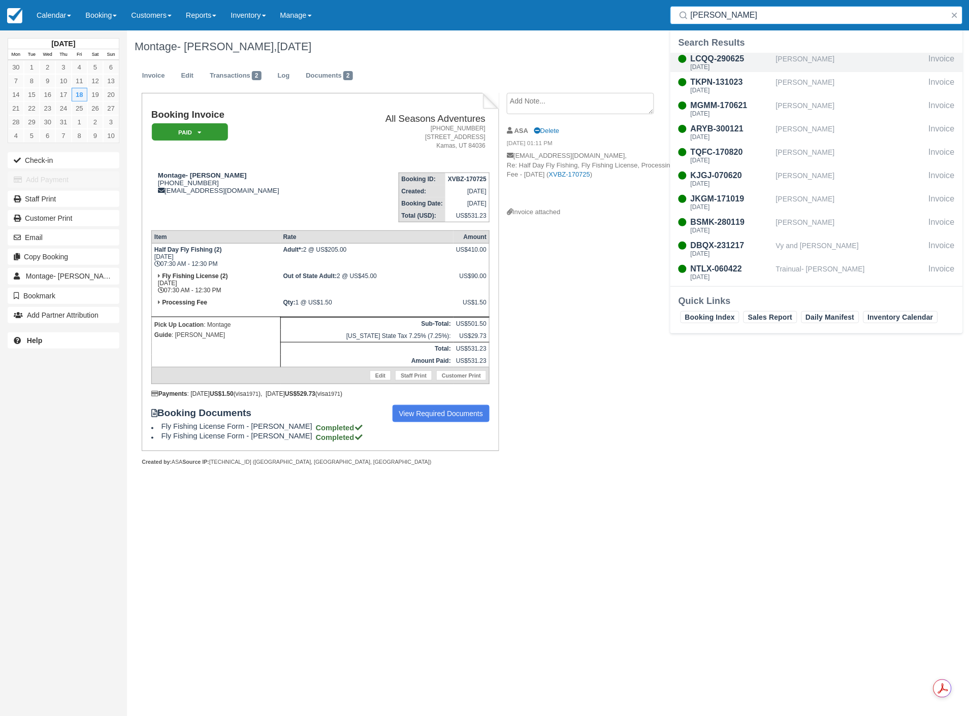
type input "leonard"
click at [694, 67] on div "Sat Jul 12, 2025" at bounding box center [731, 67] width 81 height 6
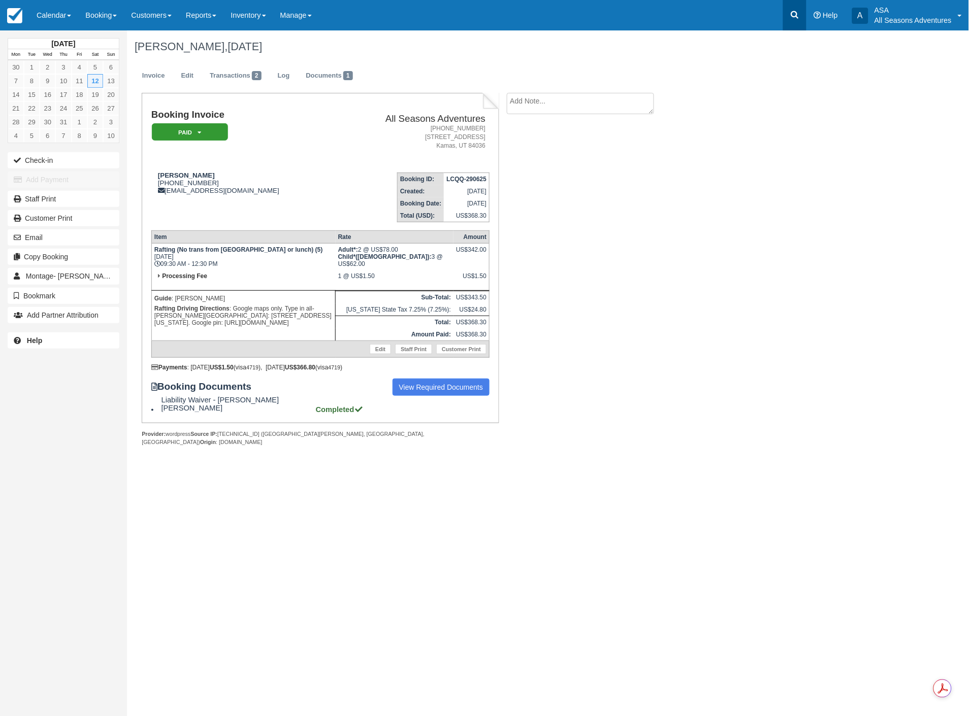
click at [798, 11] on icon at bounding box center [795, 15] width 10 height 10
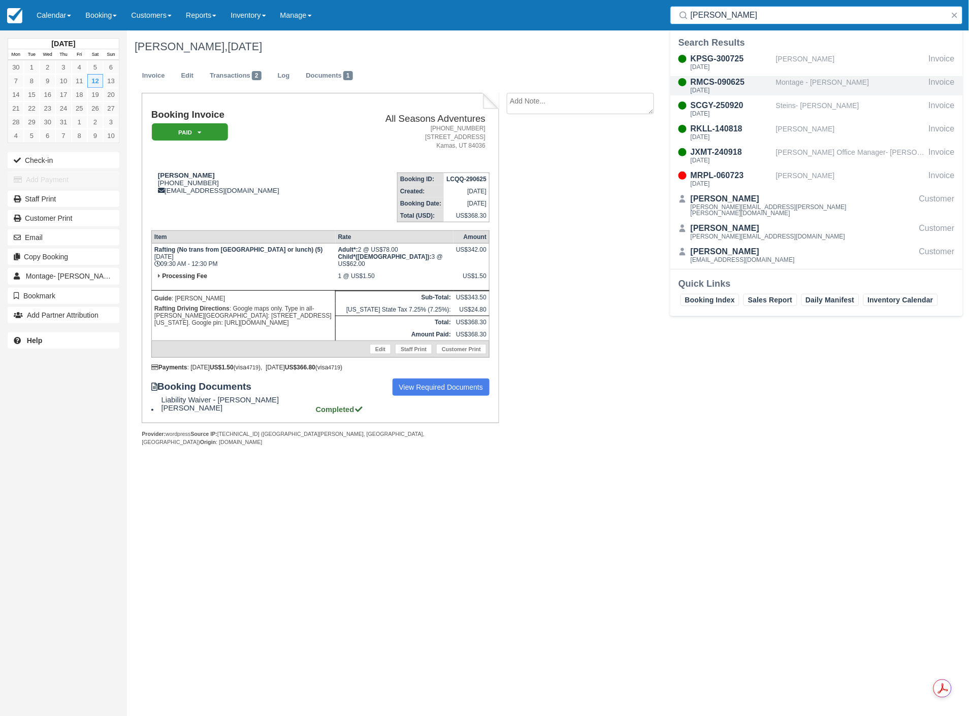
type input "curry"
click at [737, 83] on div "RMCS-090625" at bounding box center [731, 82] width 81 height 12
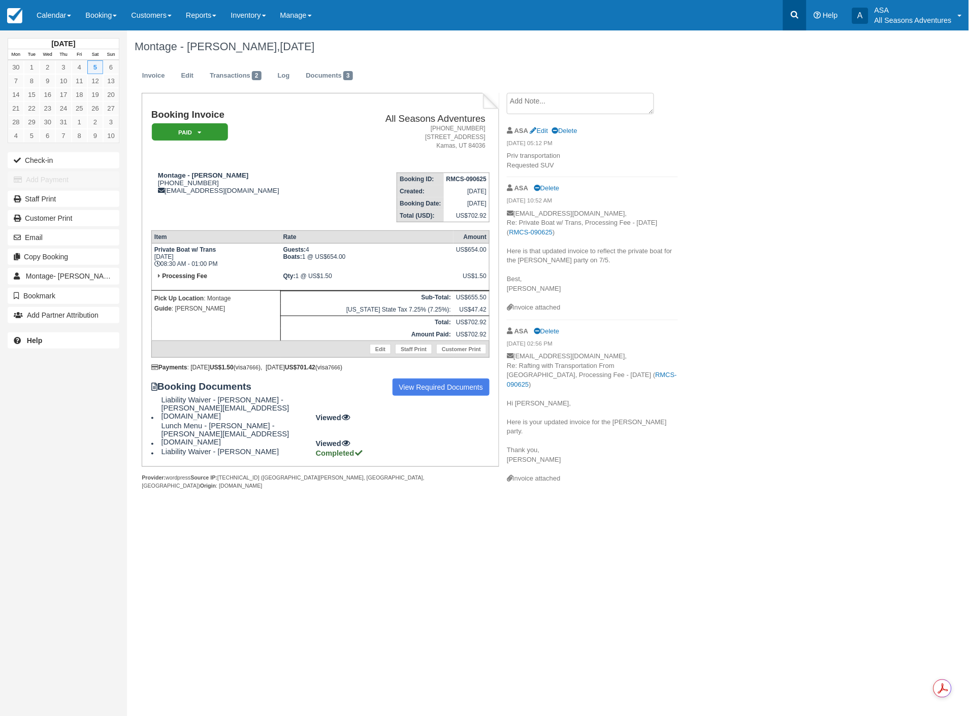
click at [785, 21] on link at bounding box center [794, 15] width 23 height 30
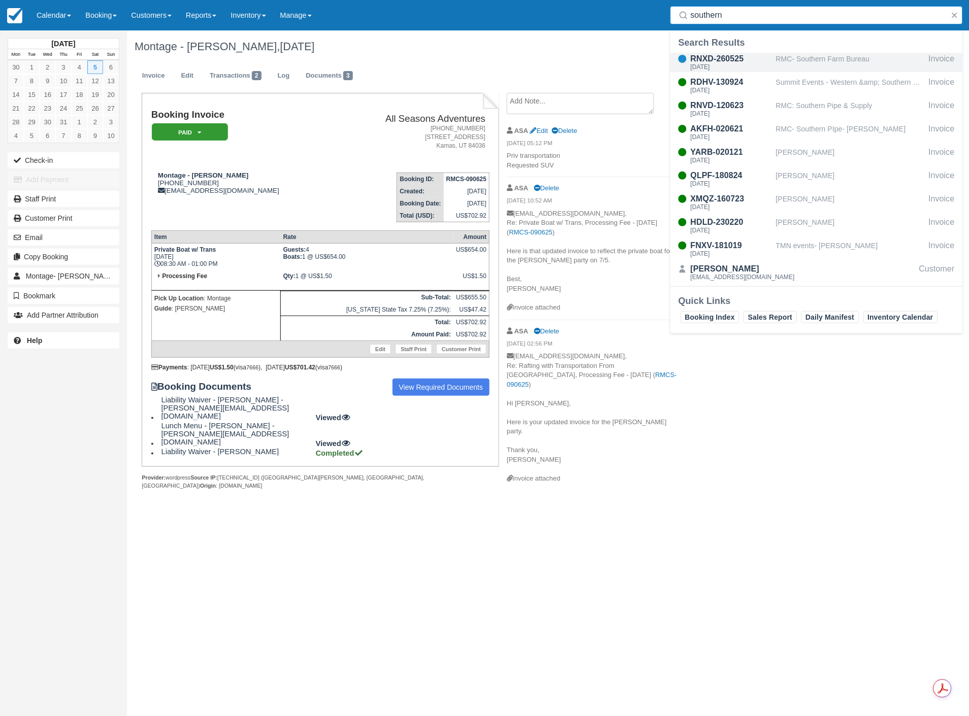
type input "southern"
click at [799, 58] on div "RMC- Southern Farm Bureau" at bounding box center [850, 62] width 149 height 19
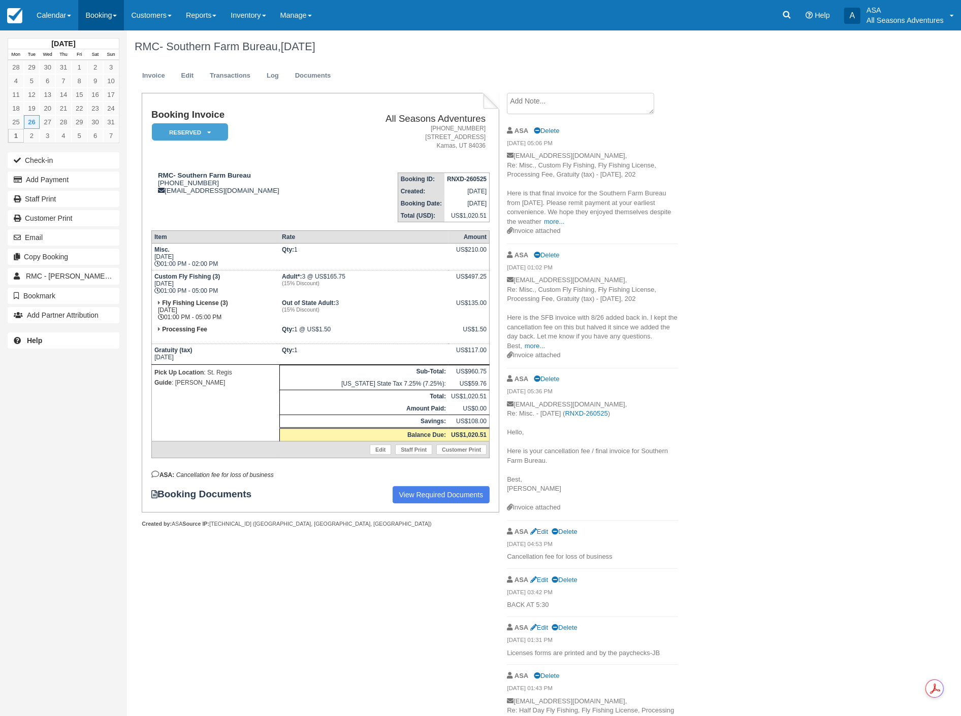
click at [88, 13] on link "Booking" at bounding box center [101, 15] width 46 height 30
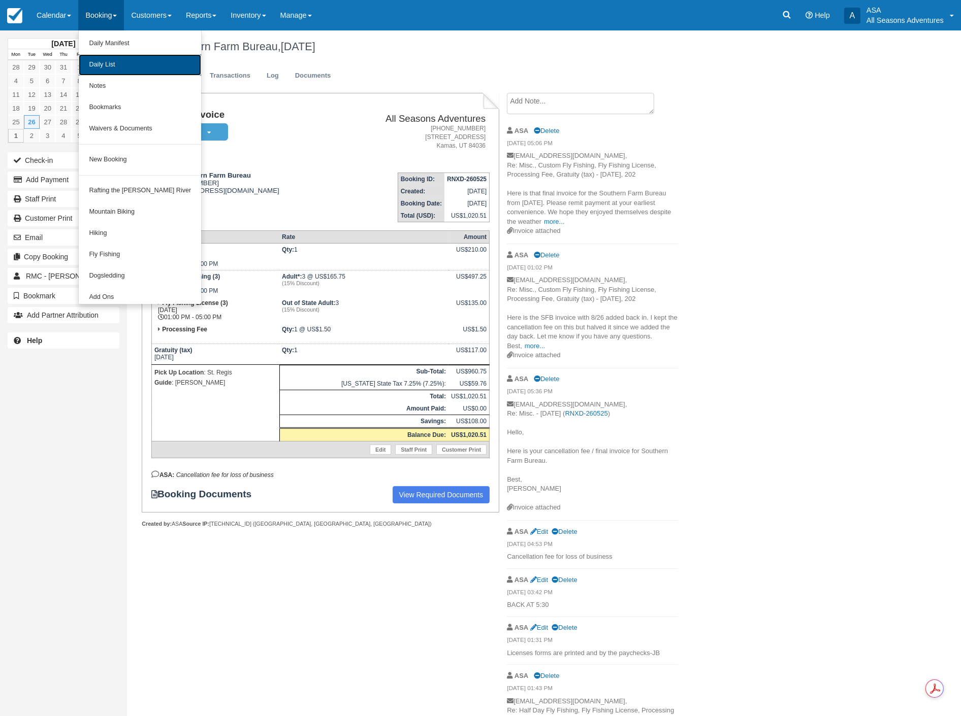
click at [109, 58] on link "Daily List" at bounding box center [140, 64] width 122 height 21
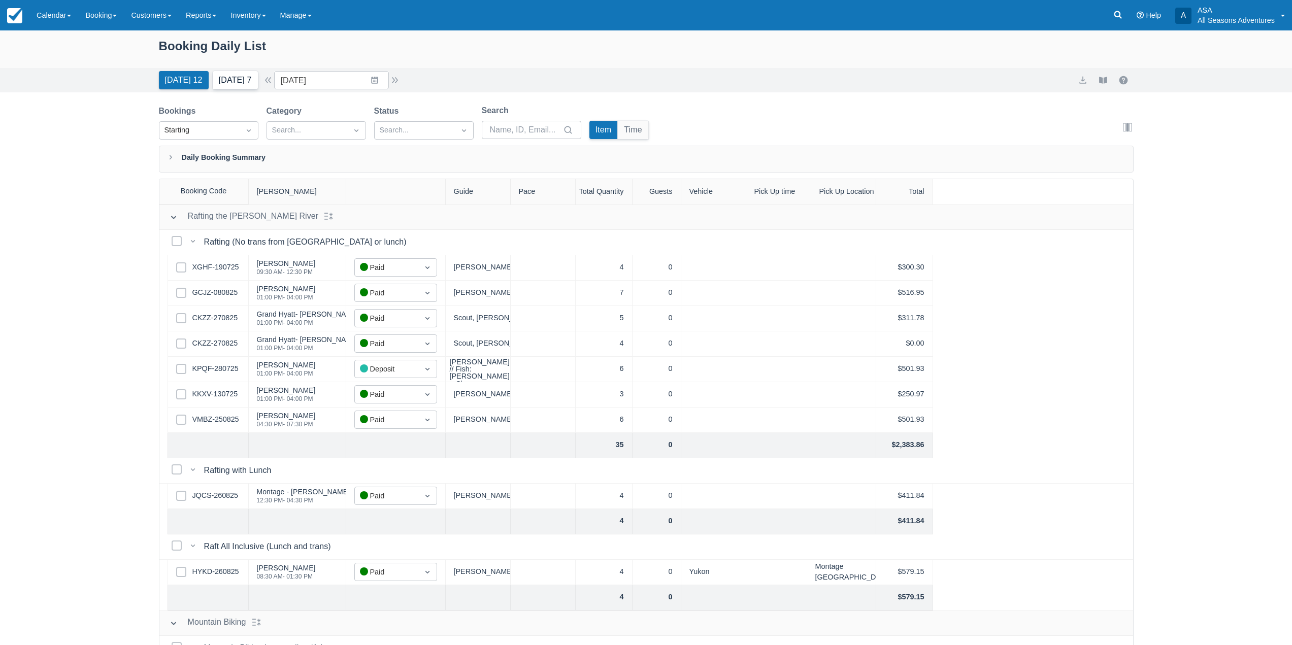
click at [240, 78] on button "Tomorrow 7" at bounding box center [235, 80] width 45 height 18
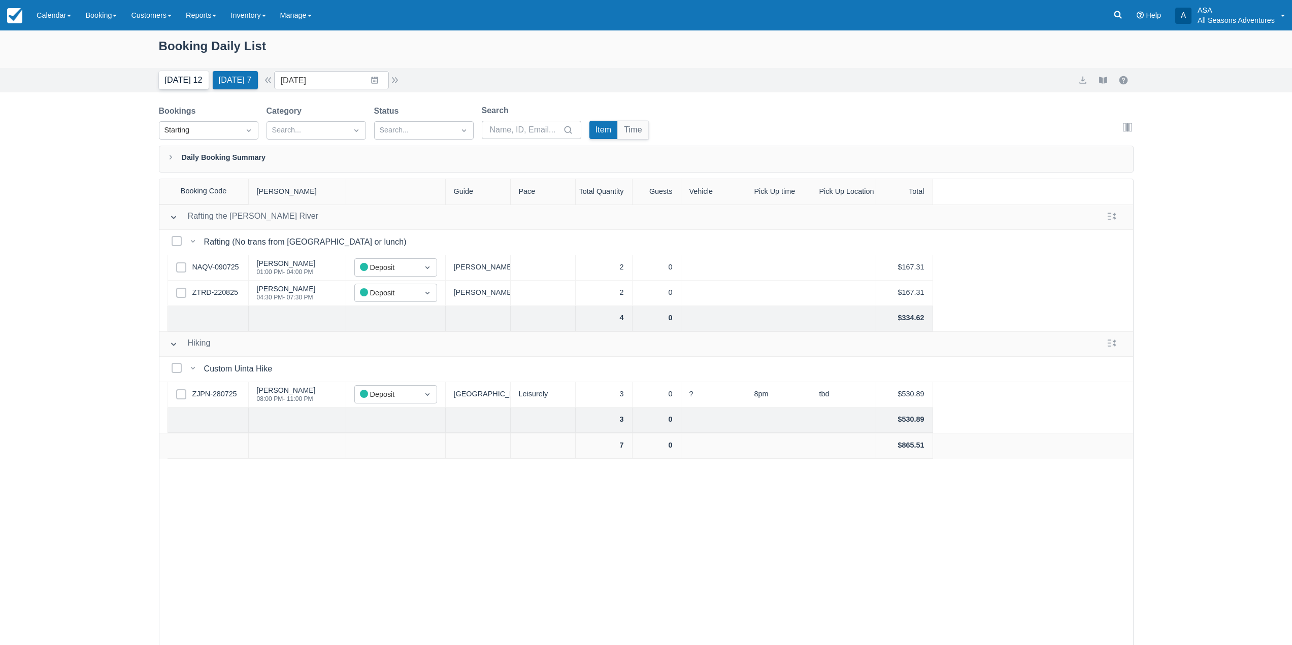
click at [200, 82] on button "Today 12" at bounding box center [184, 80] width 50 height 18
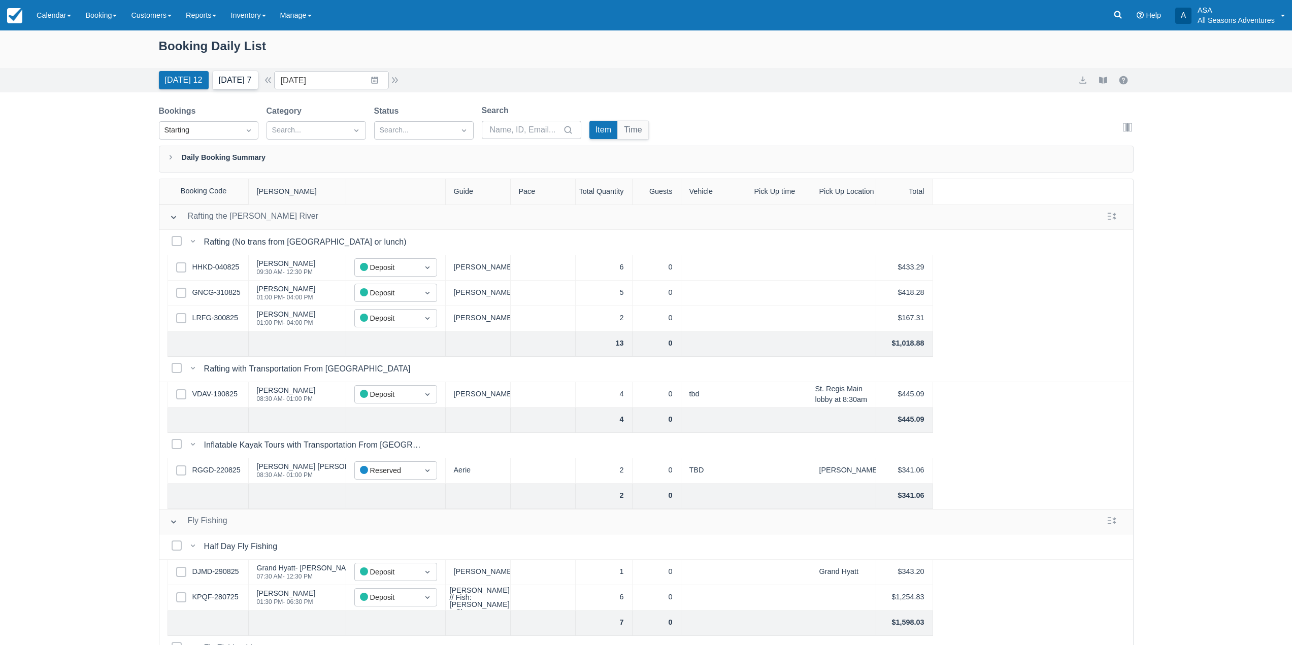
click at [238, 79] on button "Tomorrow 7" at bounding box center [235, 80] width 45 height 18
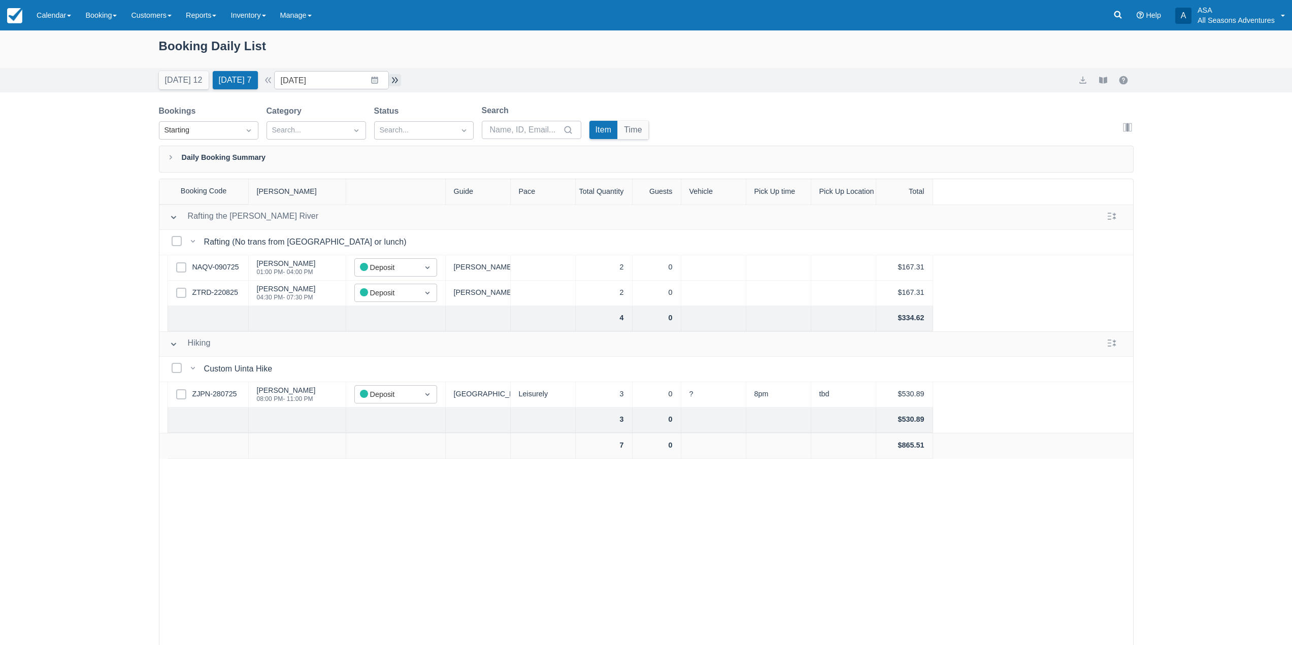
click at [400, 81] on button "button" at bounding box center [395, 80] width 12 height 12
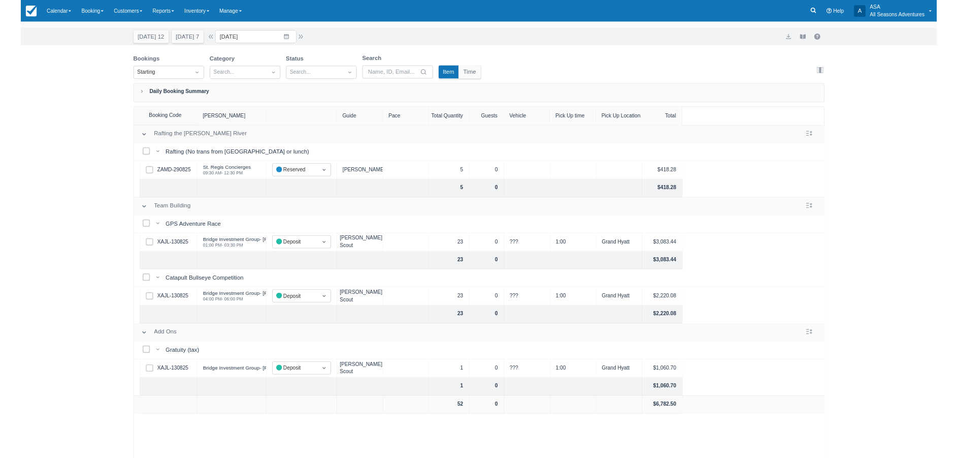
scroll to position [52, 0]
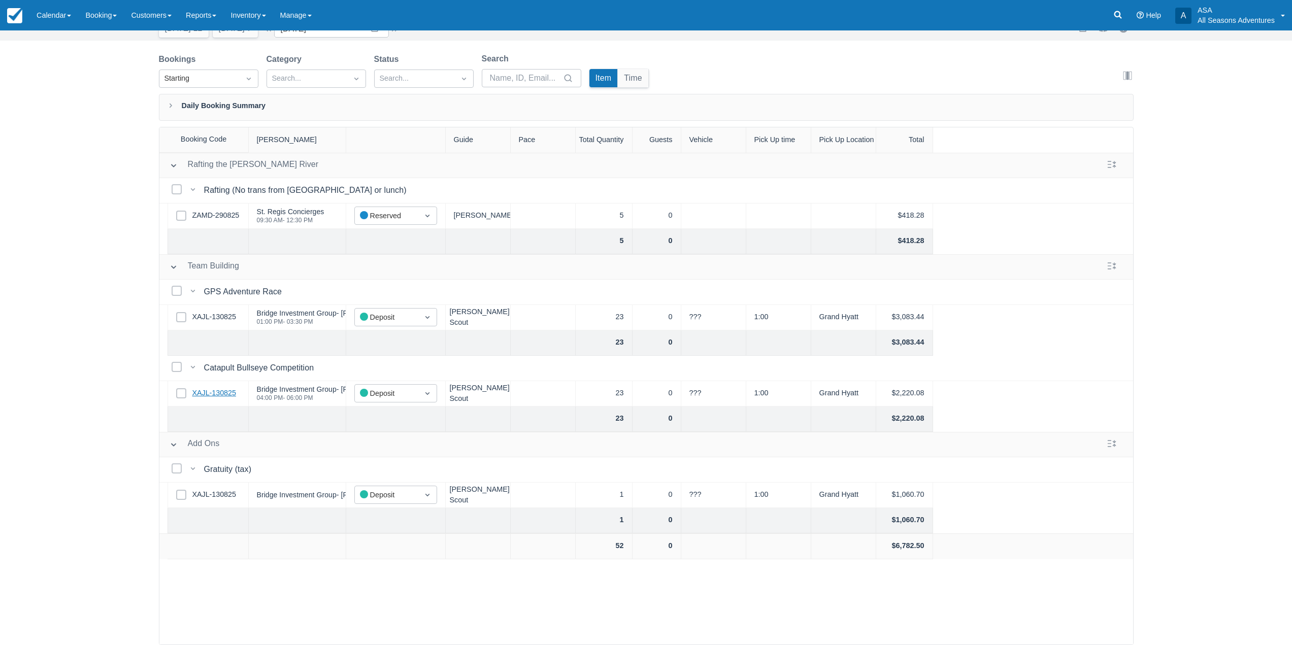
click at [213, 395] on link "XAJL-130825" at bounding box center [214, 393] width 44 height 11
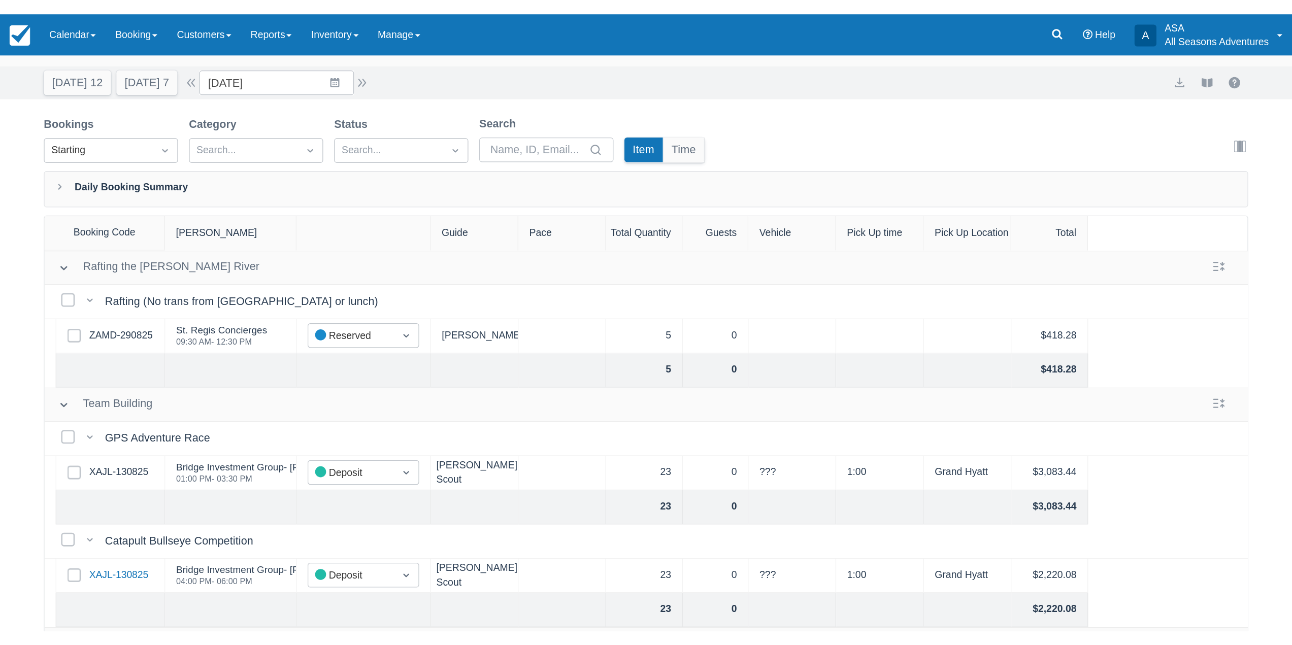
scroll to position [0, 0]
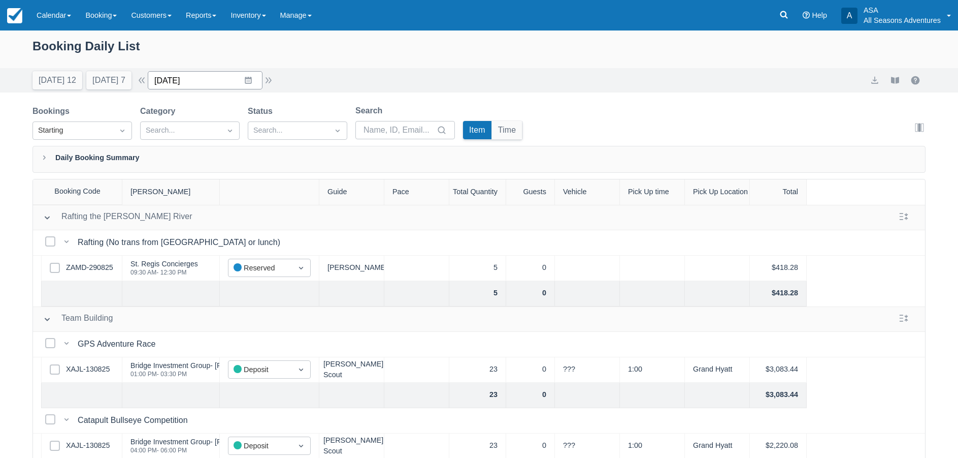
click at [210, 79] on input "09/03/25" at bounding box center [205, 80] width 115 height 18
click at [253, 158] on td "4" at bounding box center [249, 158] width 20 height 19
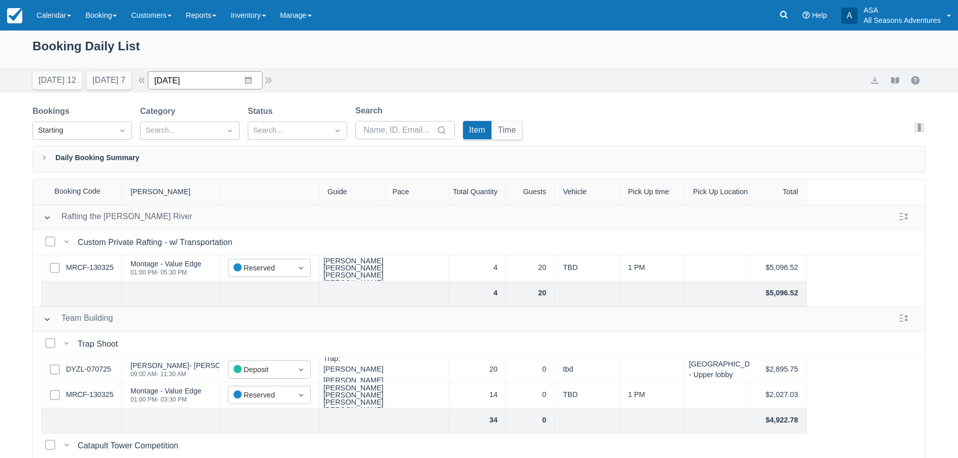
click at [211, 80] on input "09/04/25" at bounding box center [205, 80] width 115 height 18
click at [215, 156] on td "2" at bounding box center [209, 158] width 20 height 19
type input "09/02/25"
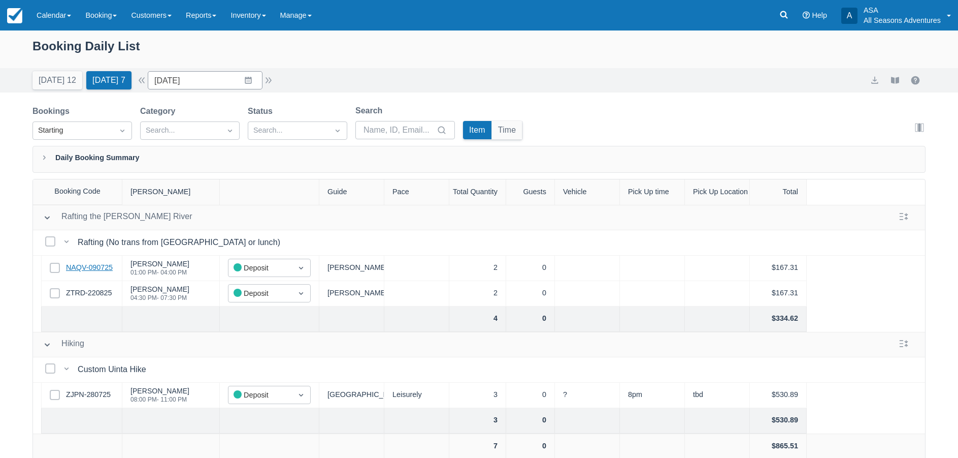
click at [90, 267] on link "NAQV-090725" at bounding box center [89, 267] width 47 height 11
click at [100, 293] on link "ZTRD-220825" at bounding box center [89, 292] width 46 height 11
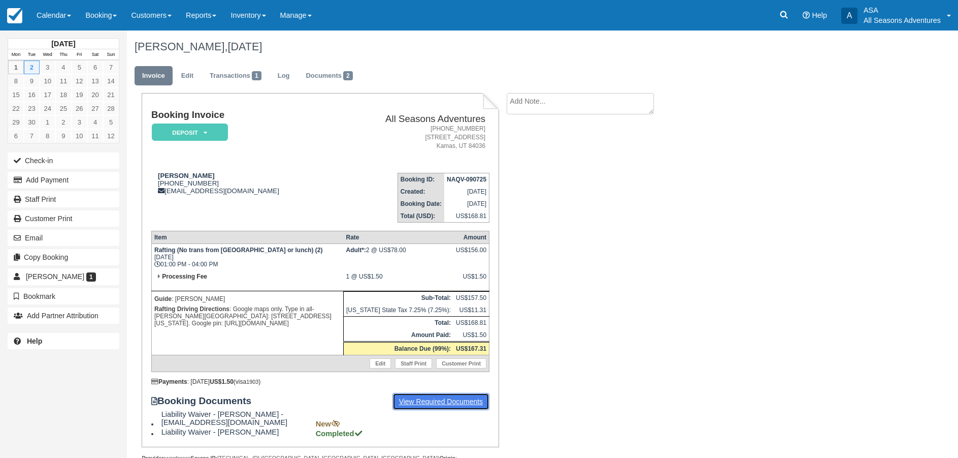
click at [451, 404] on link "View Required Documents" at bounding box center [441, 401] width 97 height 17
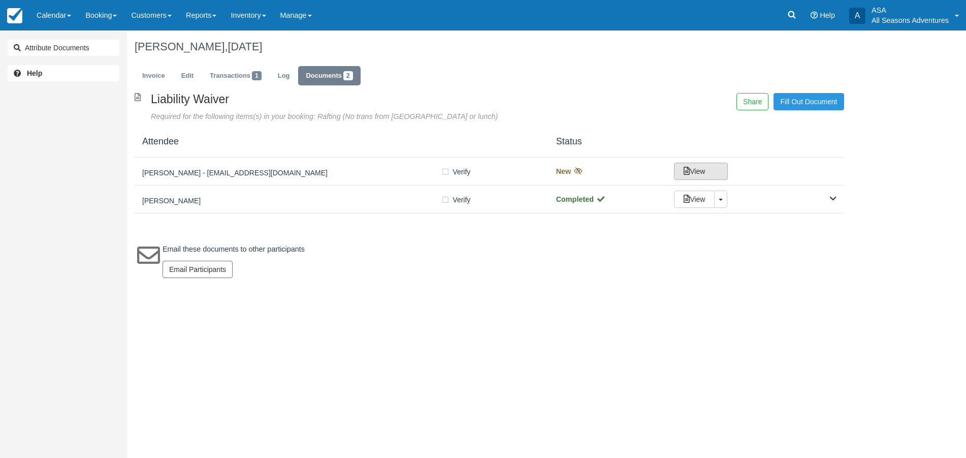
click at [716, 174] on link "View" at bounding box center [701, 170] width 54 height 17
click at [704, 199] on link "View" at bounding box center [694, 198] width 41 height 17
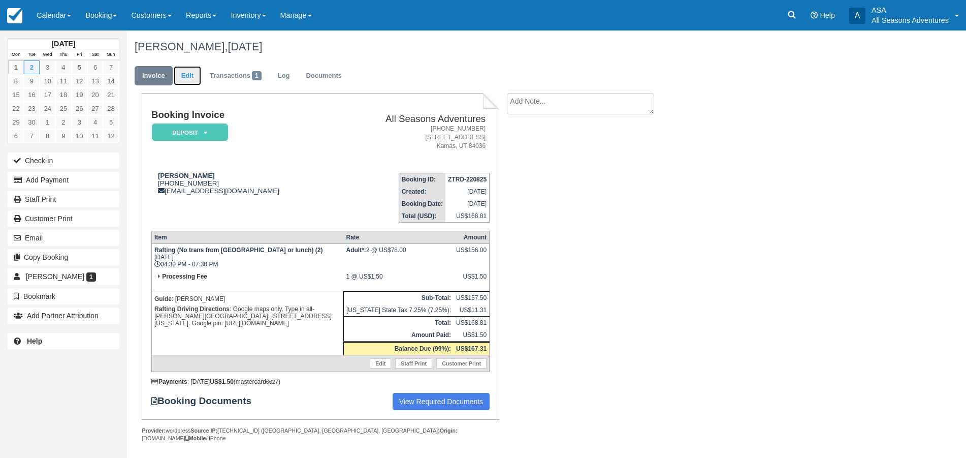
click at [186, 75] on link "Edit" at bounding box center [187, 76] width 27 height 20
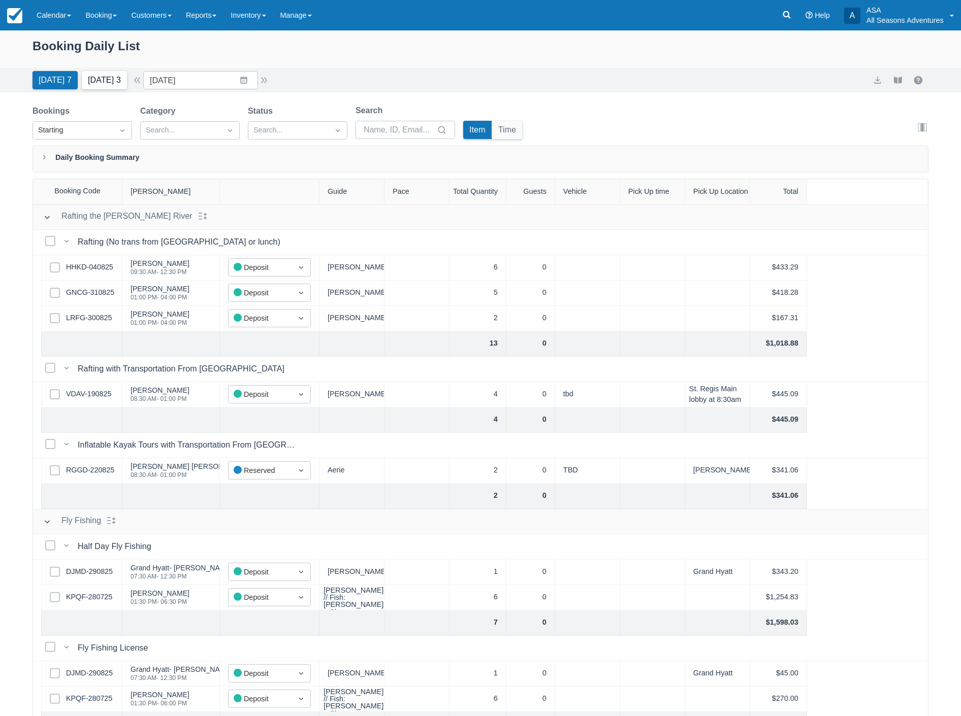
click at [106, 82] on button "Tomorrow 3" at bounding box center [104, 80] width 45 height 18
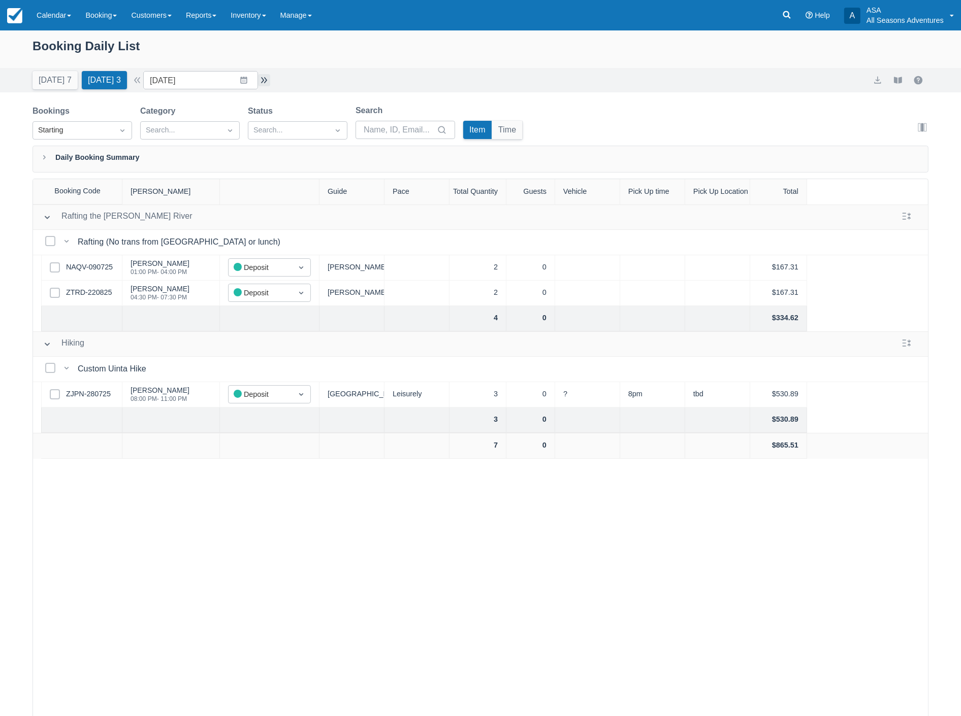
click at [263, 79] on button "button" at bounding box center [264, 80] width 12 height 12
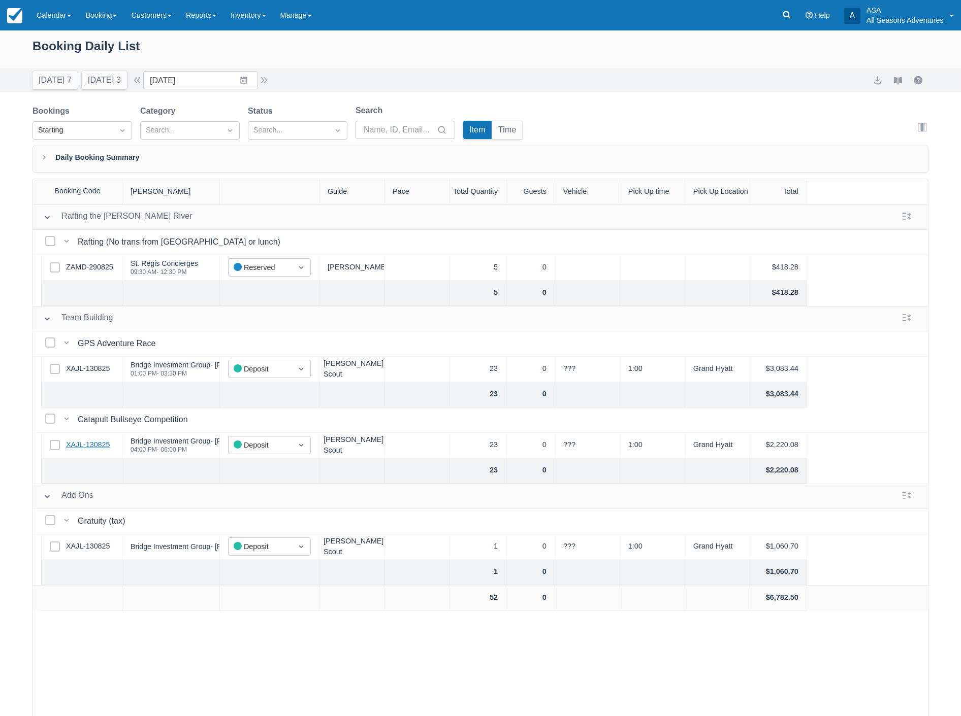
click at [93, 445] on link "XAJL-130825" at bounding box center [88, 445] width 44 height 11
click at [206, 76] on input "09/03/25" at bounding box center [200, 80] width 115 height 18
click at [214, 180] on td "9" at bounding box center [204, 177] width 20 height 19
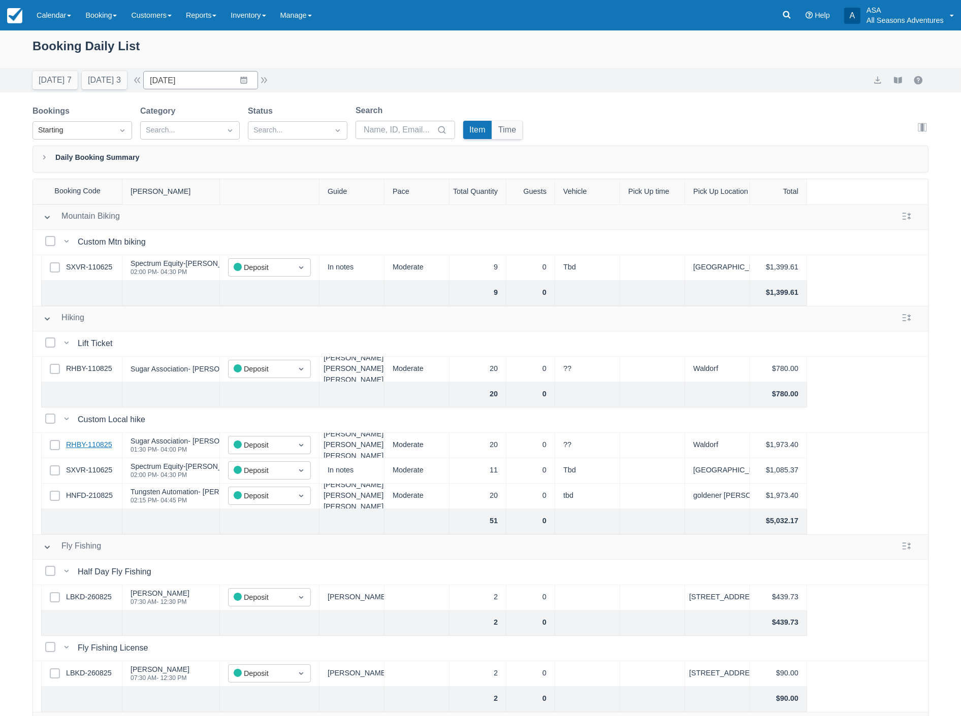
click at [90, 446] on link "RHBY-110825" at bounding box center [89, 445] width 46 height 11
click at [200, 78] on input "09/09/25" at bounding box center [200, 80] width 115 height 18
click at [283, 125] on div "Move forward to switch to the next month." at bounding box center [284, 122] width 20 height 17
click at [270, 192] on td "14" at bounding box center [264, 196] width 20 height 19
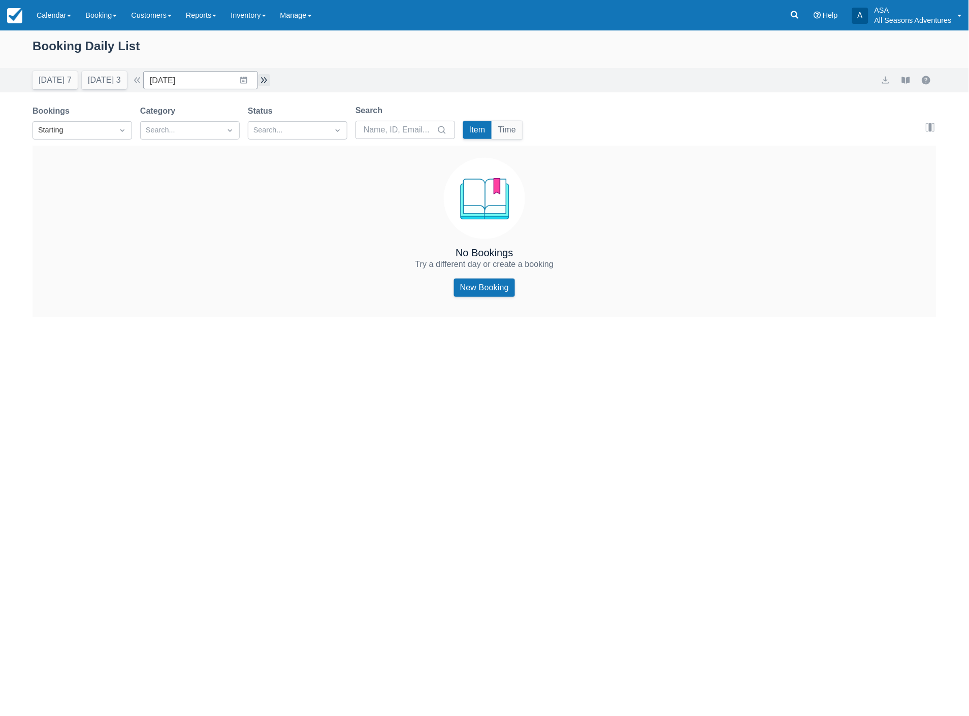
click at [267, 80] on button "button" at bounding box center [264, 80] width 12 height 12
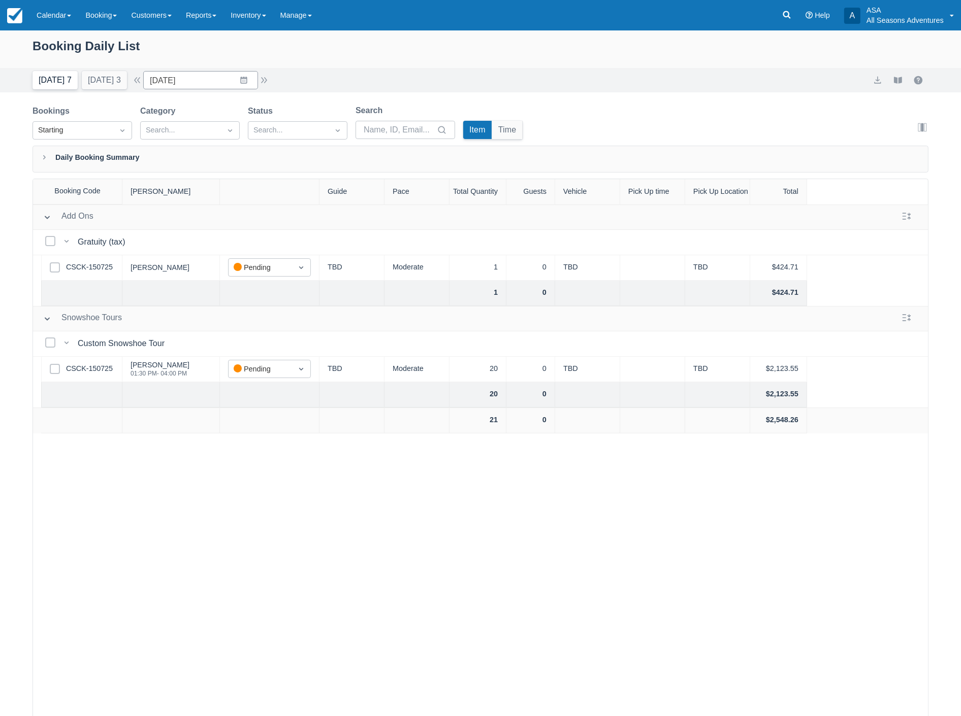
click at [52, 83] on button "Today 7" at bounding box center [54, 80] width 45 height 18
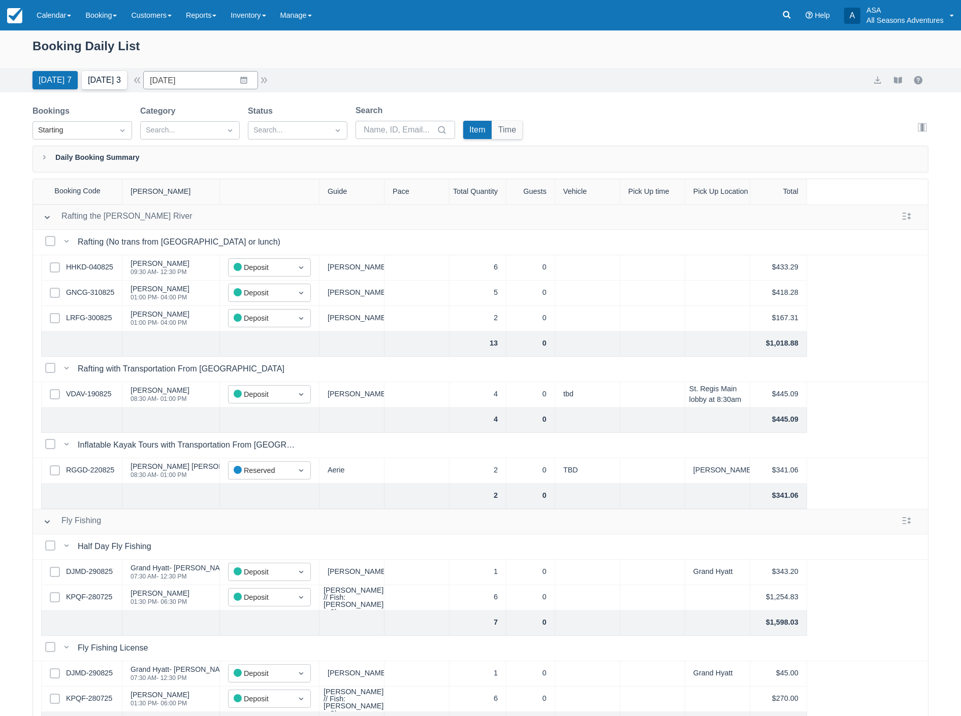
click at [97, 82] on button "Tomorrow 3" at bounding box center [104, 80] width 45 height 18
type input "09/02/25"
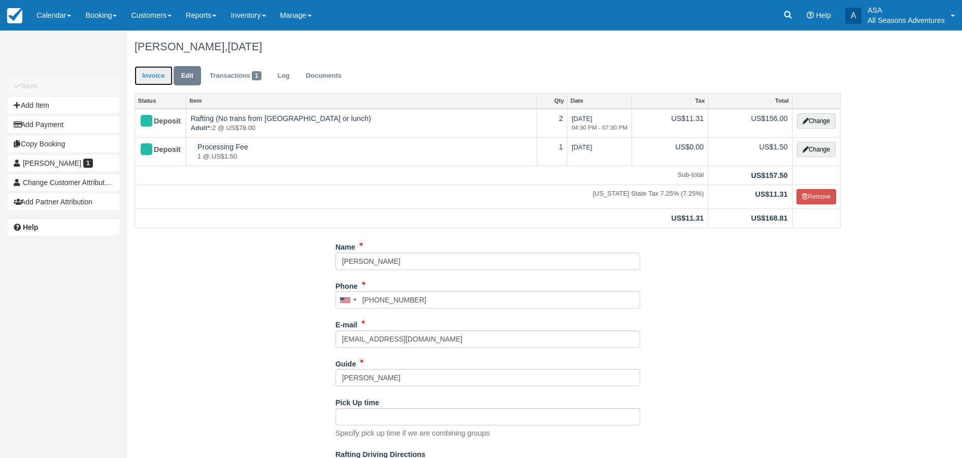
click at [148, 75] on link "Invoice" at bounding box center [154, 76] width 38 height 20
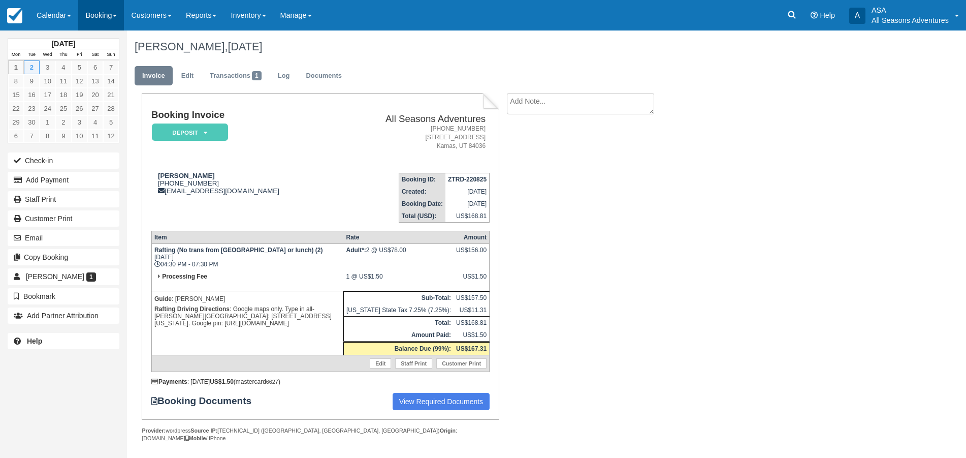
click at [103, 16] on link "Booking" at bounding box center [101, 15] width 46 height 30
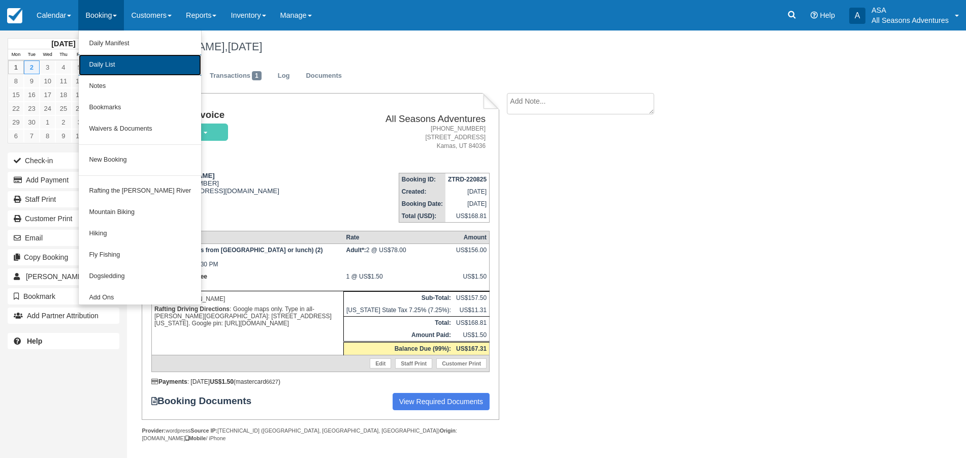
click at [104, 69] on link "Daily List" at bounding box center [140, 64] width 122 height 21
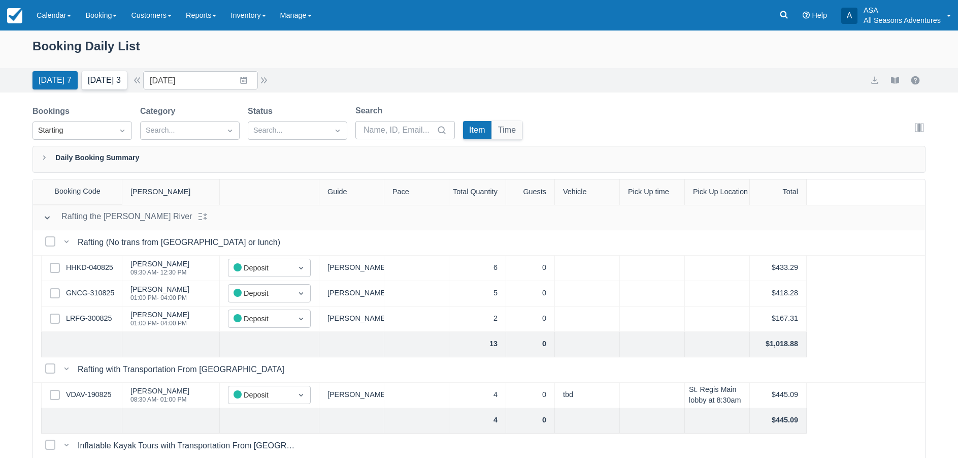
click at [109, 83] on button "Tomorrow 3" at bounding box center [104, 80] width 45 height 18
type input "09/02/25"
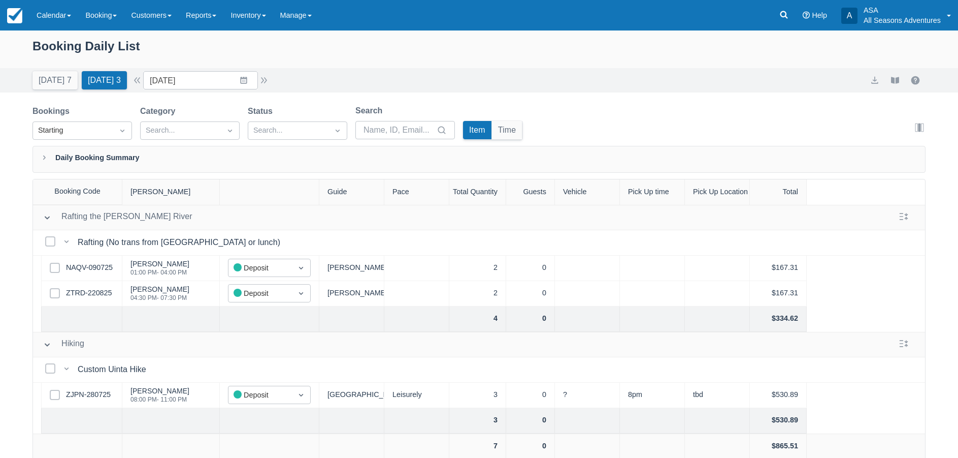
drag, startPoint x: 406, startPoint y: 17, endPoint x: 377, endPoint y: -2, distance: 34.7
click at [377, 0] on html "Menu Calendar Customer Inventory Month Week Day Booking Daily Manifest Daily Li…" at bounding box center [479, 229] width 958 height 458
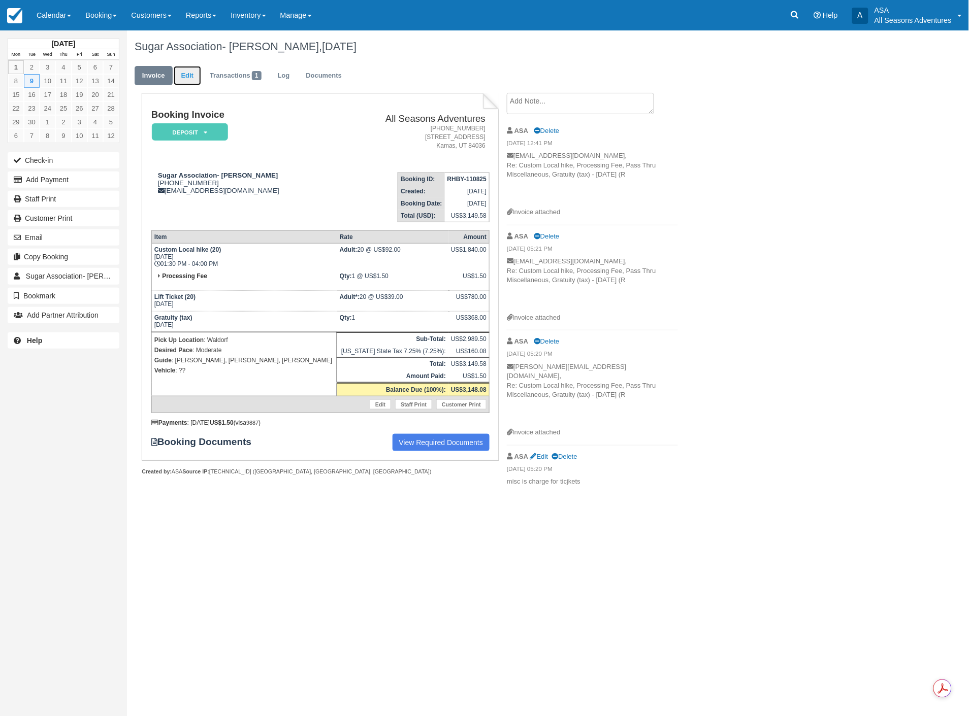
click at [187, 84] on link "Edit" at bounding box center [187, 76] width 27 height 20
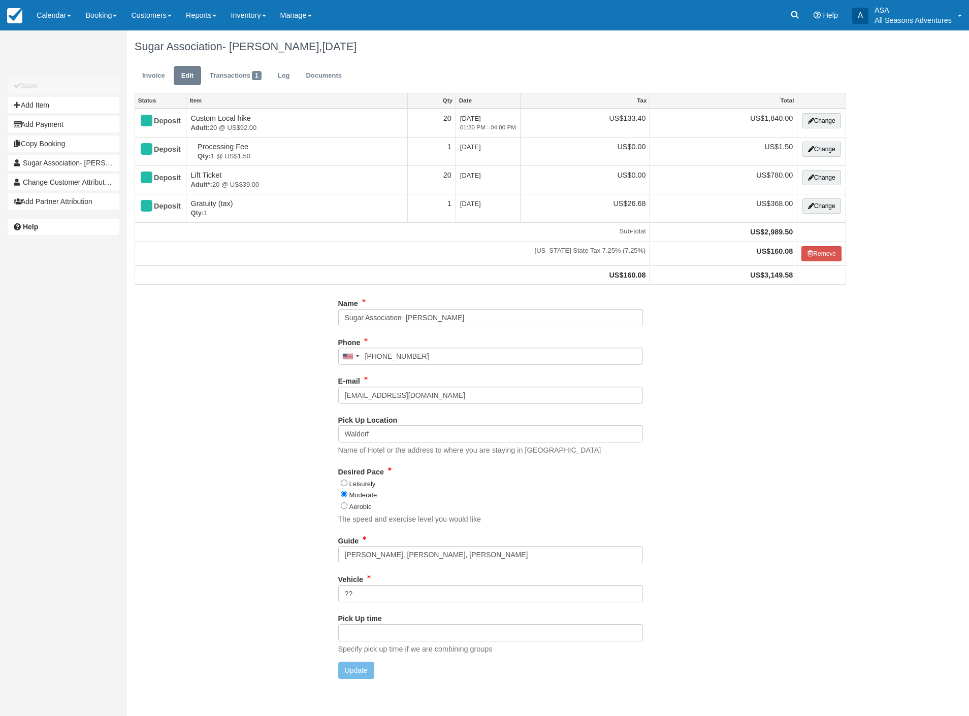
type input "[PHONE_NUMBER]"
click at [398, 558] on input "[PERSON_NAME], [PERSON_NAME], [PERSON_NAME]" at bounding box center [490, 554] width 305 height 17
type input "[PERSON_NAME], deb, Chanel, [PERSON_NAME]"
click at [353, 674] on button "Update" at bounding box center [356, 670] width 36 height 17
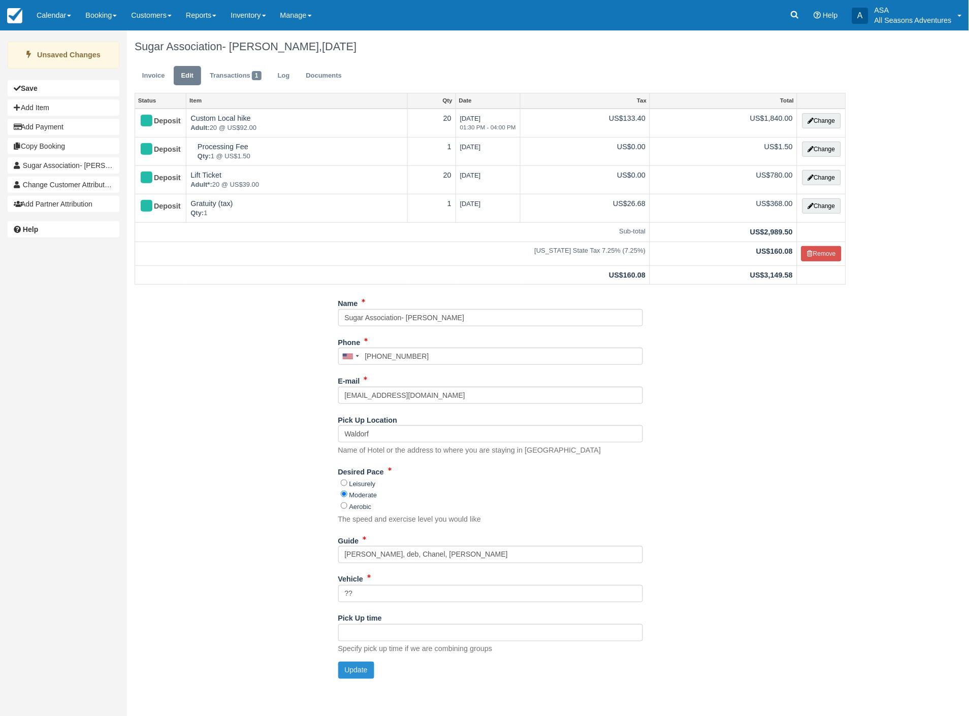
type input "[PHONE_NUMBER]"
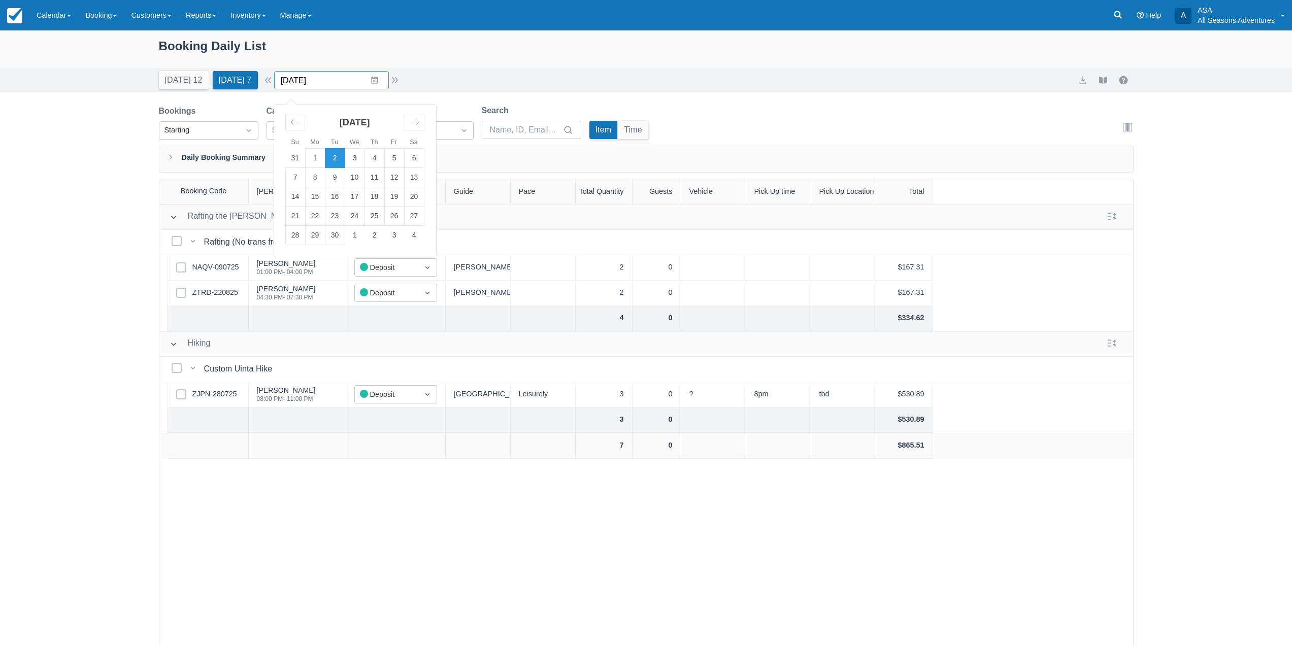
click at [336, 82] on input "09/02/25" at bounding box center [331, 80] width 115 height 18
click at [361, 158] on td "3" at bounding box center [355, 158] width 20 height 19
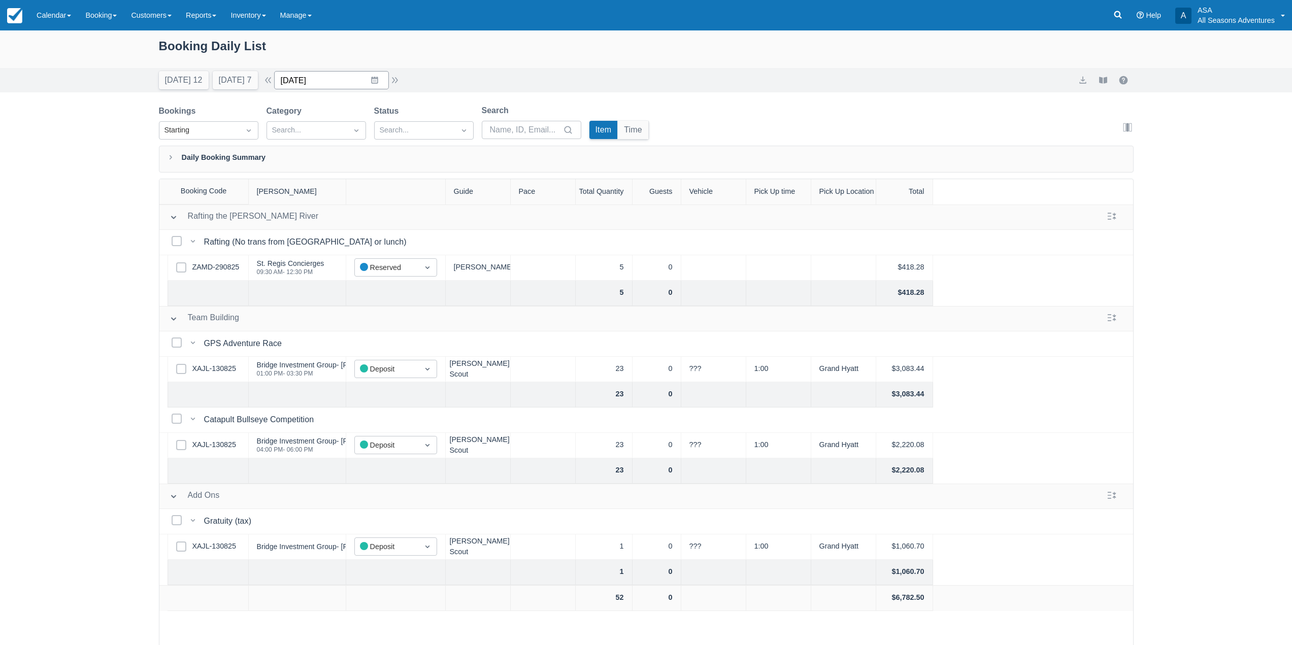
click at [345, 80] on input "09/03/25" at bounding box center [331, 80] width 115 height 18
click at [381, 159] on td "4" at bounding box center [375, 158] width 20 height 19
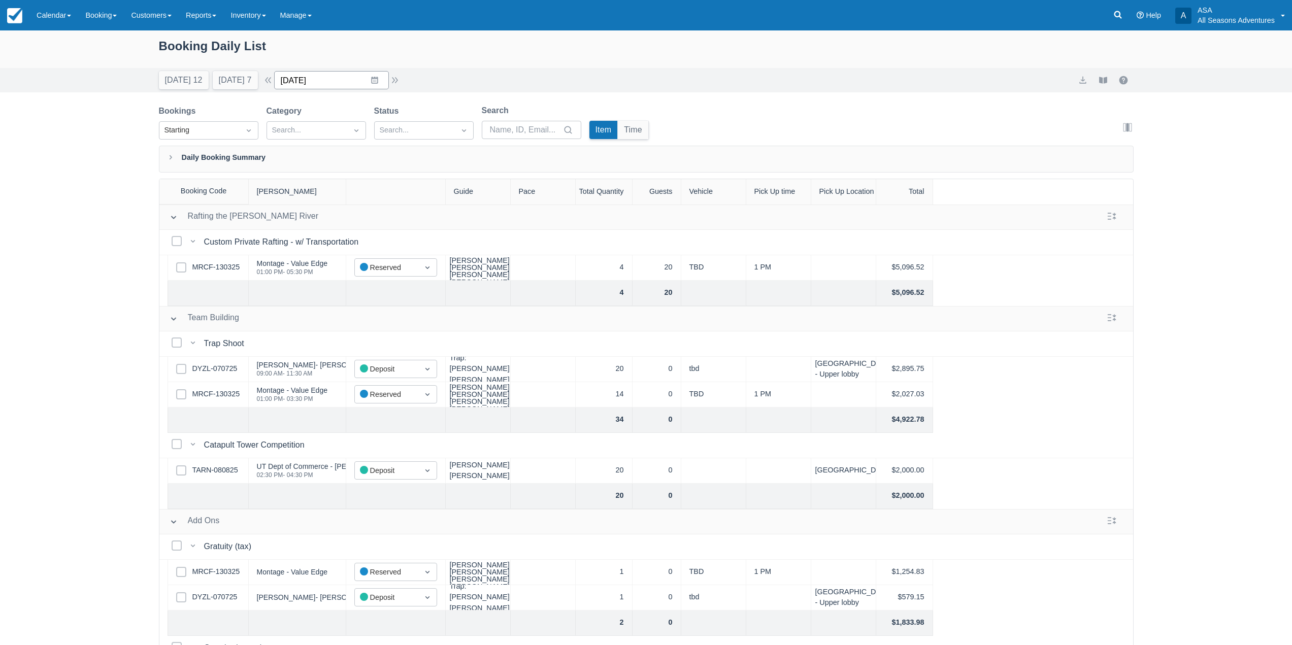
click at [327, 81] on input "09/04/25" at bounding box center [331, 80] width 115 height 18
click at [403, 158] on td "5" at bounding box center [394, 158] width 20 height 19
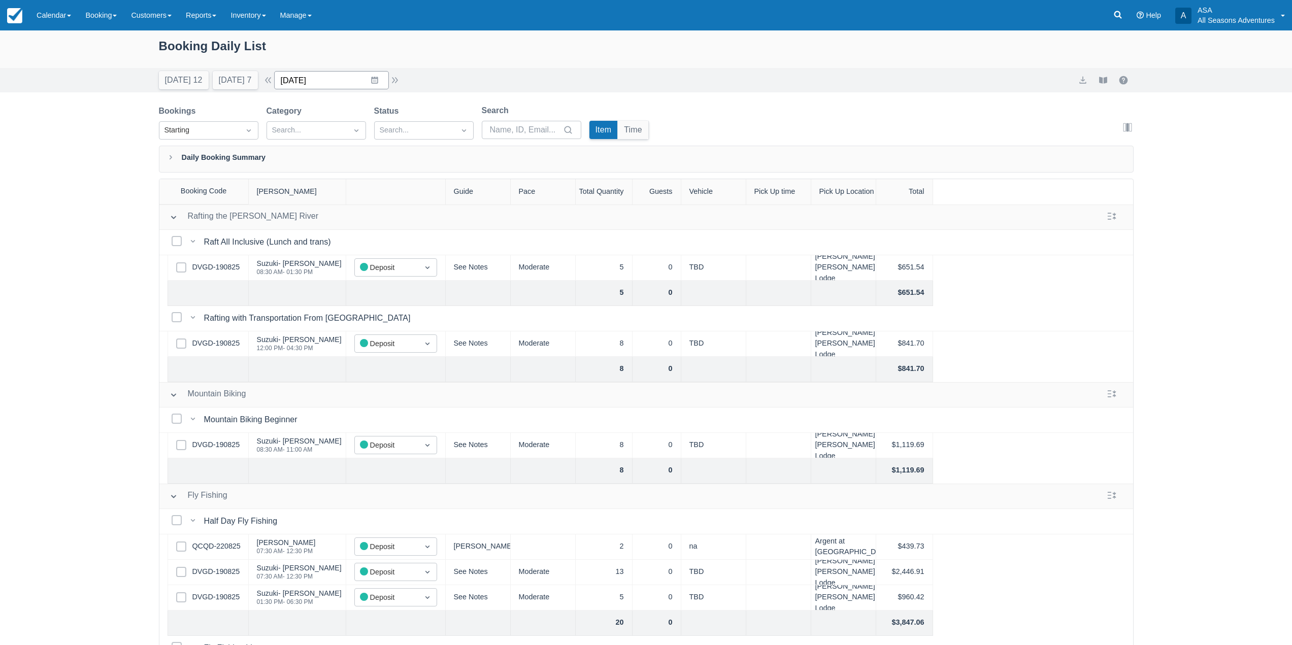
click at [338, 82] on input "09/05/25" at bounding box center [331, 80] width 115 height 18
click at [421, 157] on td "6" at bounding box center [414, 158] width 20 height 19
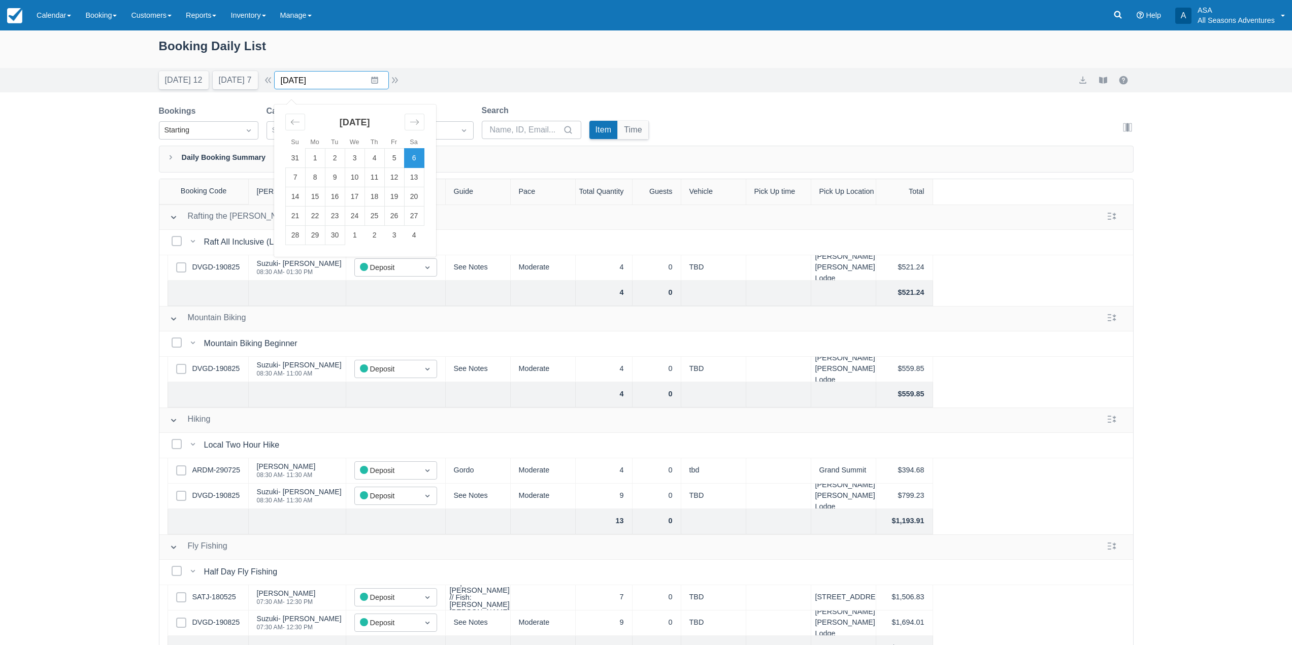
click at [342, 77] on input "09/06/25" at bounding box center [331, 80] width 115 height 18
click at [383, 160] on td "4" at bounding box center [375, 158] width 20 height 19
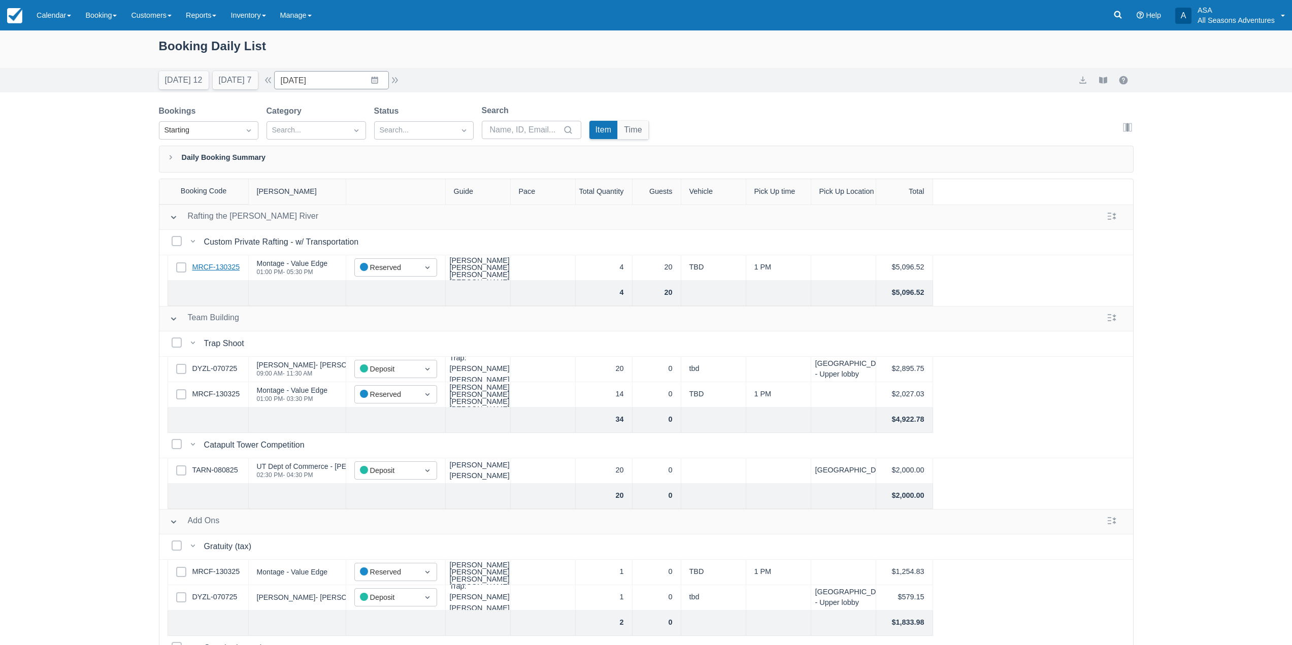
click at [232, 268] on link "MRCF-130325" at bounding box center [216, 267] width 48 height 11
click at [347, 79] on input "09/04/25" at bounding box center [331, 80] width 115 height 18
click at [341, 155] on td "2" at bounding box center [335, 158] width 20 height 19
type input "09/02/25"
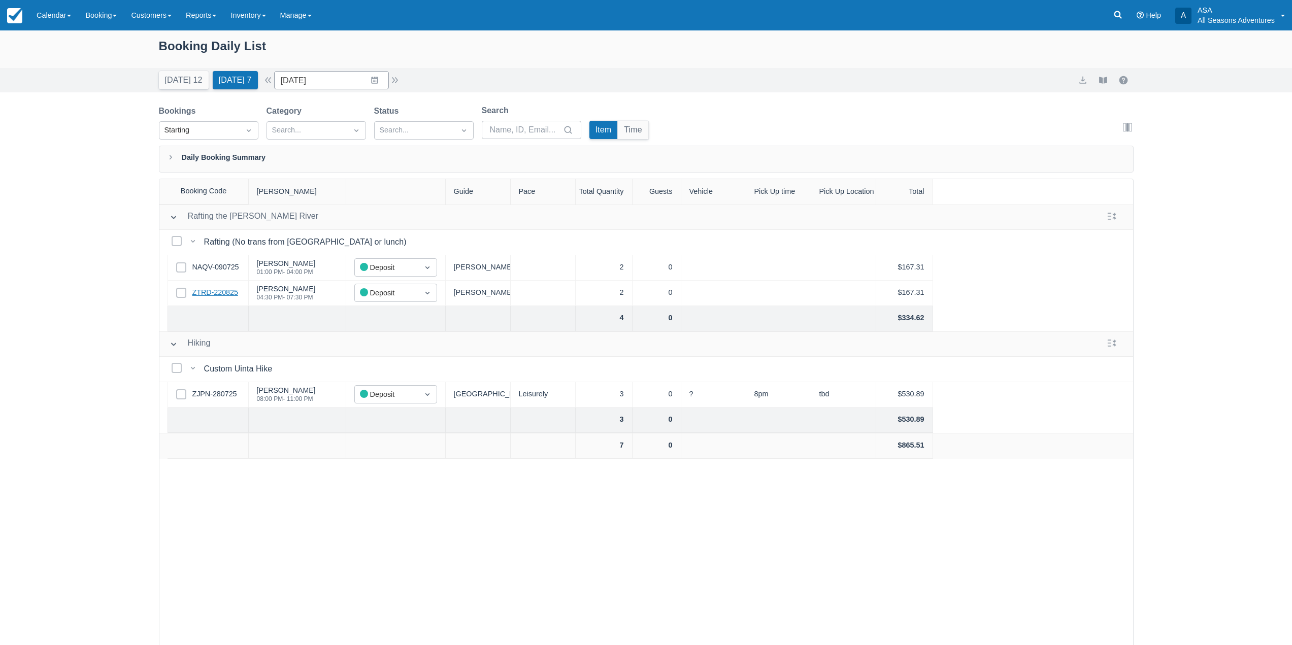
click at [218, 293] on link "ZTRD-220825" at bounding box center [215, 292] width 46 height 11
